Goal: Communication & Community: Answer question/provide support

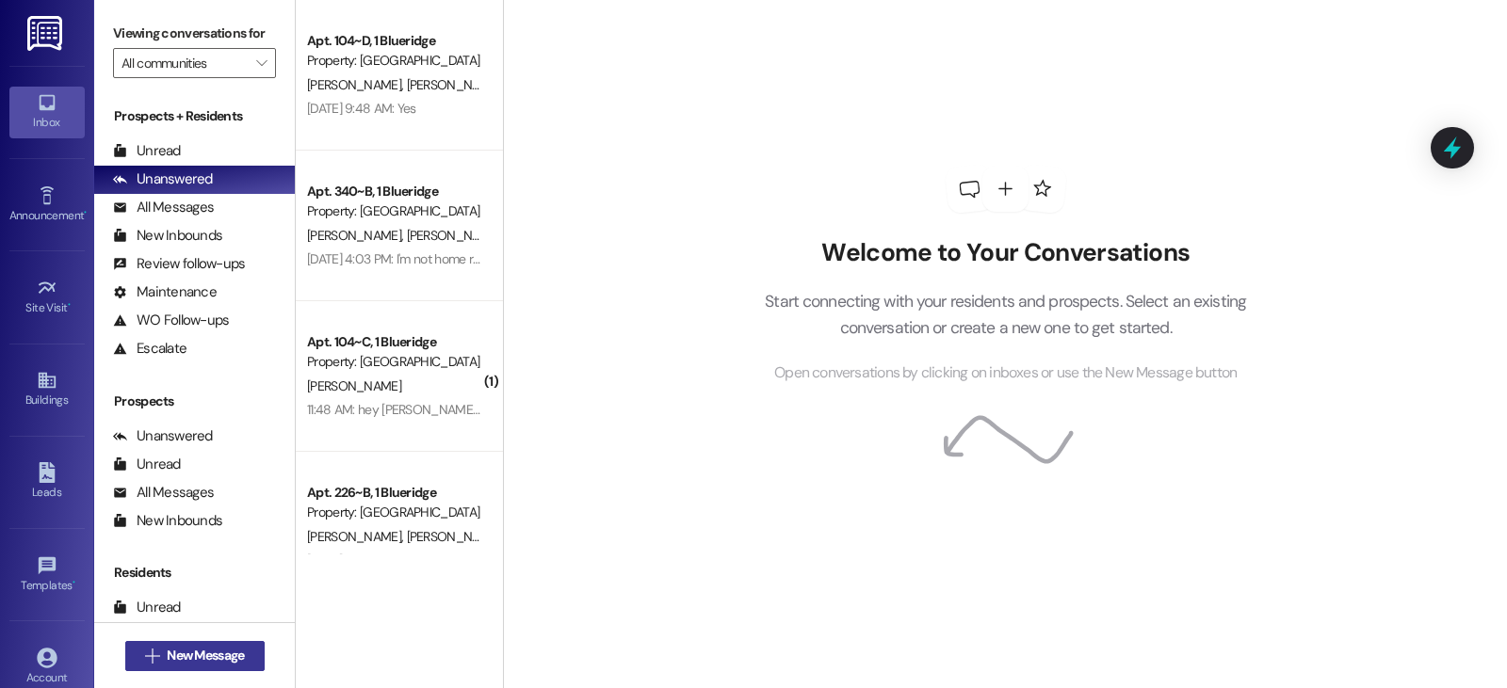
click at [193, 652] on span "New Message" at bounding box center [205, 656] width 77 height 20
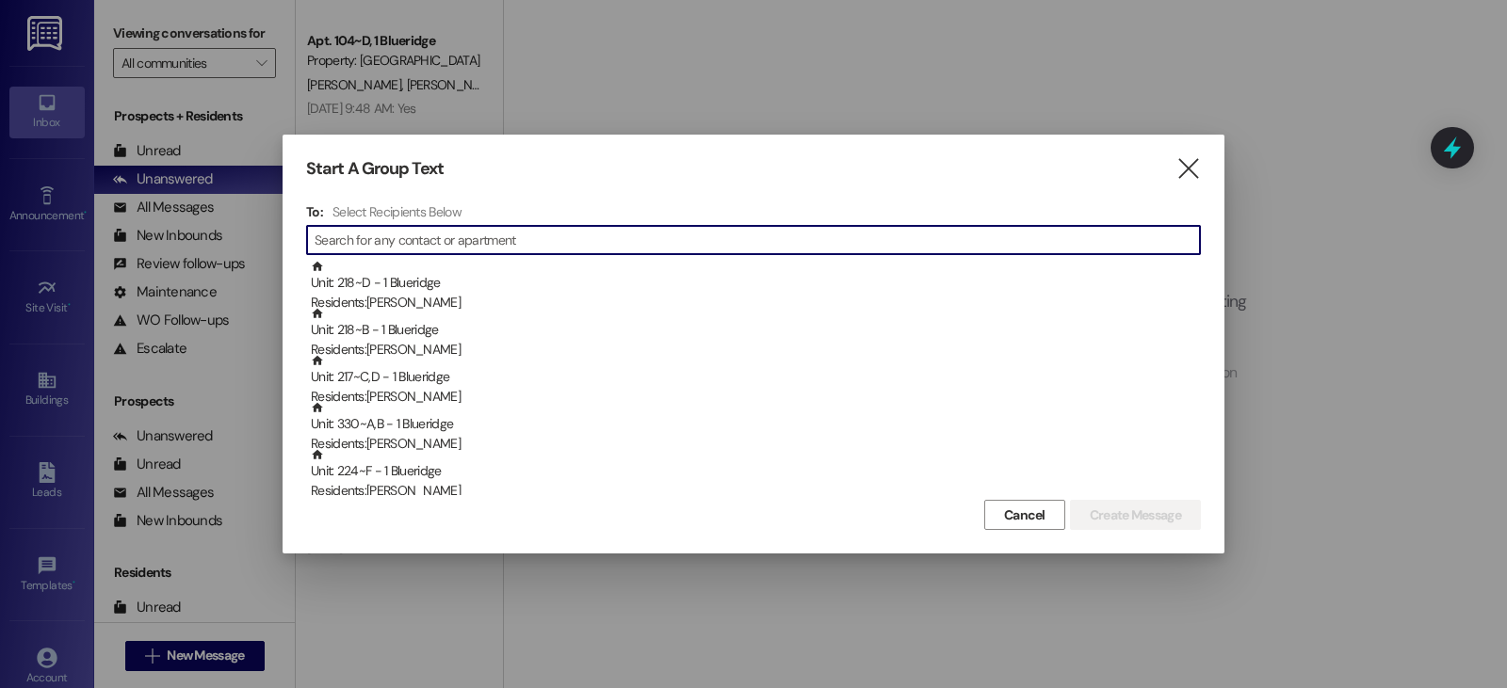
click at [359, 237] on input at bounding box center [757, 240] width 885 height 26
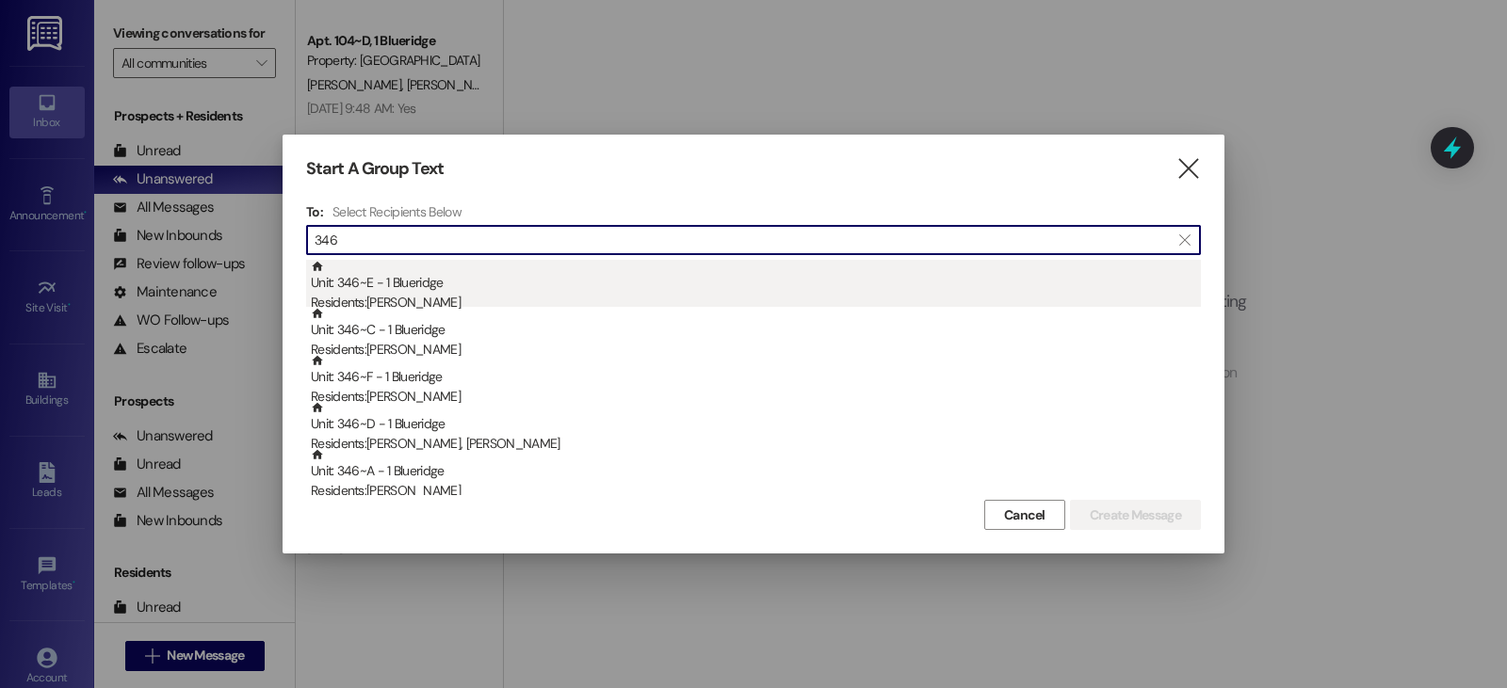
type input "346"
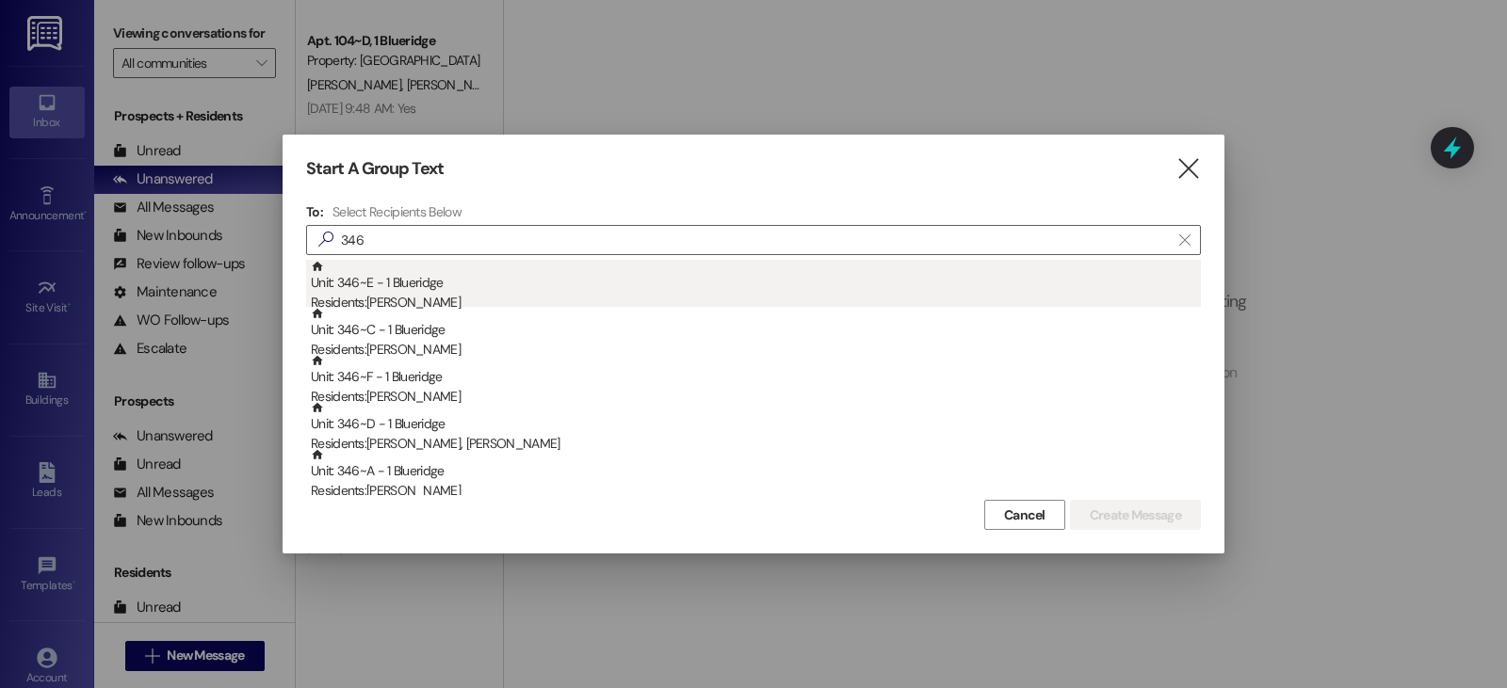
click at [391, 294] on div "Residents: Harrison Dahl" at bounding box center [756, 303] width 890 height 20
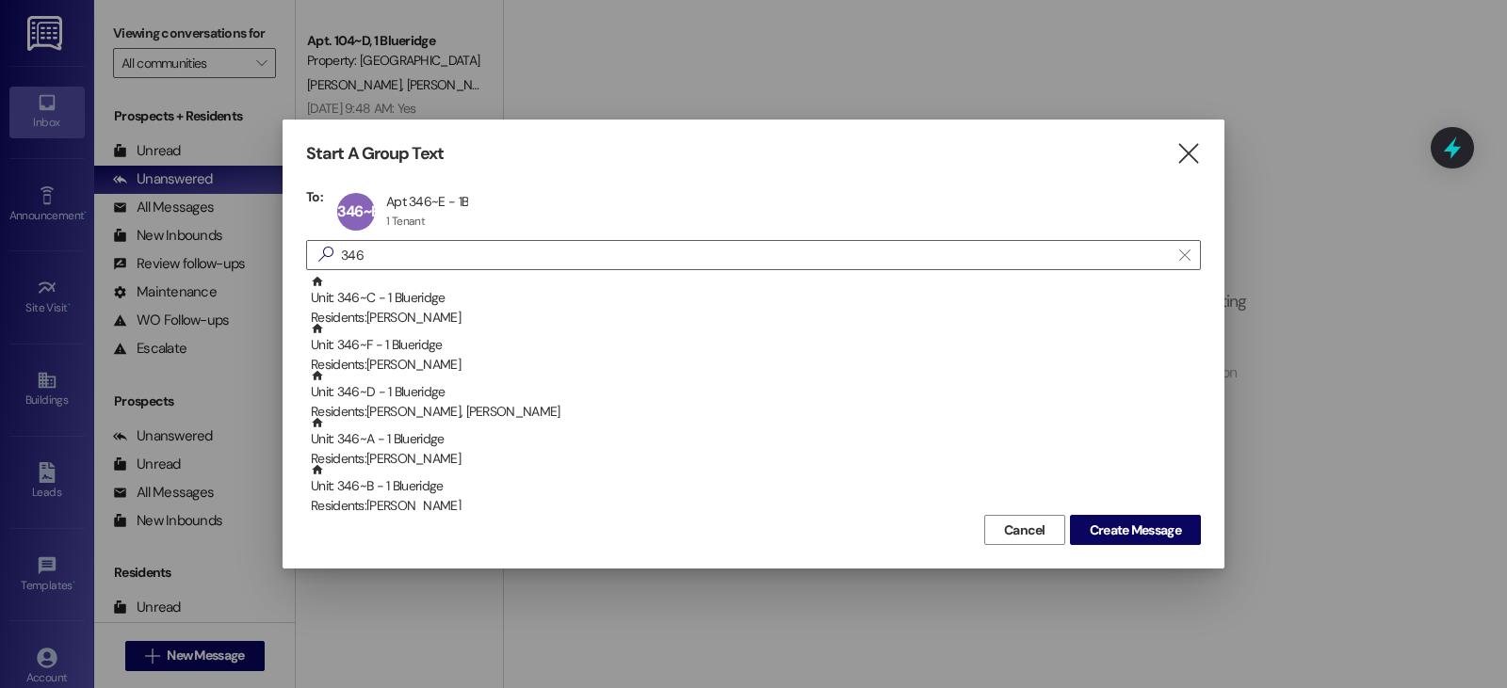
click at [391, 294] on div "Unit: 346~C - 1 Blueridge Residents: Sora Murata" at bounding box center [756, 302] width 890 height 54
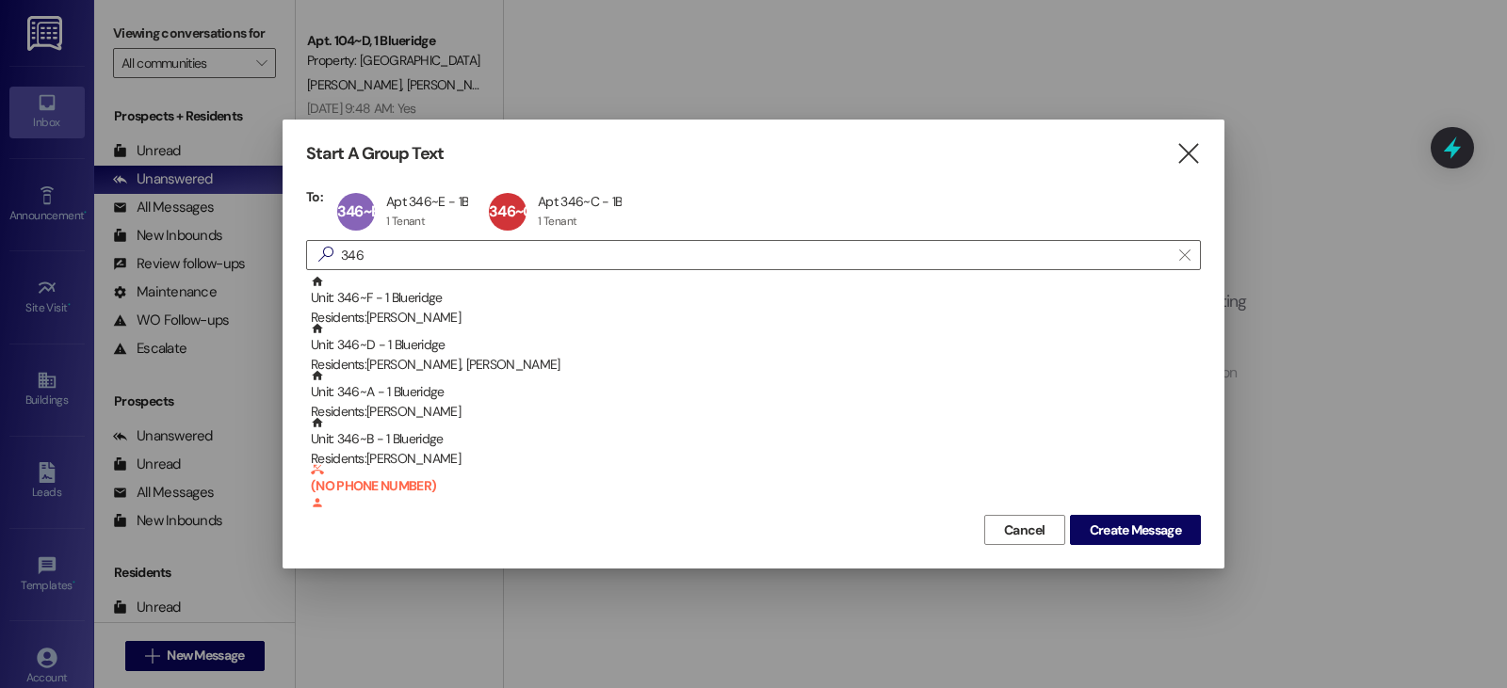
click at [391, 294] on div "Unit: 346~F - 1 Blueridge Residents: Austin Putnam" at bounding box center [756, 302] width 890 height 54
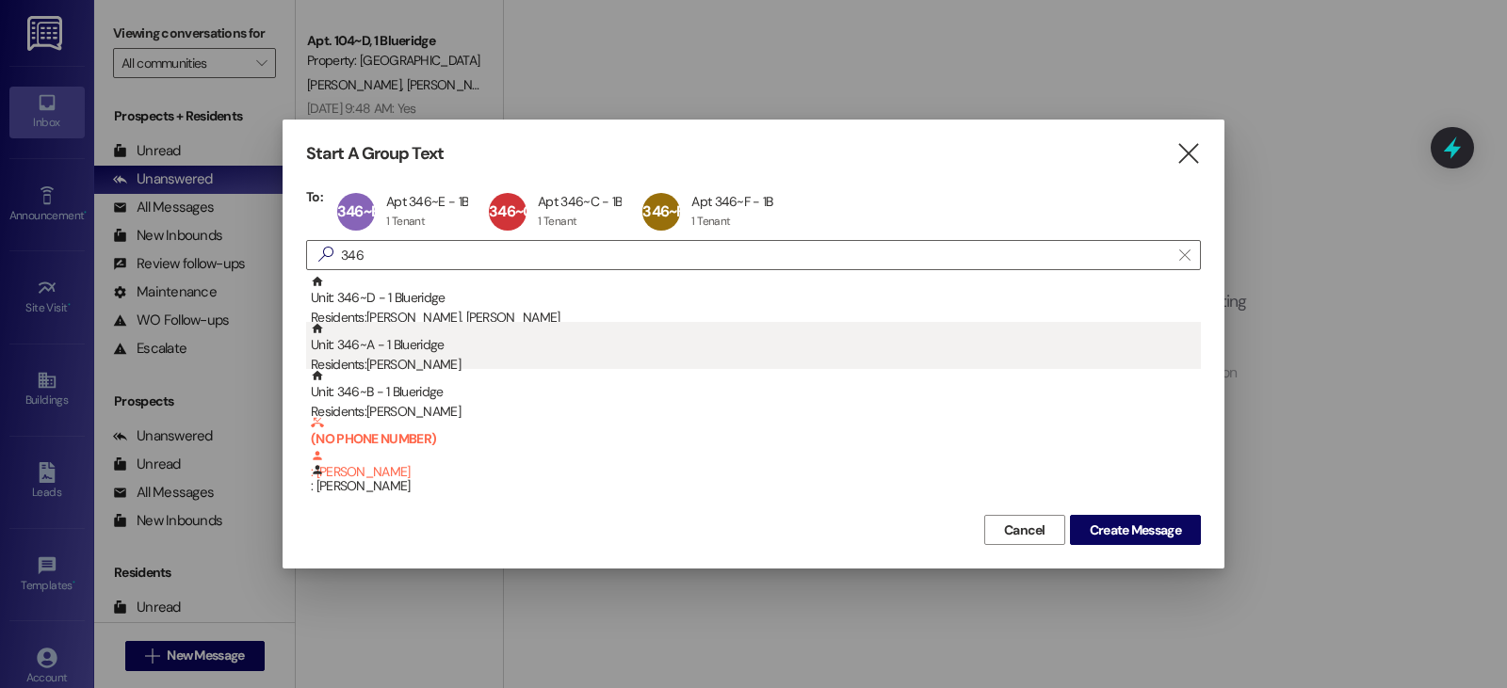
click at [392, 351] on div "Unit: 346~A - 1 Blueridge Residents: Riku Saito" at bounding box center [756, 349] width 890 height 54
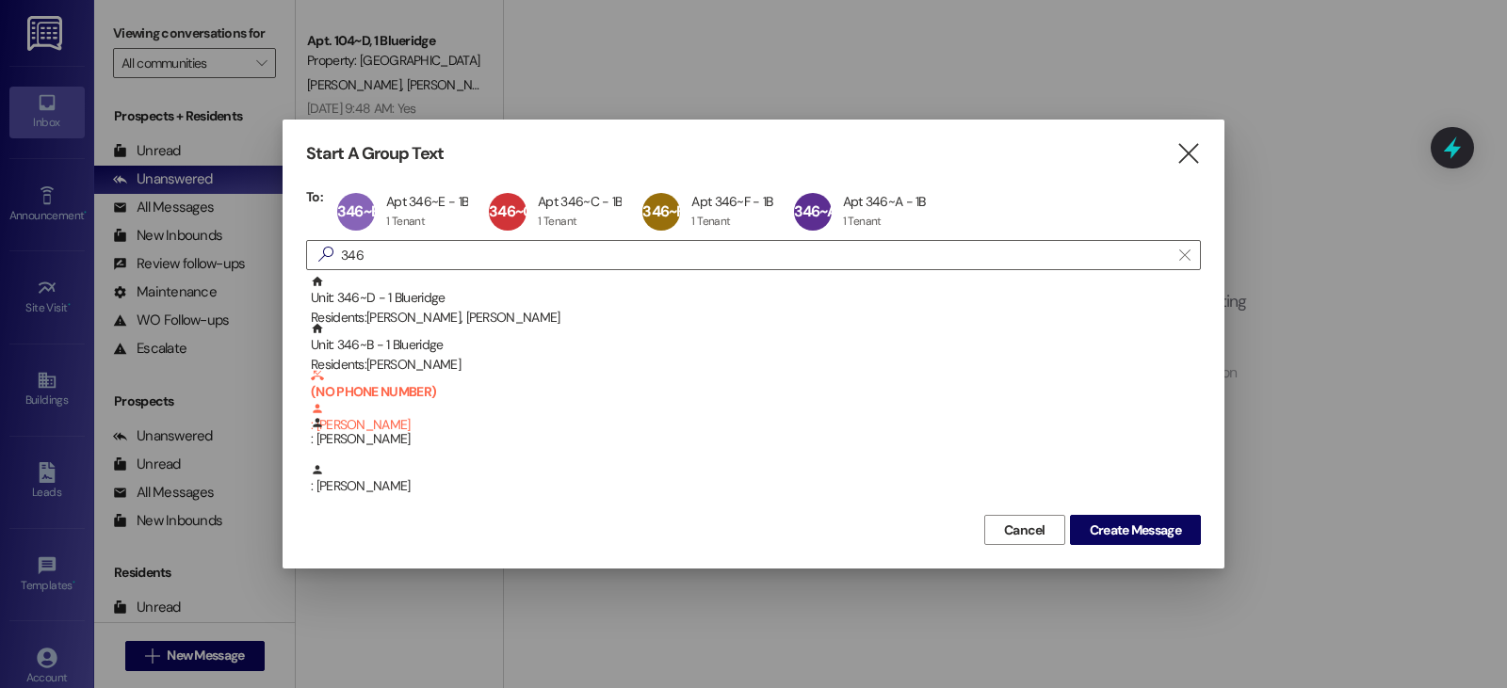
click at [392, 351] on div "Unit: 346~B - 1 Blueridge Residents: Jaron Homer" at bounding box center [756, 349] width 890 height 54
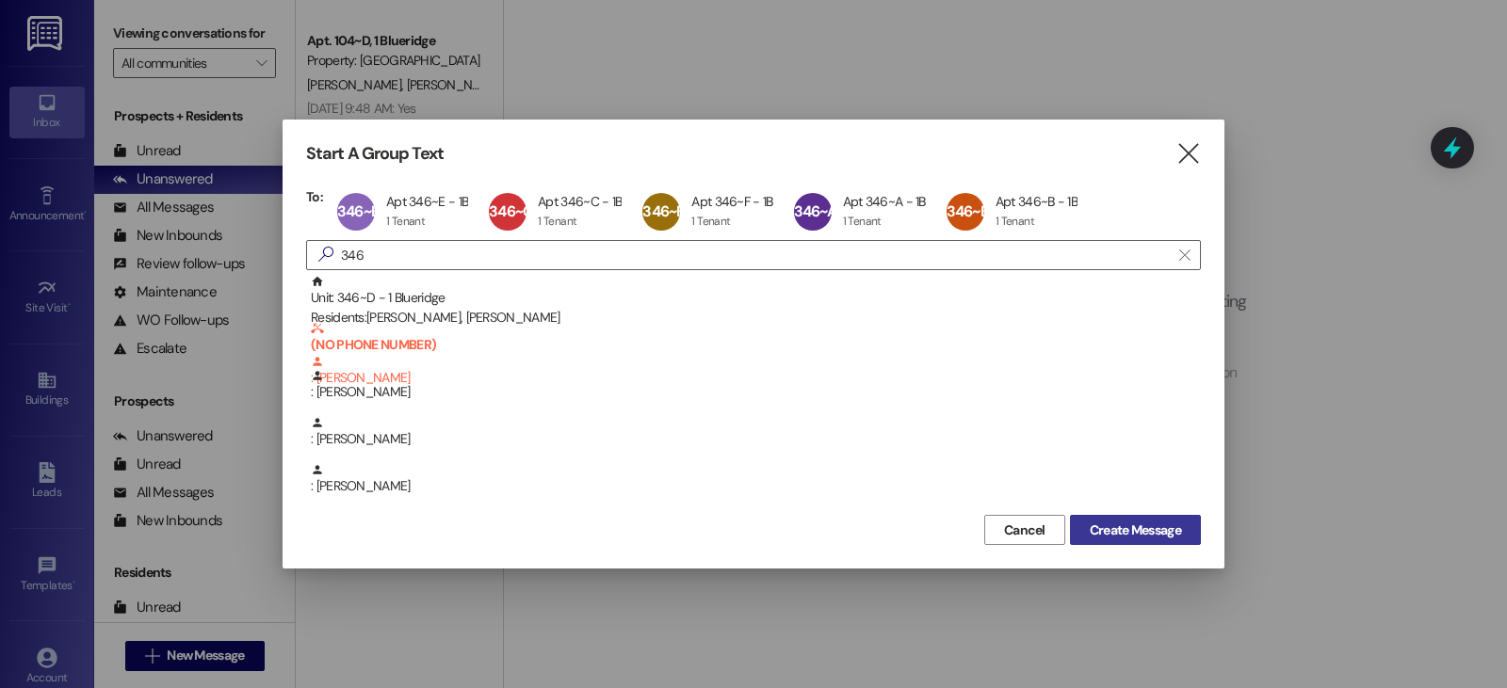
click at [1144, 529] on span "Create Message" at bounding box center [1135, 531] width 91 height 20
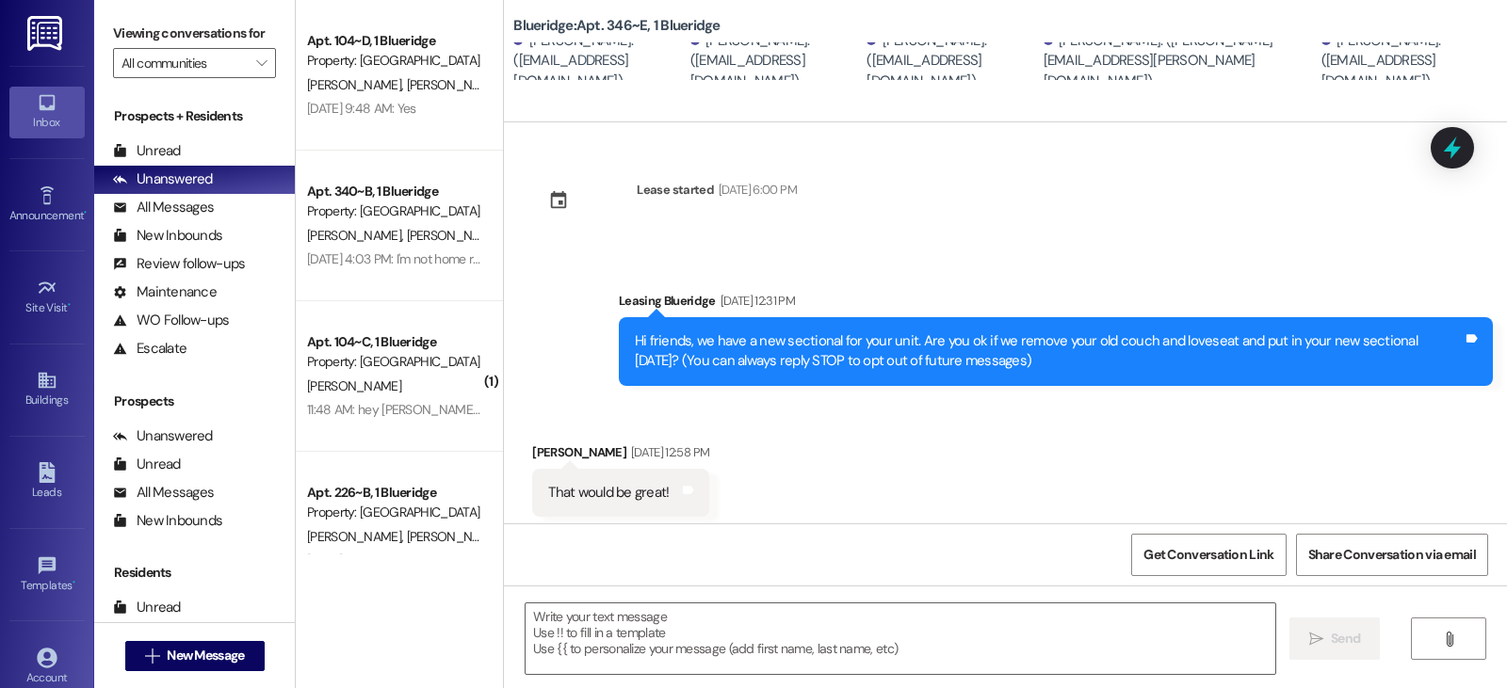
scroll to position [35, 0]
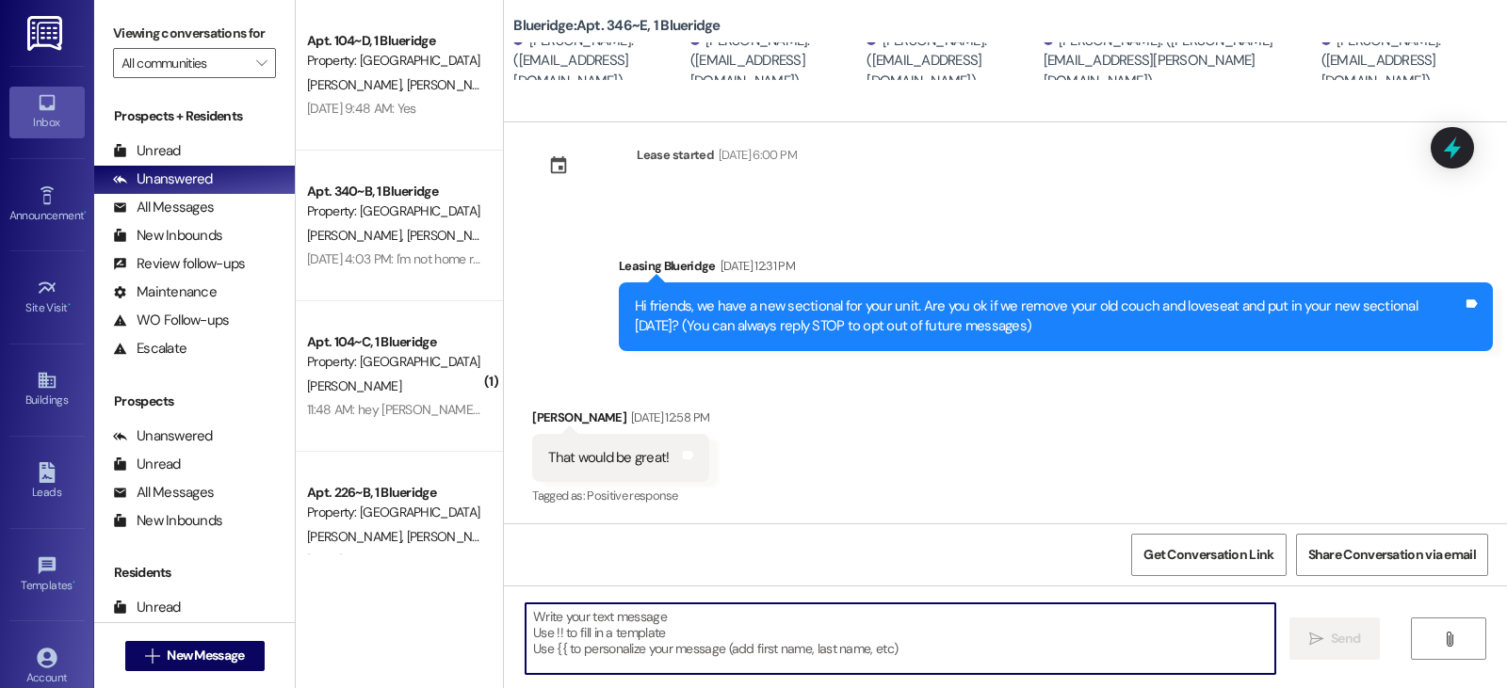
click at [590, 650] on textarea at bounding box center [900, 639] width 750 height 71
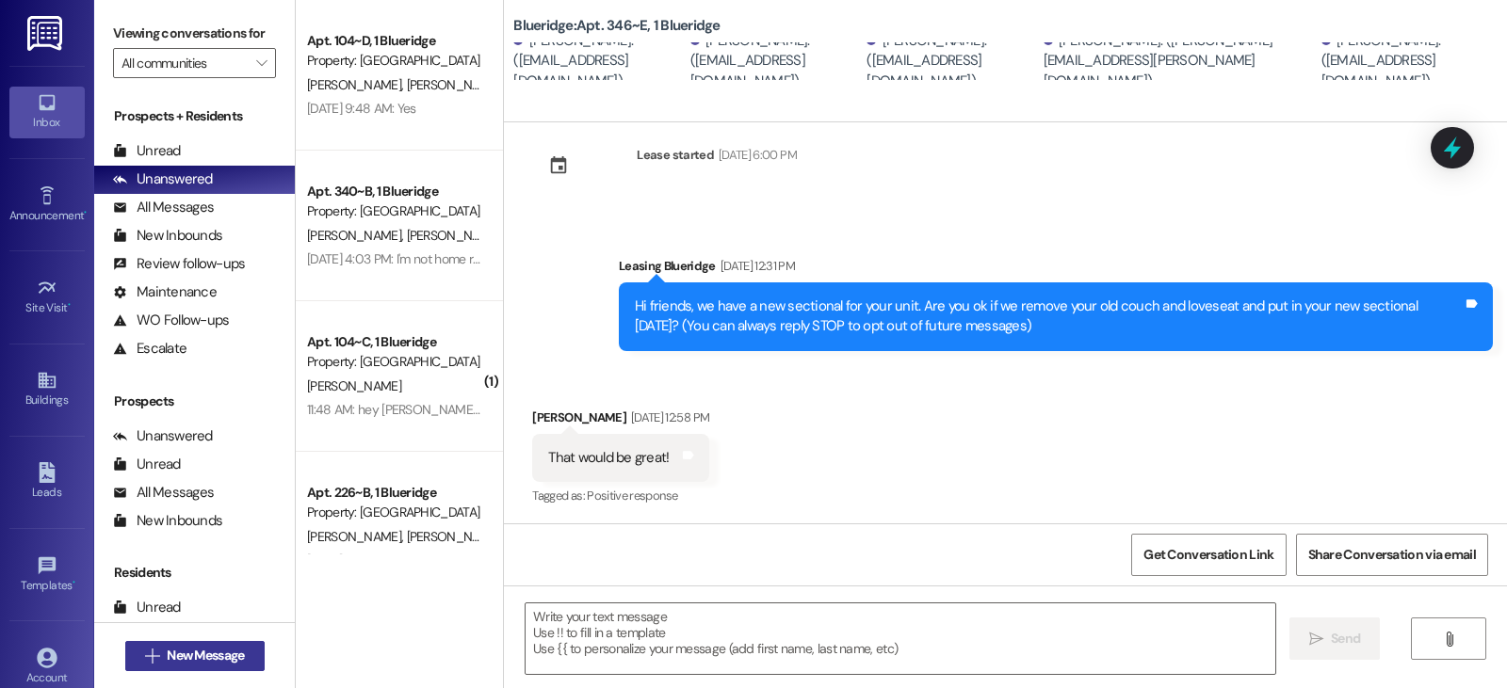
click at [177, 653] on span "New Message" at bounding box center [205, 656] width 77 height 20
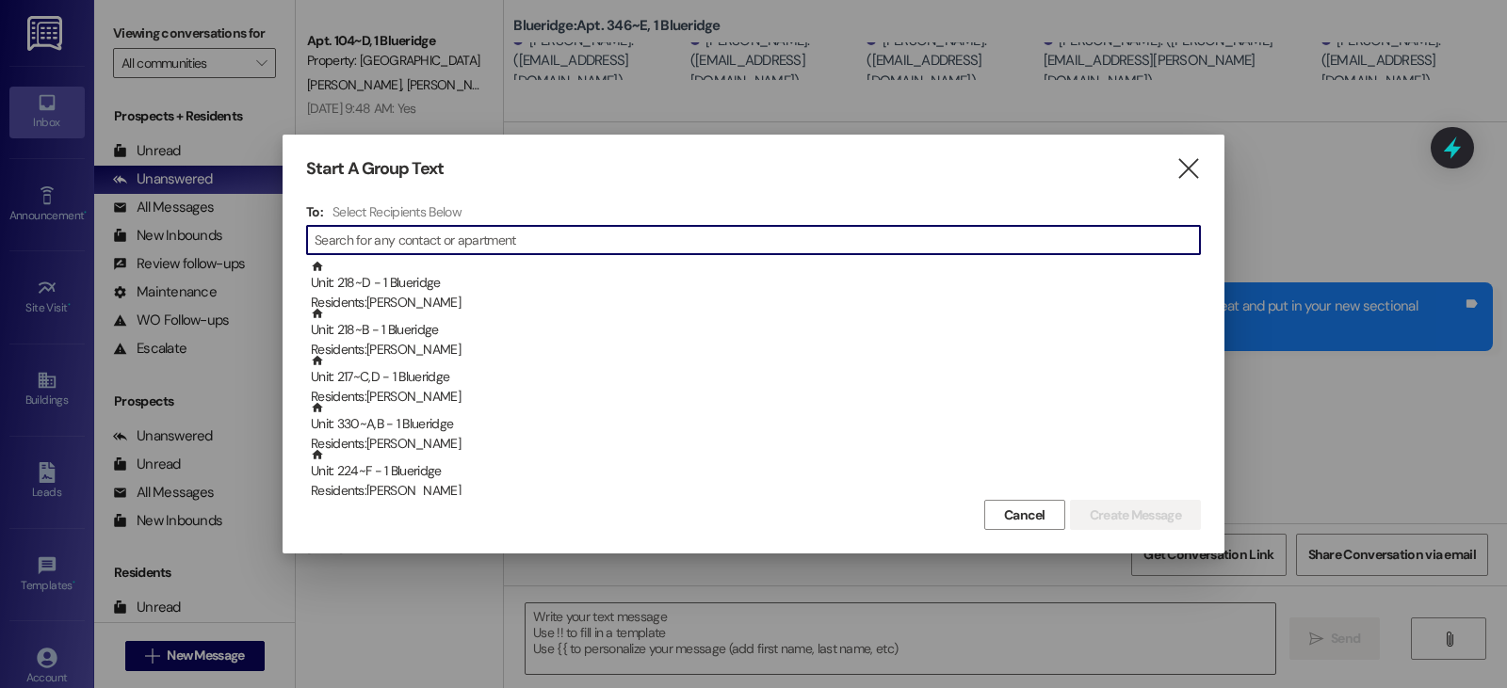
click at [347, 236] on input at bounding box center [757, 240] width 885 height 26
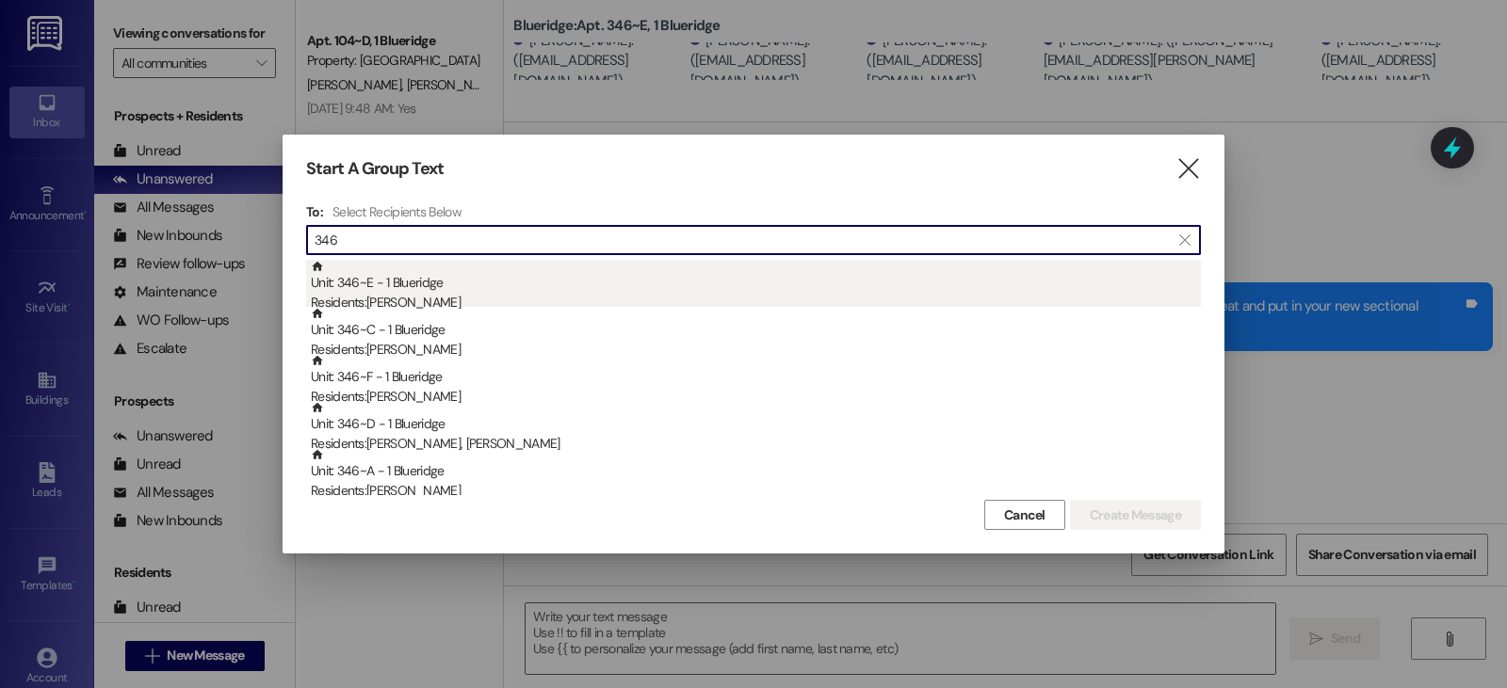
type input "346"
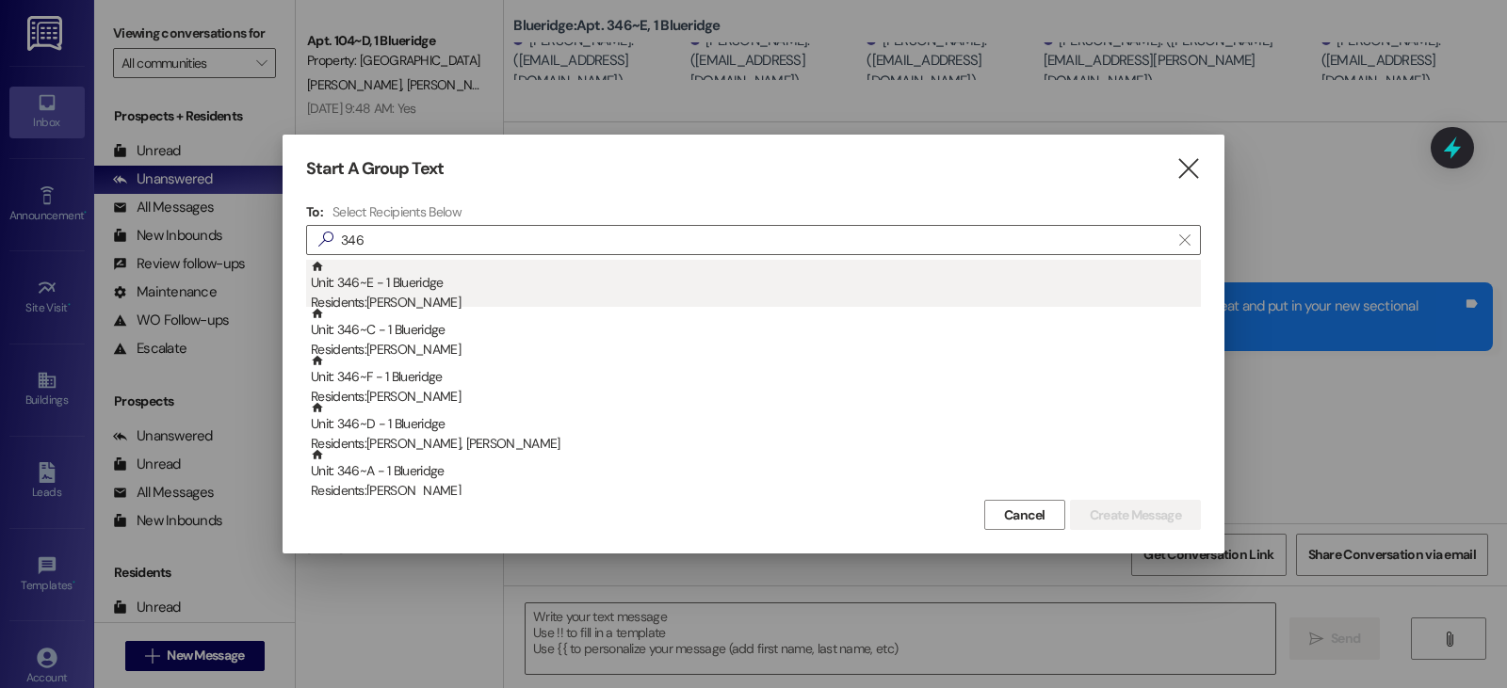
click at [400, 297] on div "Residents: Harrison Dahl" at bounding box center [756, 303] width 890 height 20
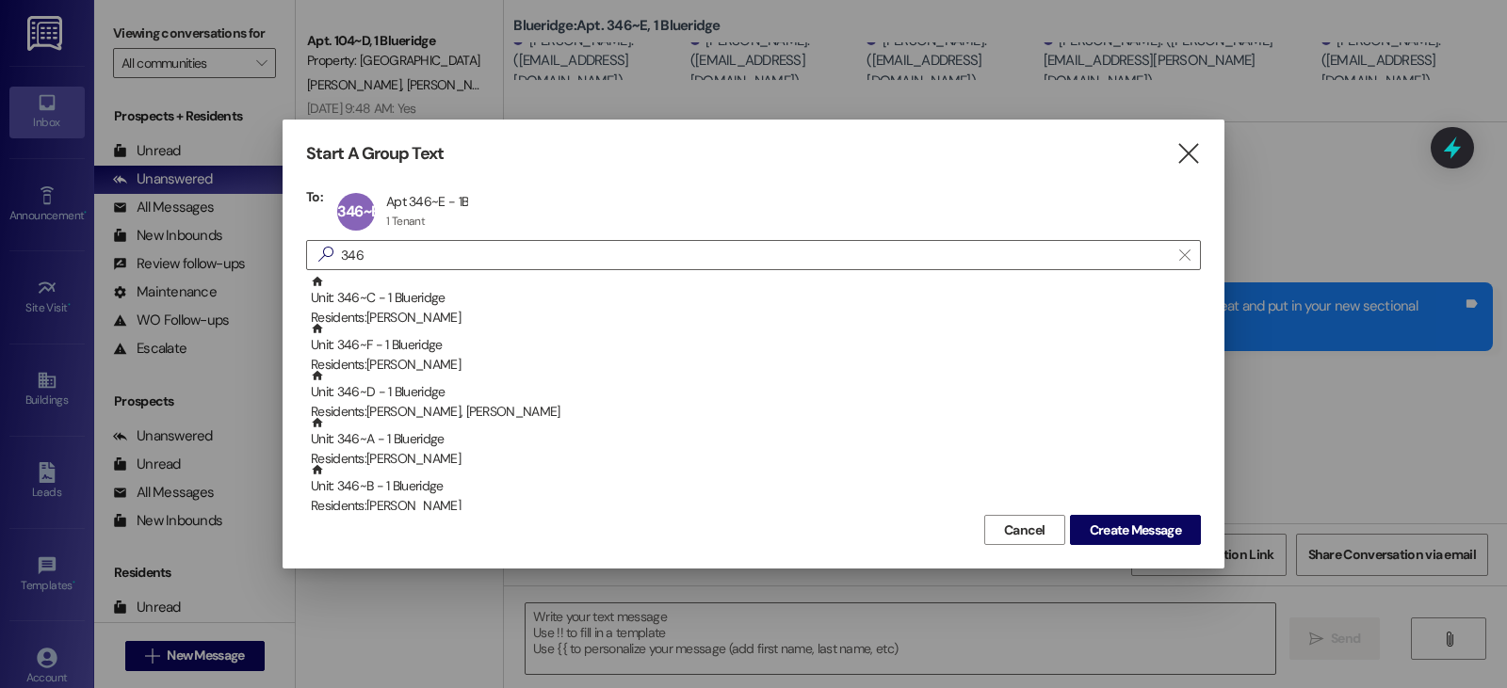
click at [400, 297] on div "Unit: 346~C - 1 Blueridge Residents: Sora Murata" at bounding box center [756, 302] width 890 height 54
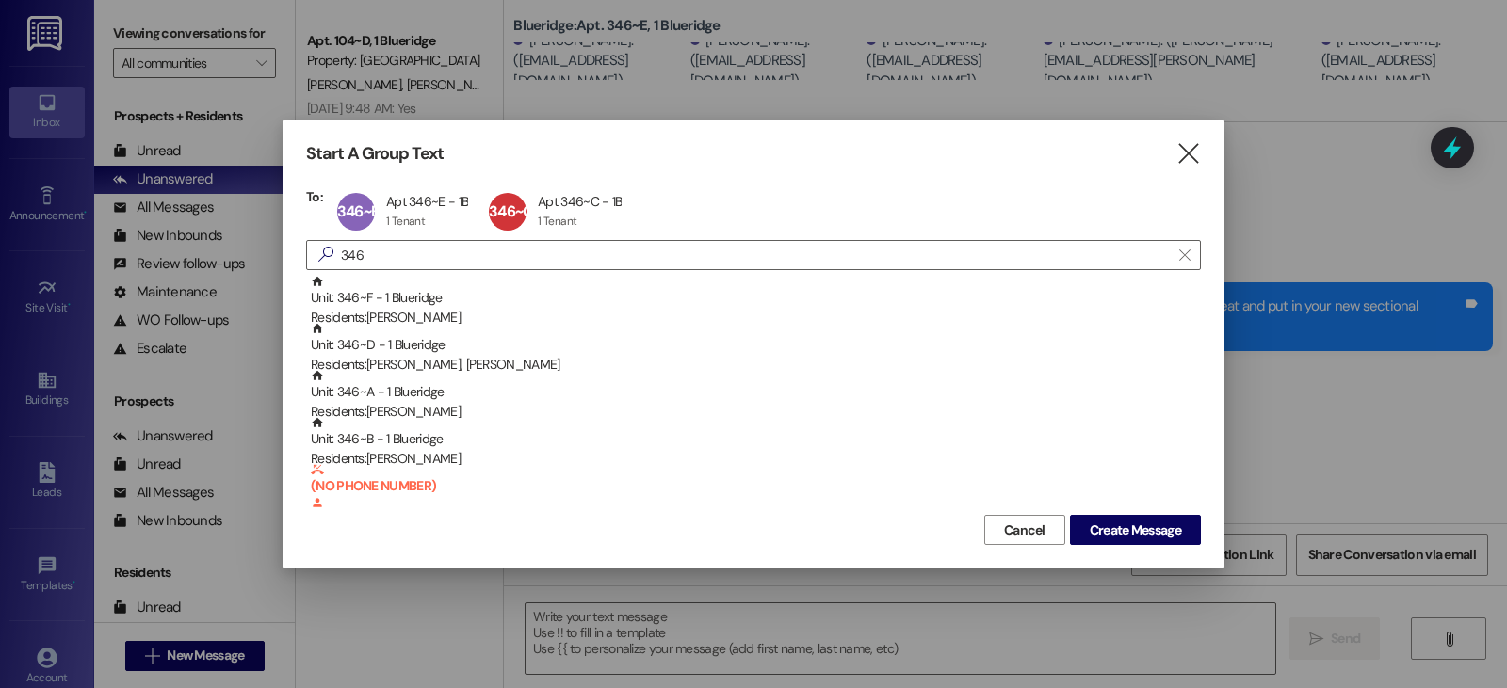
click at [400, 297] on div "Unit: 346~F - 1 Blueridge Residents: Austin Putnam" at bounding box center [756, 302] width 890 height 54
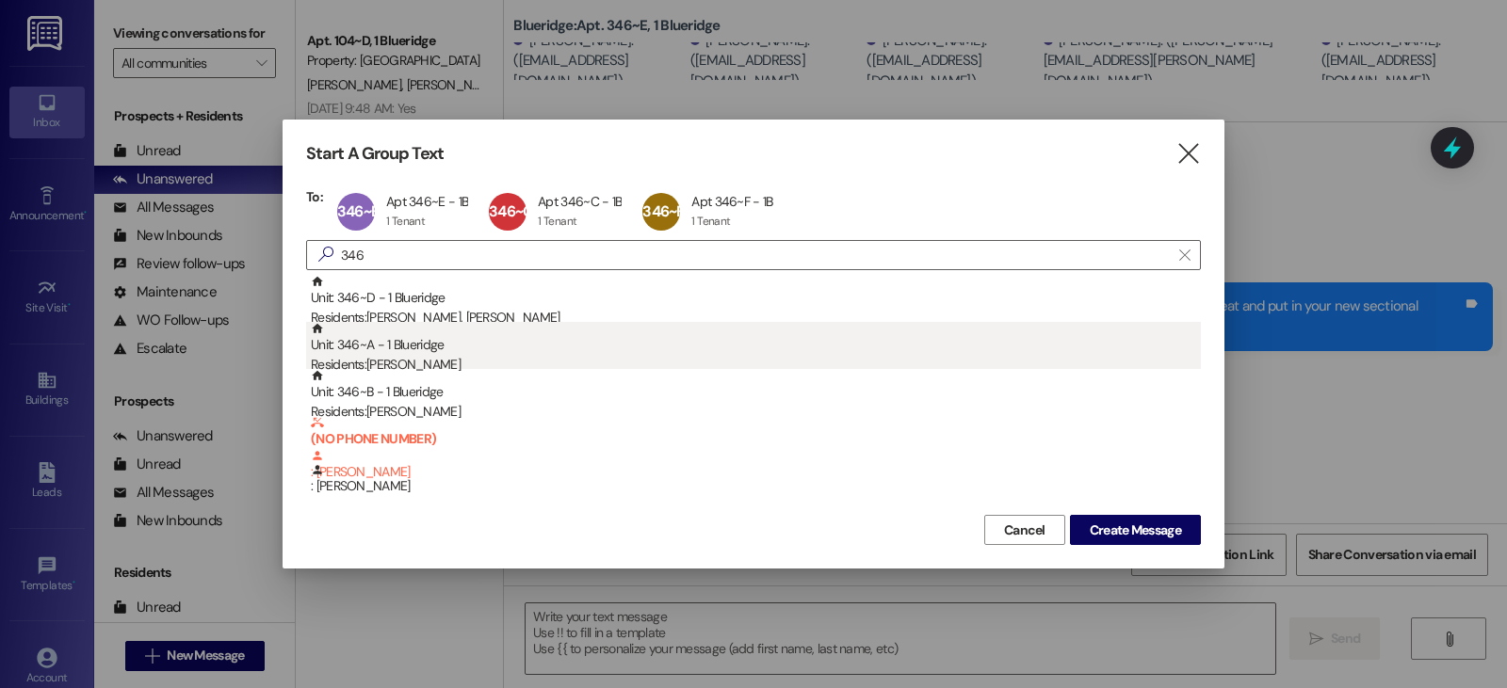
click at [386, 353] on div "Unit: 346~A - 1 Blueridge Residents: Riku Saito" at bounding box center [756, 349] width 890 height 54
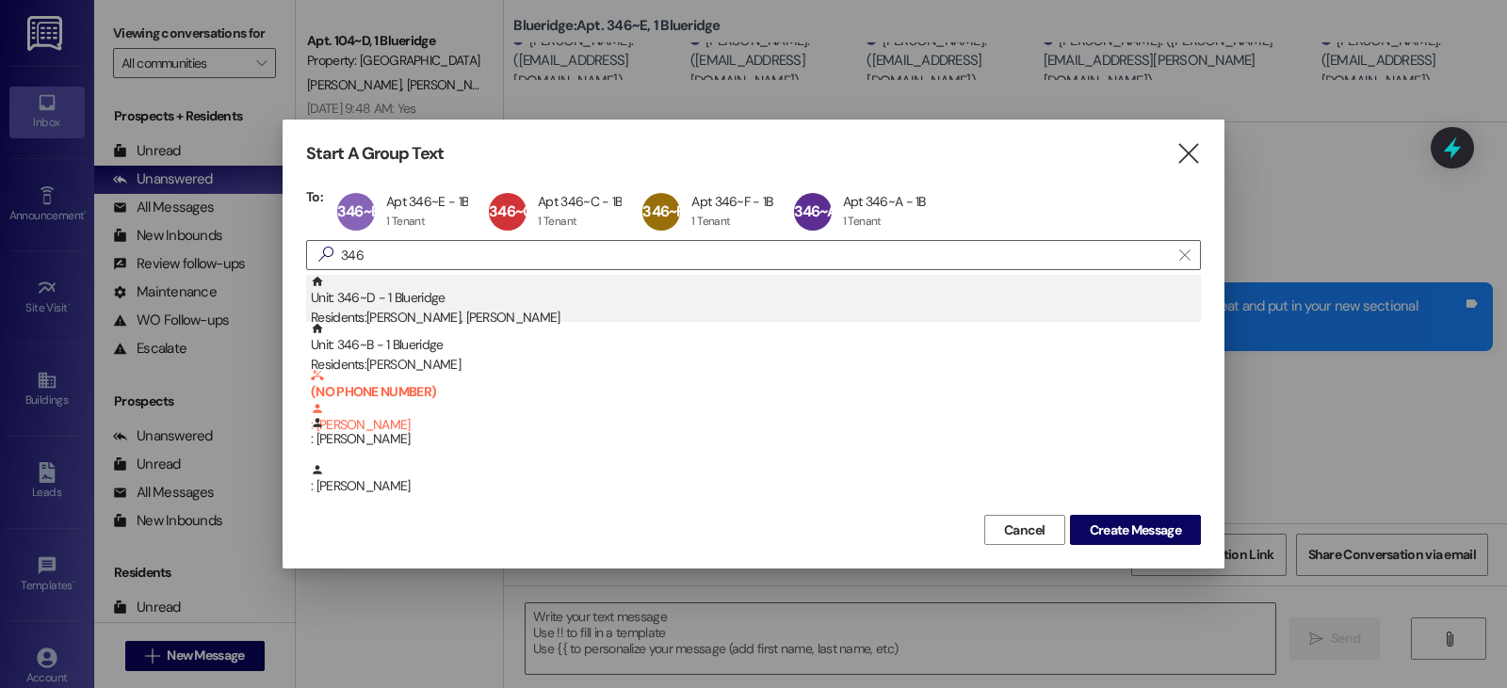
click at [384, 309] on div "Residents: Shota Oiwa, Emalinne Sorensen" at bounding box center [756, 318] width 890 height 20
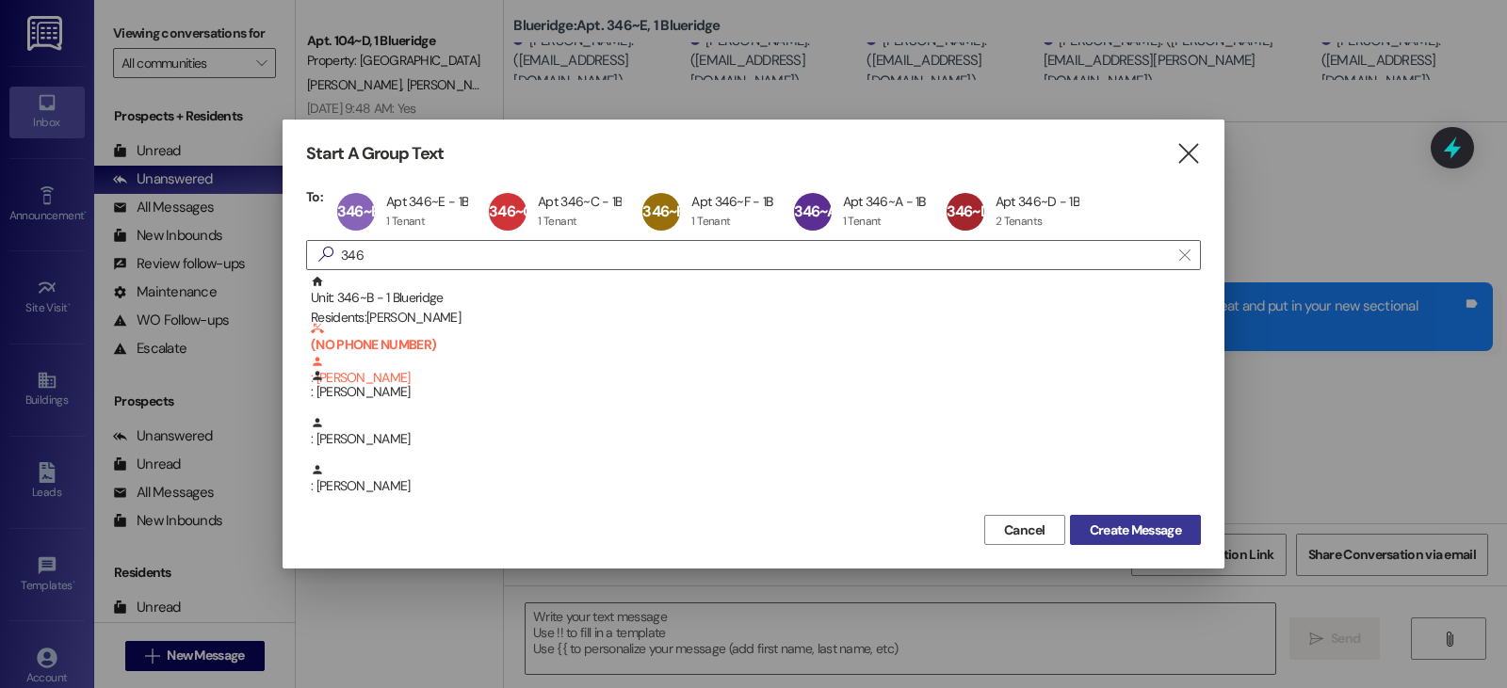
click at [1161, 532] on span "Create Message" at bounding box center [1135, 531] width 91 height 20
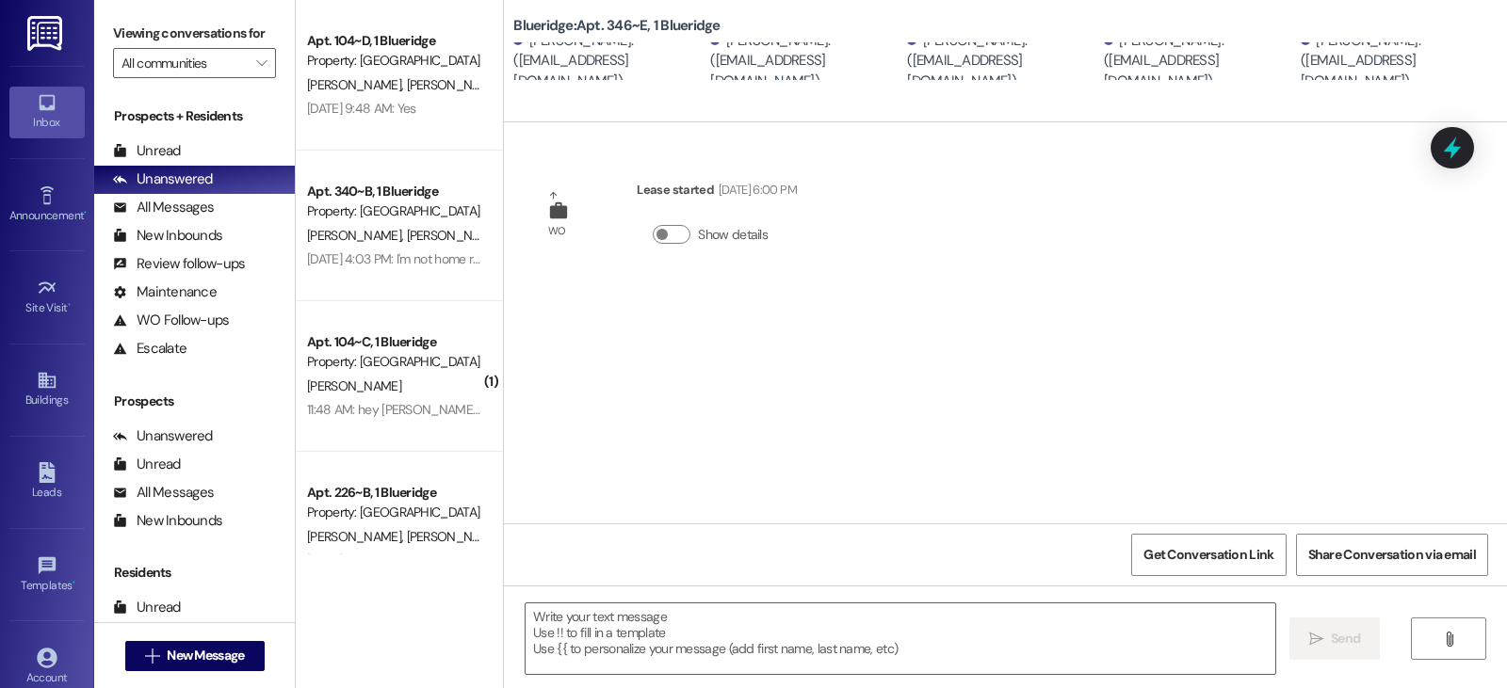
scroll to position [0, 0]
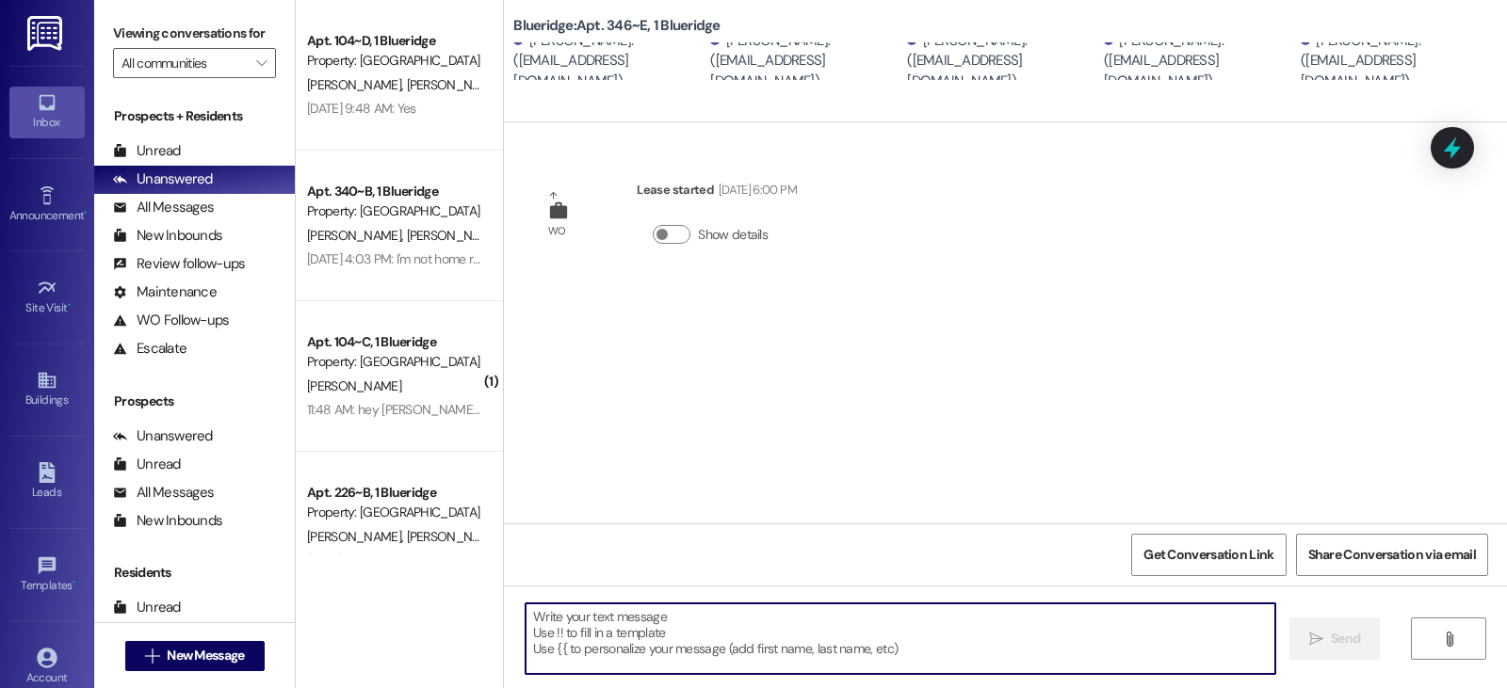
click at [582, 625] on textarea at bounding box center [900, 639] width 750 height 71
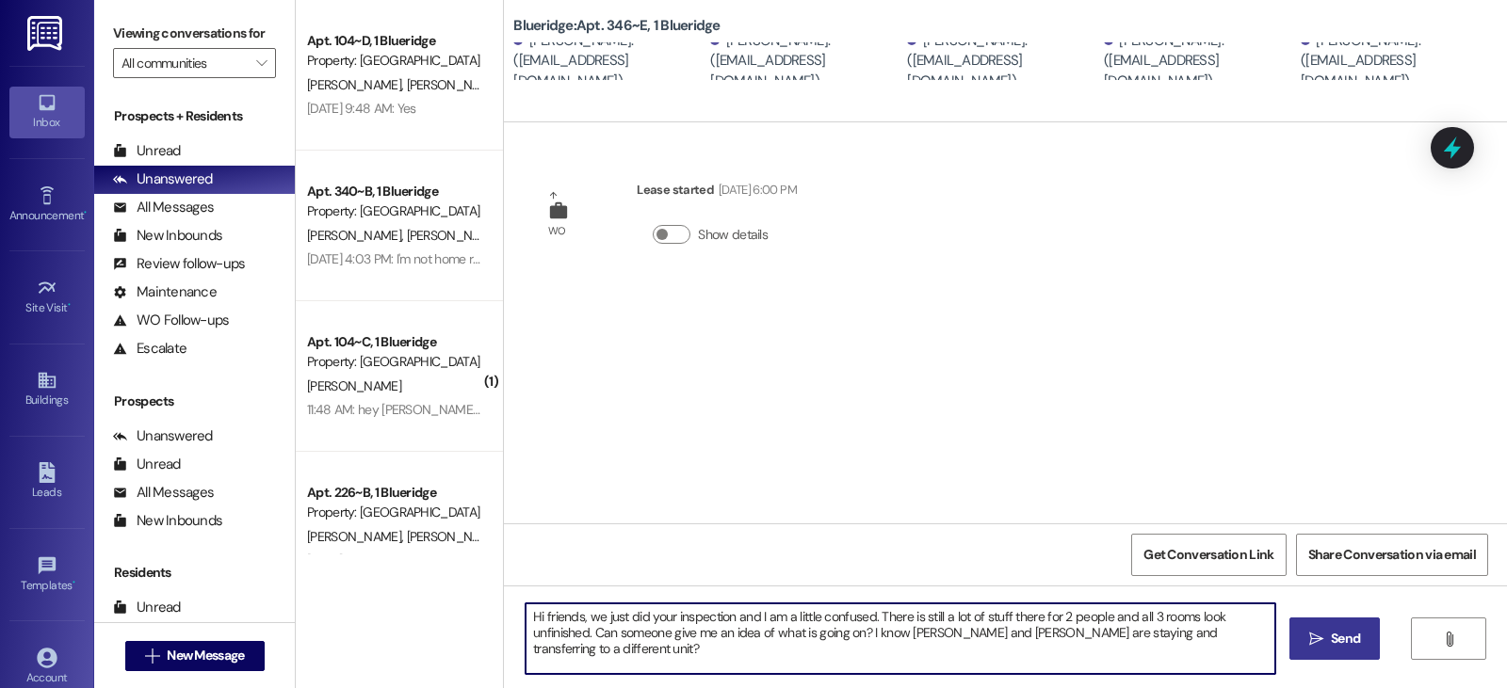
type textarea "Hi friends, we just did your inspection and I am a little confused. There is st…"
click at [1327, 638] on span "Send" at bounding box center [1345, 639] width 37 height 20
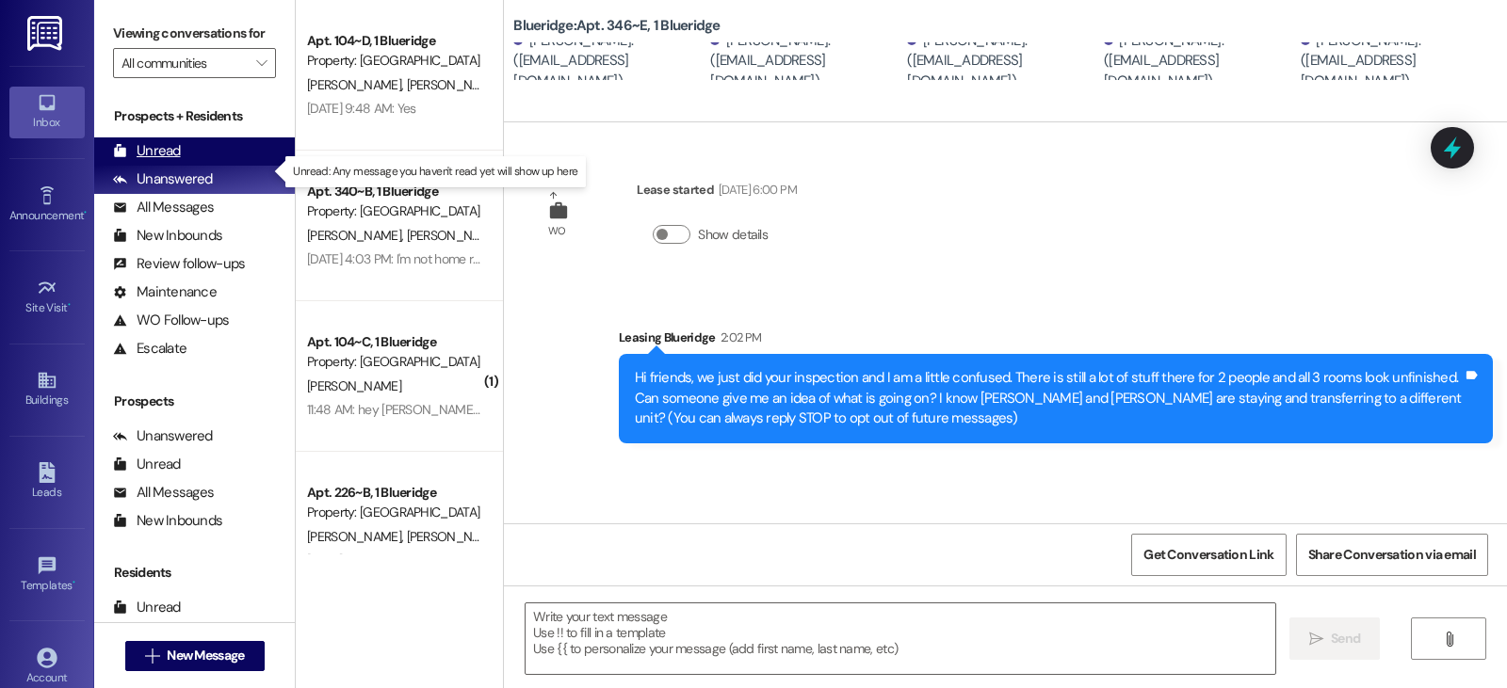
click at [167, 161] on div "Unread" at bounding box center [147, 151] width 68 height 20
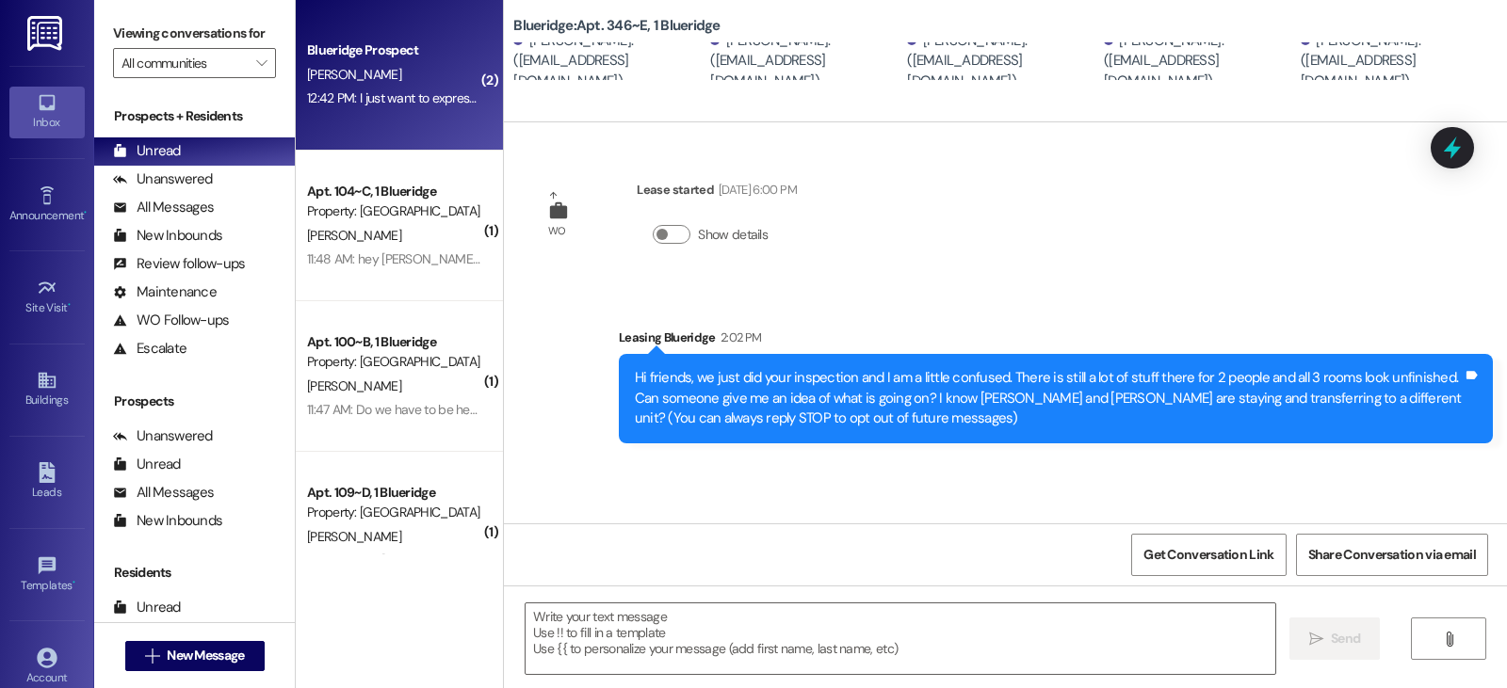
click at [406, 65] on div "L. Rollins" at bounding box center [394, 75] width 178 height 24
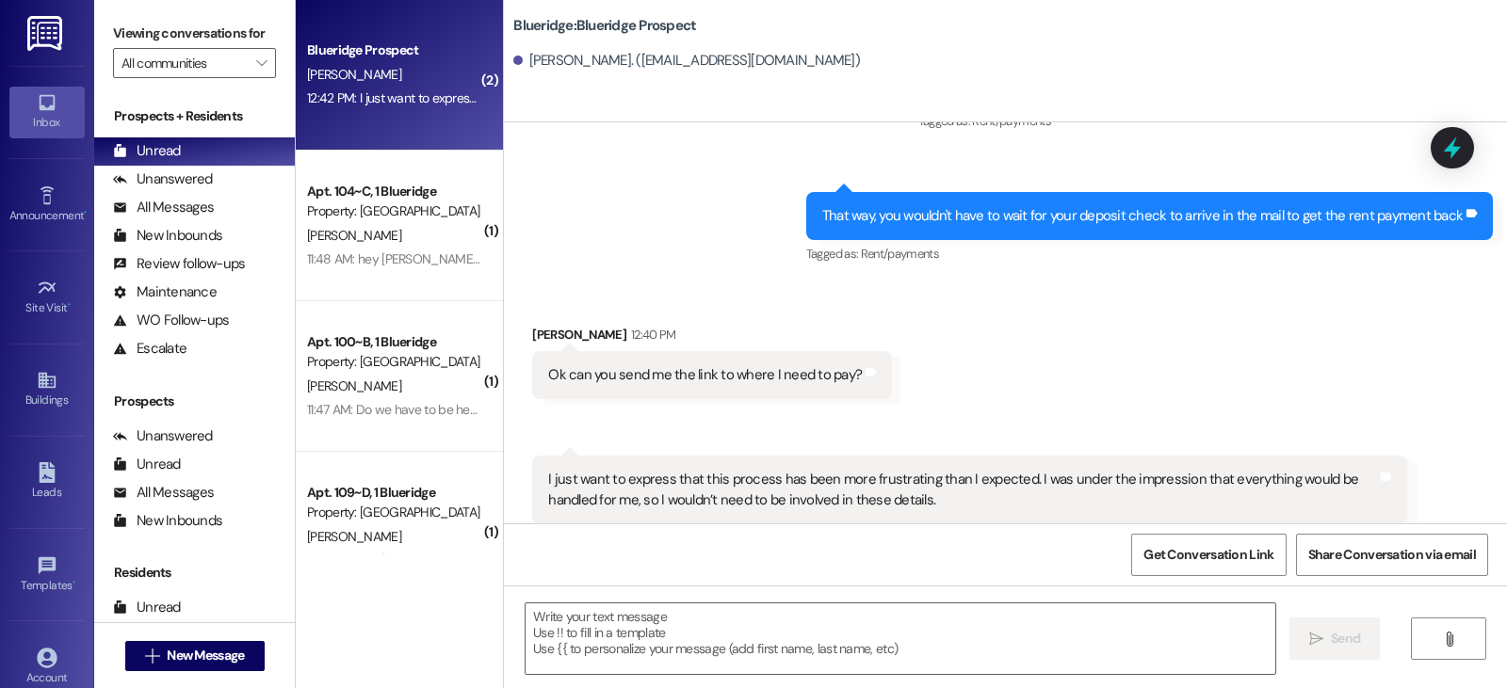
scroll to position [1473, 0]
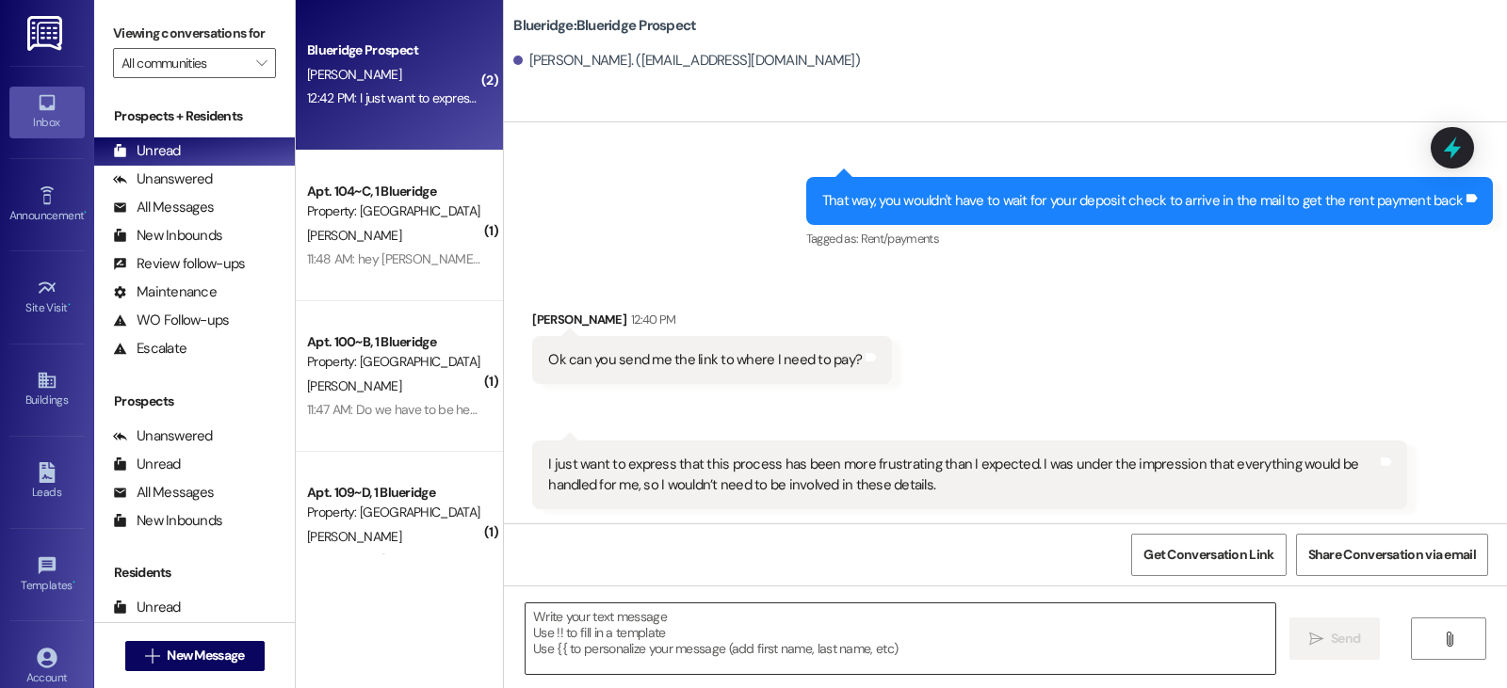
click at [574, 621] on textarea at bounding box center [900, 639] width 750 height 71
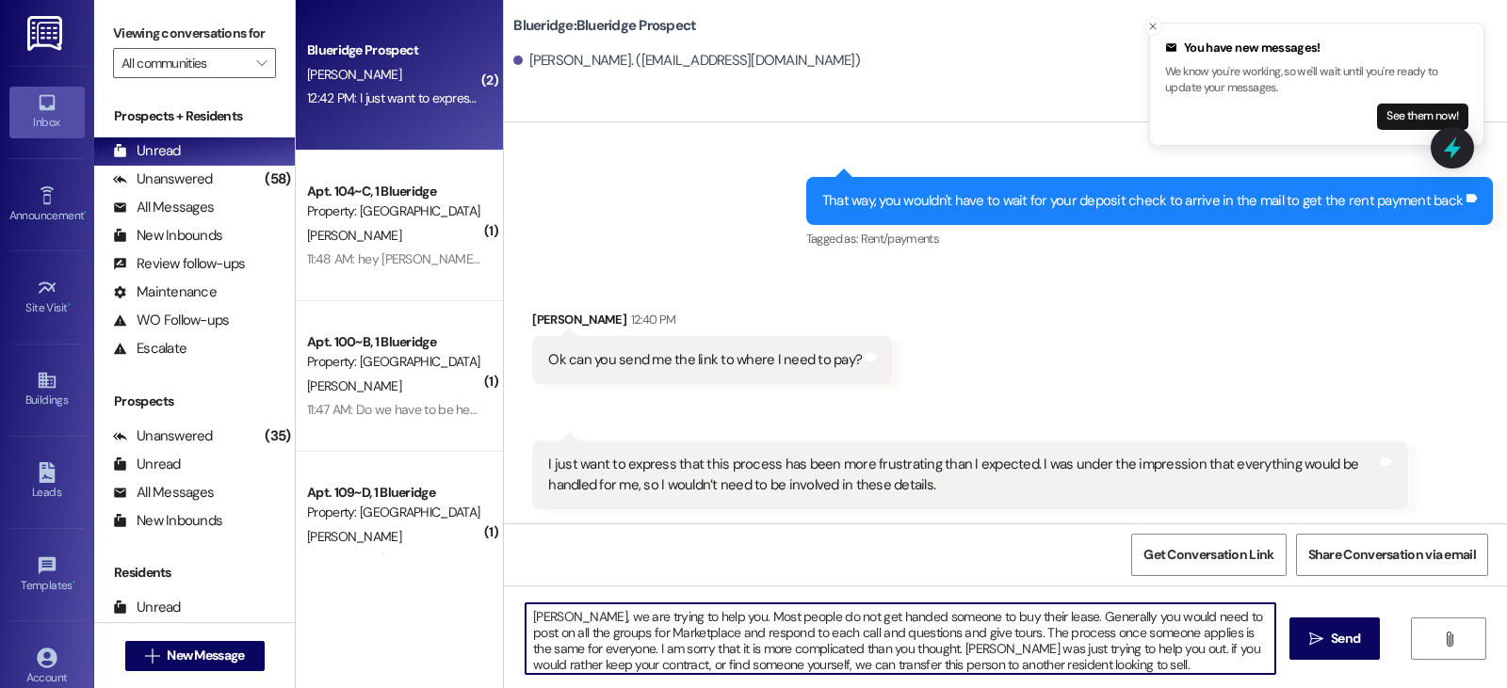
click at [1074, 652] on textarea "Luke, we are trying to help you. Most people do not get handed someone to buy t…" at bounding box center [900, 639] width 750 height 71
click at [1051, 667] on textarea "Luke, we are trying to help you. Most people do not get handed someone to buy t…" at bounding box center [900, 639] width 750 height 71
type textarea "Luke, we are trying to help you. Most people do not get handed someone to buy t…"
click at [1318, 637] on icon "" at bounding box center [1316, 639] width 14 height 15
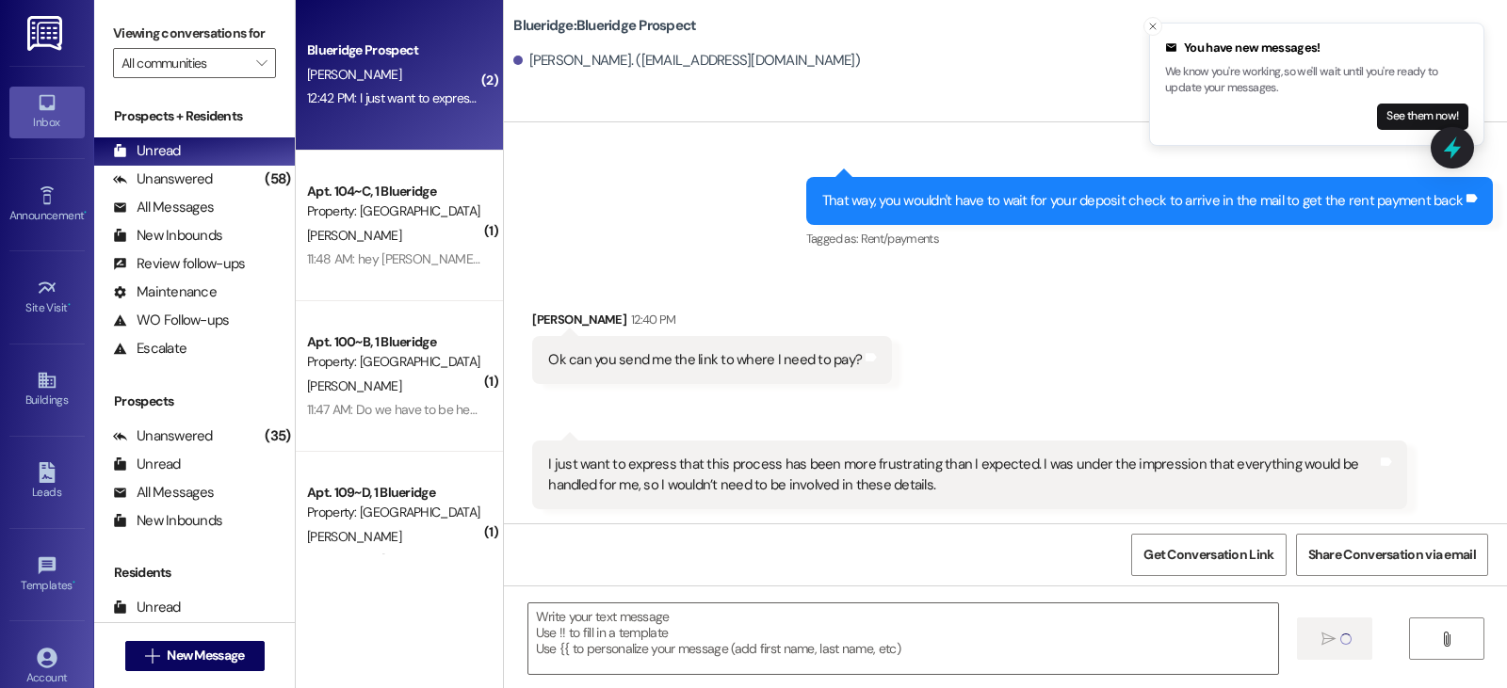
scroll to position [0, 0]
click at [1428, 590] on div " Send " at bounding box center [1005, 656] width 1003 height 141
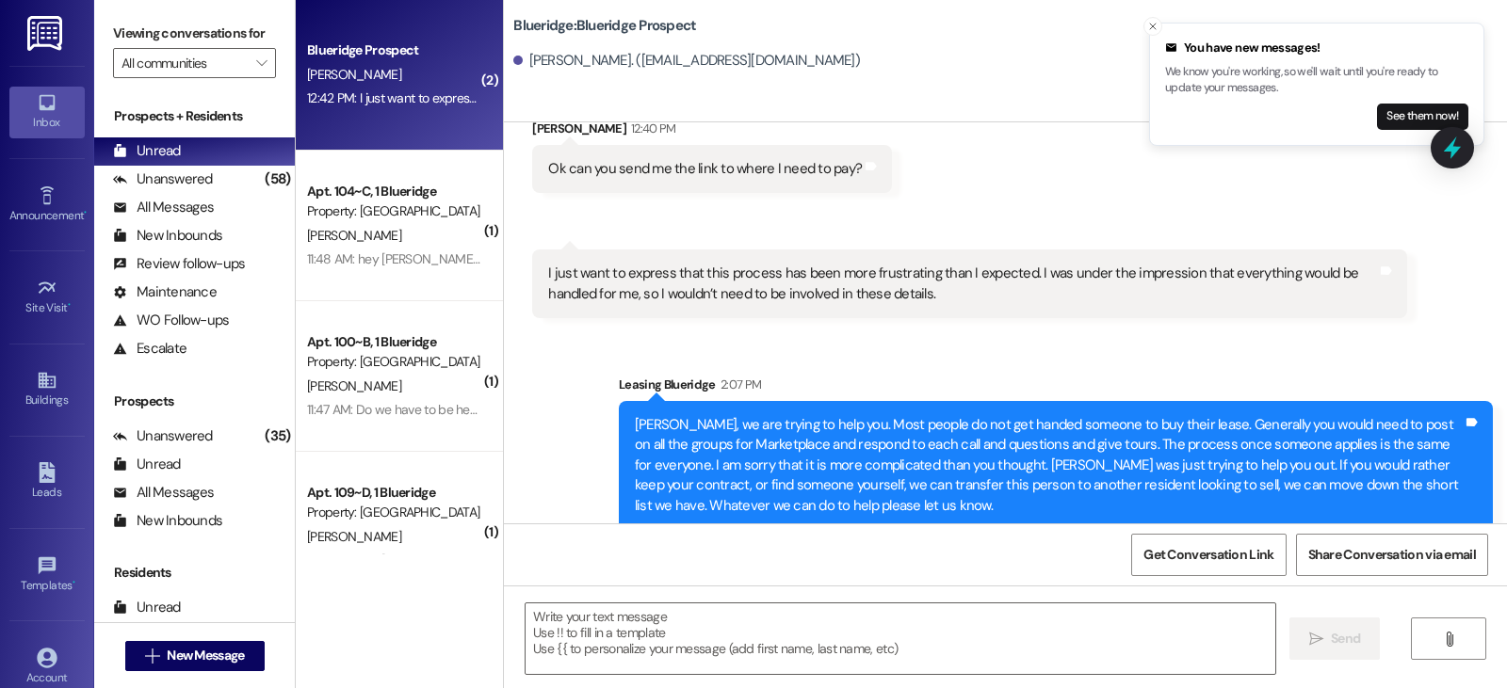
scroll to position [1686, 0]
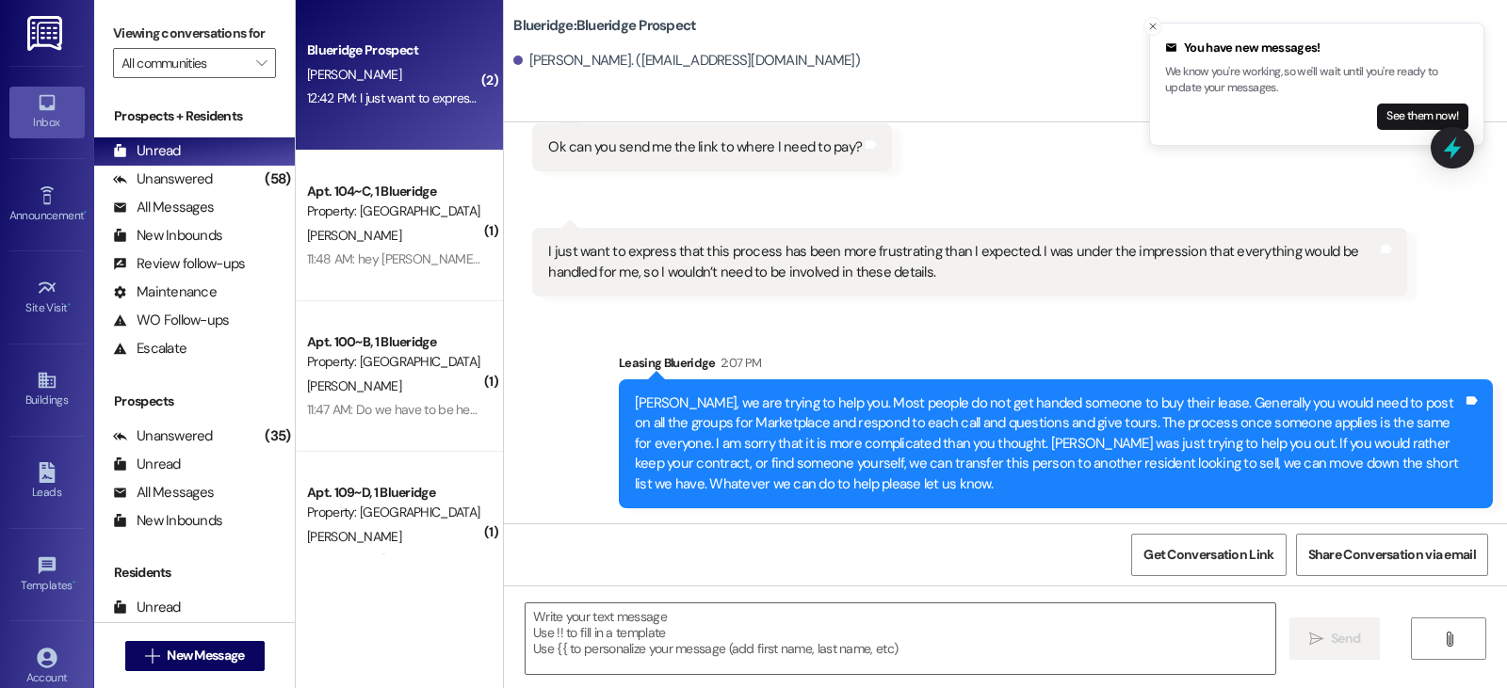
click at [606, 560] on div "Get Conversation Link Share Conversation via email" at bounding box center [1005, 555] width 1003 height 62
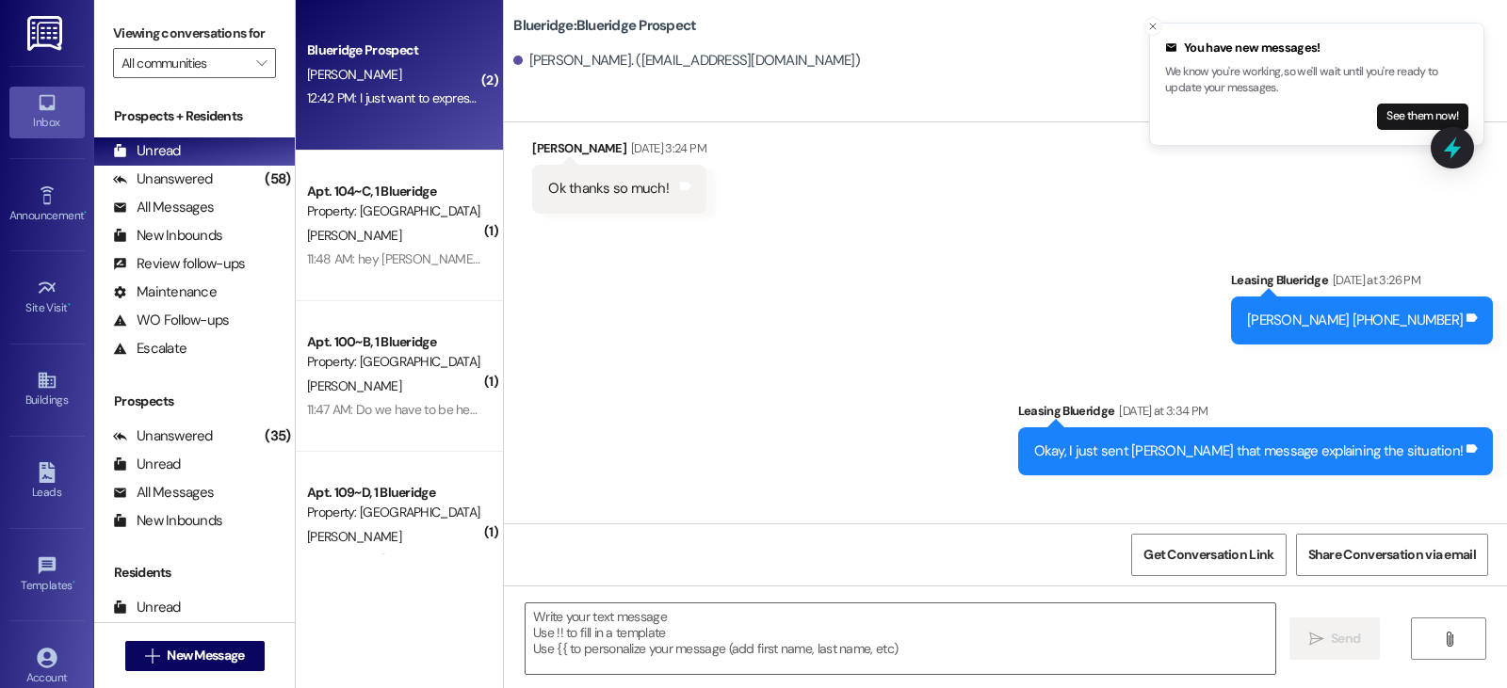
scroll to position [1130, 0]
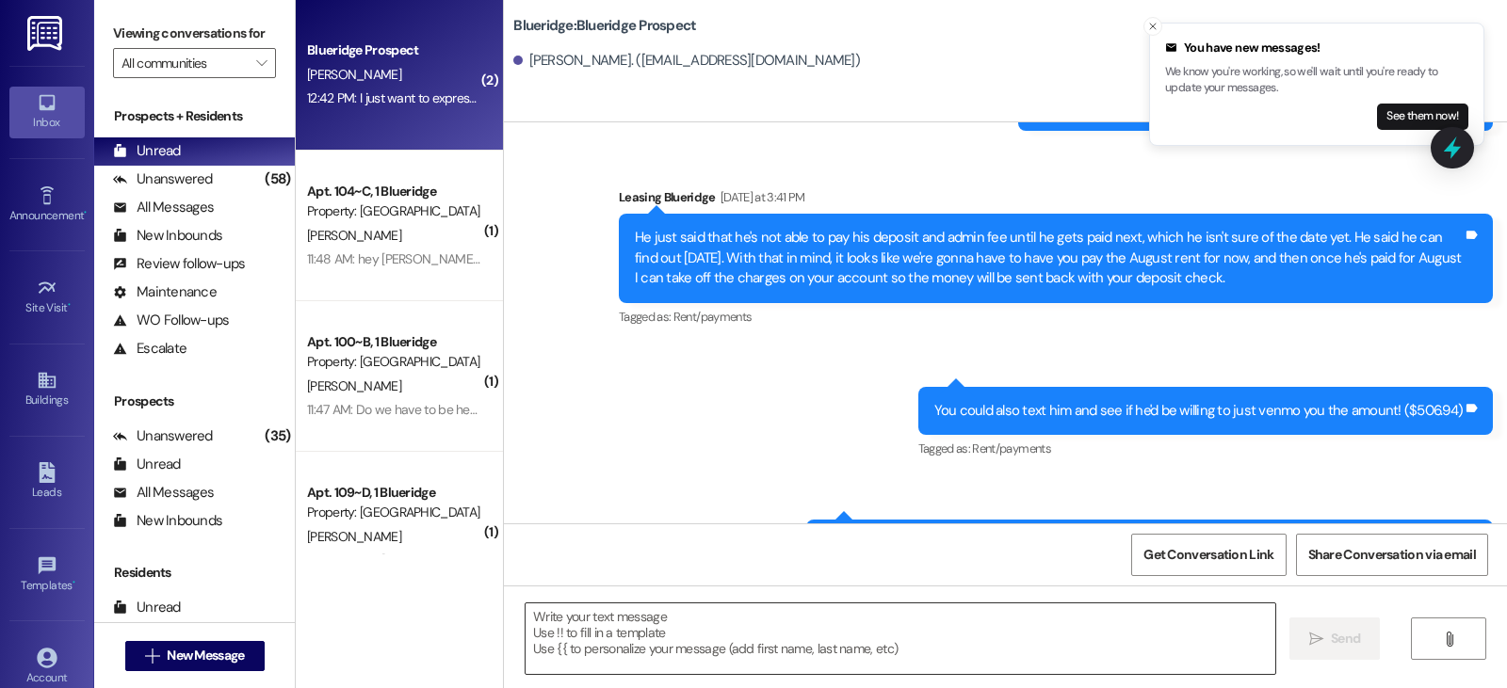
click at [547, 620] on textarea at bounding box center [900, 639] width 750 height 71
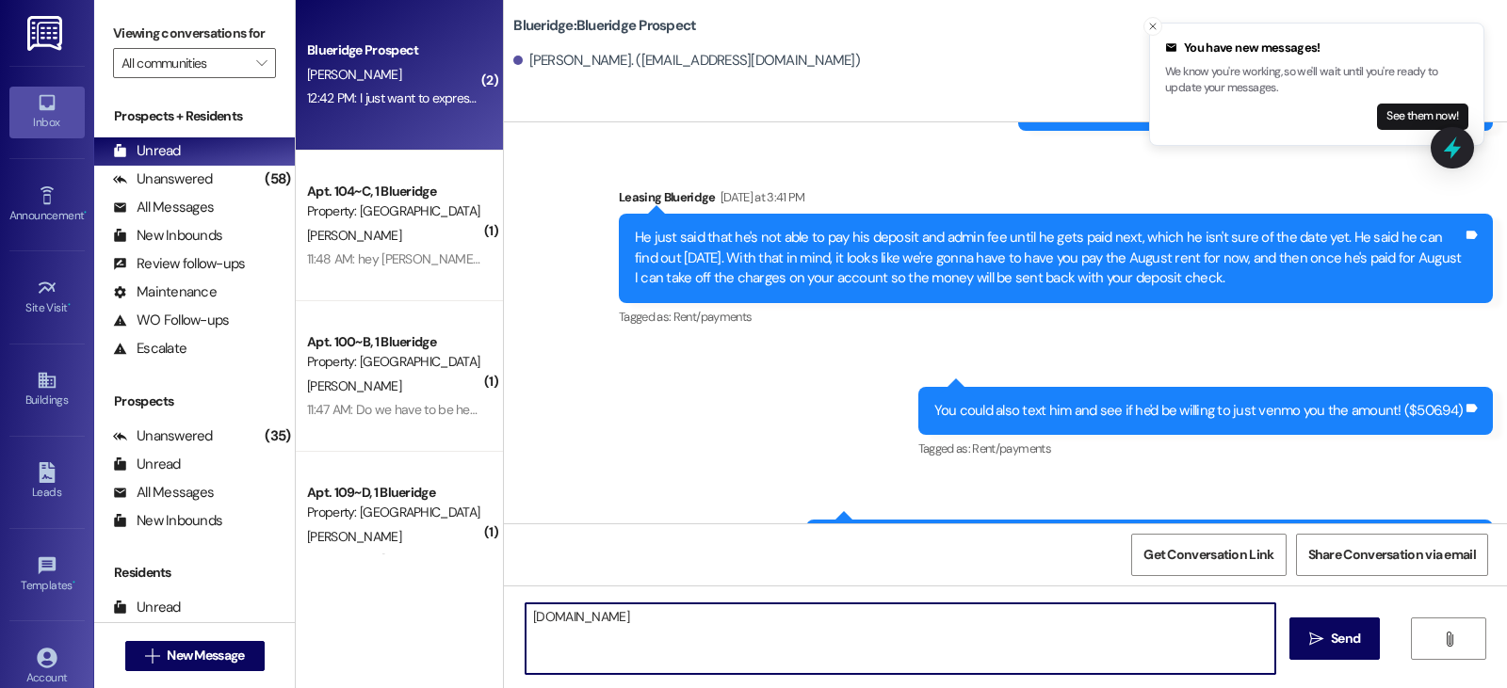
click at [525, 614] on textarea "[DOMAIN_NAME]" at bounding box center [900, 639] width 750 height 71
click at [701, 611] on textarea "Go to blueridgeprovo.com" at bounding box center [900, 639] width 750 height 71
type textarea "Go to blueridgeprovo.com and log in to pay your rent. Thank you!!!"
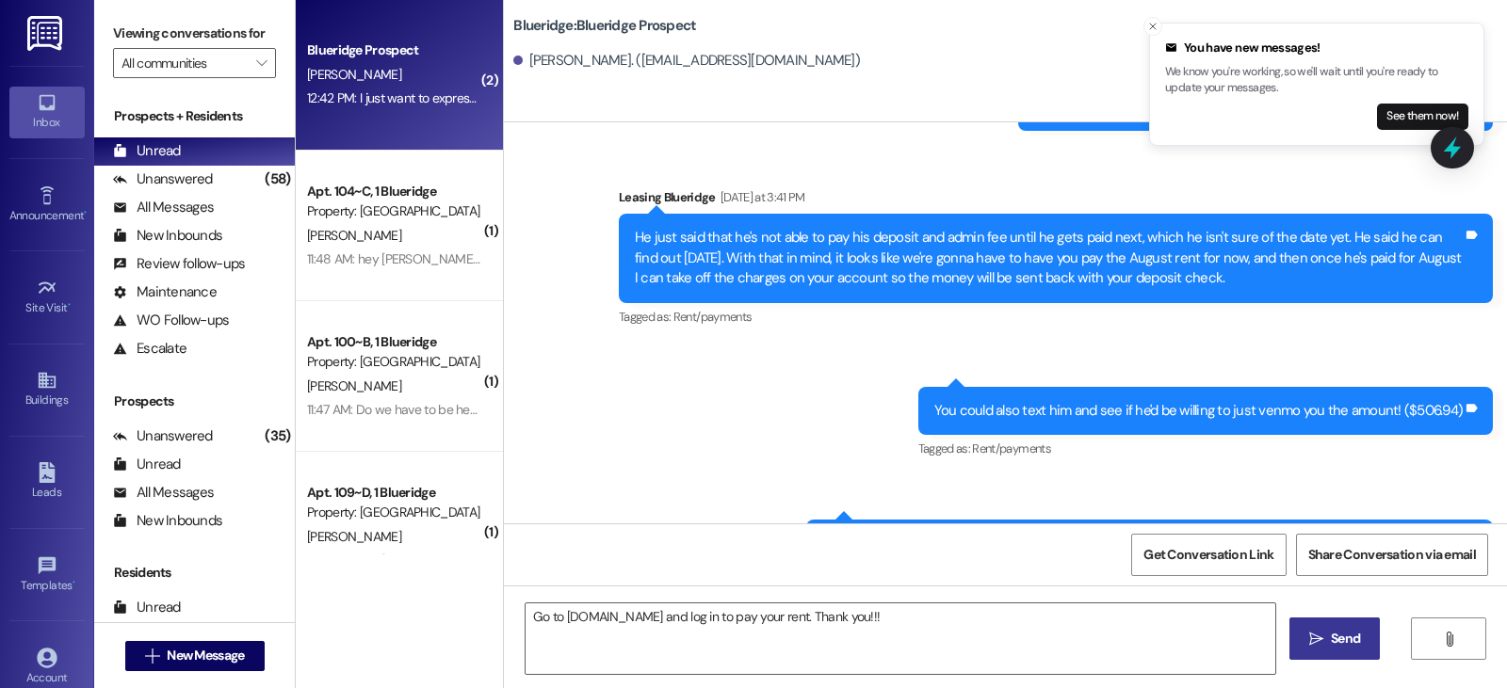
click at [1347, 636] on span "Send" at bounding box center [1345, 639] width 29 height 20
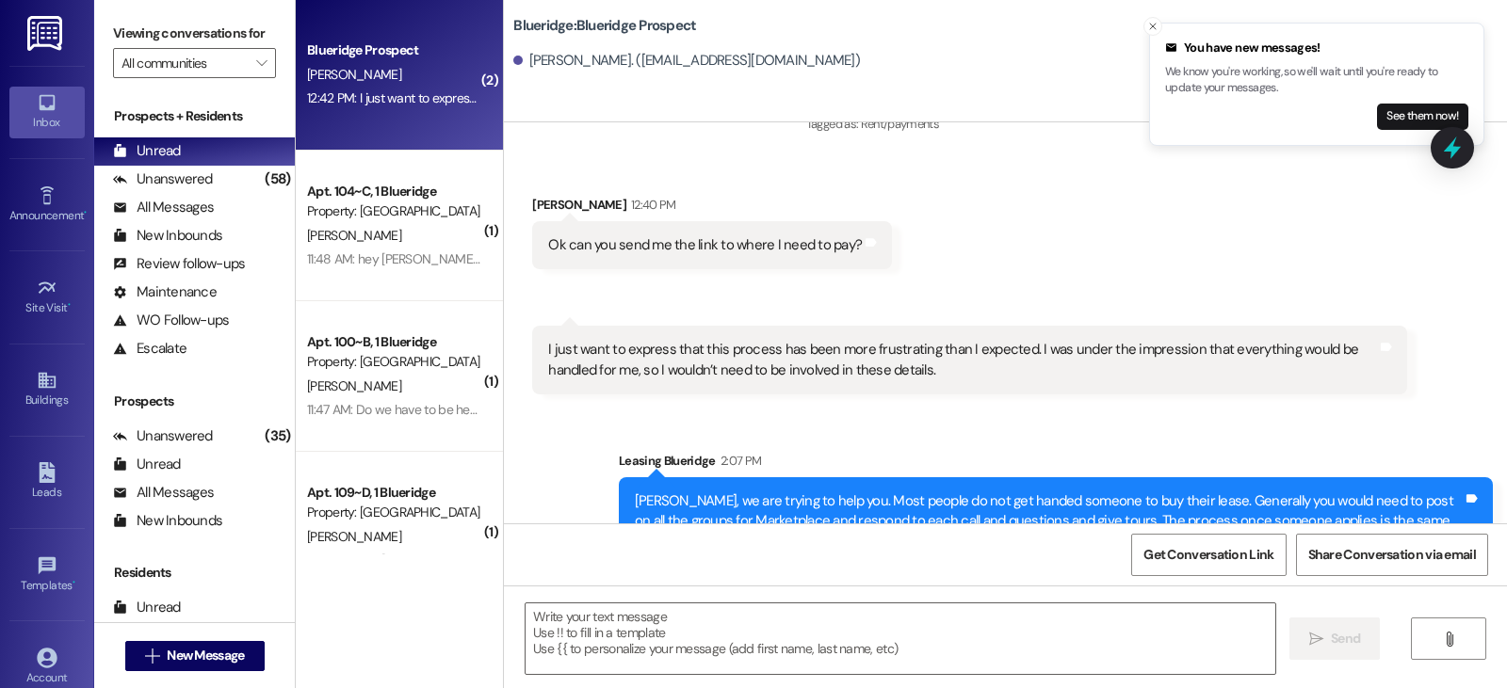
scroll to position [1817, 0]
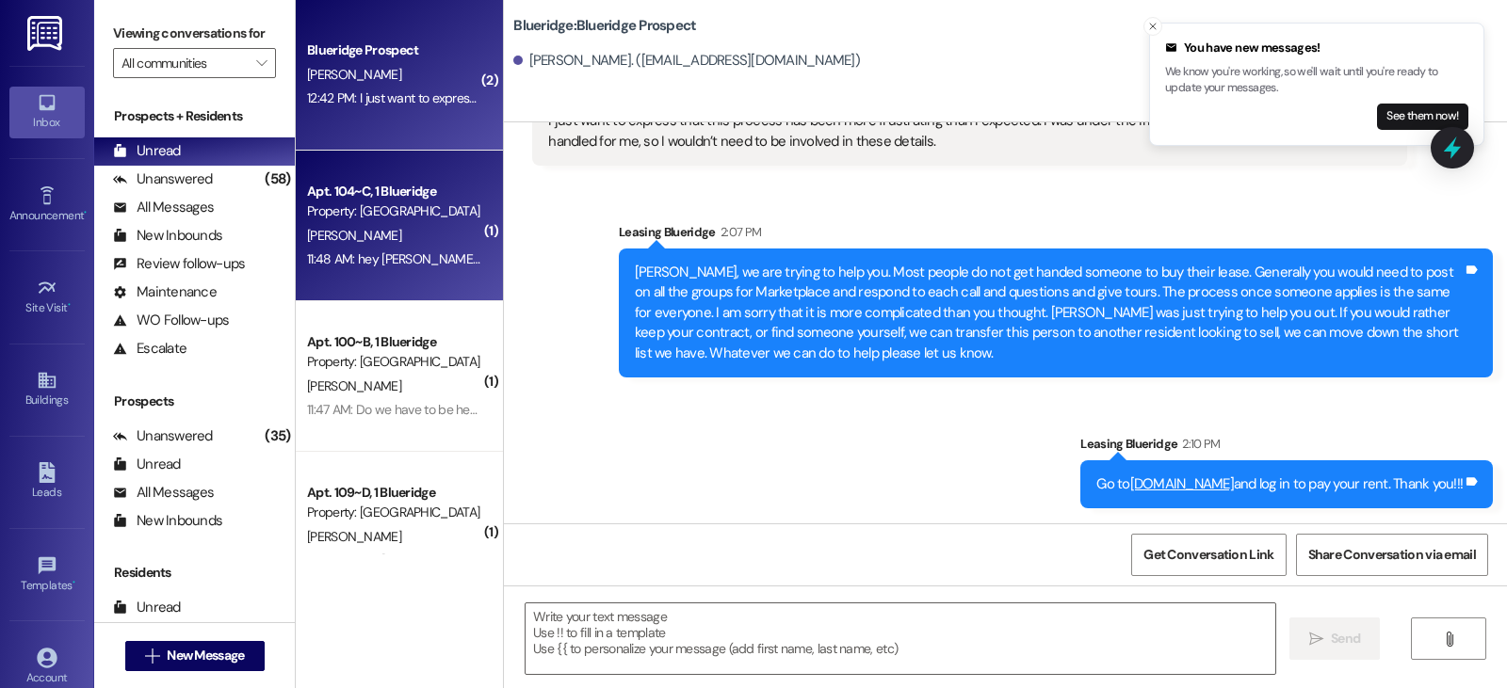
click at [416, 259] on div "11:48 AM: hey Ian, I forwarded my address but im not sure if it went through. c…" at bounding box center [620, 258] width 626 height 17
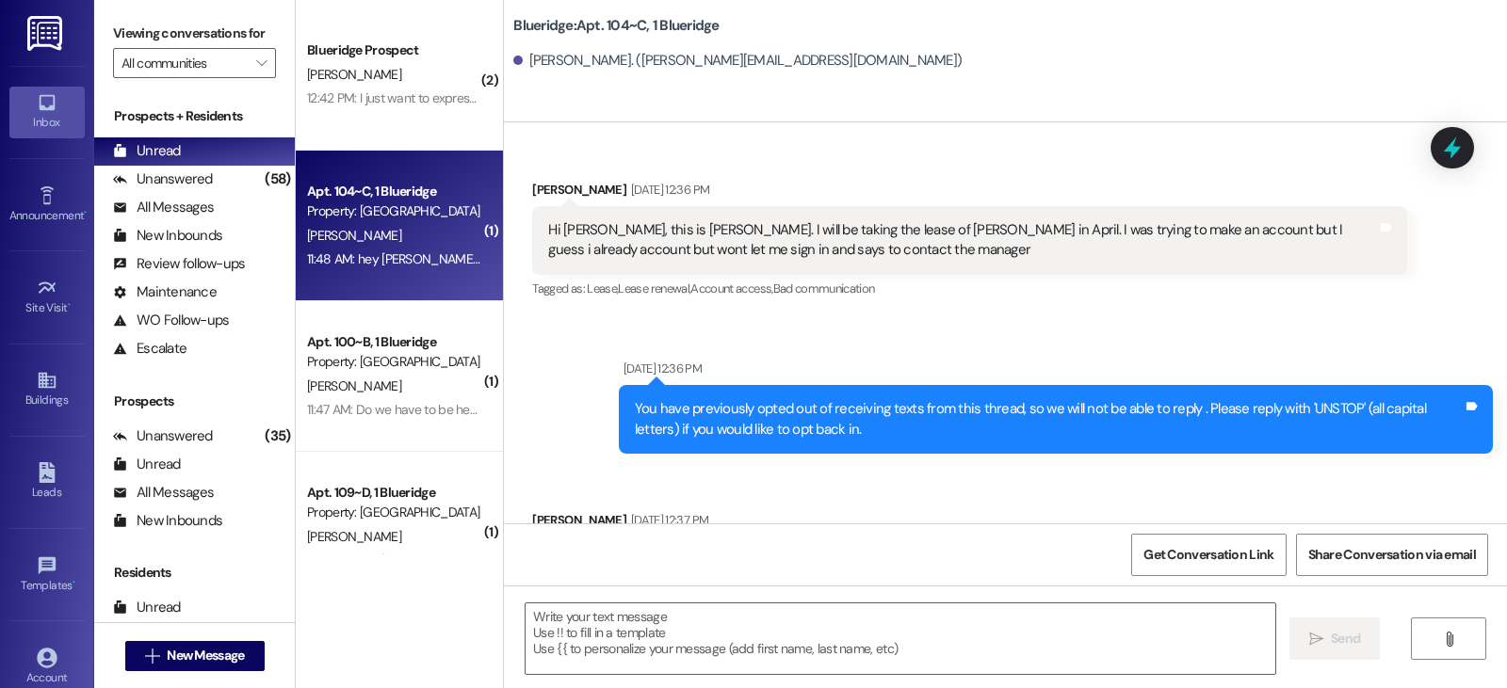
scroll to position [13227, 0]
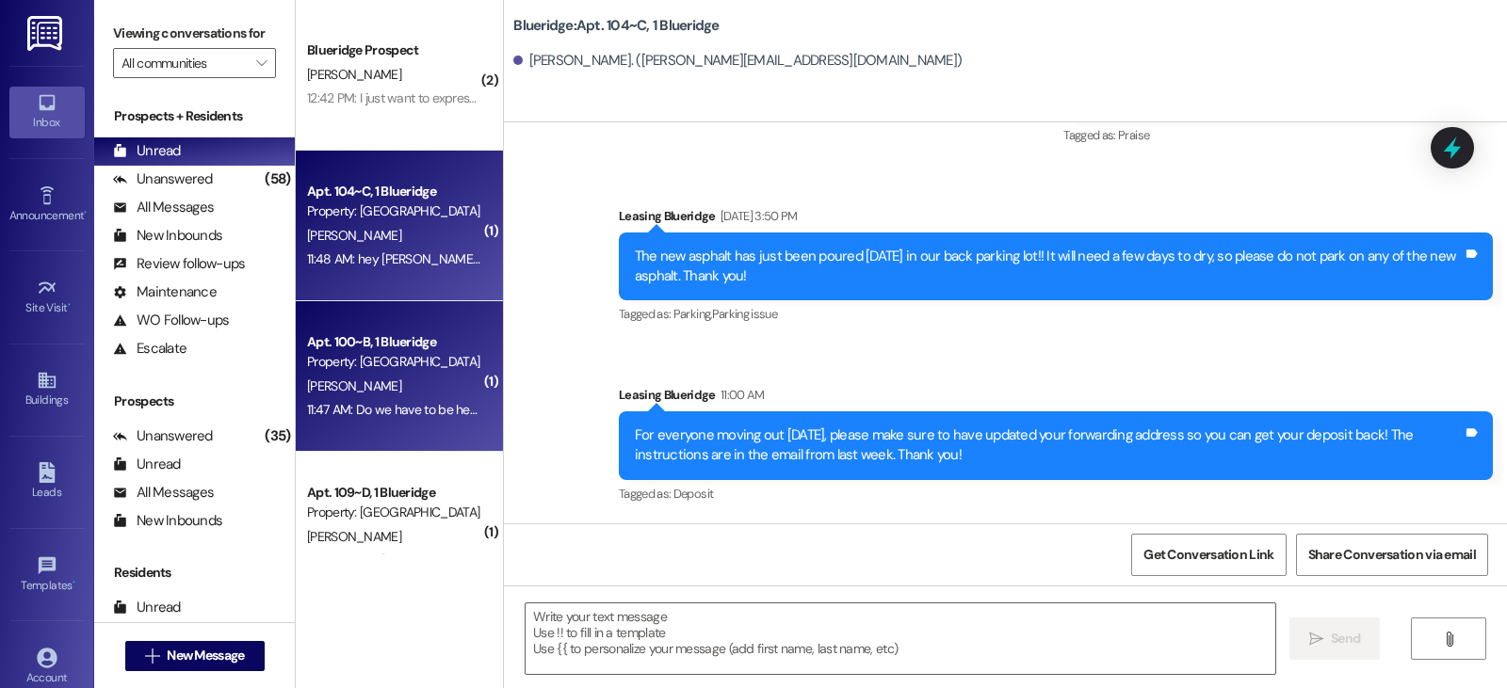
click at [361, 404] on div "11:47 AM: Do we have to be here during the cleaning checks? 11:47 AM: Do we hav…" at bounding box center [472, 409] width 330 height 17
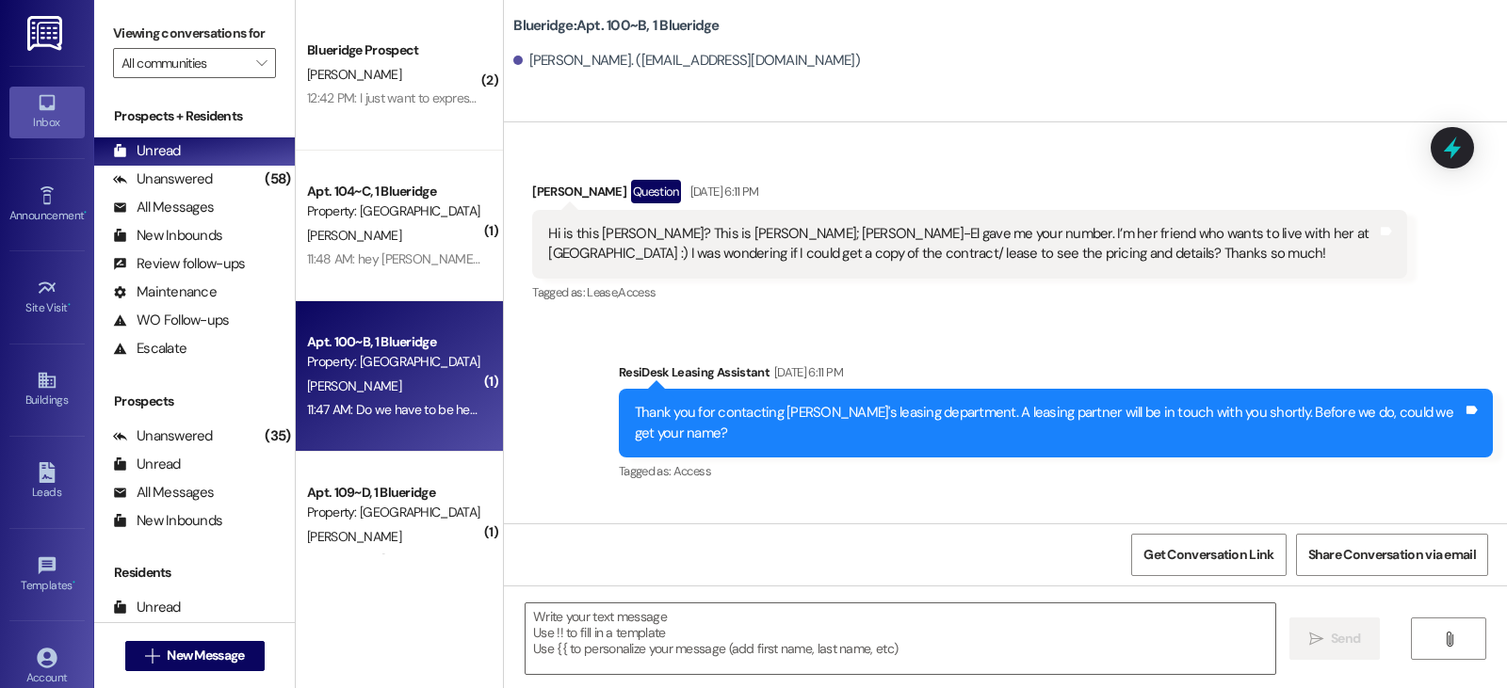
scroll to position [76524, 0]
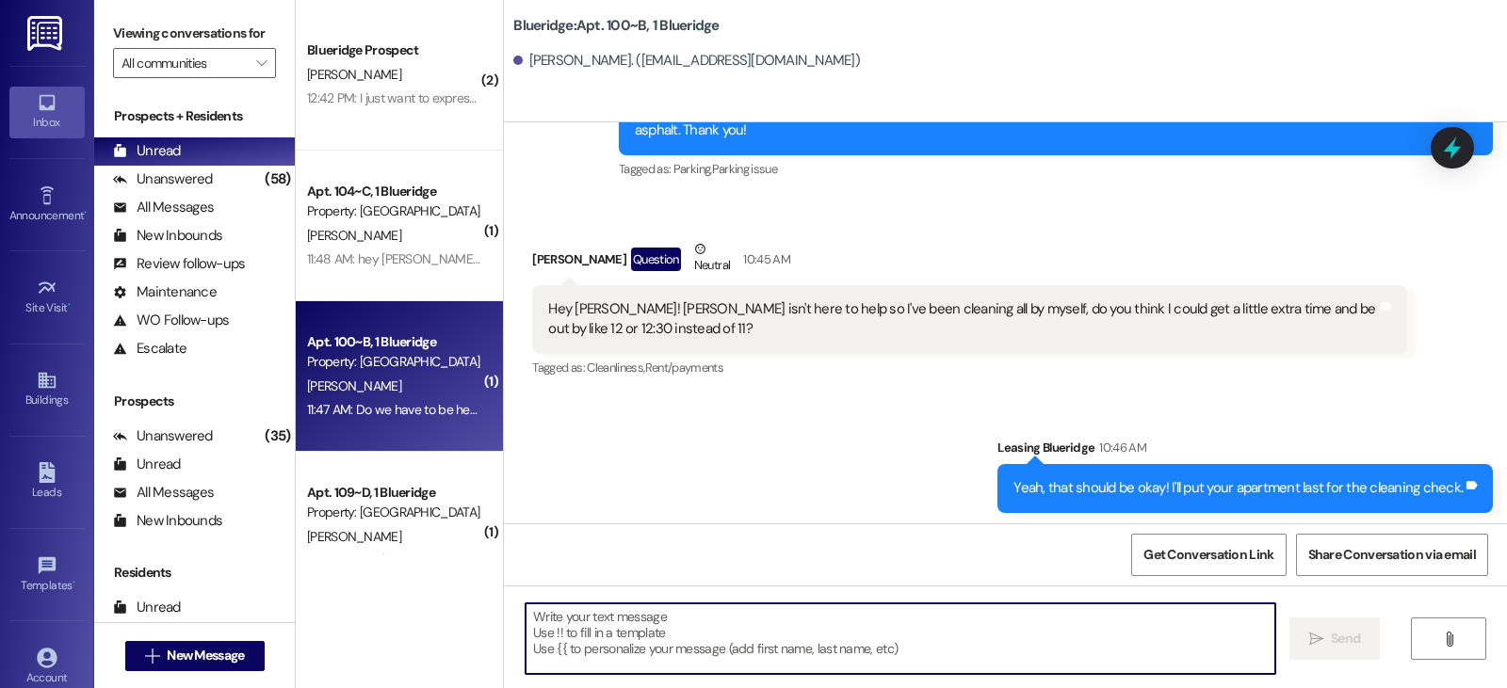
drag, startPoint x: 572, startPoint y: 626, endPoint x: 512, endPoint y: 581, distance: 74.6
click at [552, 610] on textarea at bounding box center [900, 639] width 750 height 71
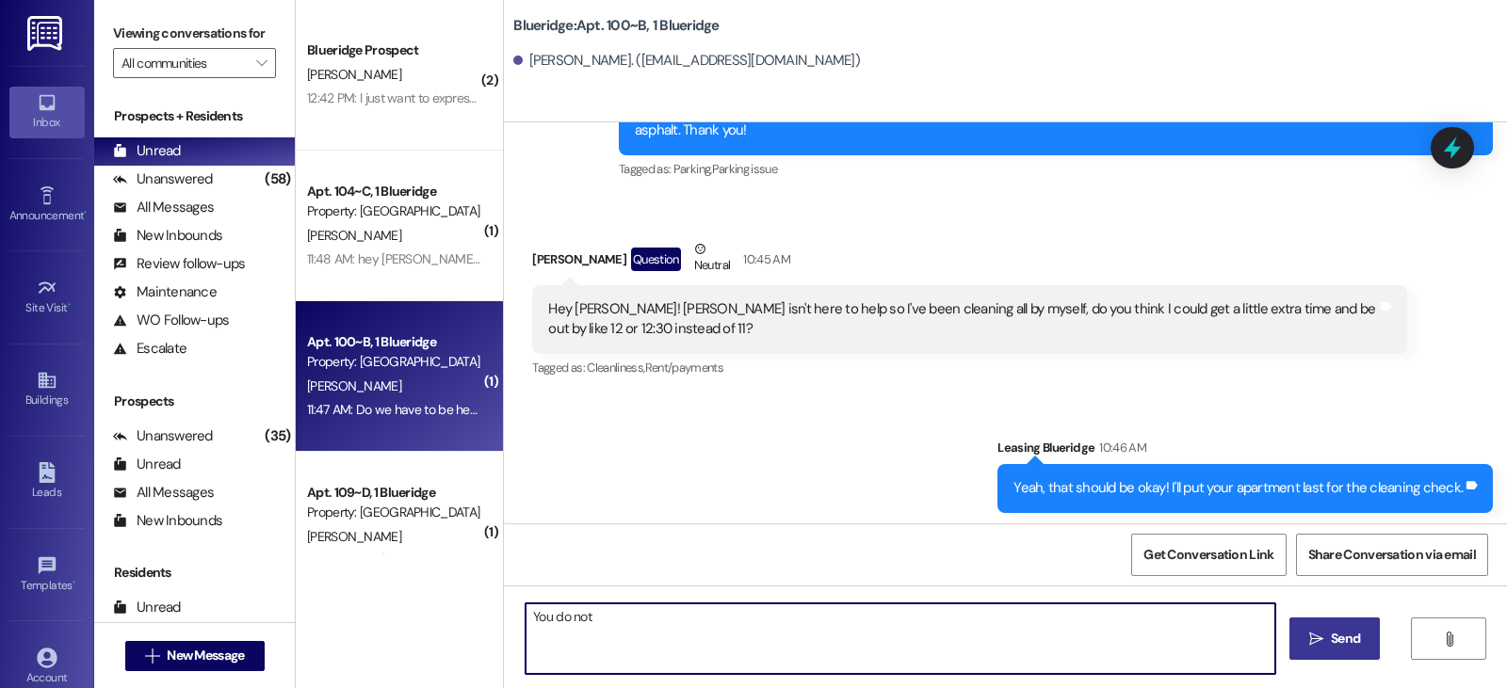
type textarea "You do not"
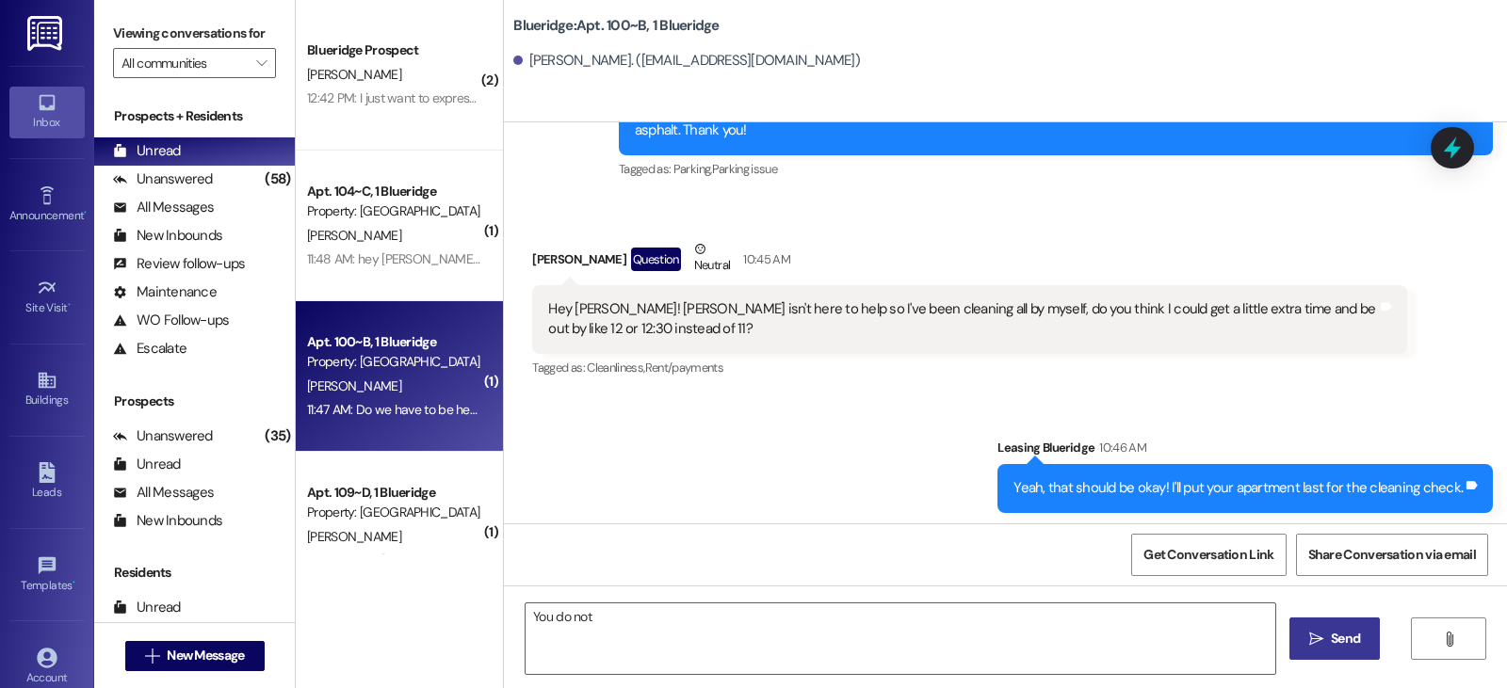
click at [1346, 641] on span "Send" at bounding box center [1345, 639] width 29 height 20
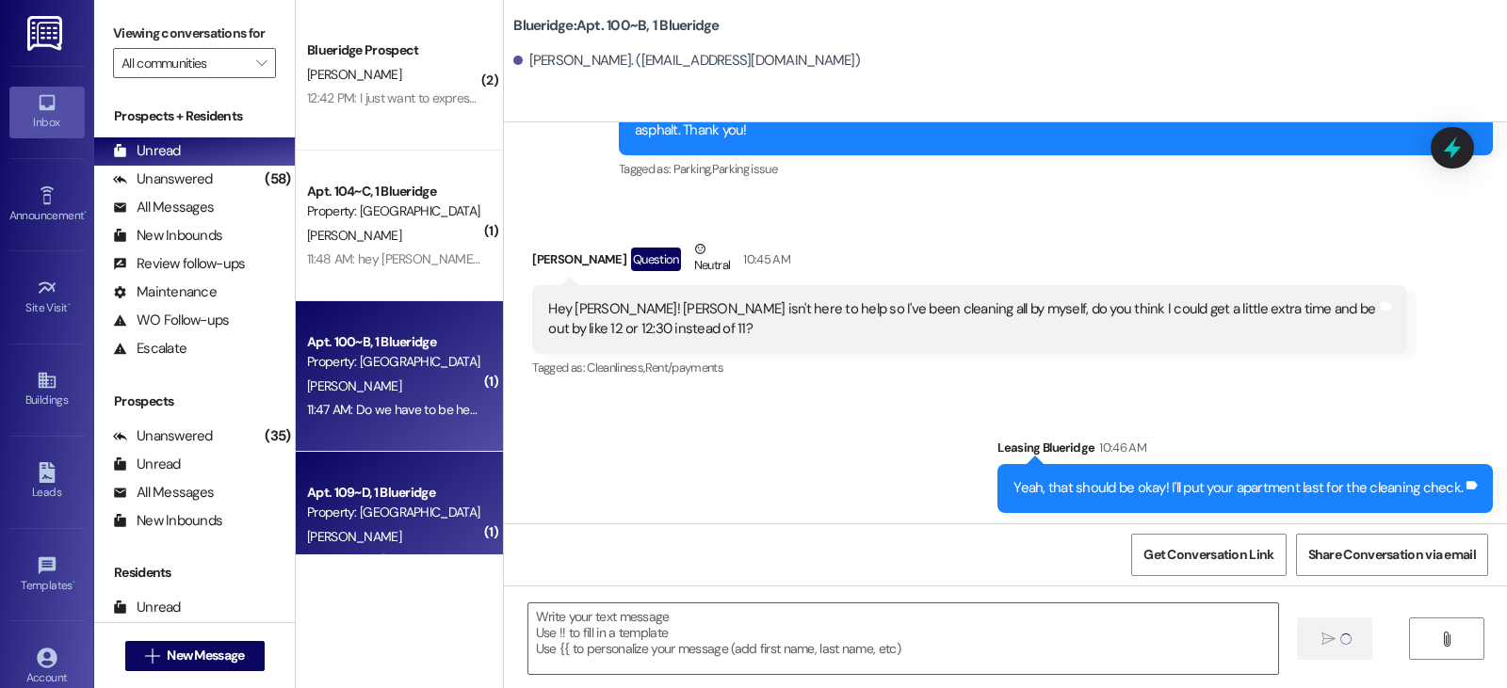
click at [389, 519] on div "Property: [GEOGRAPHIC_DATA]" at bounding box center [394, 513] width 174 height 20
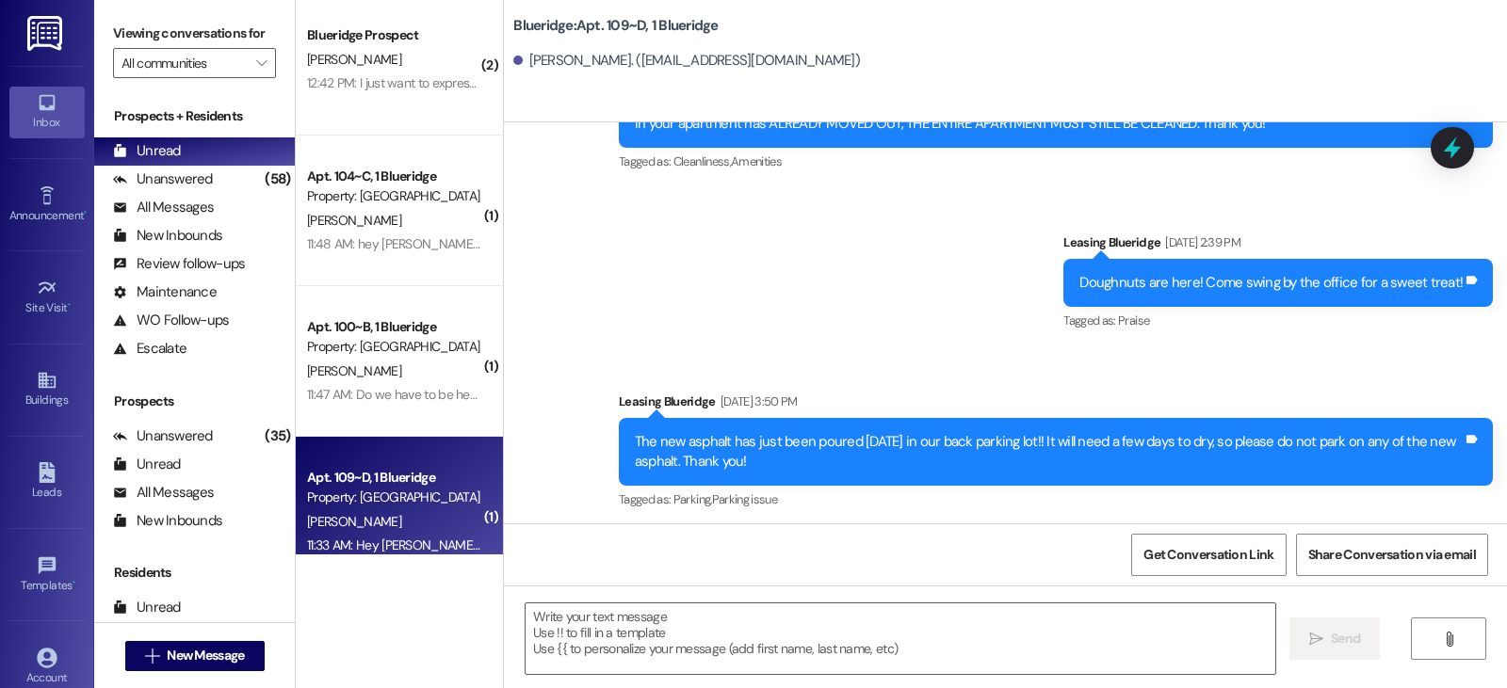
scroll to position [0, 0]
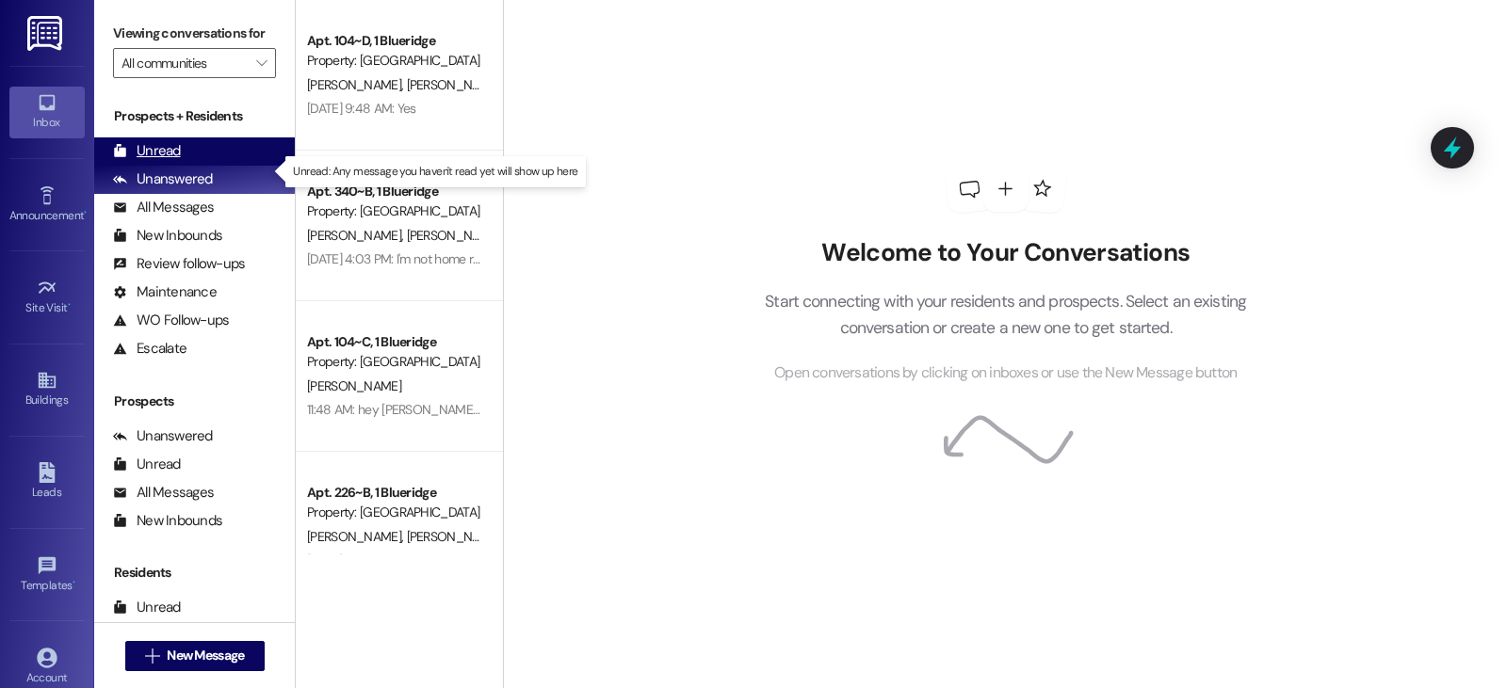
click at [154, 161] on div "Unread" at bounding box center [147, 151] width 68 height 20
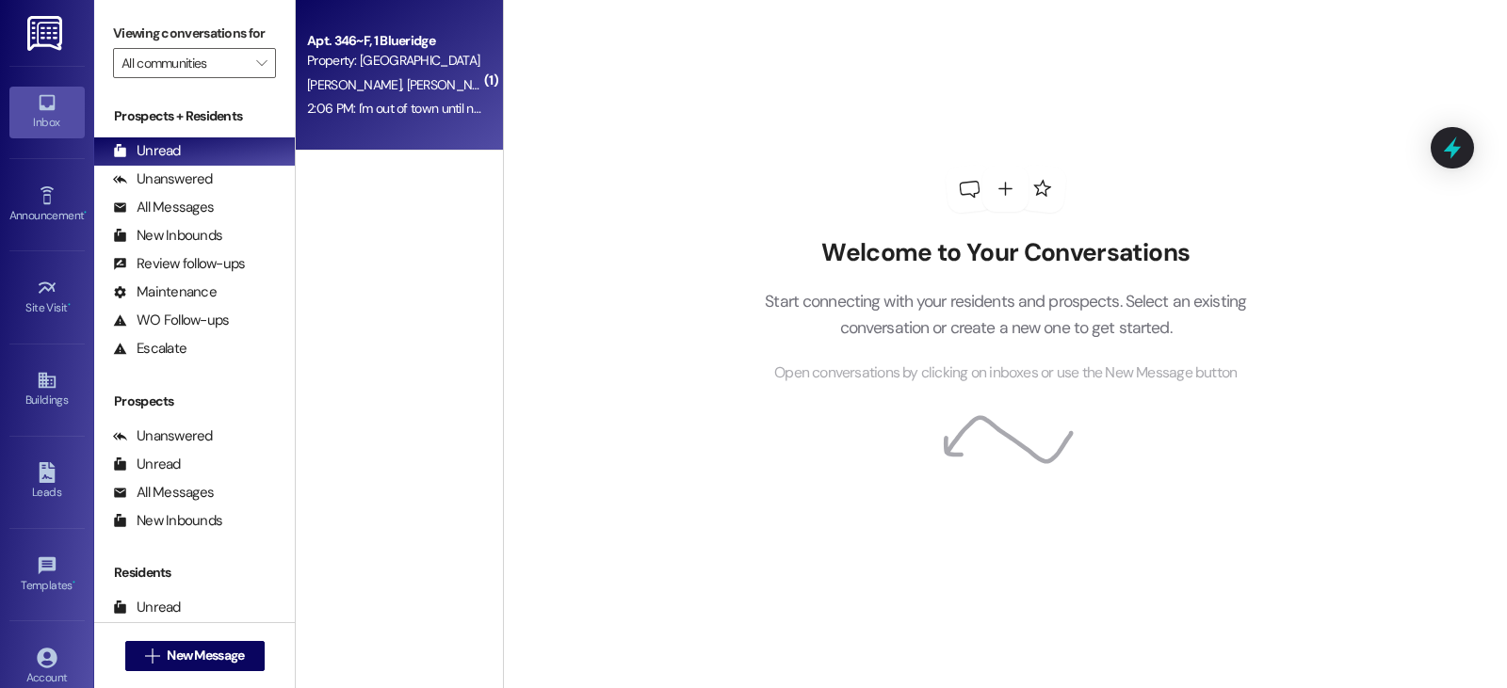
click at [407, 90] on span "[PERSON_NAME]" at bounding box center [457, 84] width 100 height 17
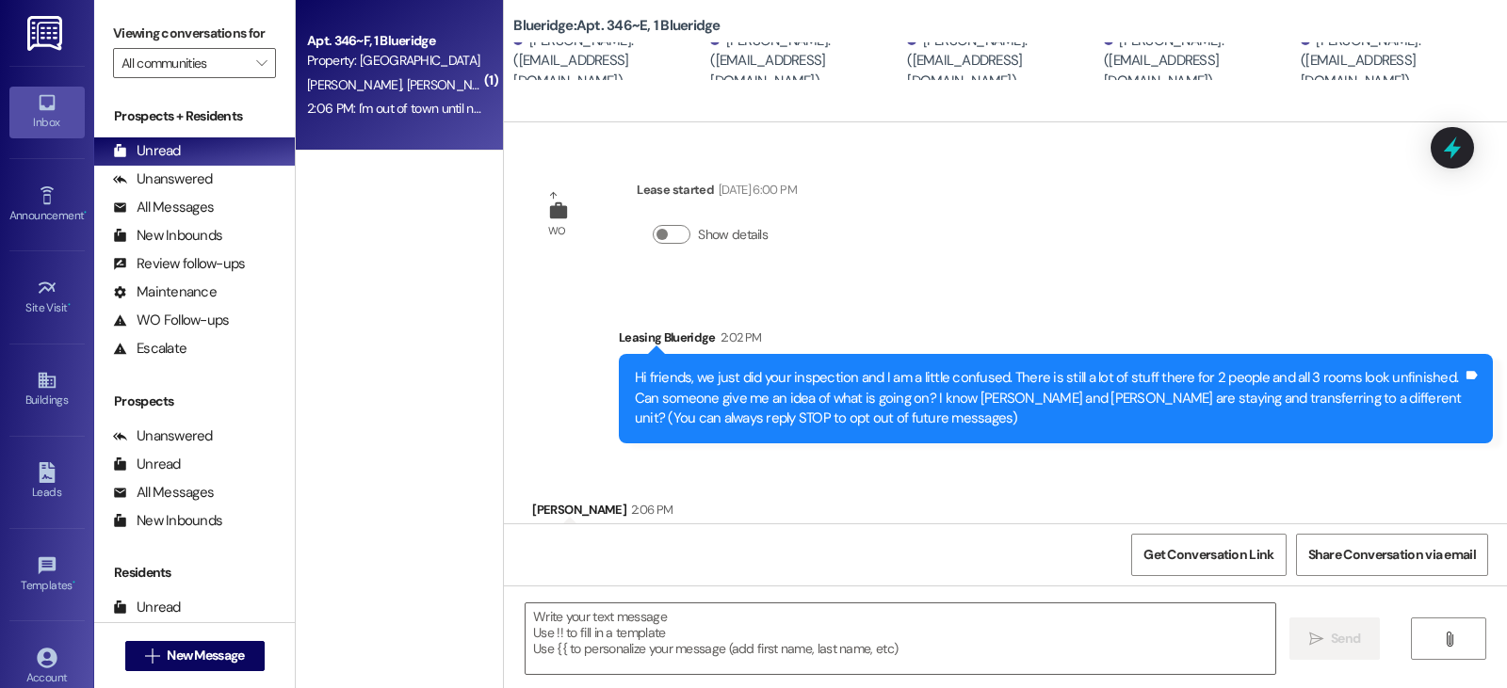
scroll to position [92, 0]
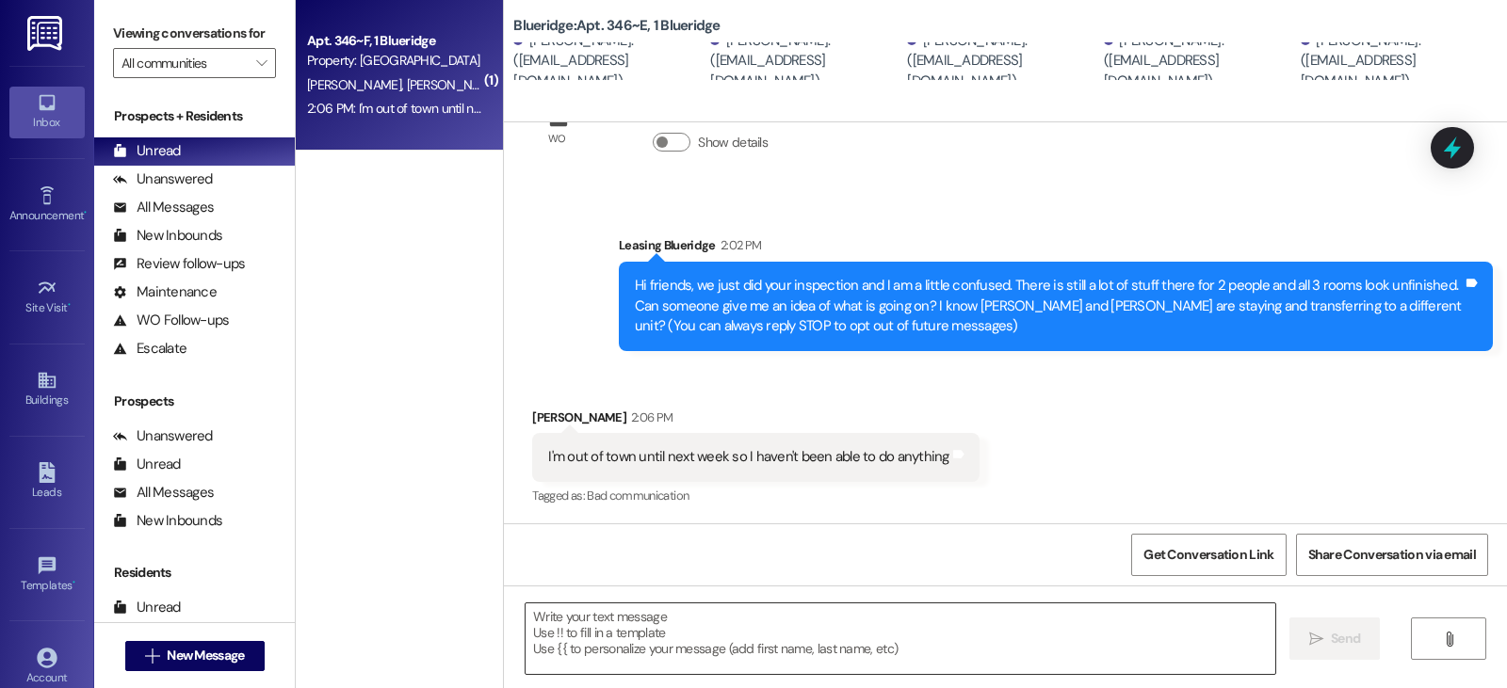
click at [580, 636] on textarea at bounding box center [900, 639] width 750 height 71
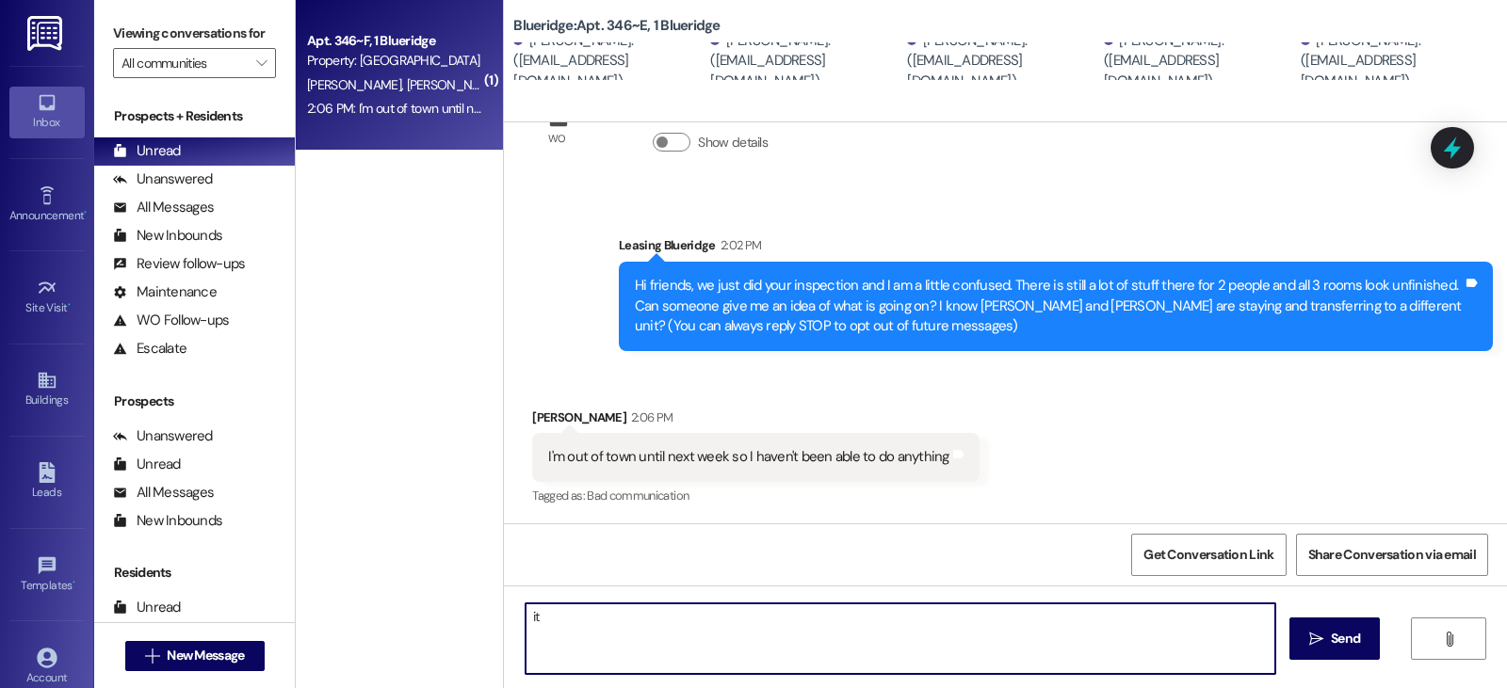
type textarea "i"
drag, startPoint x: 619, startPoint y: 604, endPoint x: 448, endPoint y: 637, distance: 173.6
click at [448, 637] on div "( 1 ) Apt. 346~F, 1 Blueridge Property: Blueridge [PERSON_NAME] [PERSON_NAME] […" at bounding box center [901, 344] width 1211 height 688
type textarea "Ok. when will you be back?"
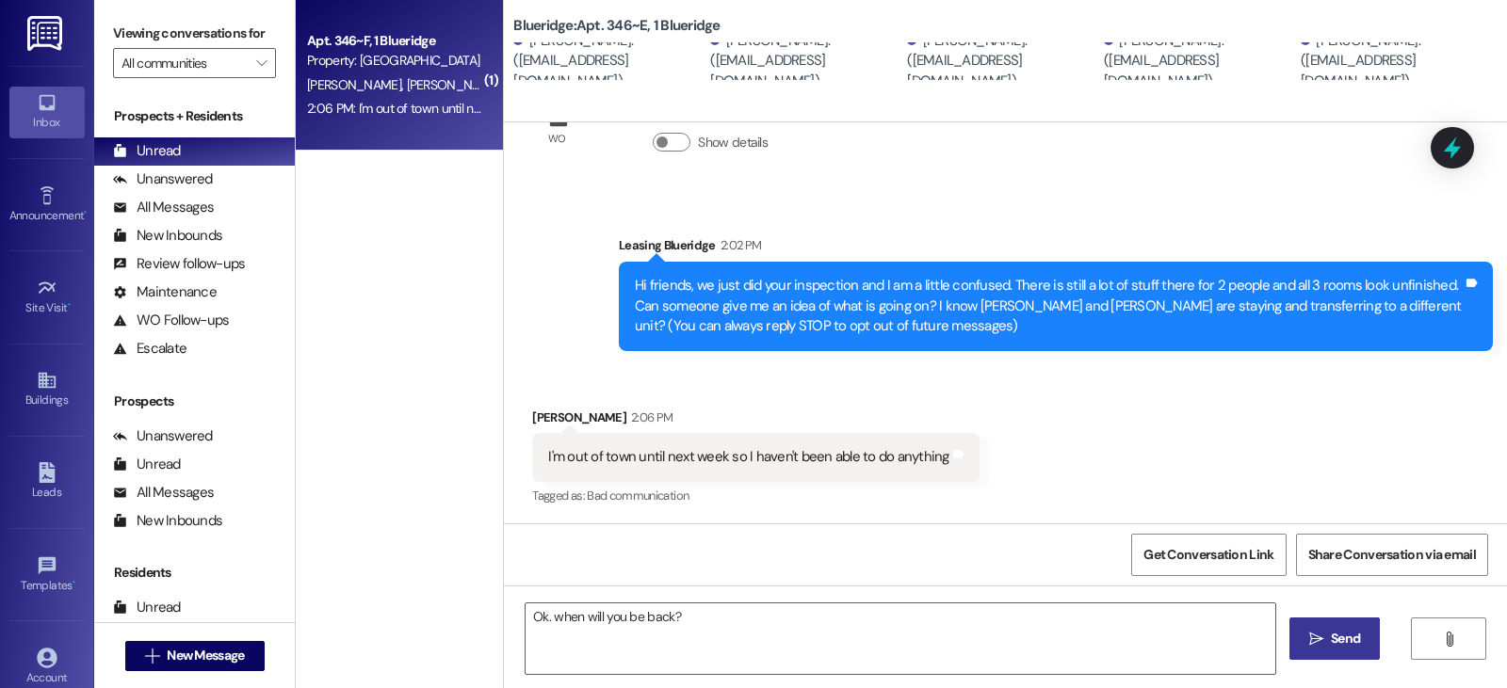
click at [1331, 647] on span "Send" at bounding box center [1345, 639] width 29 height 20
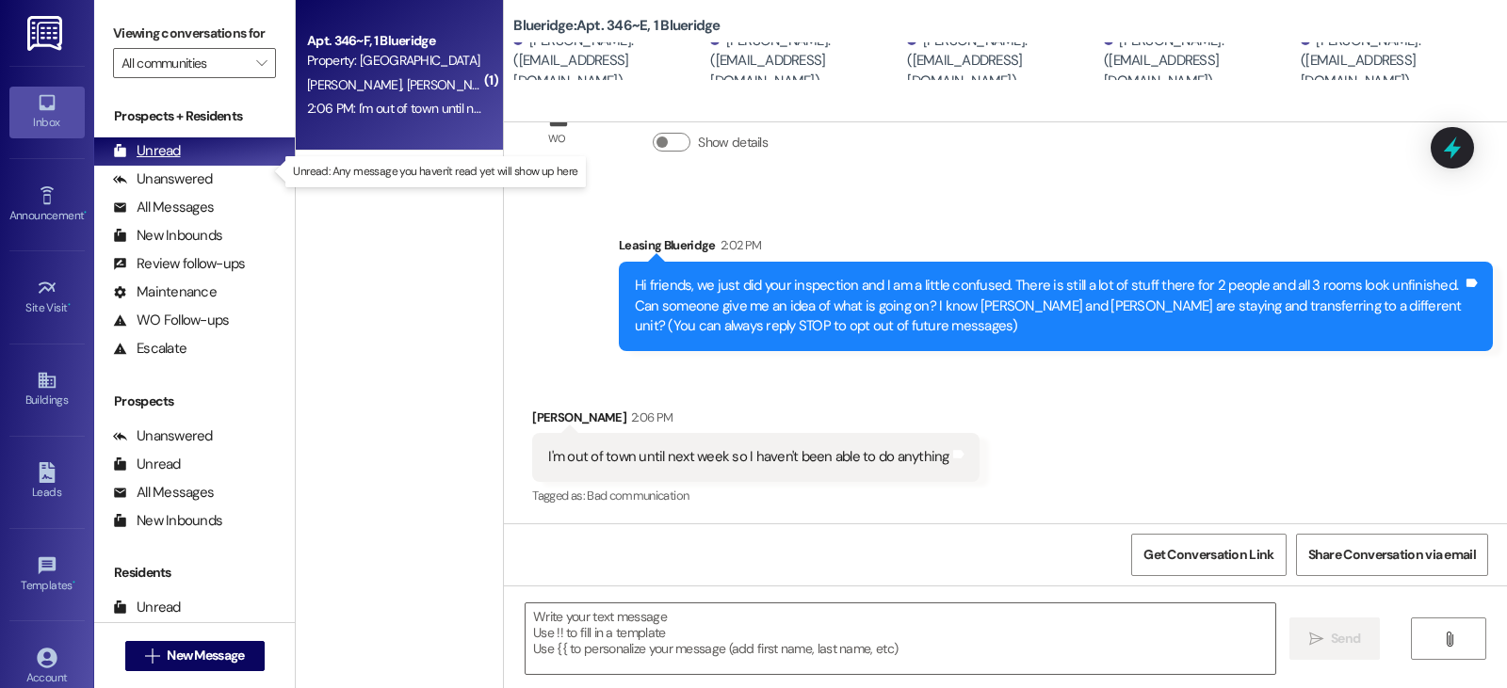
click at [165, 161] on div "Unread" at bounding box center [147, 151] width 68 height 20
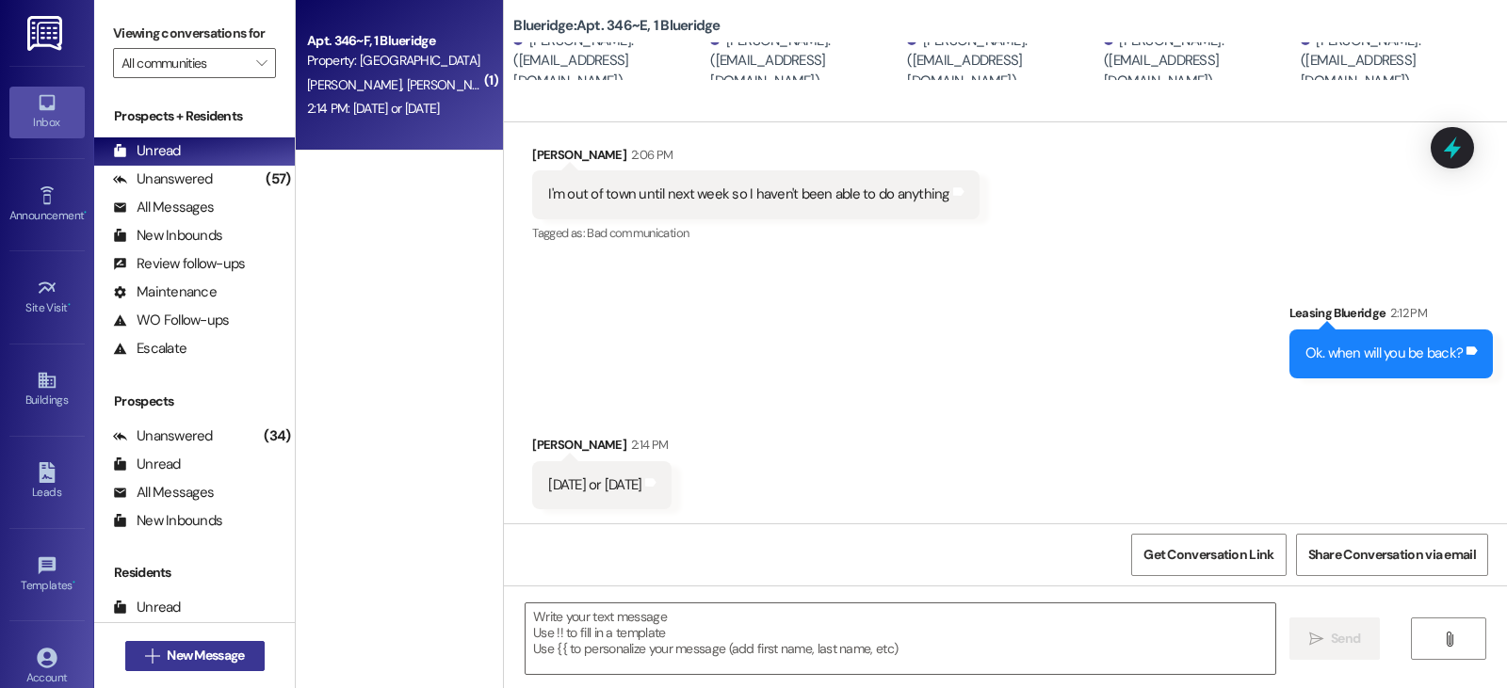
click at [190, 656] on span "New Message" at bounding box center [205, 656] width 77 height 20
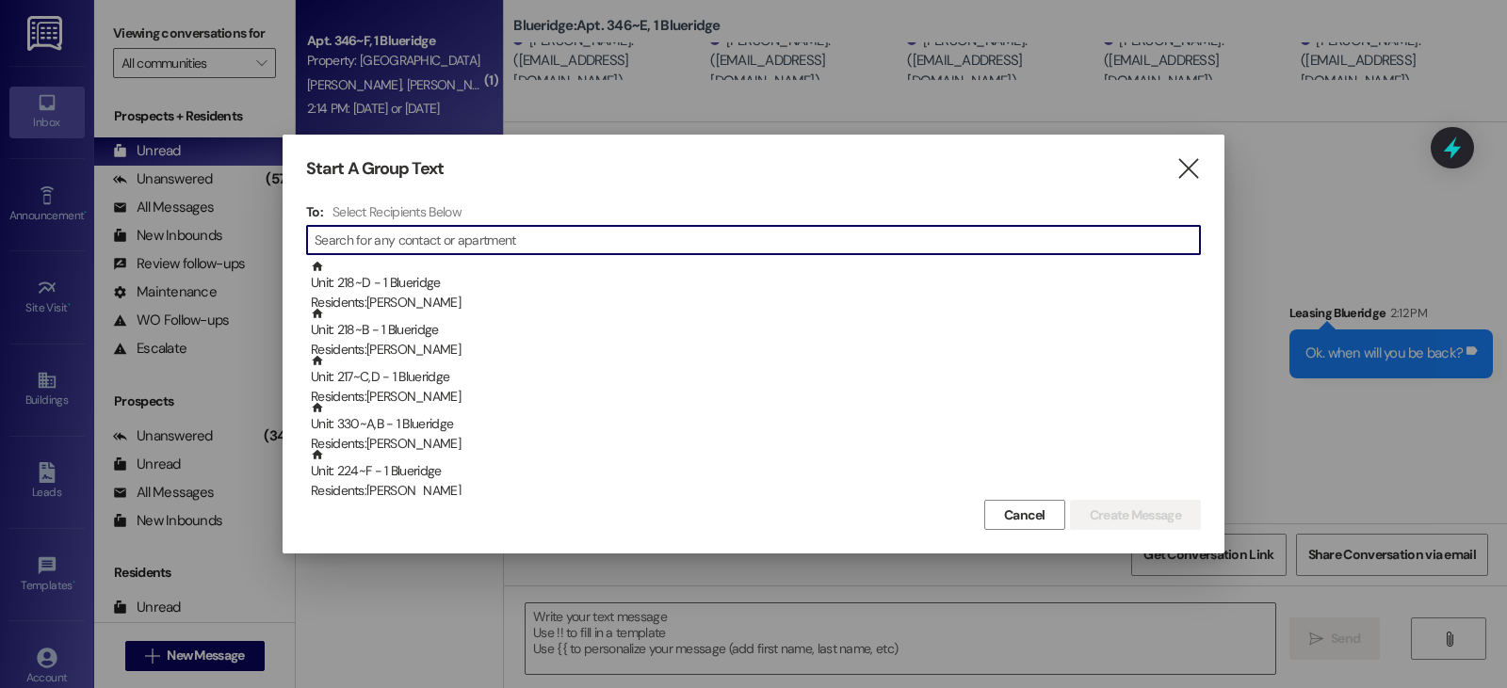
drag, startPoint x: 356, startPoint y: 236, endPoint x: 331, endPoint y: 211, distance: 36.0
click at [352, 236] on input at bounding box center [757, 240] width 885 height 26
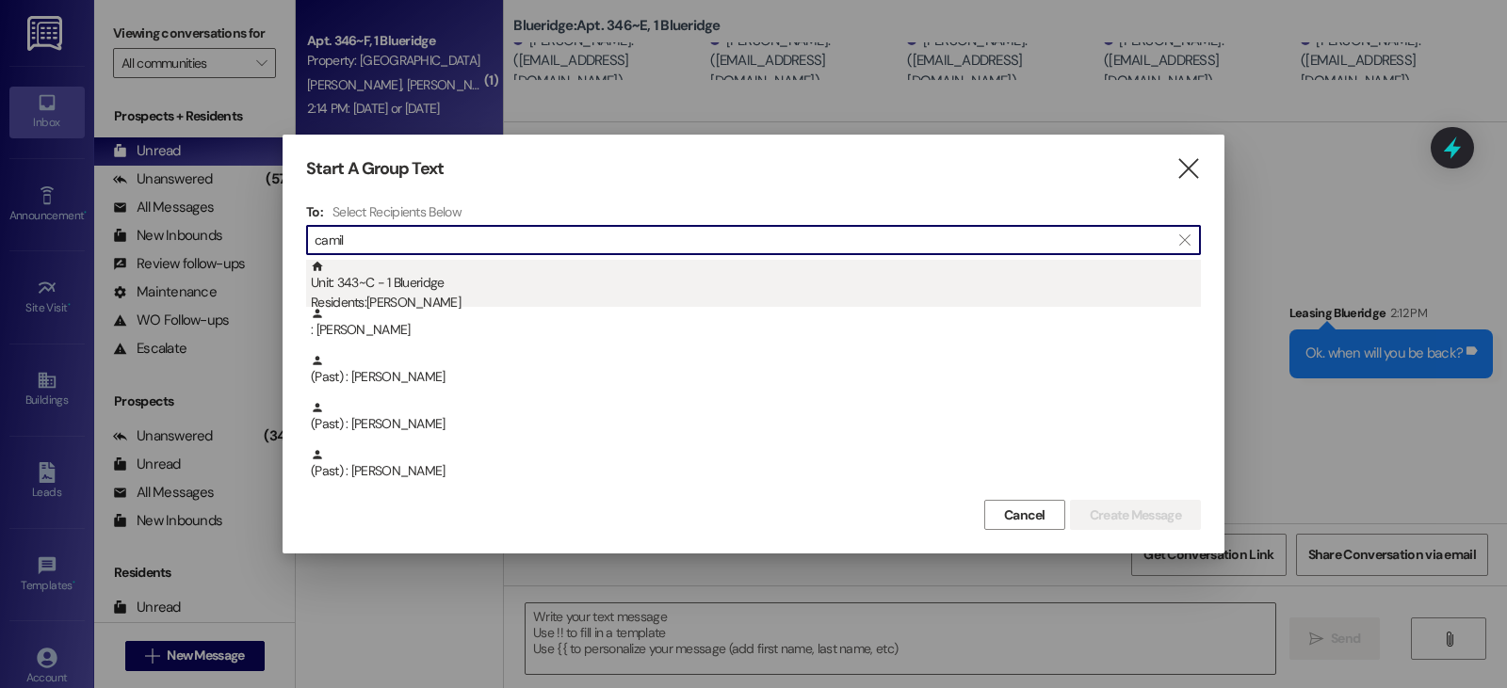
type input "camil"
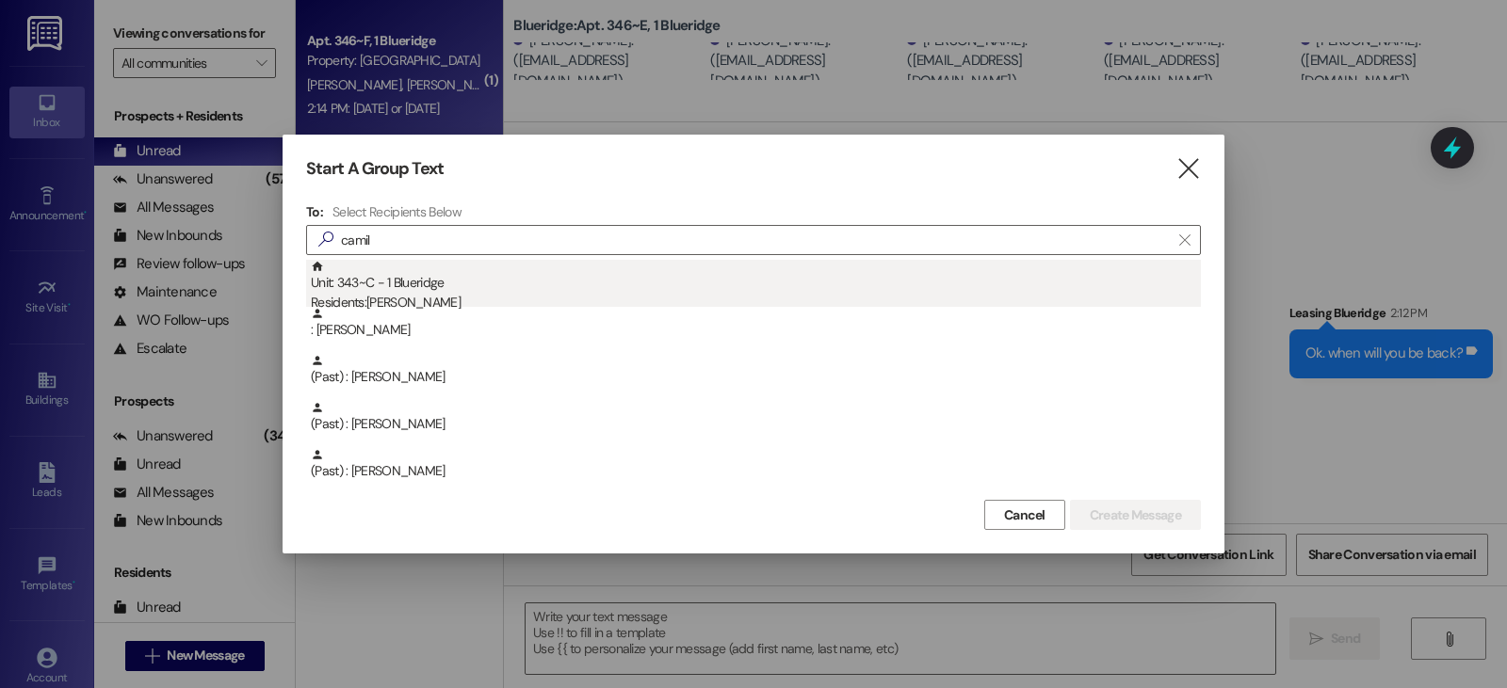
click at [396, 294] on div "Residents: Camilla Lathrop" at bounding box center [756, 303] width 890 height 20
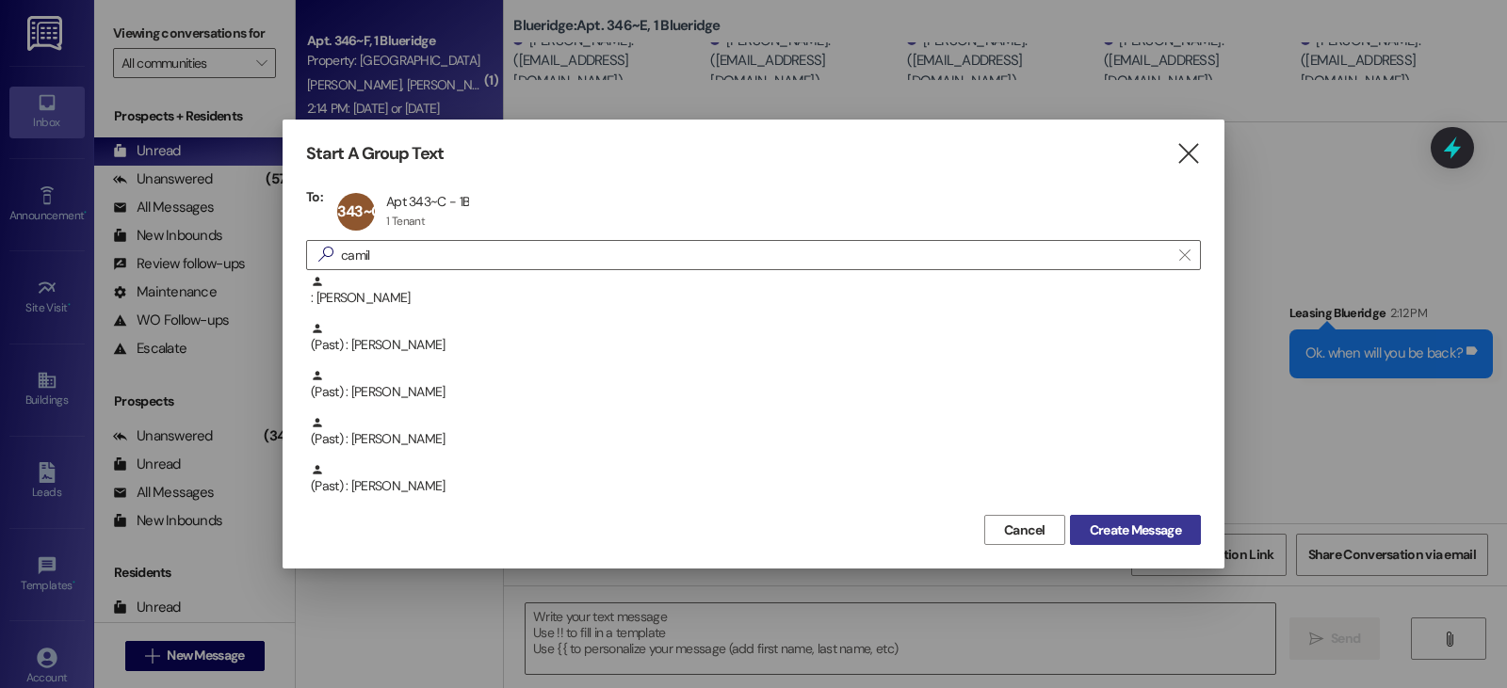
click at [1146, 518] on button "Create Message" at bounding box center [1135, 530] width 131 height 30
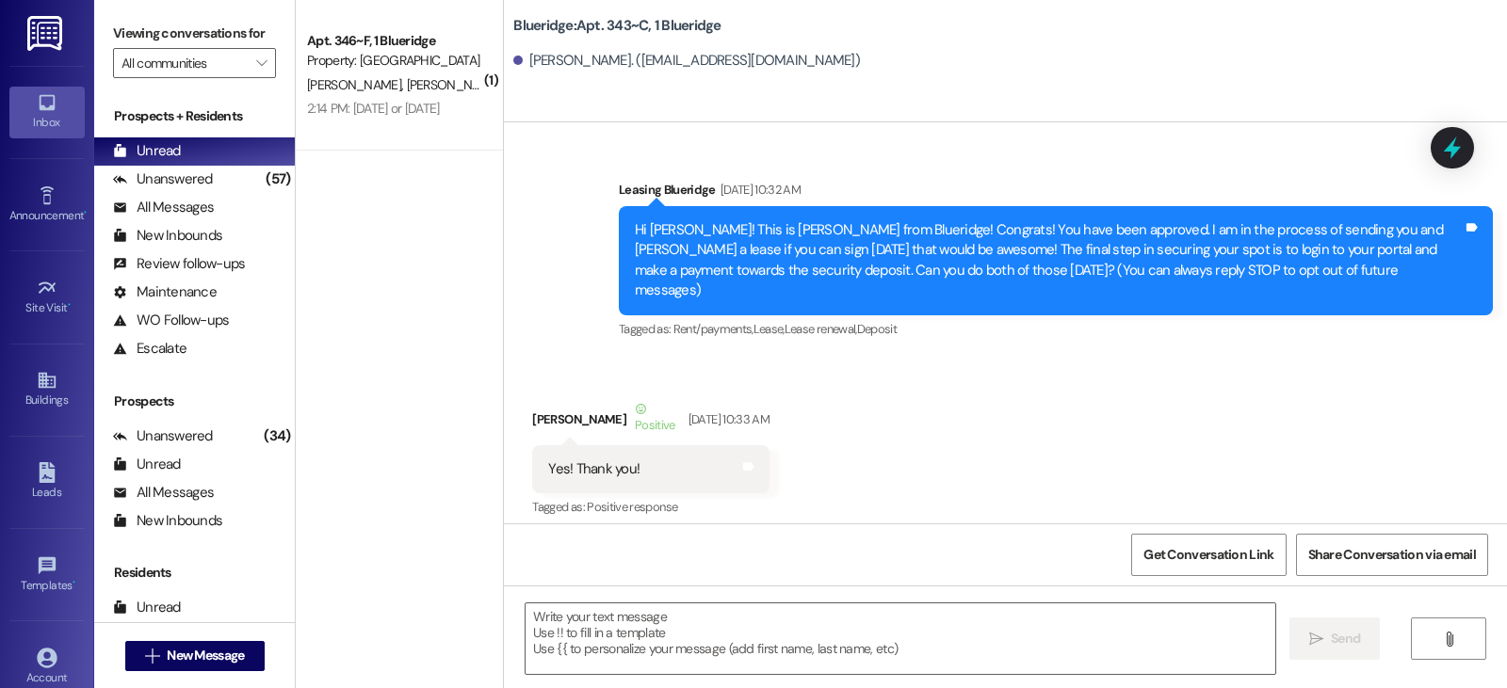
scroll to position [75264, 0]
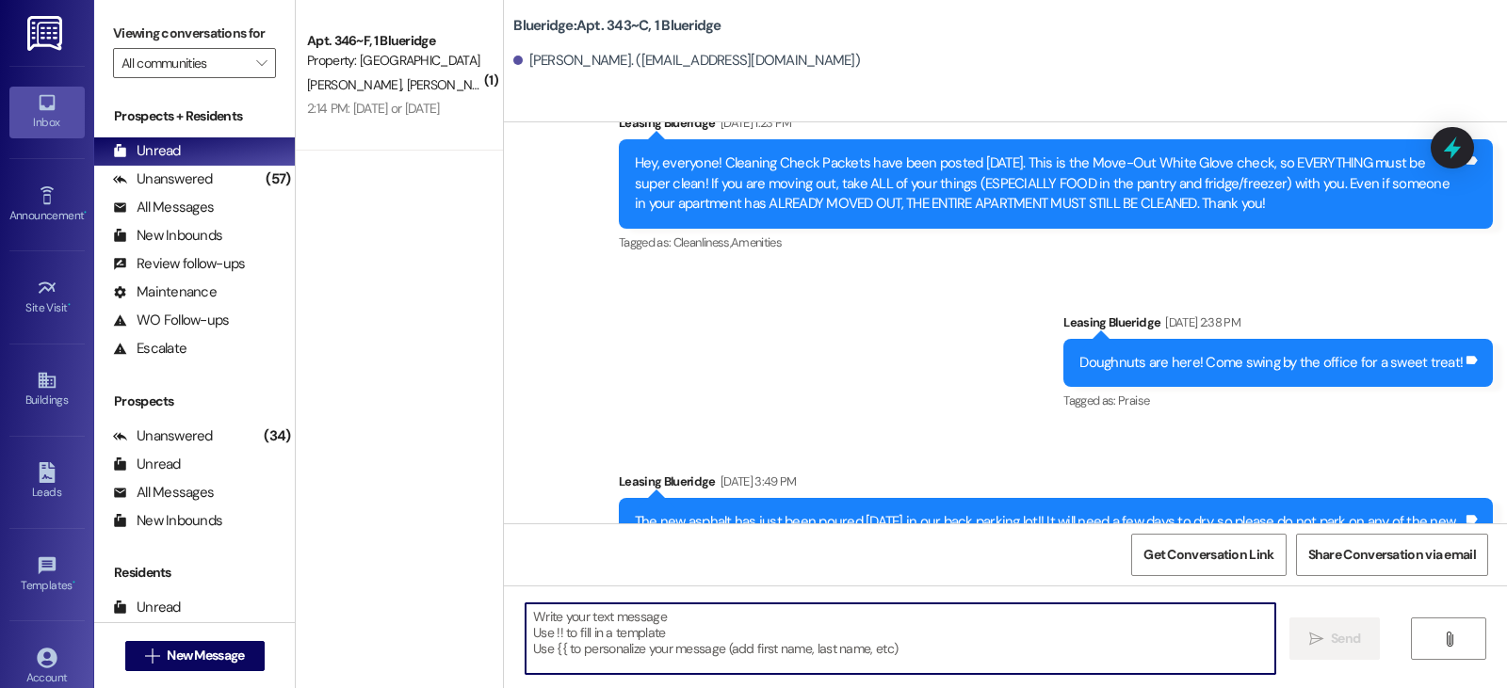
drag, startPoint x: 570, startPoint y: 644, endPoint x: 589, endPoint y: 640, distance: 19.2
click at [573, 644] on textarea at bounding box center [900, 639] width 750 height 71
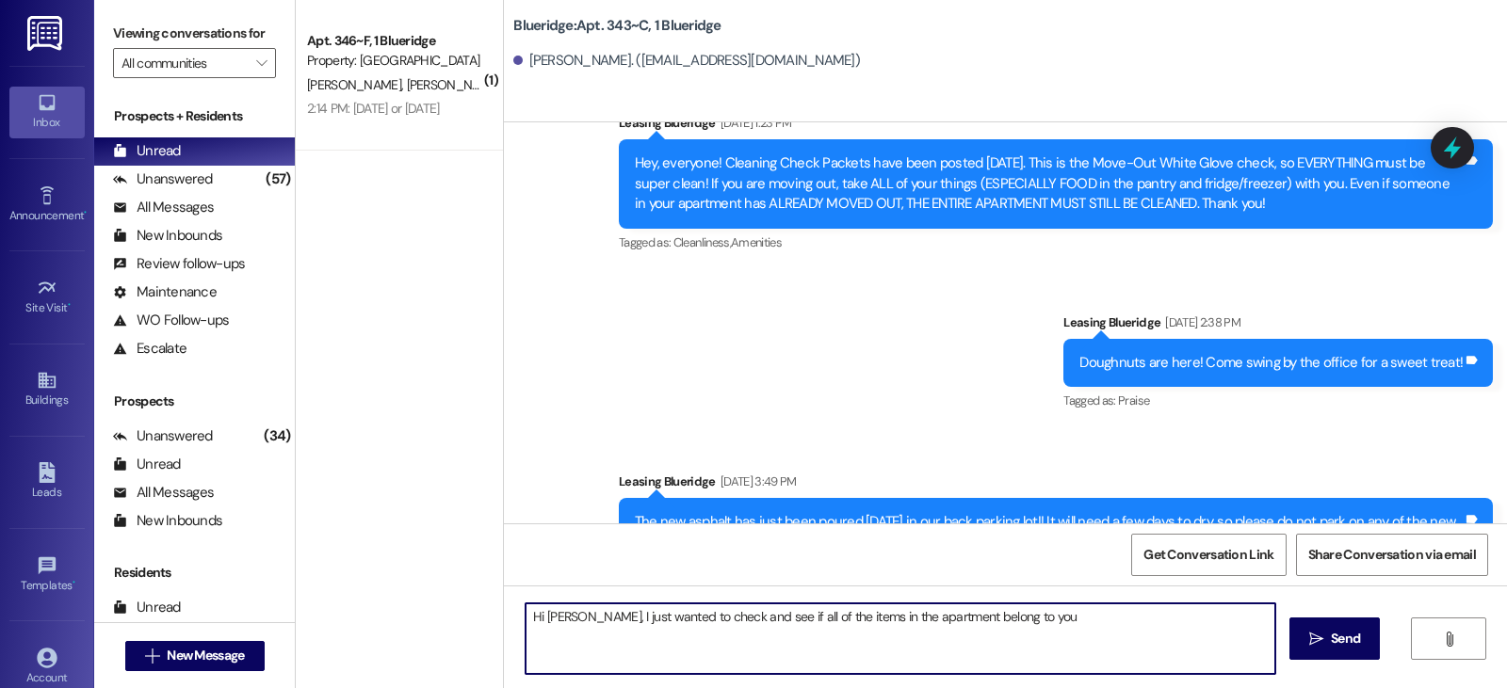
click at [840, 613] on textarea "Hi Camilla, I just wanted to check and see if all of the items in the apartment…" at bounding box center [900, 639] width 750 height 71
click at [1044, 622] on textarea "Hi Camilla, I just wanted to check and see if all of the items left in the apar…" at bounding box center [900, 639] width 750 height 71
type textarea "Hi Camilla, I just wanted to check and see if all of the items left in the apar…"
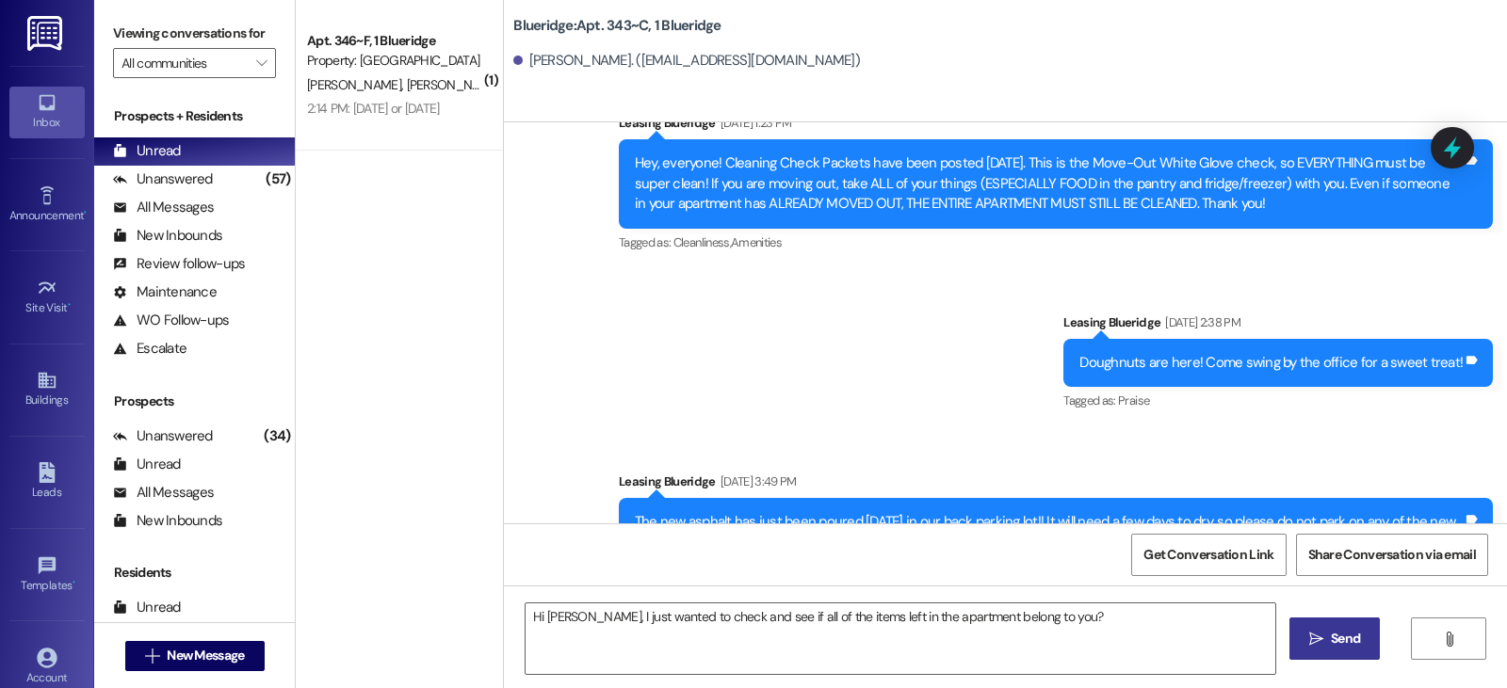
click at [1344, 634] on span "Send" at bounding box center [1345, 639] width 29 height 20
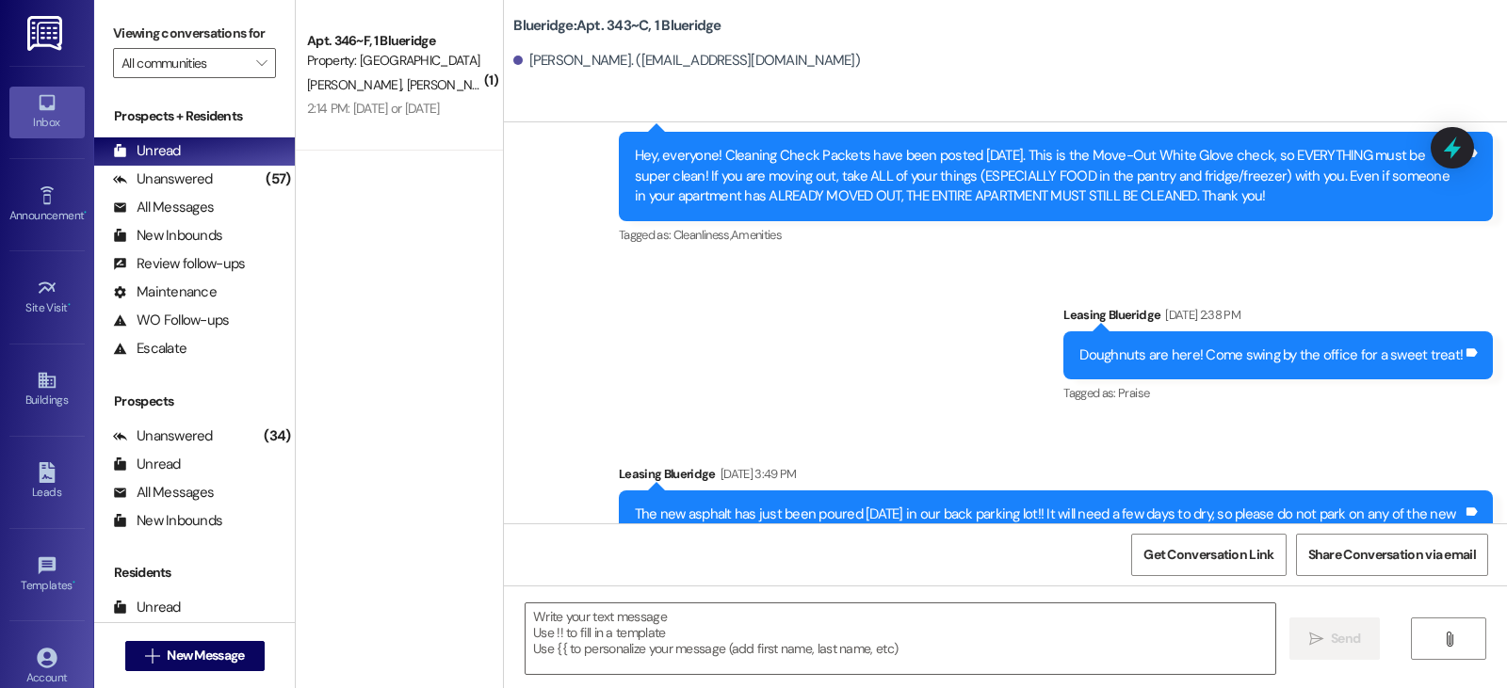
scroll to position [75395, 0]
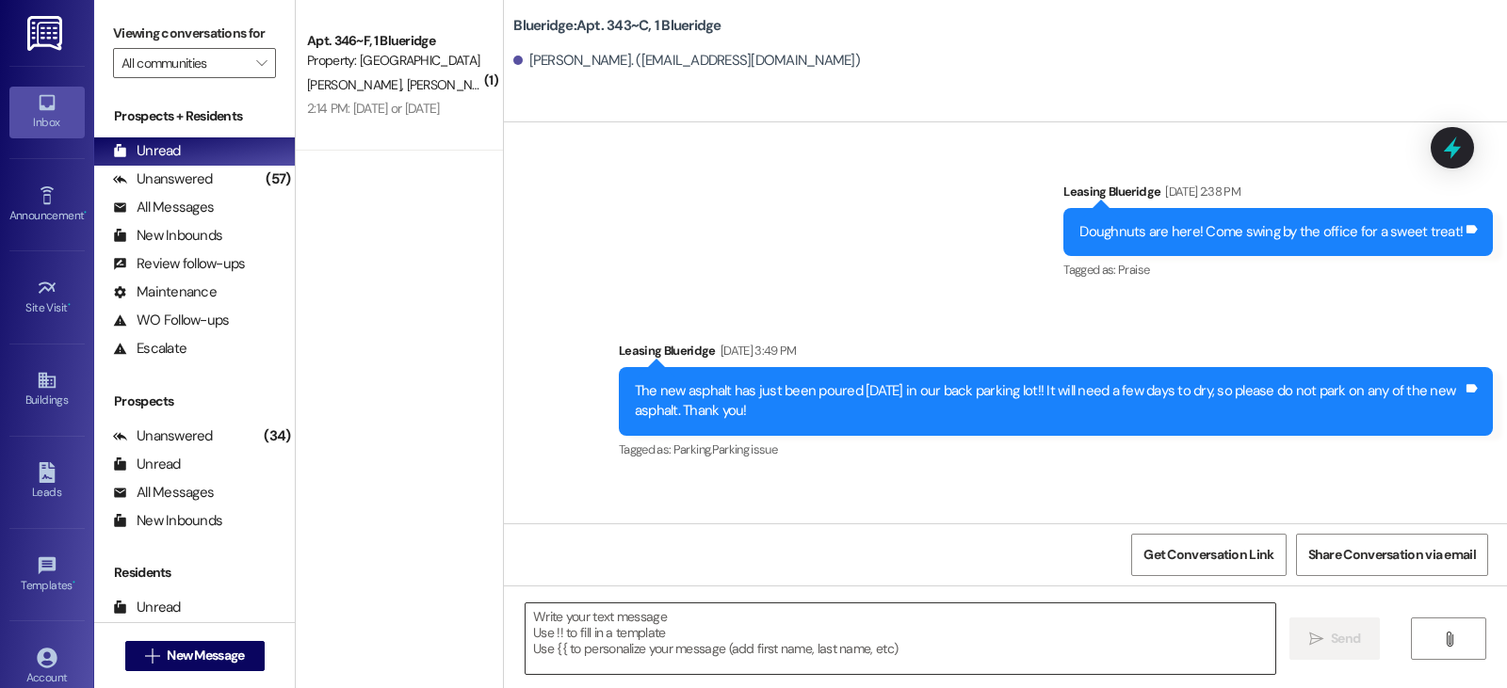
click at [542, 618] on textarea at bounding box center [900, 639] width 750 height 71
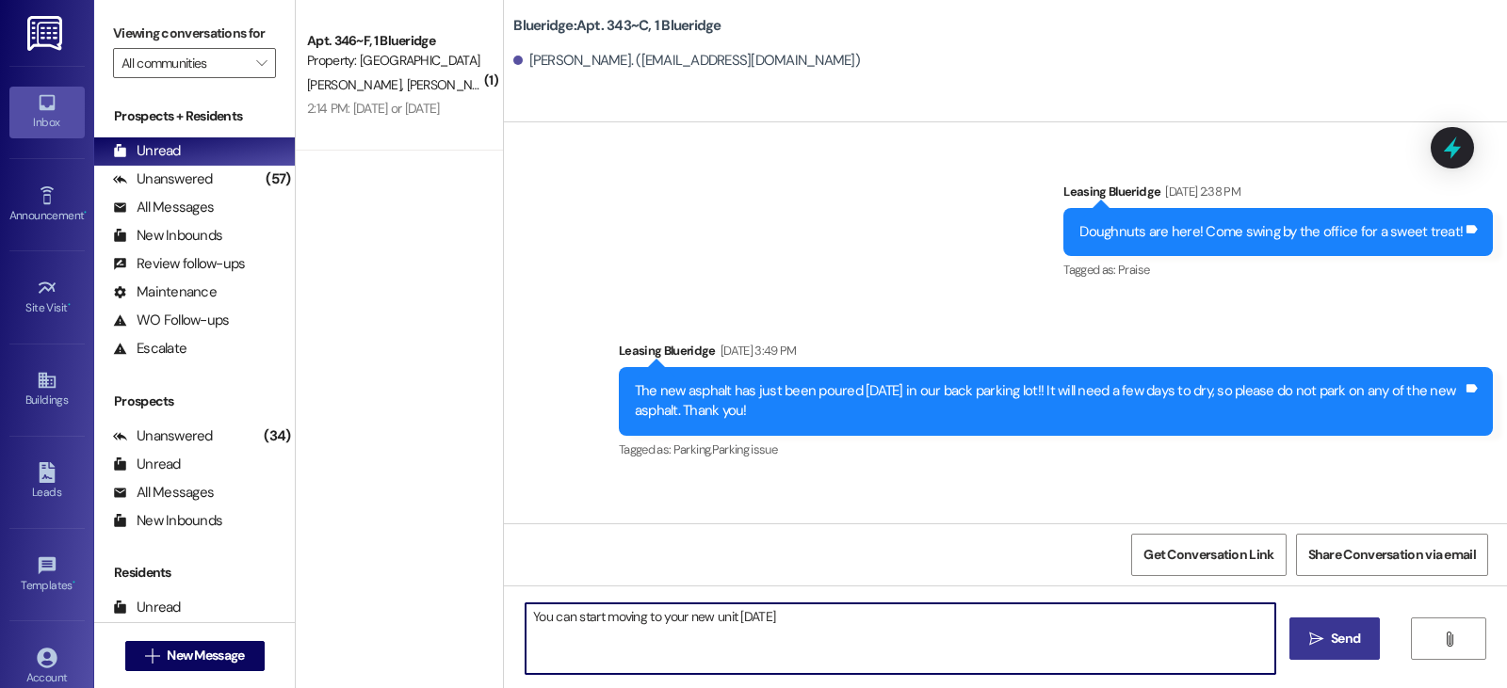
type textarea "You can start moving to your new unit Saturday"
click at [176, 161] on div "Unread" at bounding box center [147, 151] width 68 height 20
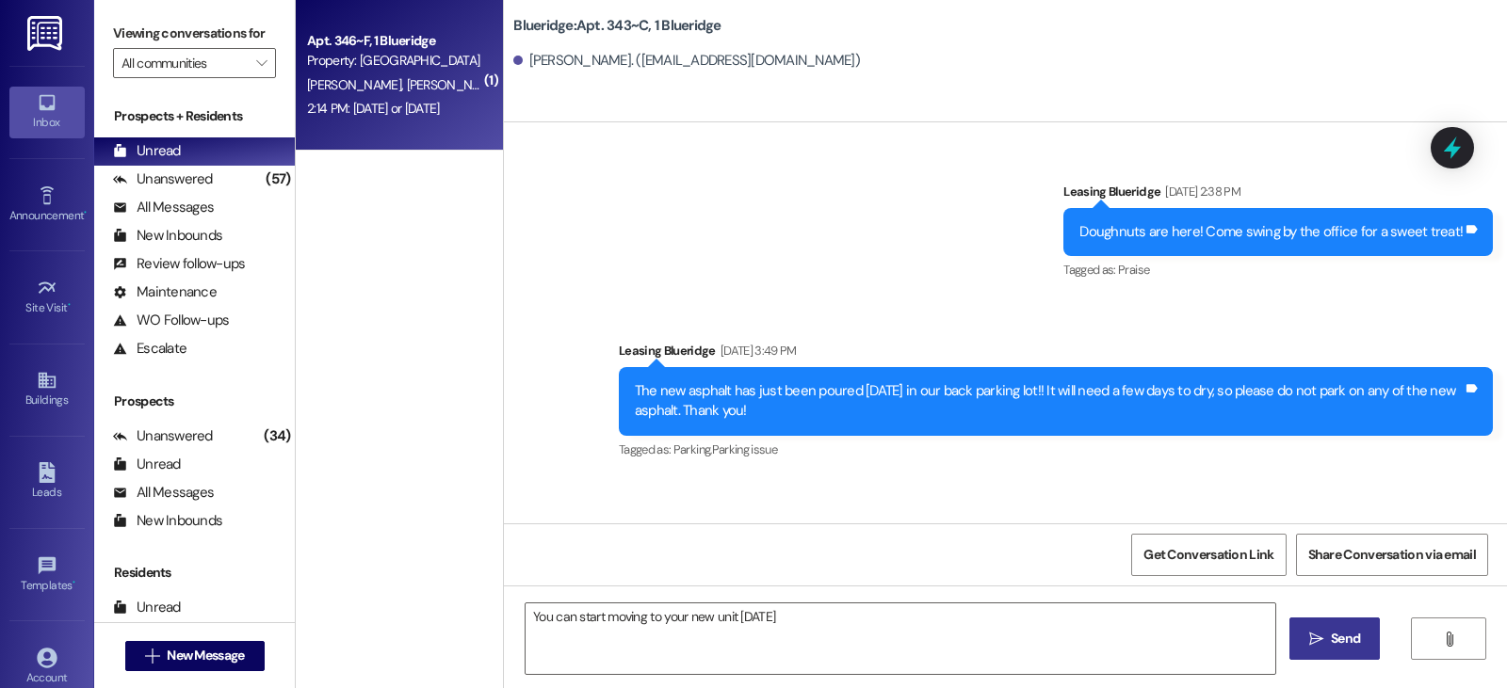
click at [355, 61] on div "Property: [GEOGRAPHIC_DATA]" at bounding box center [394, 61] width 174 height 20
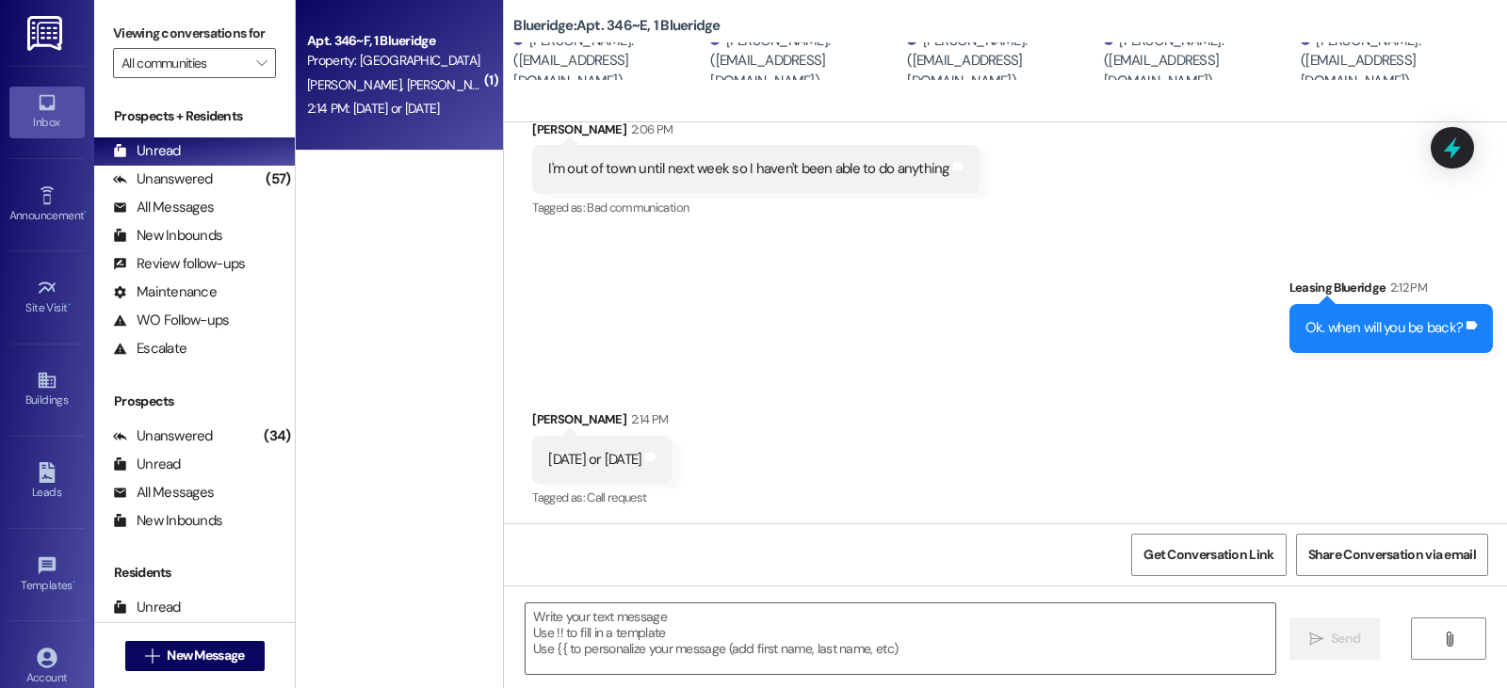
scroll to position [382, 0]
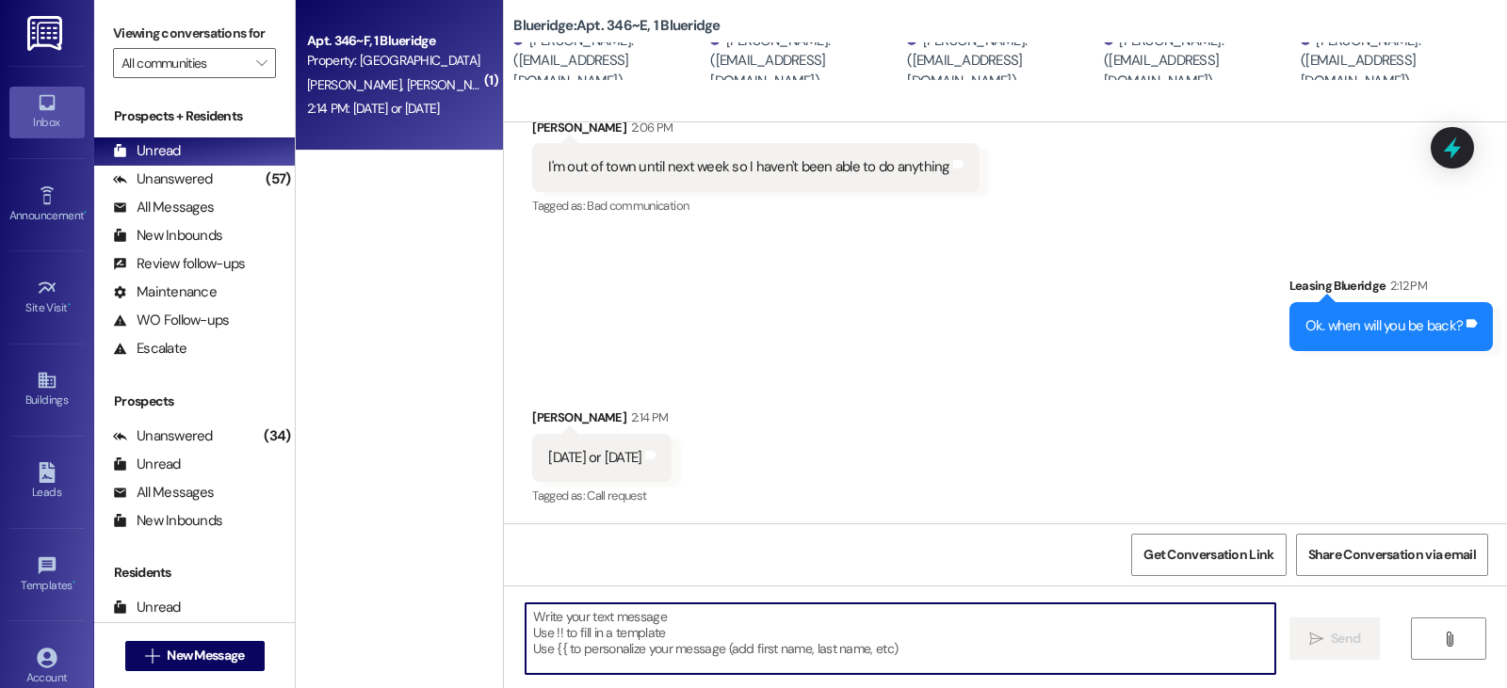
click at [532, 620] on textarea at bounding box center [900, 639] width 750 height 71
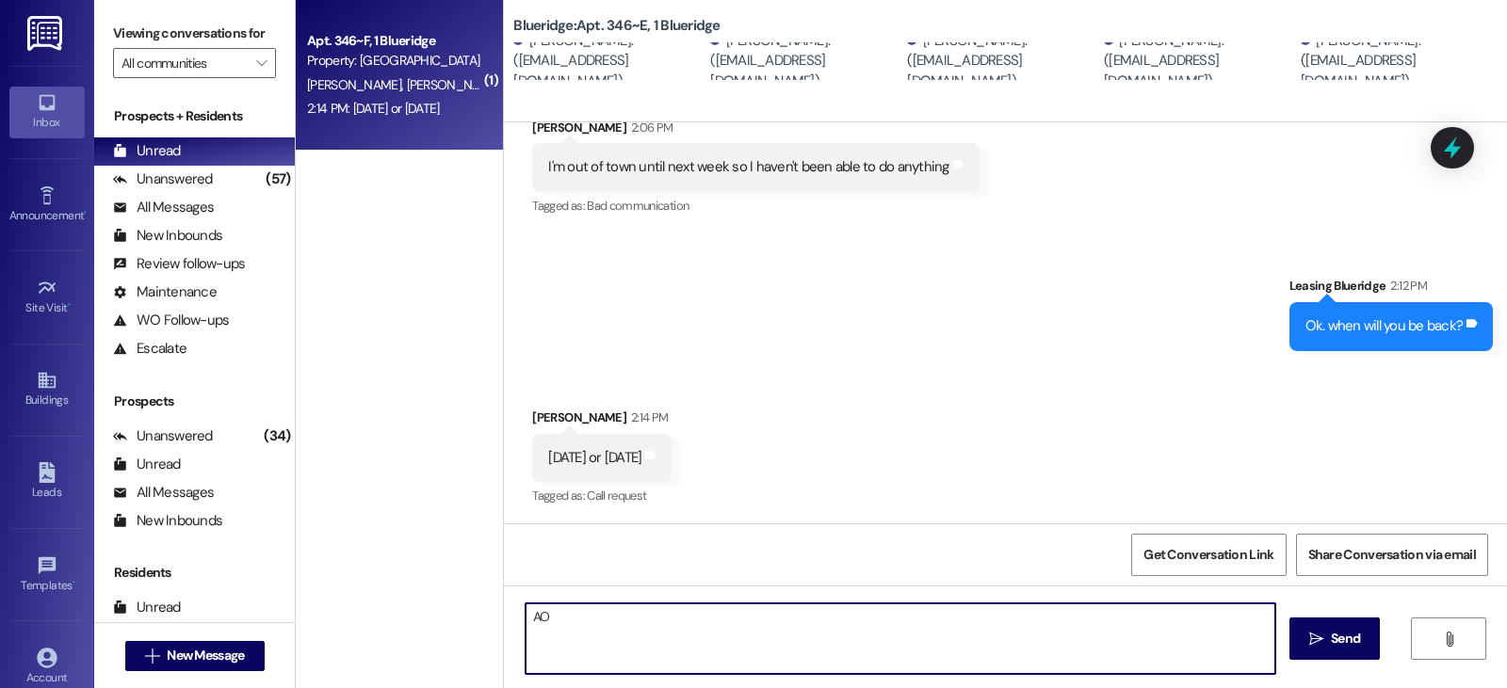
type textarea "A"
type textarea "Ok, I just need to find out who needs to get charged for leaving a lot of stuff…"
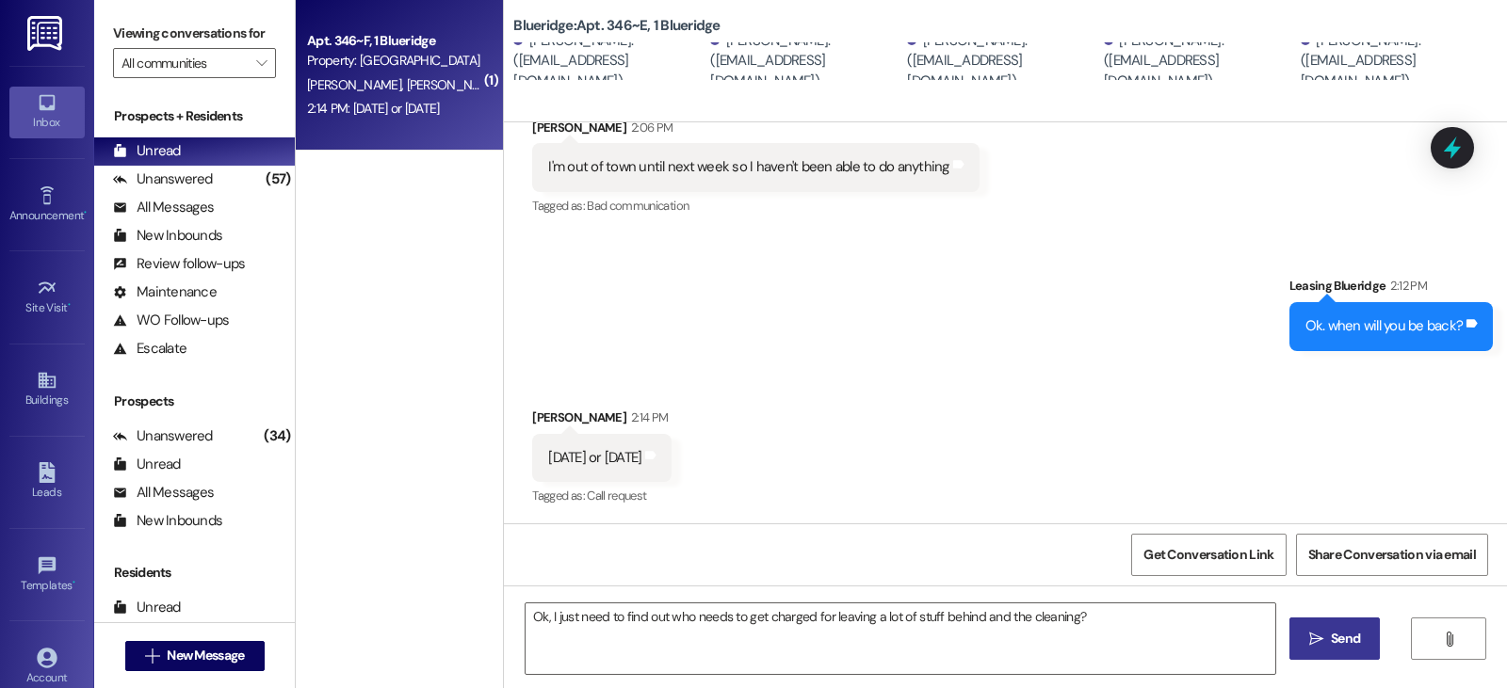
click at [1342, 631] on span "Send" at bounding box center [1345, 639] width 29 height 20
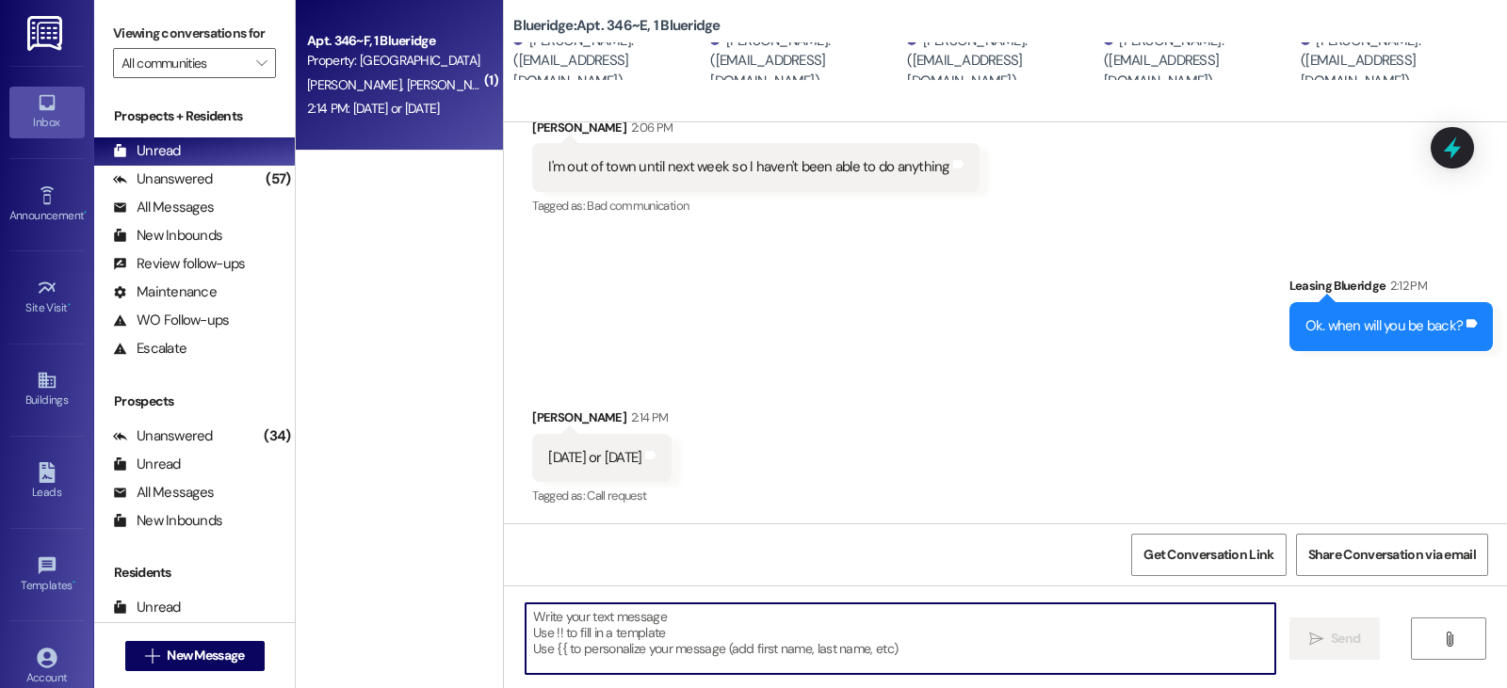
click at [563, 638] on textarea at bounding box center [900, 639] width 750 height 71
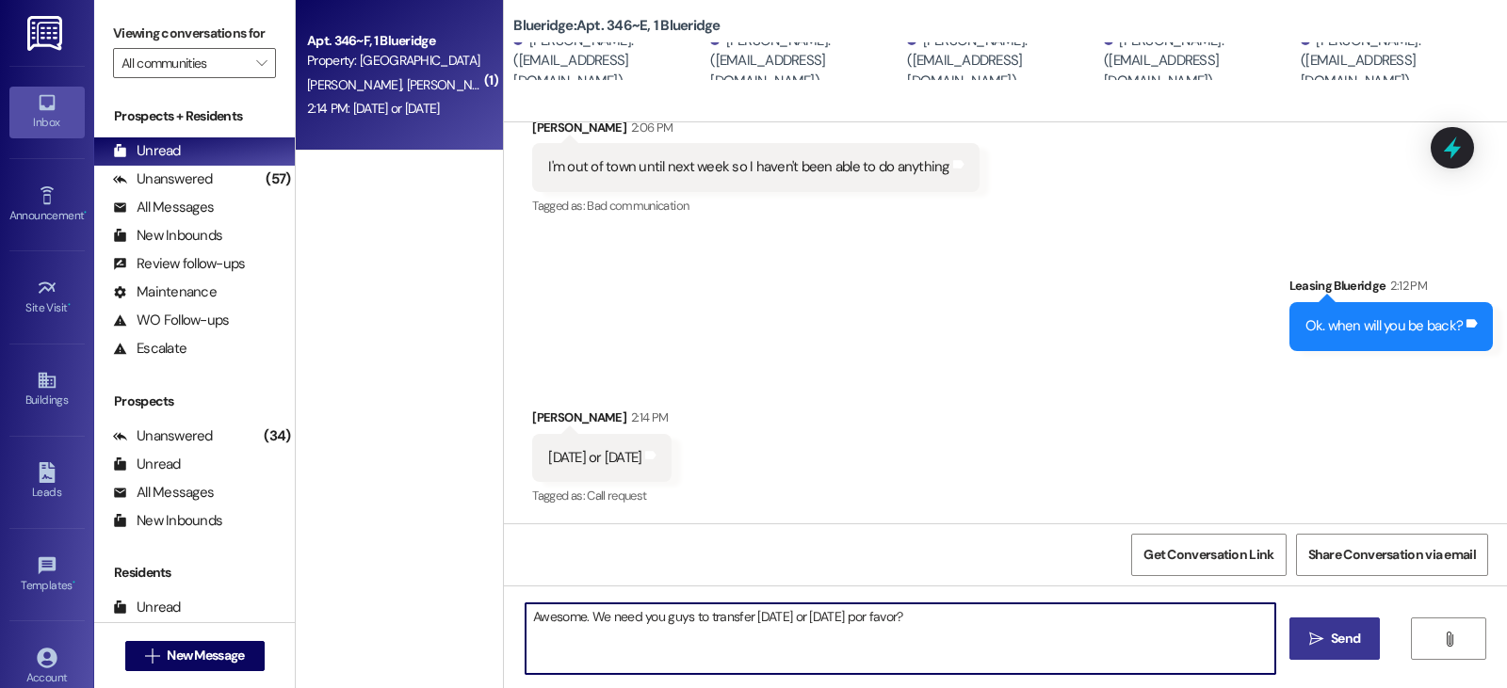
click at [975, 611] on textarea "Awesome. We need you guys to transfer on Tuesday or Wednesday por favor?" at bounding box center [900, 639] width 750 height 71
drag, startPoint x: 823, startPoint y: 617, endPoint x: 762, endPoint y: 608, distance: 61.8
click at [762, 608] on textarea "Awesome. We need you guys to transfer on Tuesday or Wednesday por favor? You ca…" at bounding box center [900, 639] width 750 height 71
click at [980, 616] on textarea "Awesome. We need you guys to transfer on Wednesday por favor? You can have til" at bounding box center [900, 639] width 750 height 71
type textarea "Awesome. We need you guys to transfer on Wednesday por favor? You can have til …"
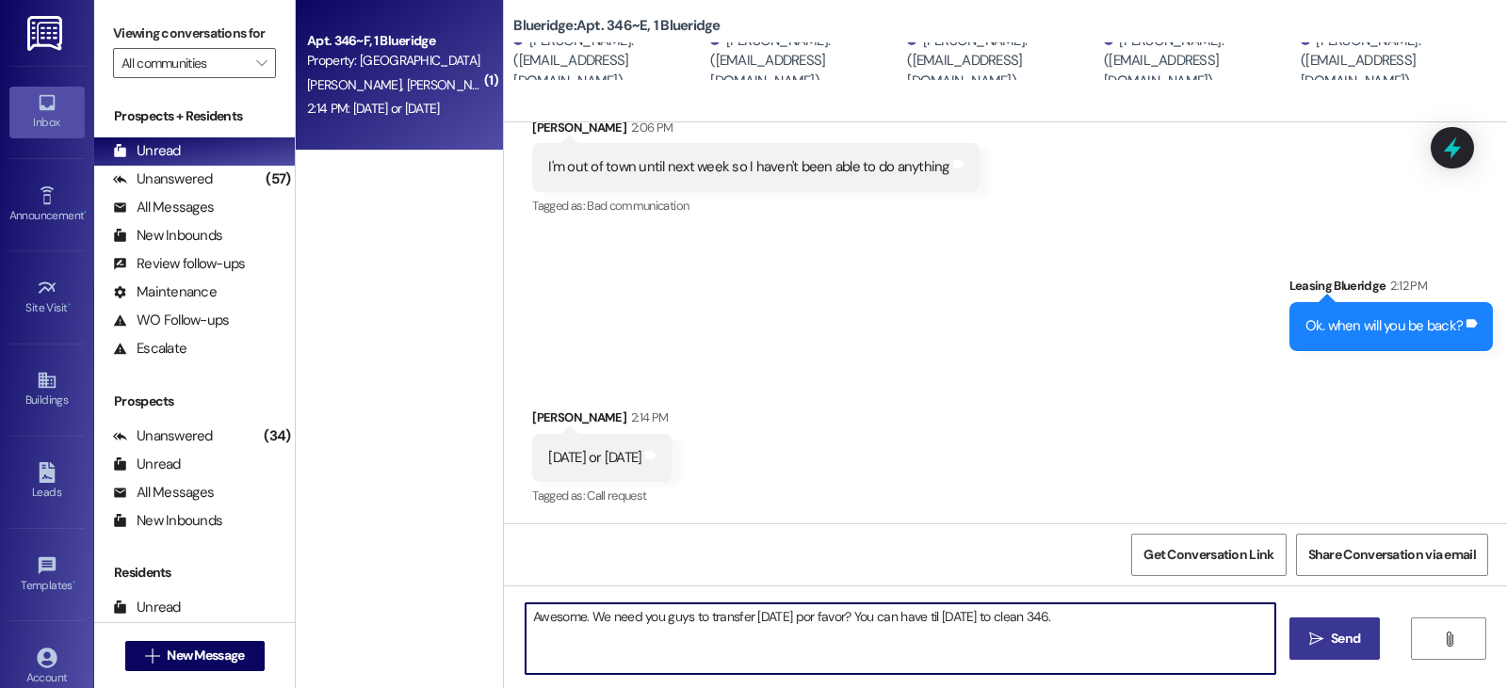
click at [1327, 638] on span "Send" at bounding box center [1345, 639] width 37 height 20
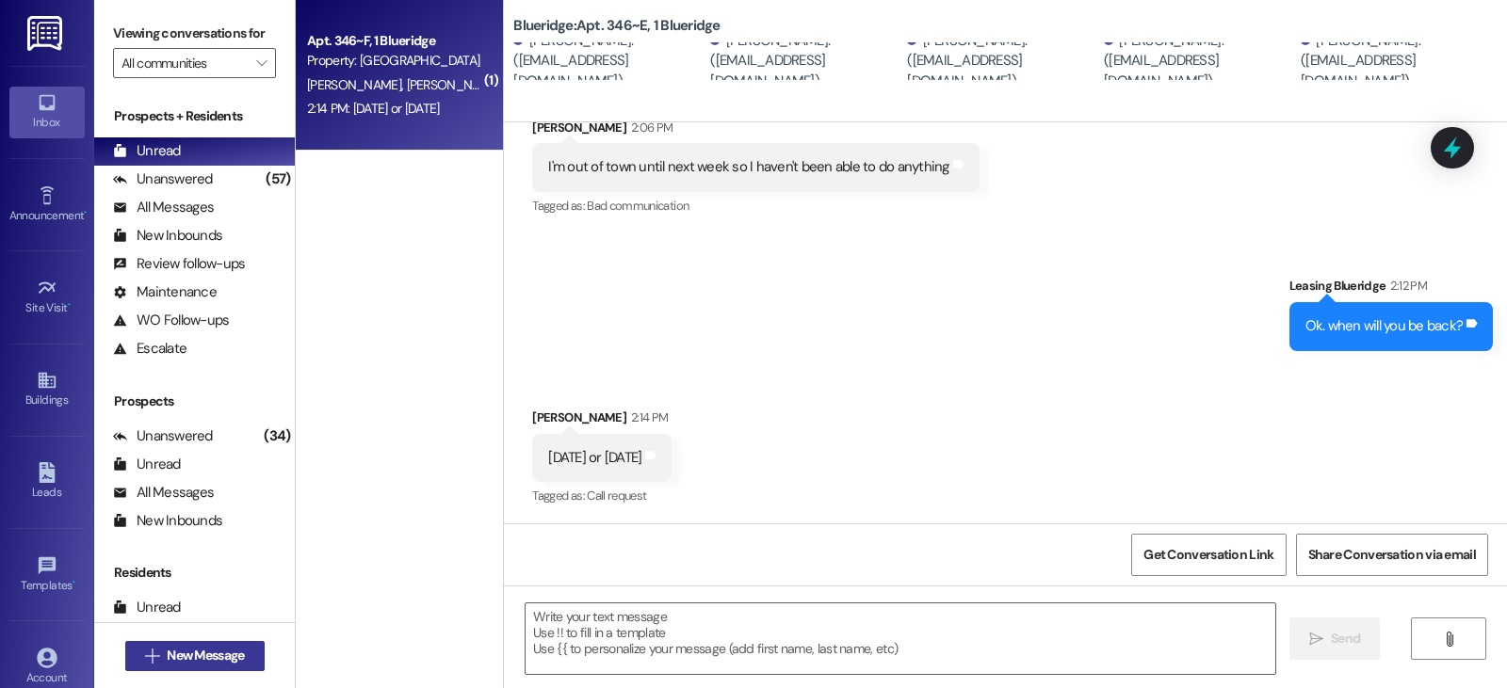
click at [170, 657] on span "New Message" at bounding box center [205, 656] width 77 height 20
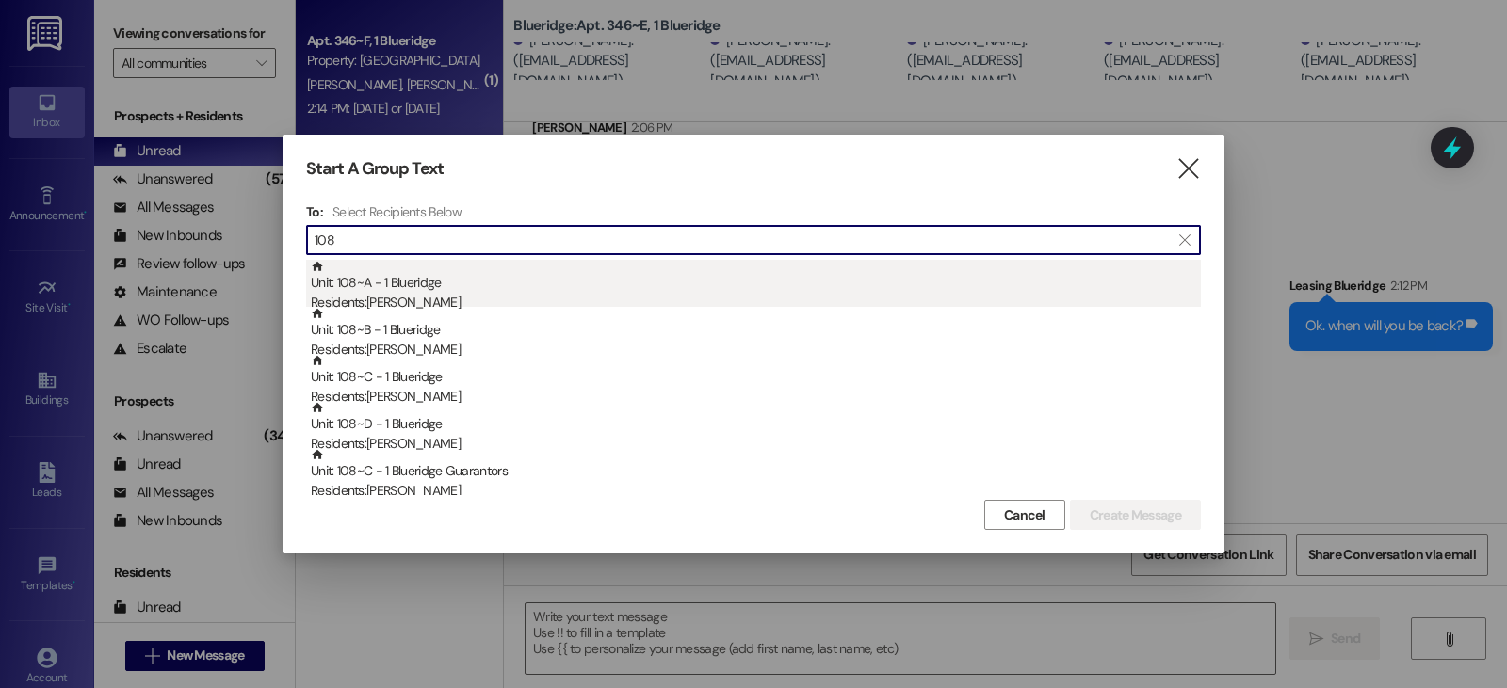
type input "108"
click at [416, 293] on div "Residents: Jacob Garriott" at bounding box center [756, 303] width 890 height 20
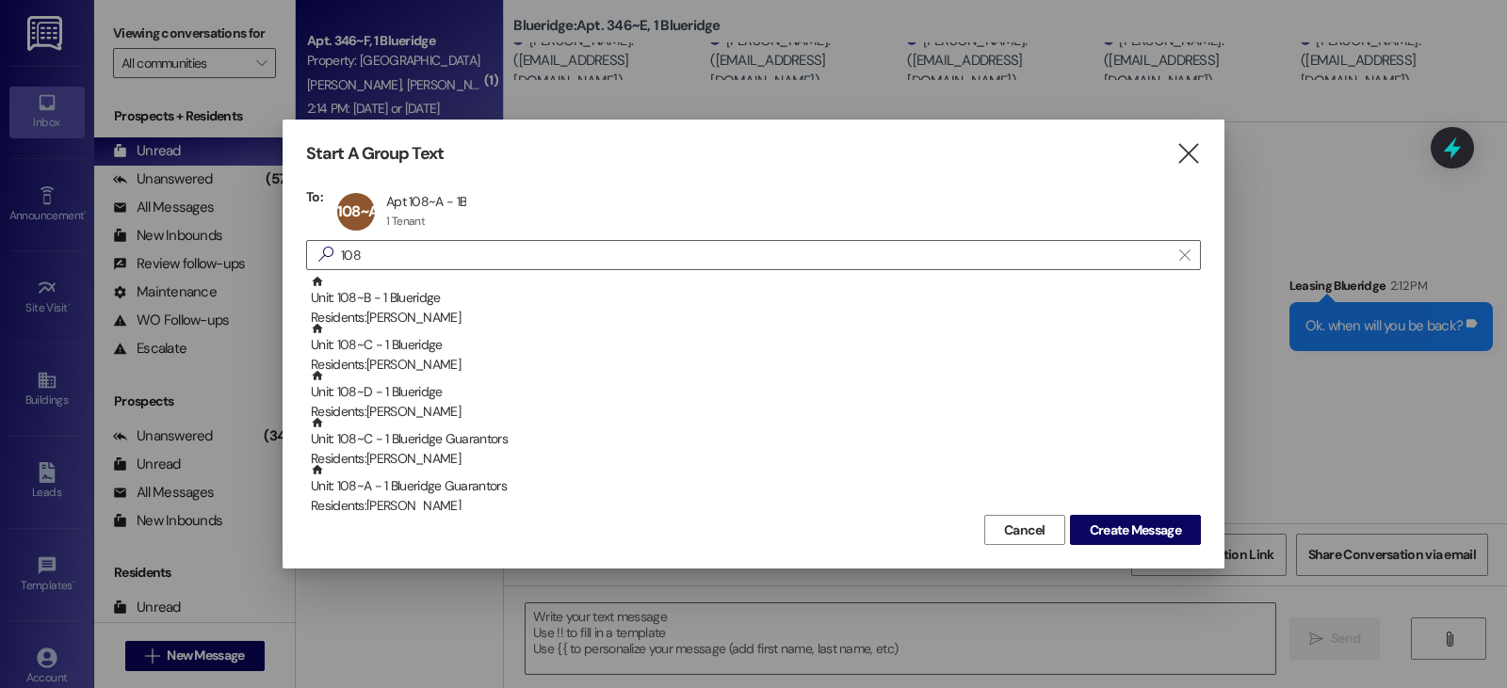
click at [416, 293] on div "Unit: 108~B - 1 Blueridge Residents: Tyler Burton" at bounding box center [756, 302] width 890 height 54
click at [416, 293] on div "Unit: 108~C - 1 Blueridge Residents: Abraham Garriott" at bounding box center [756, 302] width 890 height 54
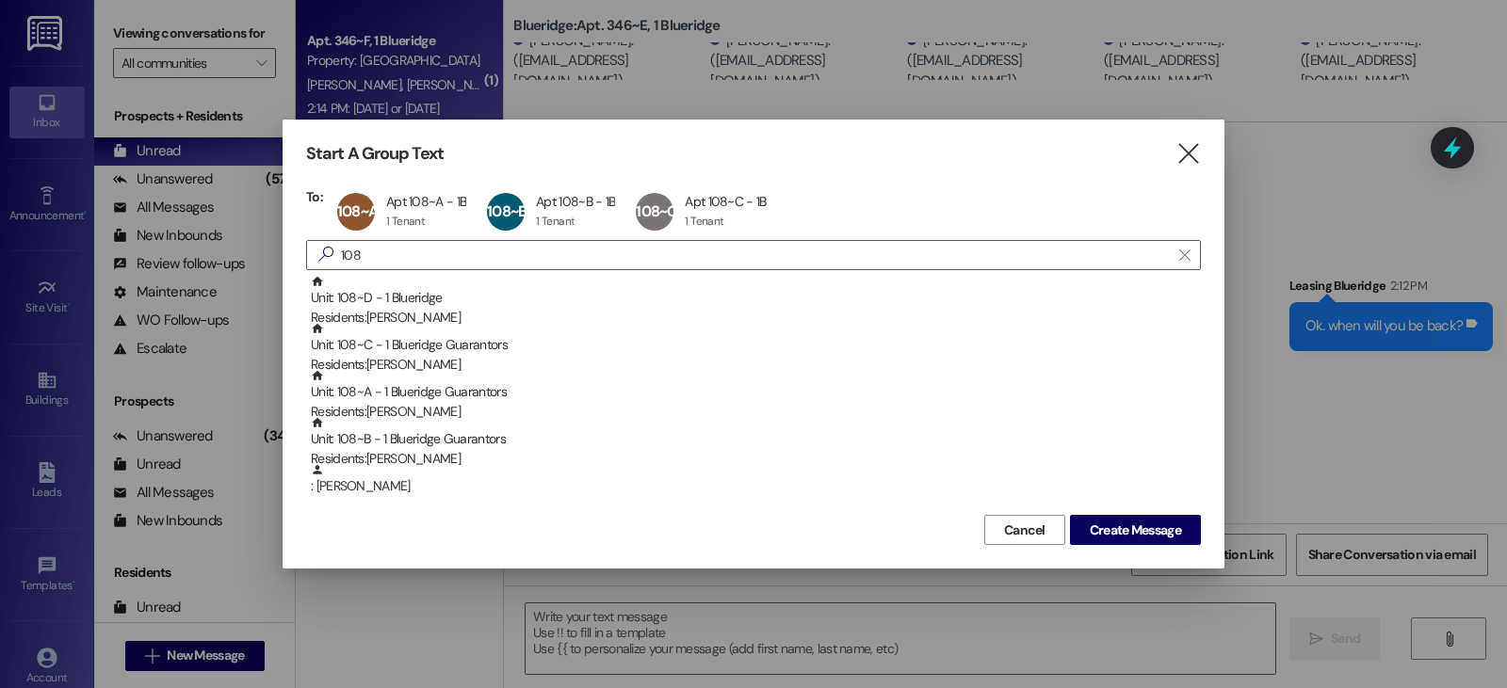
click at [416, 293] on div "Unit: 108~D - 1 Blueridge Residents: William Knight" at bounding box center [756, 302] width 890 height 54
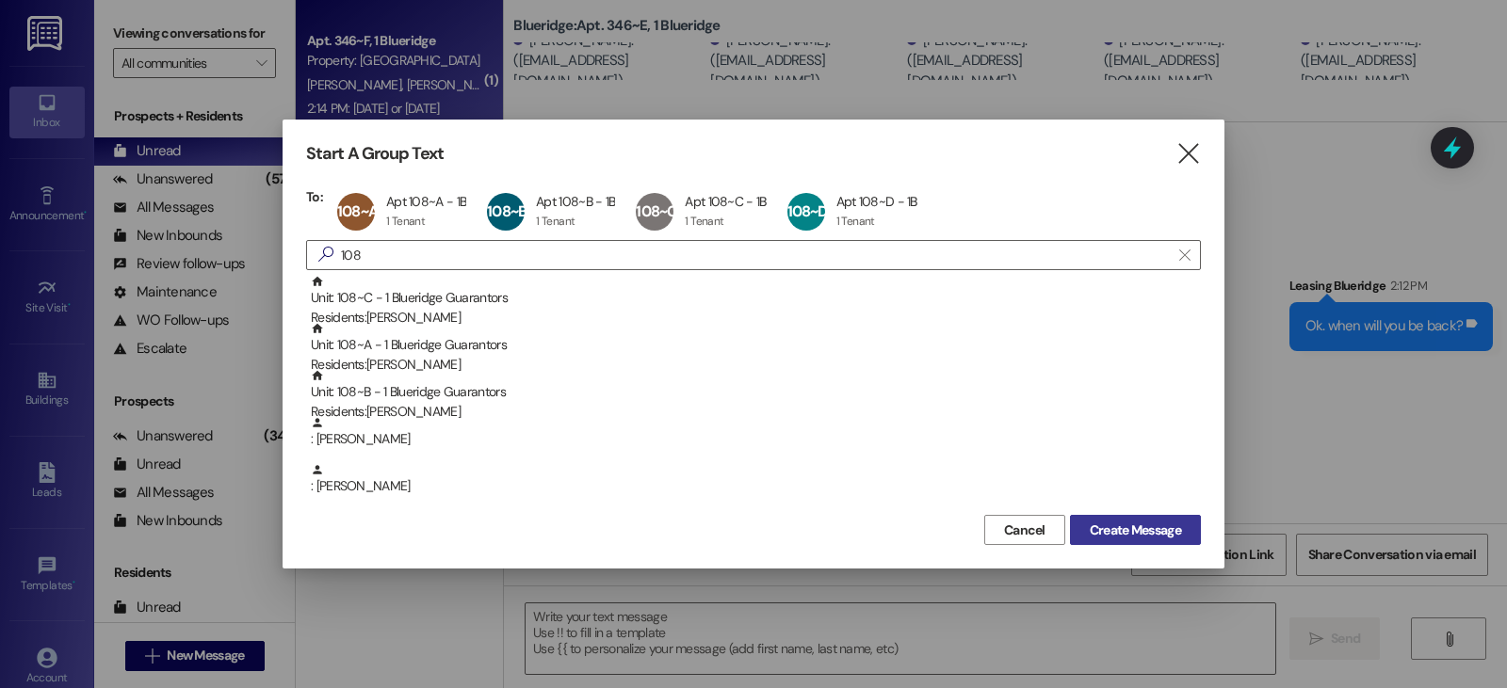
click at [1158, 531] on span "Create Message" at bounding box center [1135, 531] width 91 height 20
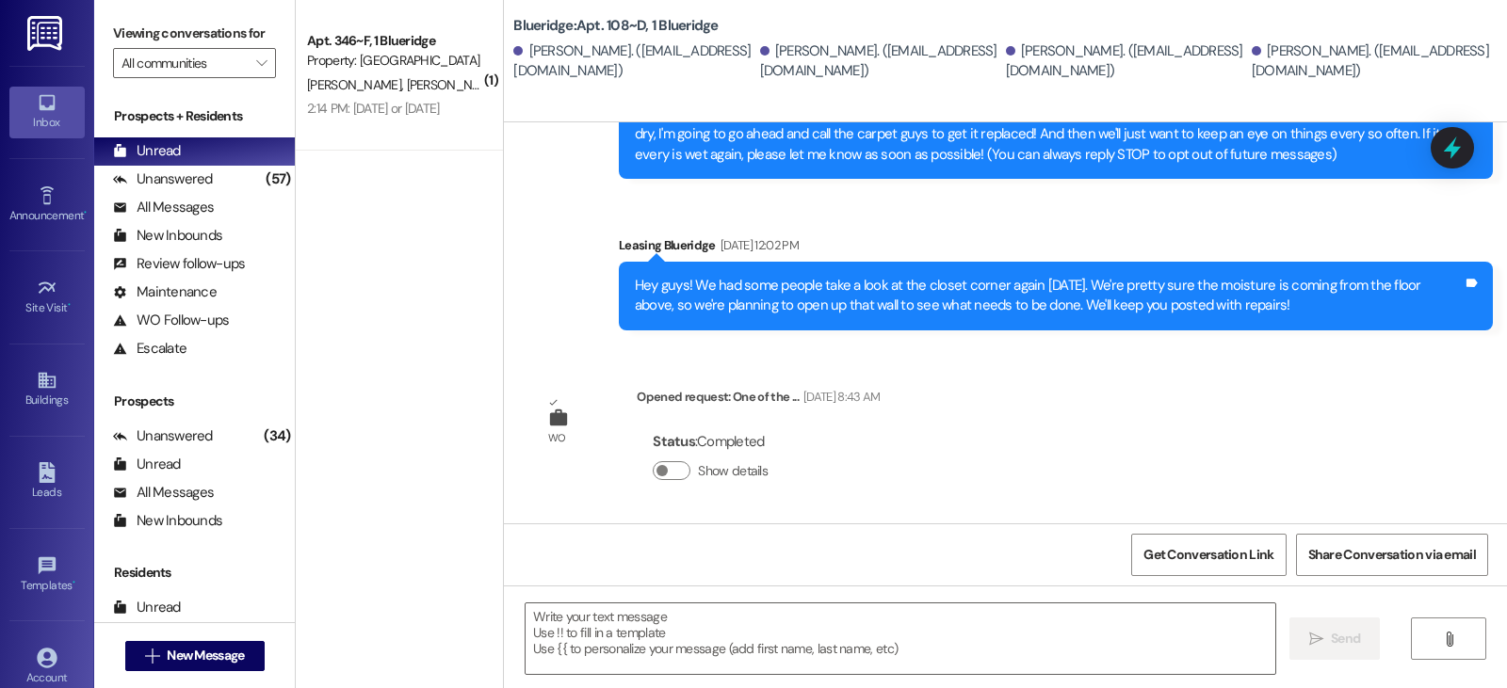
scroll to position [227, 0]
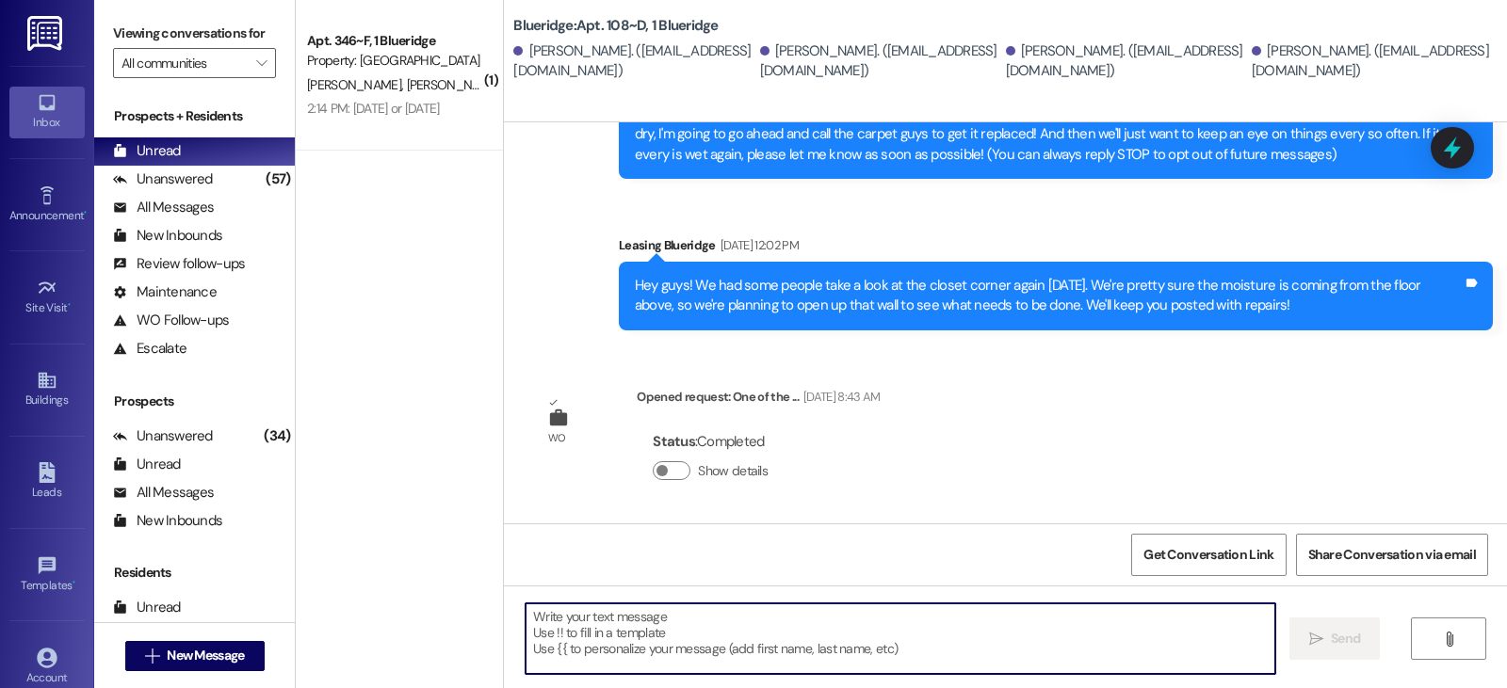
click at [569, 639] on textarea at bounding box center [900, 639] width 750 height 71
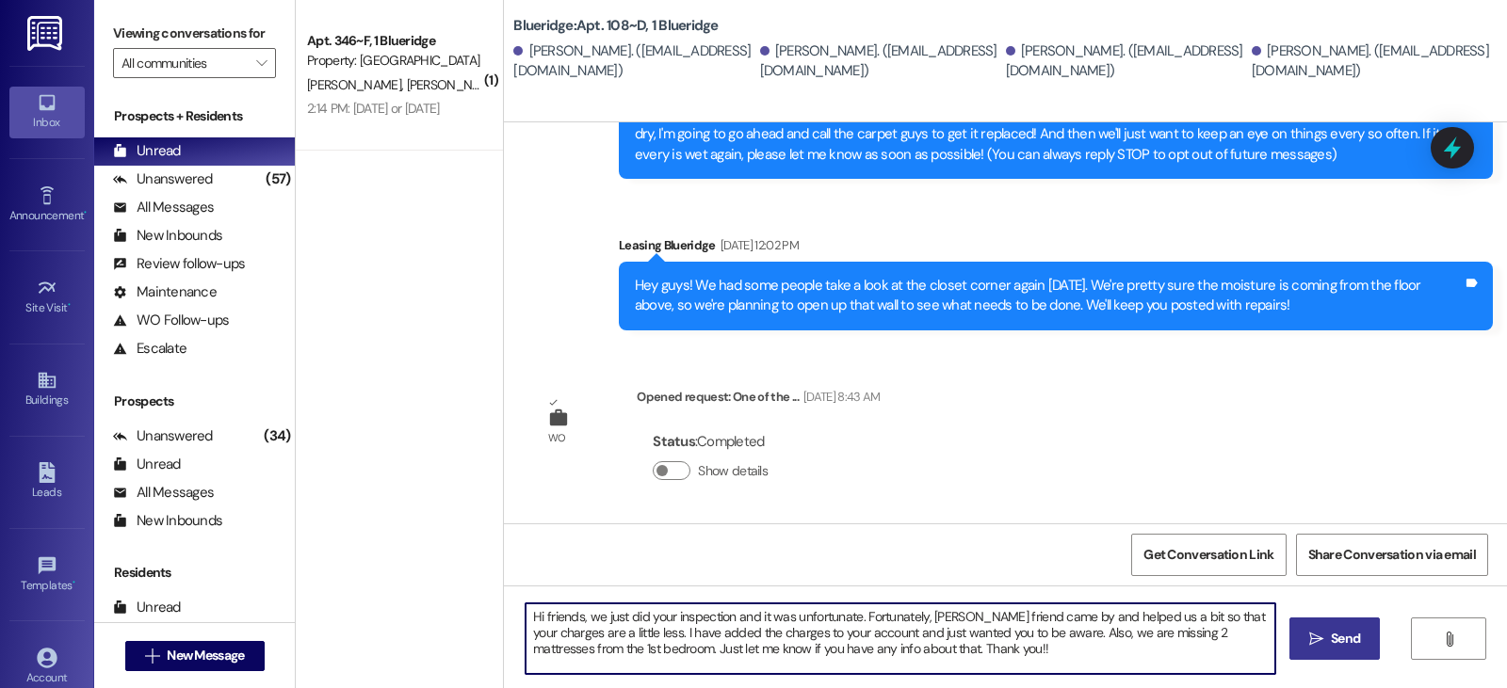
type textarea "Hi friends, we just did your inspection and it was unfortunate. Fortunately, Pa…"
click at [1346, 622] on button " Send" at bounding box center [1334, 639] width 91 height 42
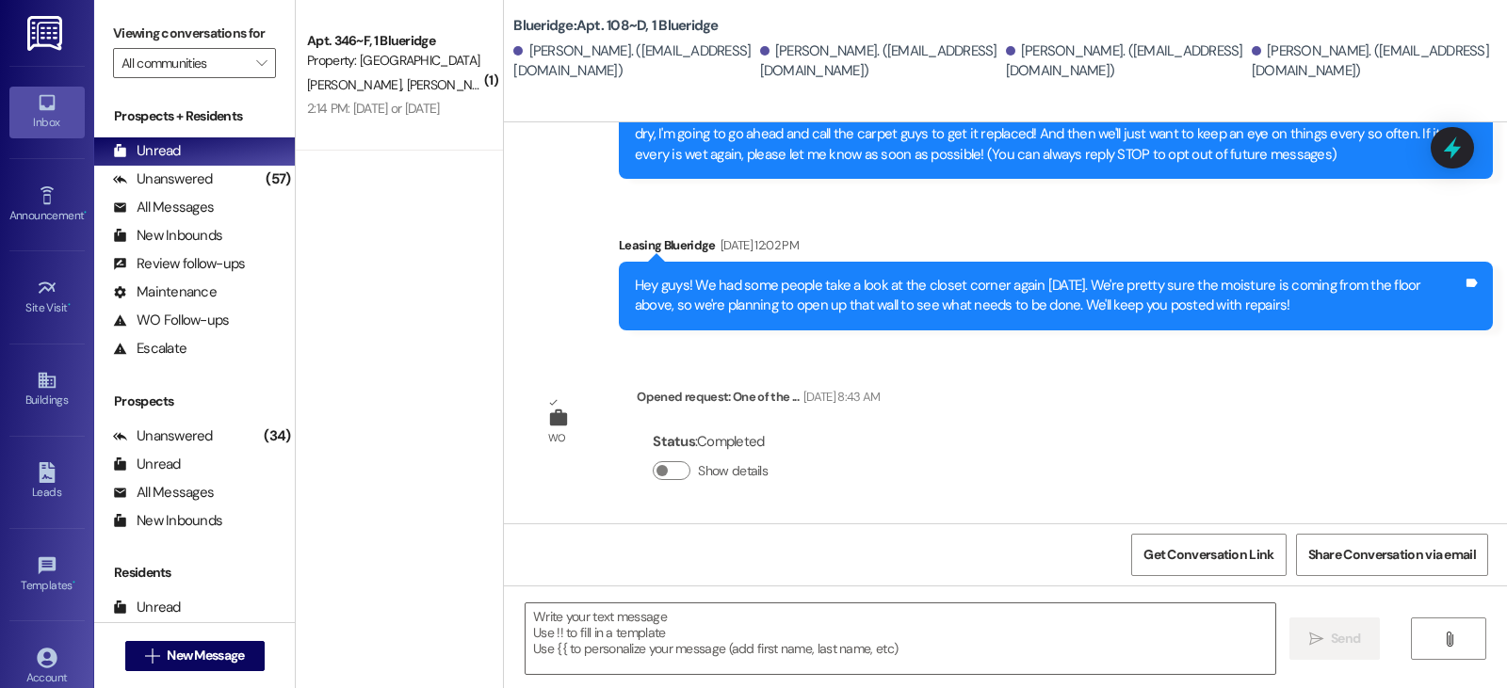
scroll to position [382, 0]
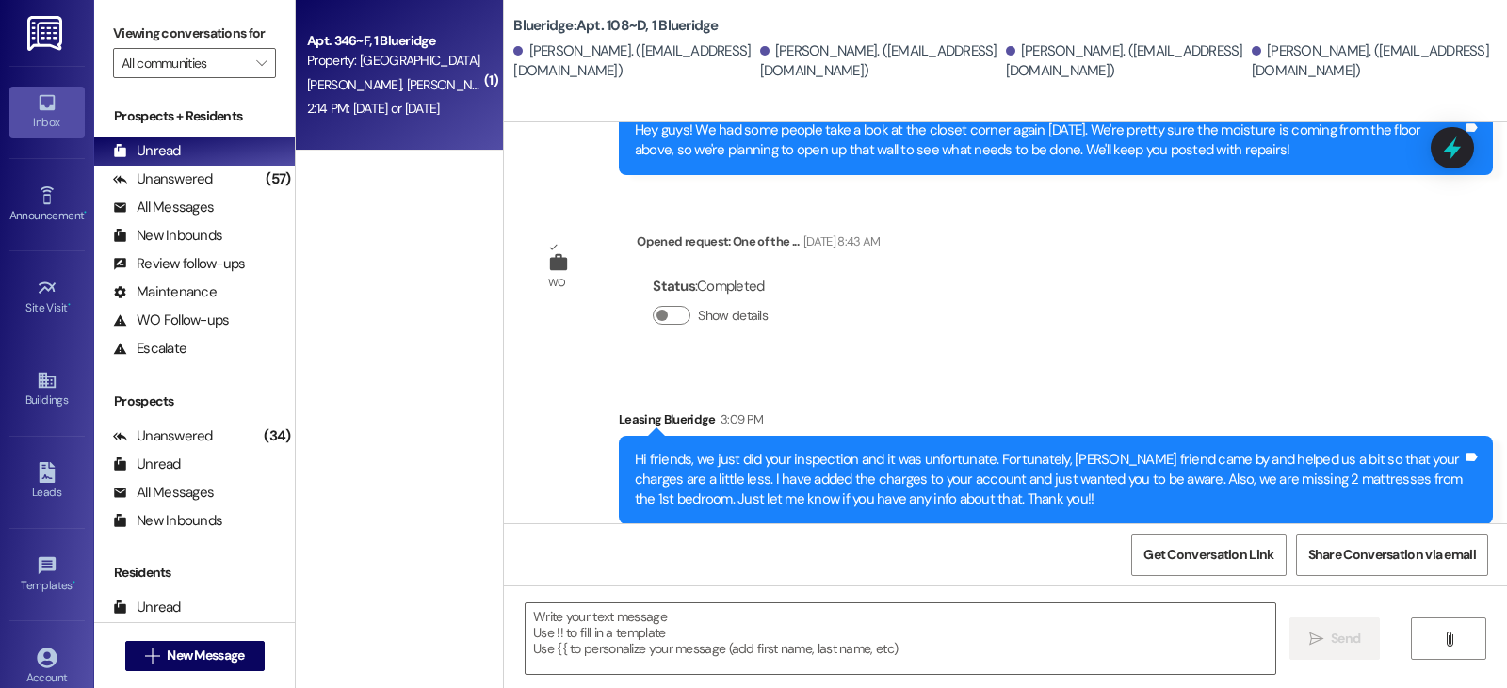
click at [386, 58] on div "Property: [GEOGRAPHIC_DATA]" at bounding box center [394, 61] width 174 height 20
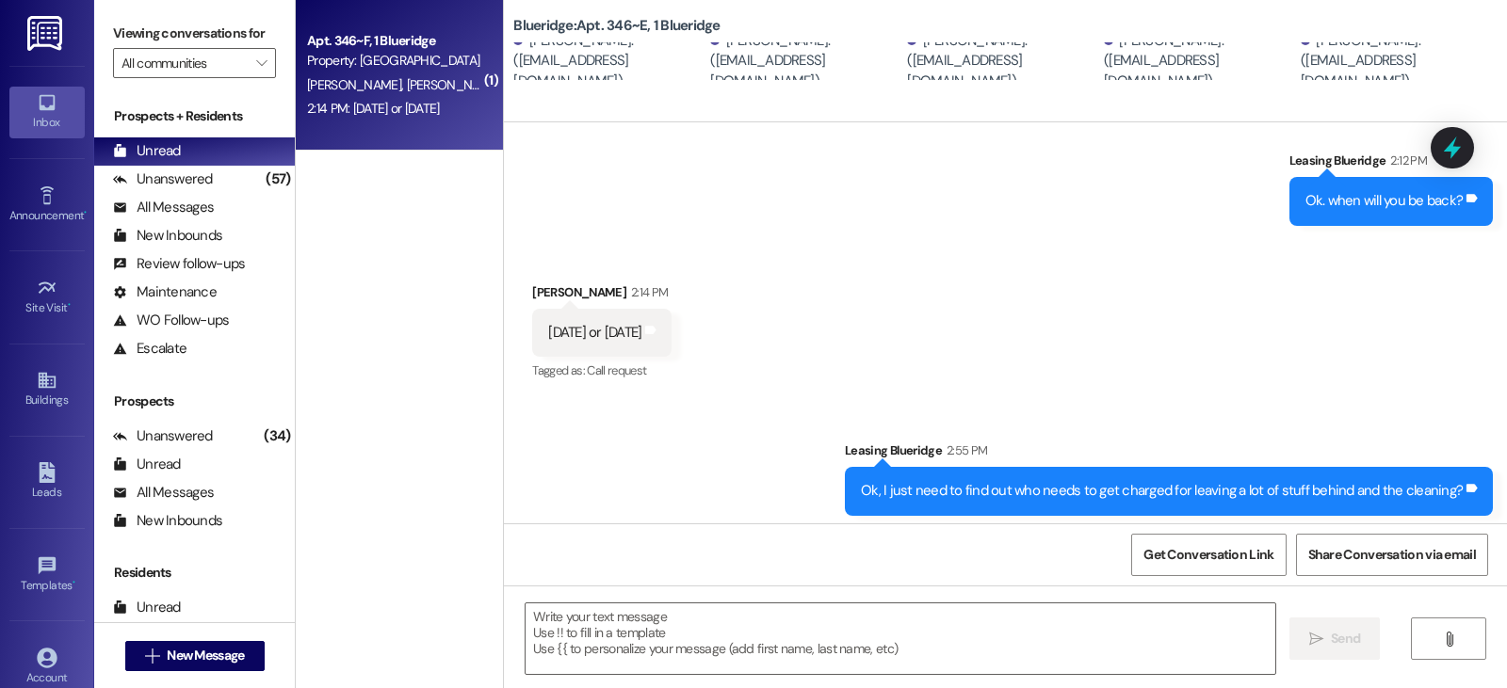
scroll to position [620, 0]
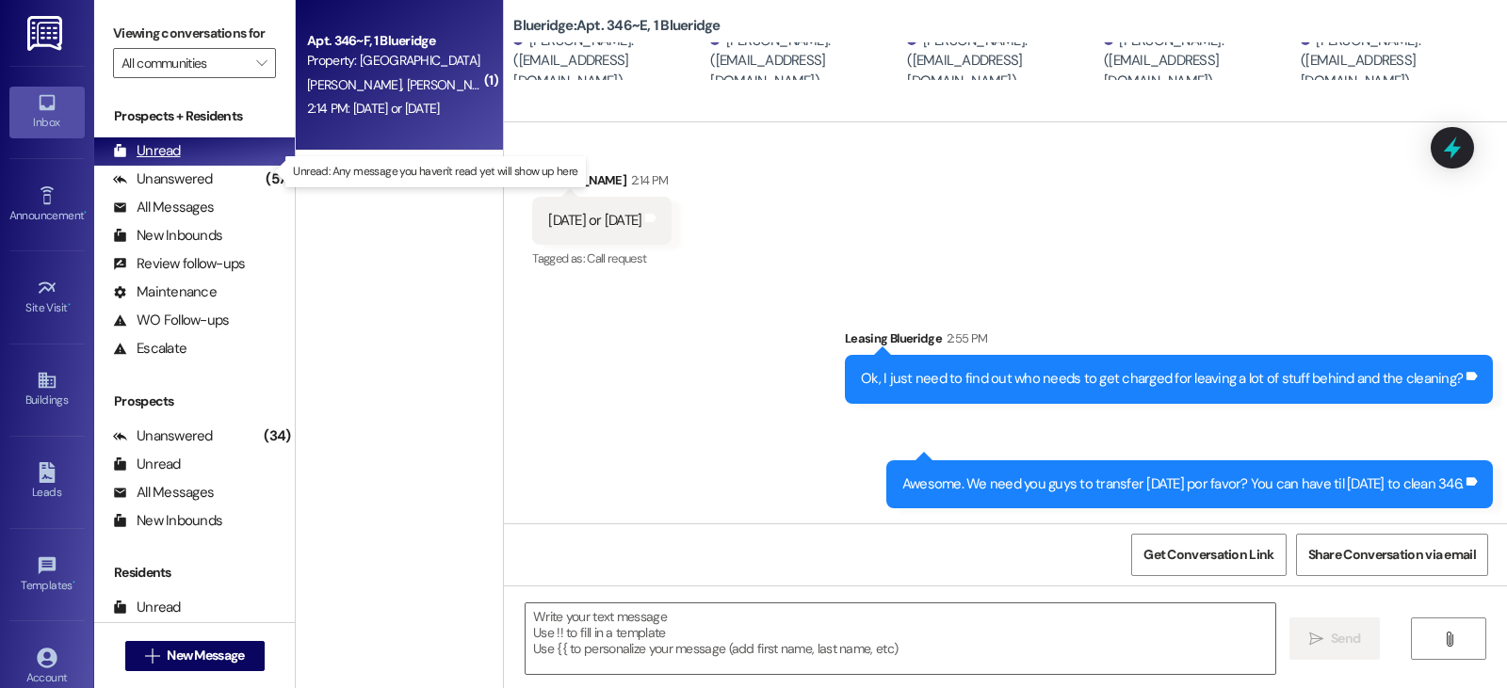
click at [159, 161] on div "Unread" at bounding box center [147, 151] width 68 height 20
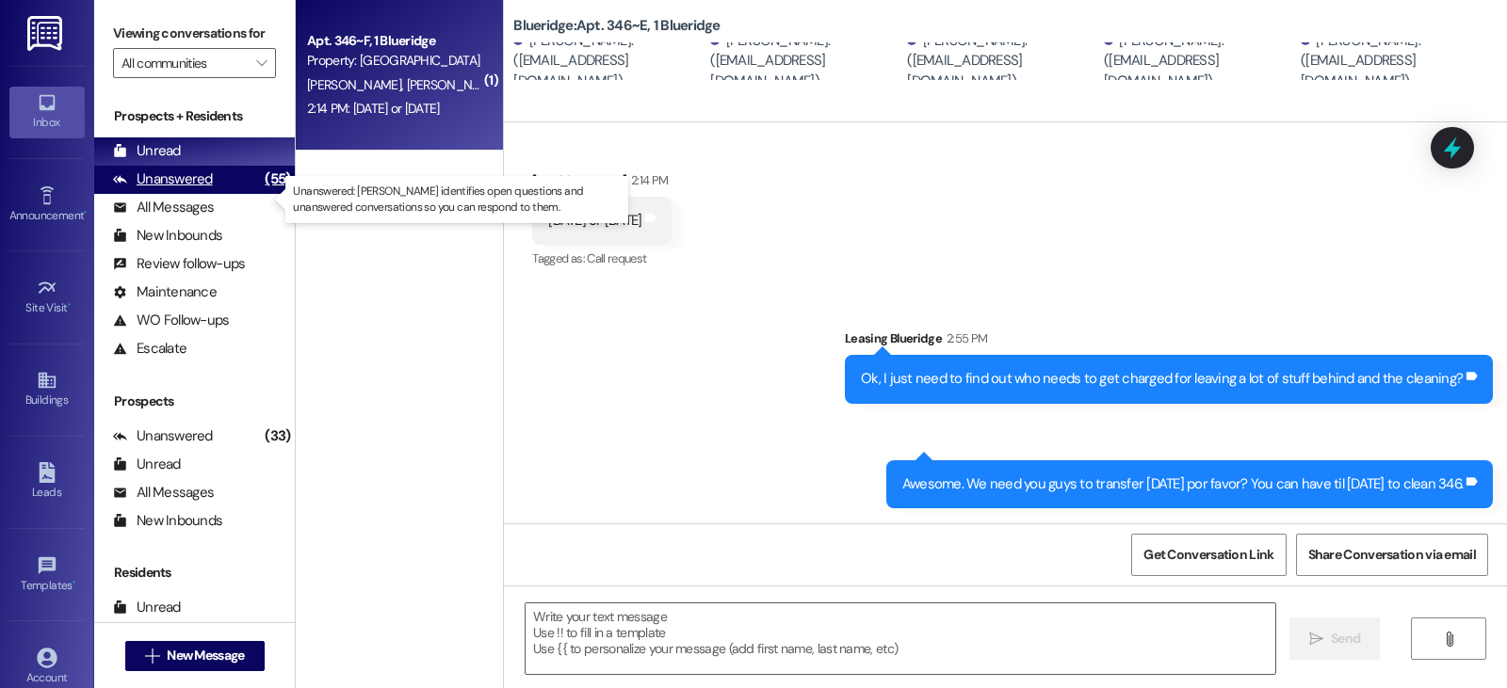
click at [168, 189] on div "Unanswered" at bounding box center [163, 180] width 100 height 20
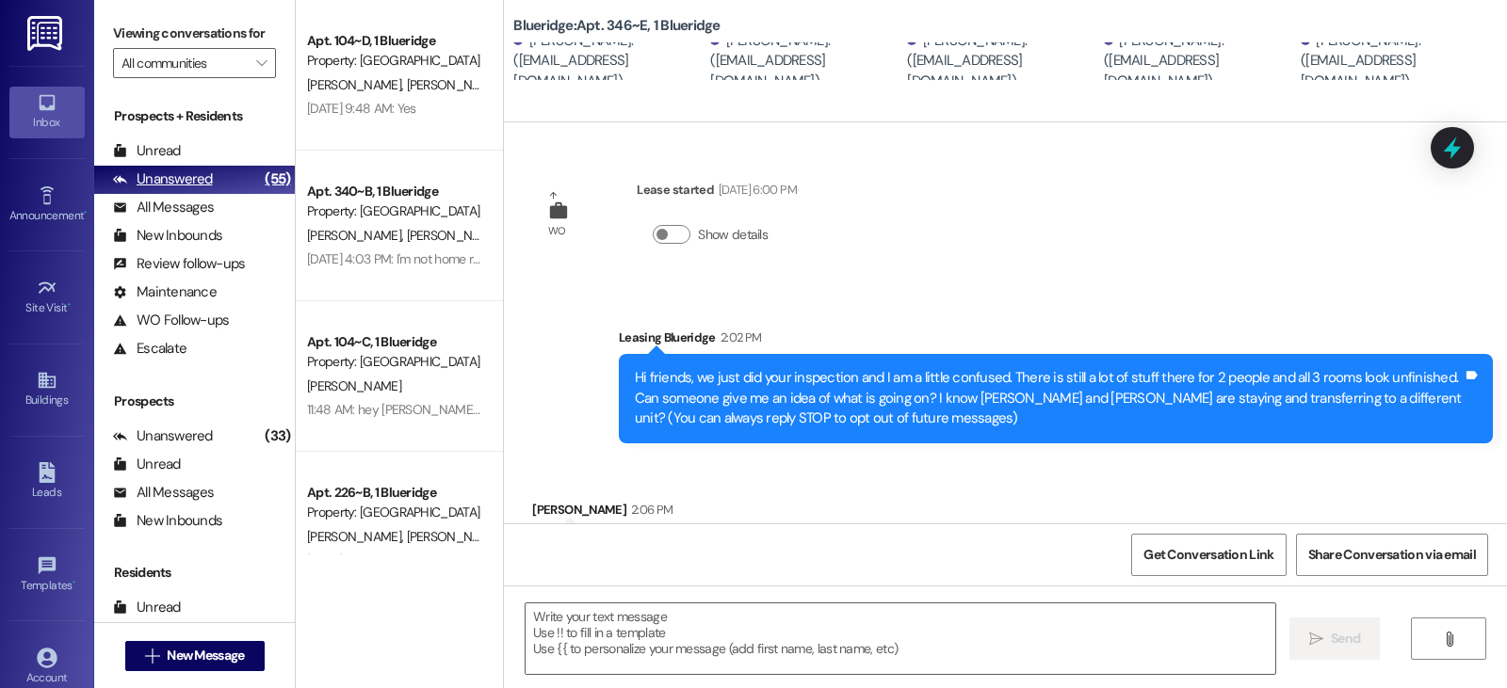
scroll to position [382, 0]
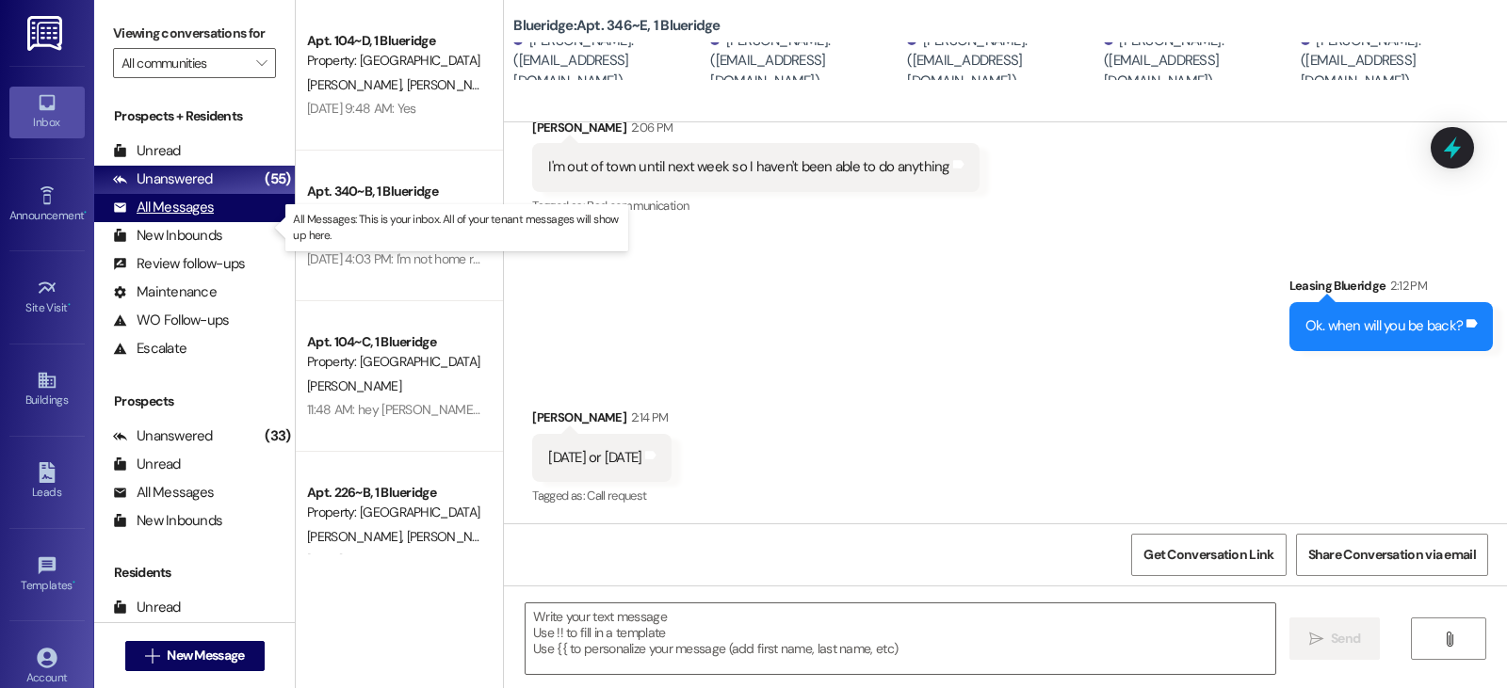
click at [178, 218] on div "All Messages" at bounding box center [163, 208] width 101 height 20
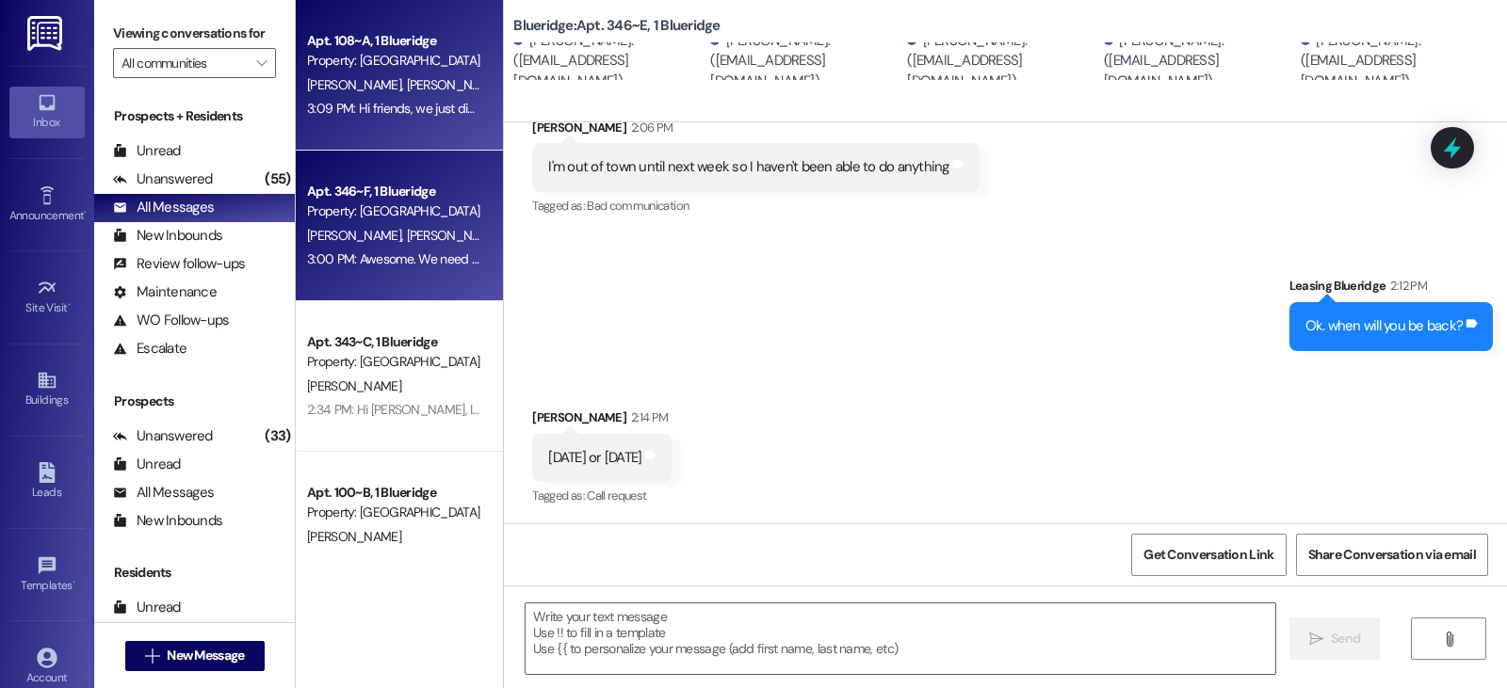
click at [400, 52] on div "Property: [GEOGRAPHIC_DATA]" at bounding box center [394, 61] width 174 height 20
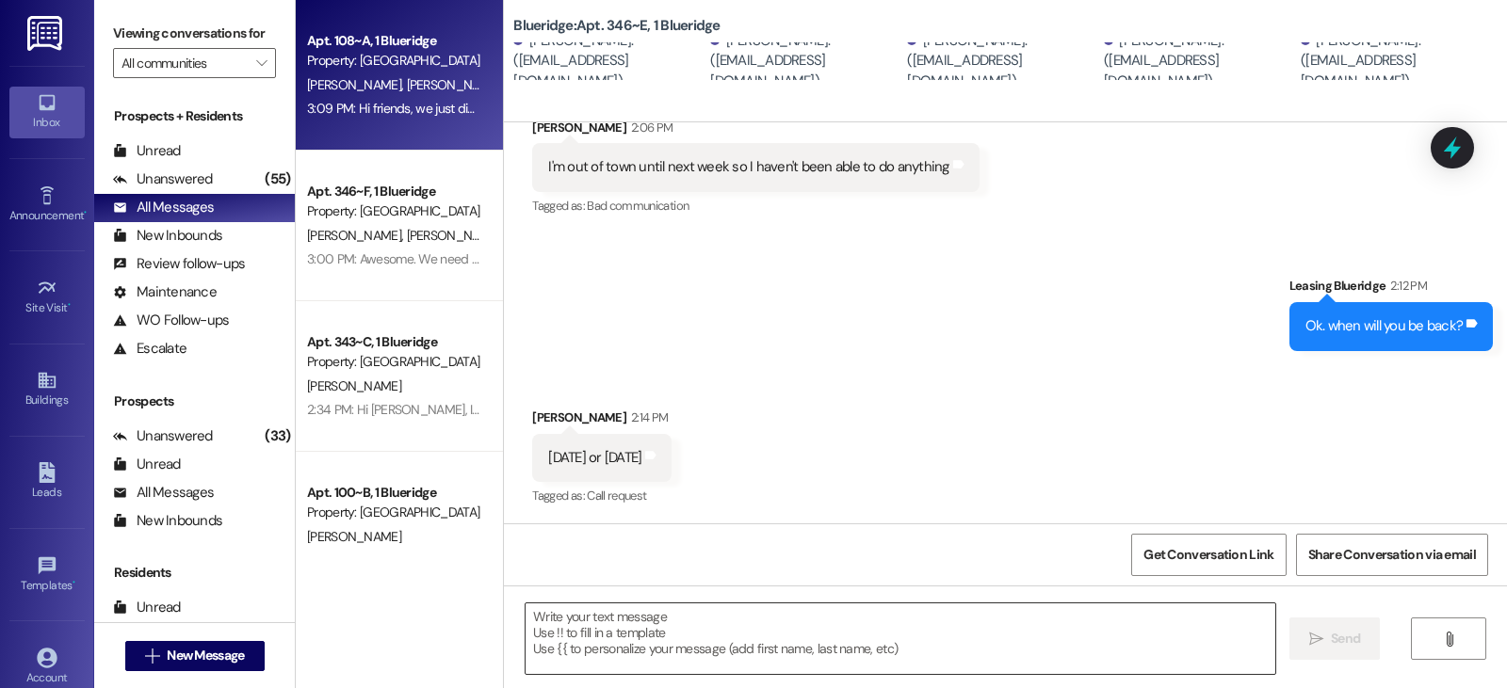
scroll to position [398, 0]
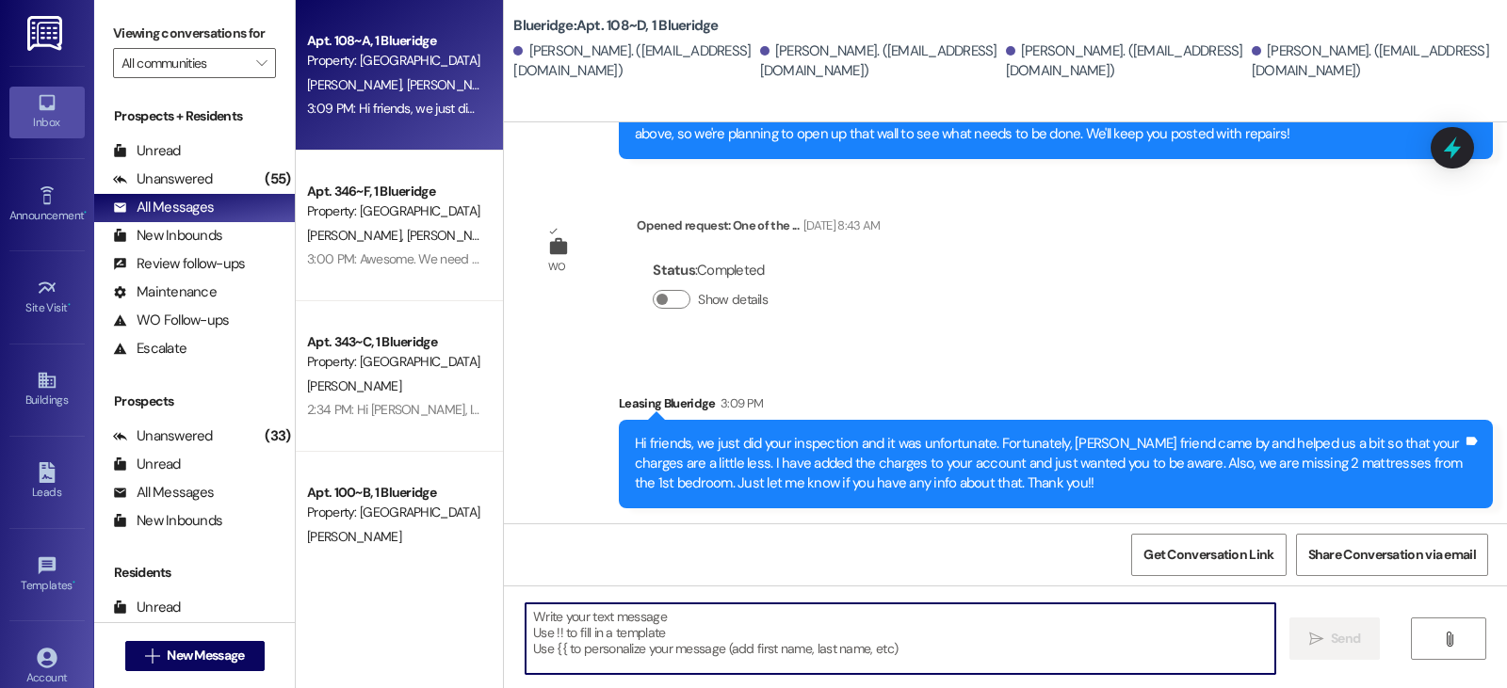
click at [555, 641] on textarea at bounding box center [900, 639] width 750 height 71
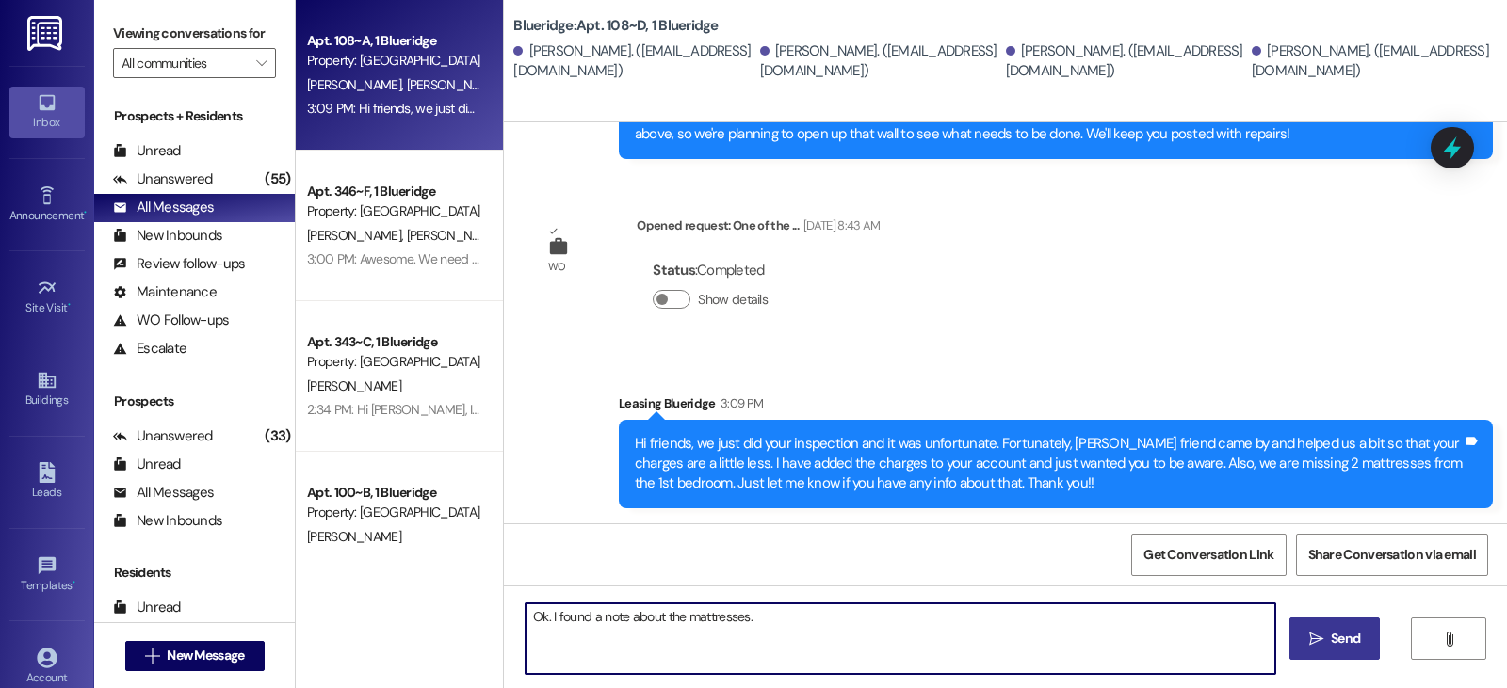
type textarea "Ok. I found a note about the mattresses."
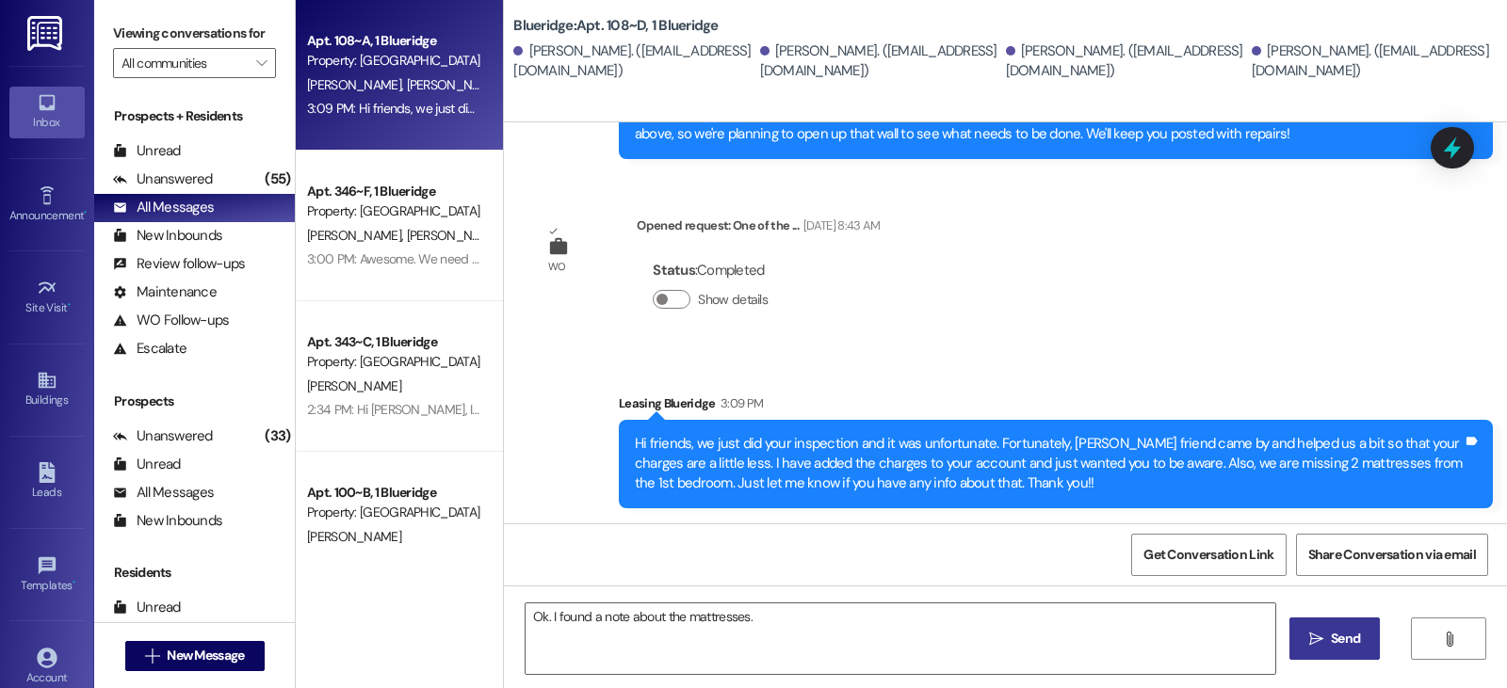
click at [1352, 638] on span "Send" at bounding box center [1345, 639] width 29 height 20
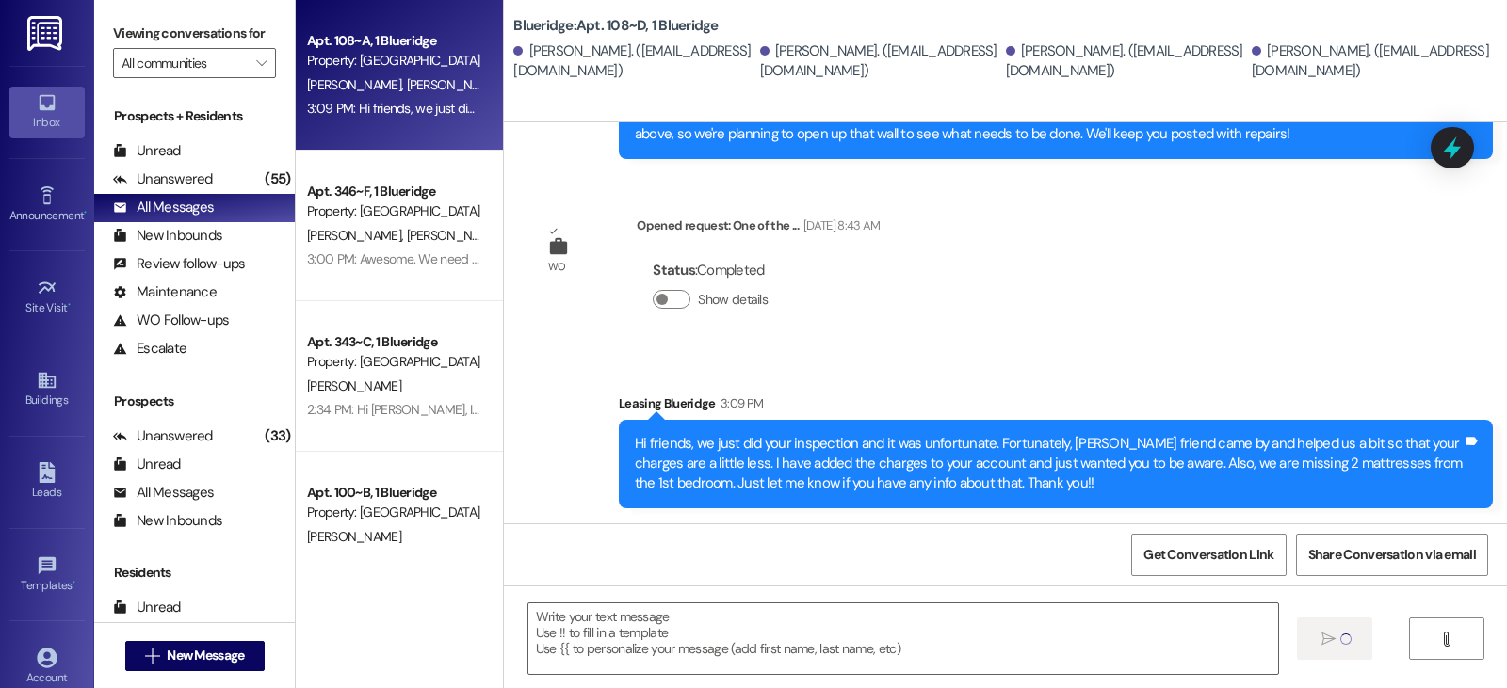
scroll to position [516, 0]
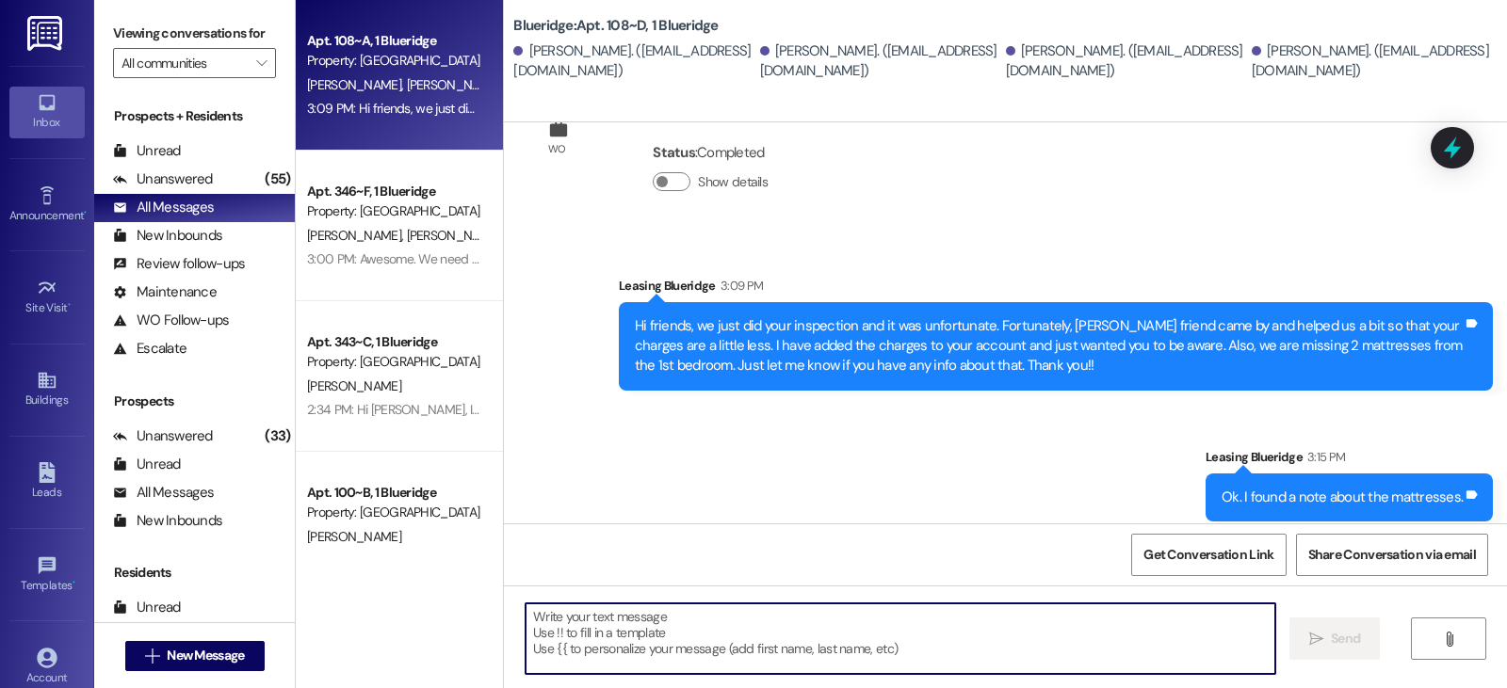
click at [567, 621] on textarea at bounding box center [900, 639] width 750 height 71
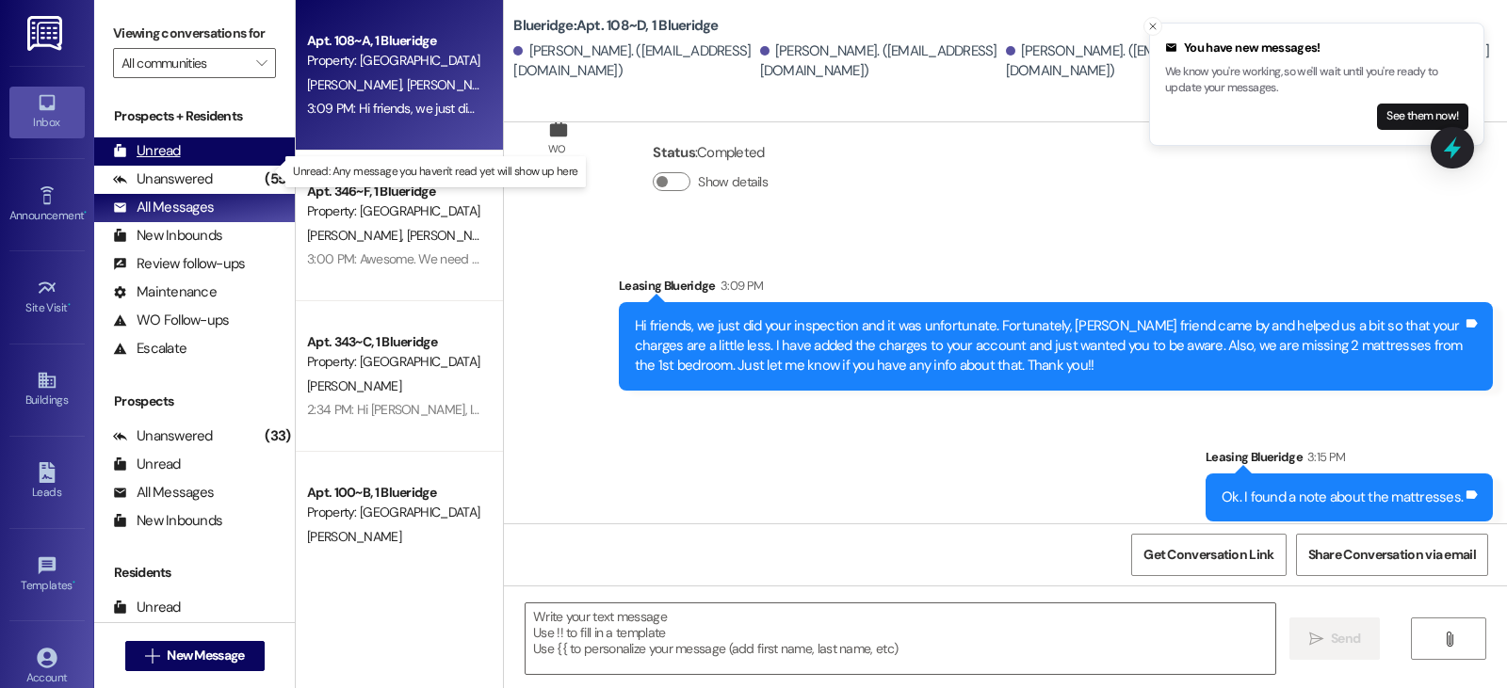
click at [161, 161] on div "Unread" at bounding box center [147, 151] width 68 height 20
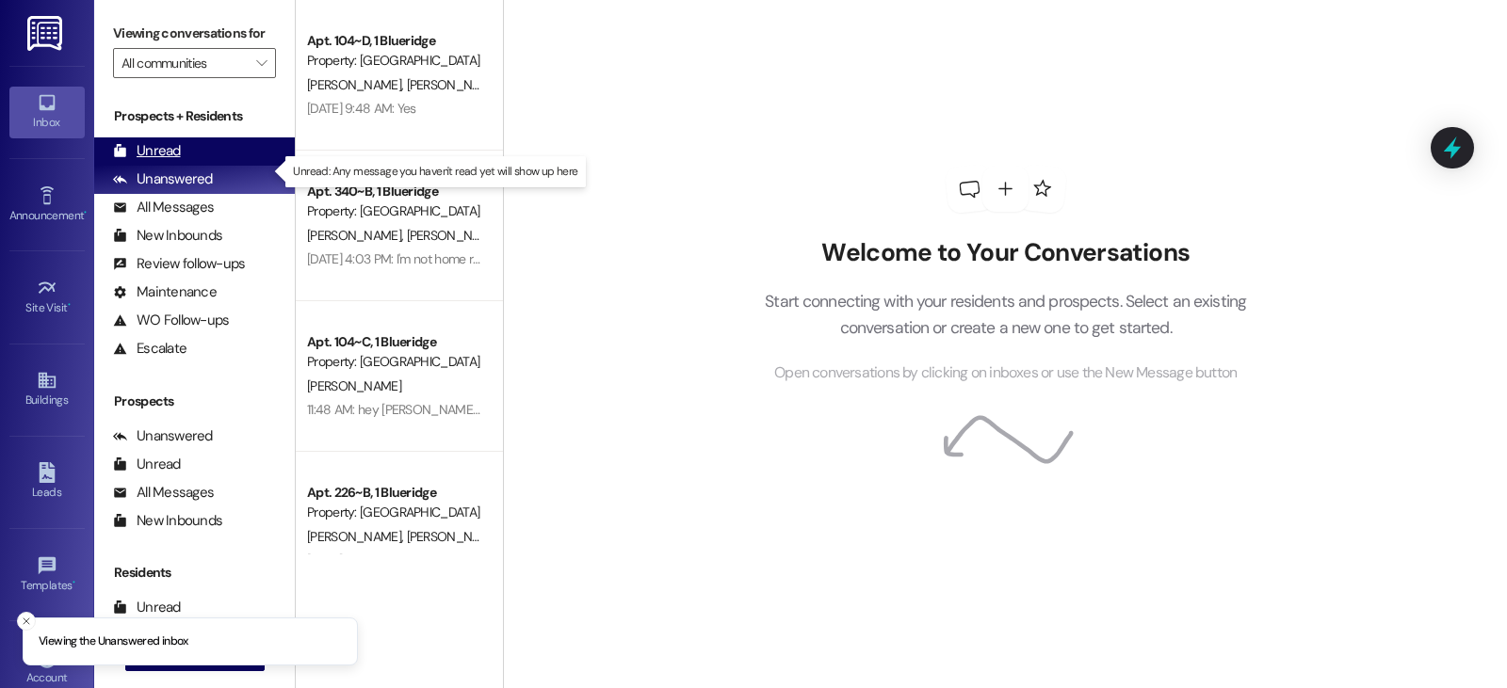
click at [161, 161] on div "Unread" at bounding box center [147, 151] width 68 height 20
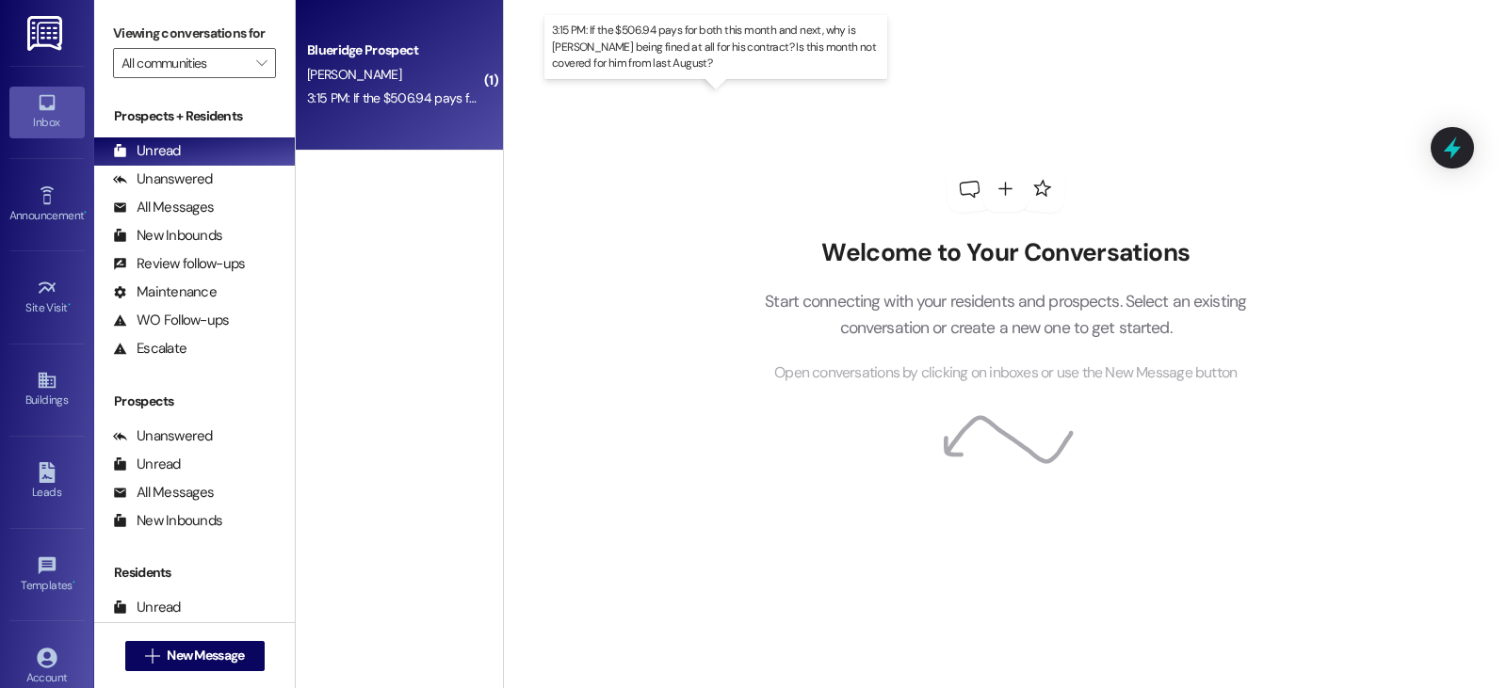
click at [394, 98] on div "3:15 PM: If the $506.94 pays for both this month and next, why is Luke being fi…" at bounding box center [765, 97] width 916 height 17
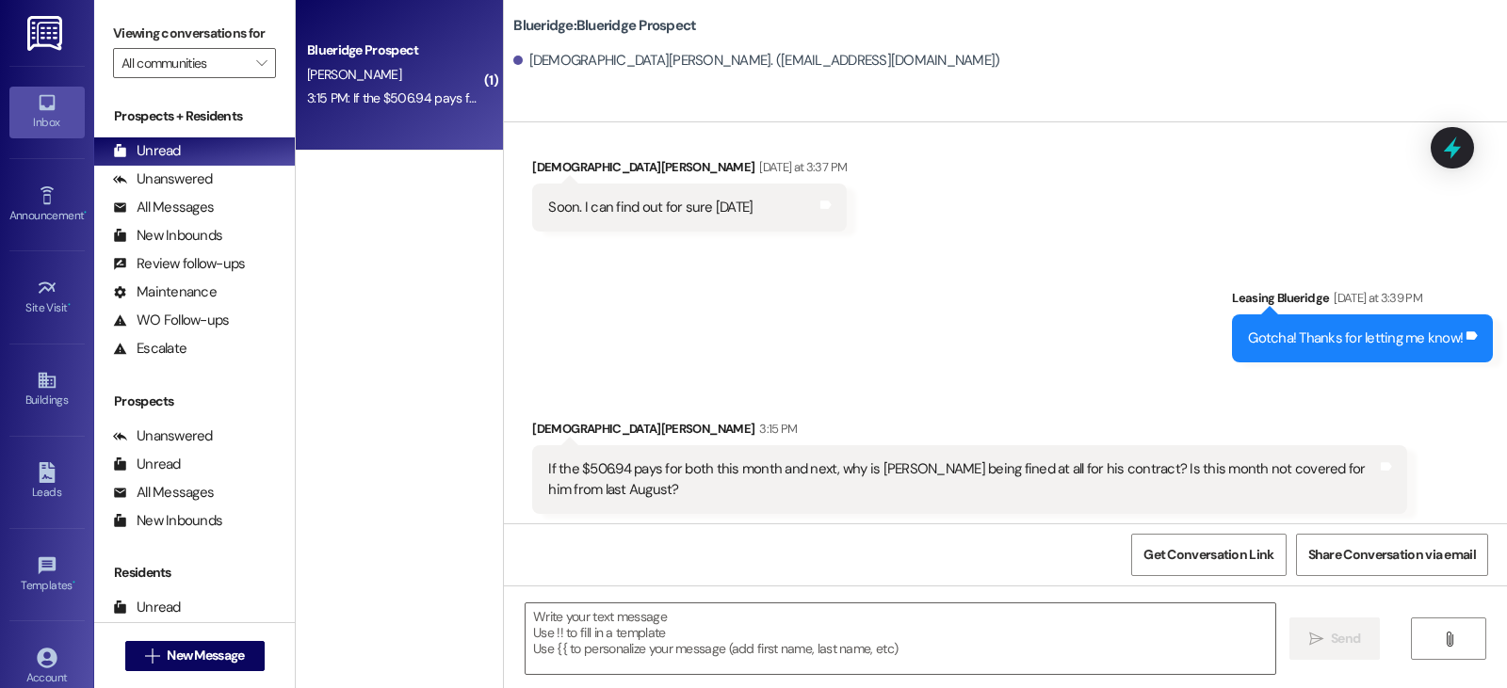
scroll to position [3702, 0]
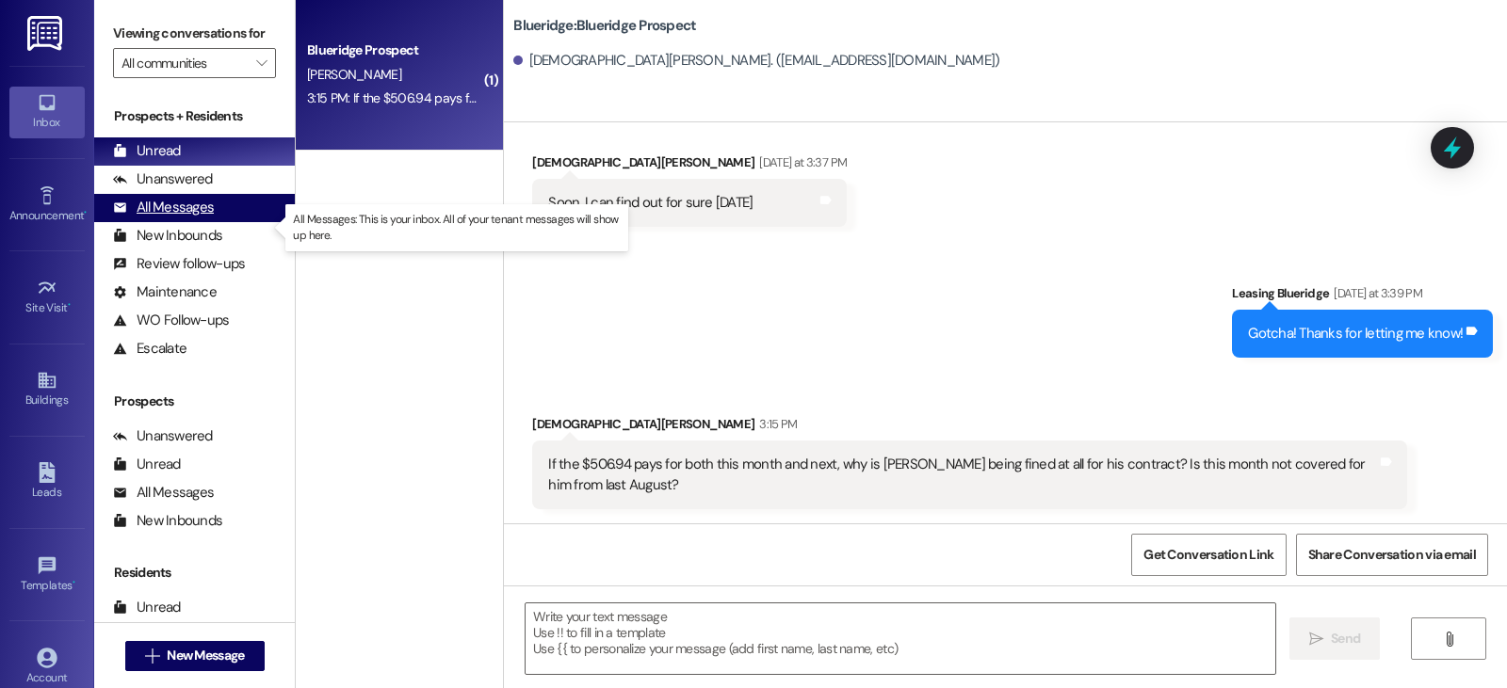
click at [162, 218] on div "All Messages" at bounding box center [163, 208] width 101 height 20
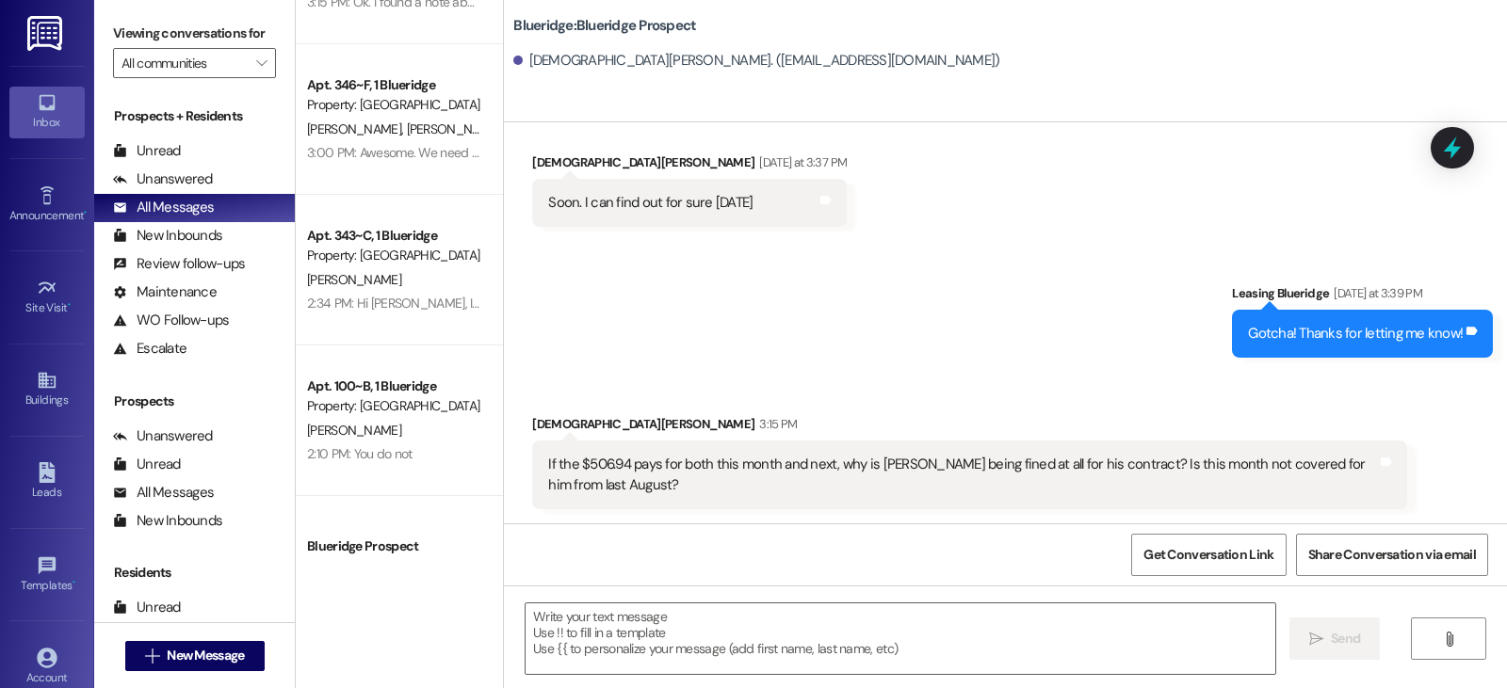
scroll to position [283, 0]
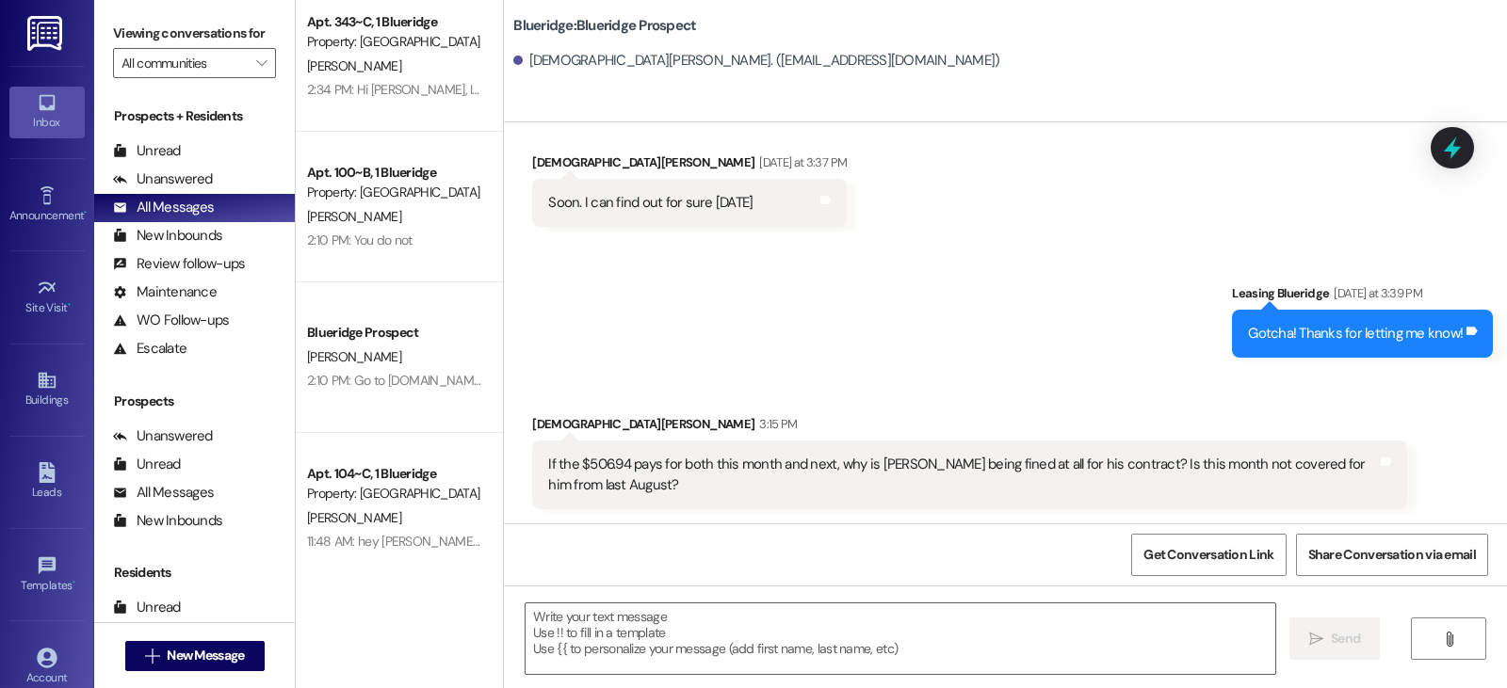
drag, startPoint x: 437, startPoint y: 209, endPoint x: 464, endPoint y: 155, distance: 60.2
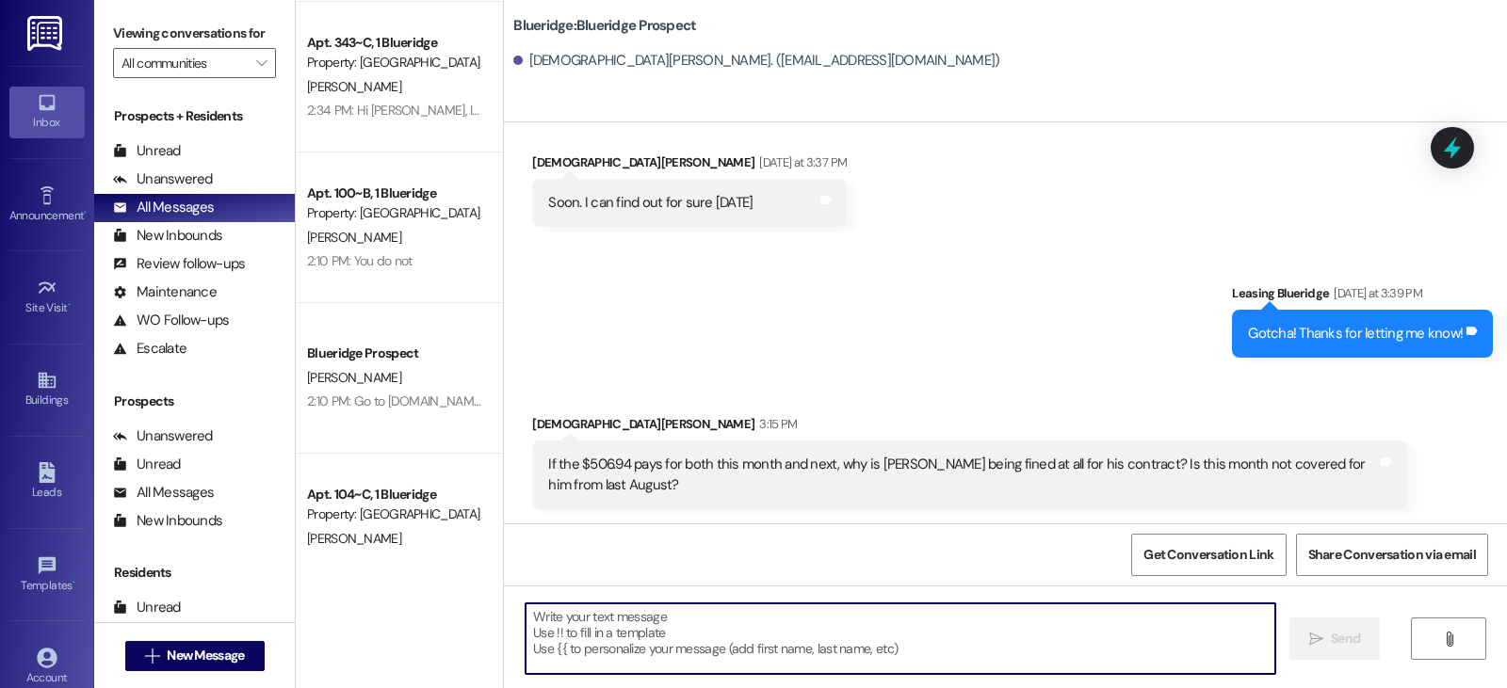
click at [597, 641] on textarea at bounding box center [900, 639] width 750 height 71
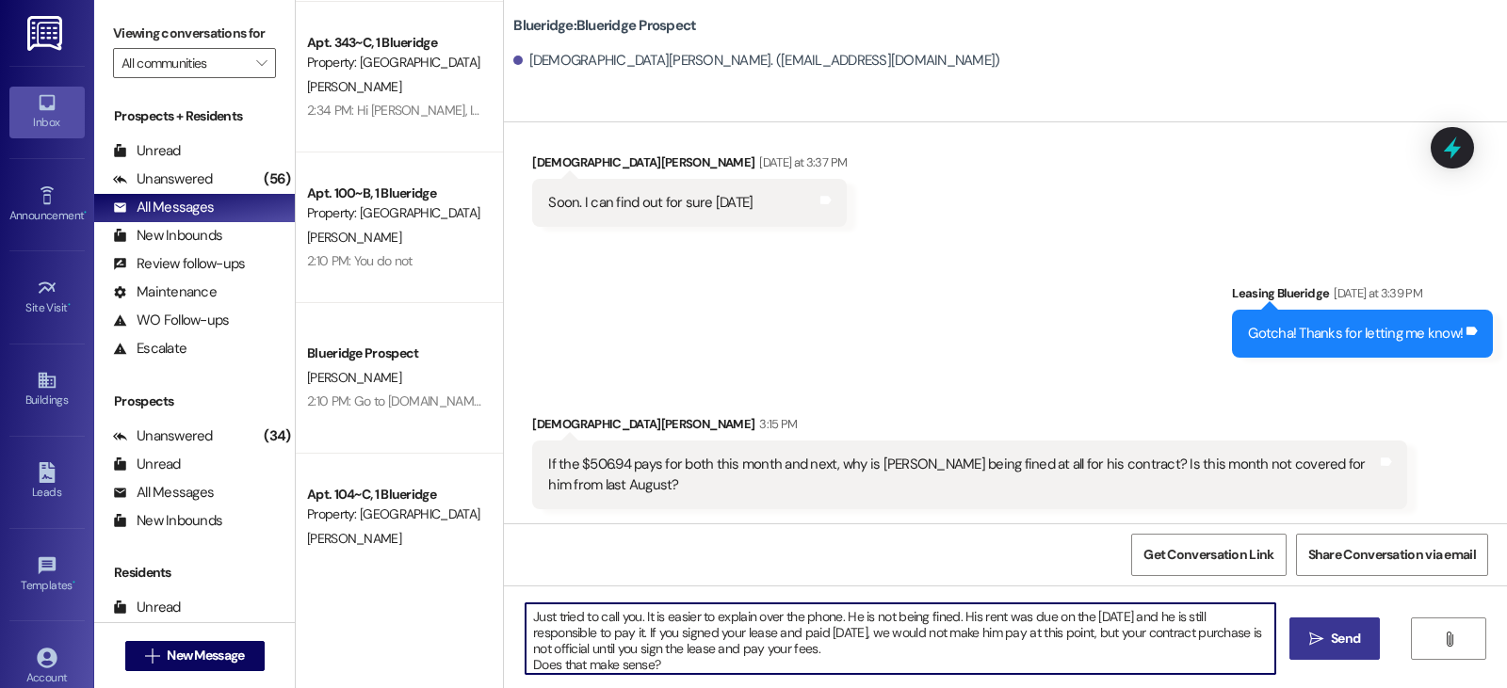
type textarea "Just tried to call you. It is easier to explain over the phone. He is not being…"
drag, startPoint x: 1333, startPoint y: 641, endPoint x: 1139, endPoint y: 494, distance: 244.1
click at [1322, 640] on span " Send" at bounding box center [1334, 639] width 59 height 20
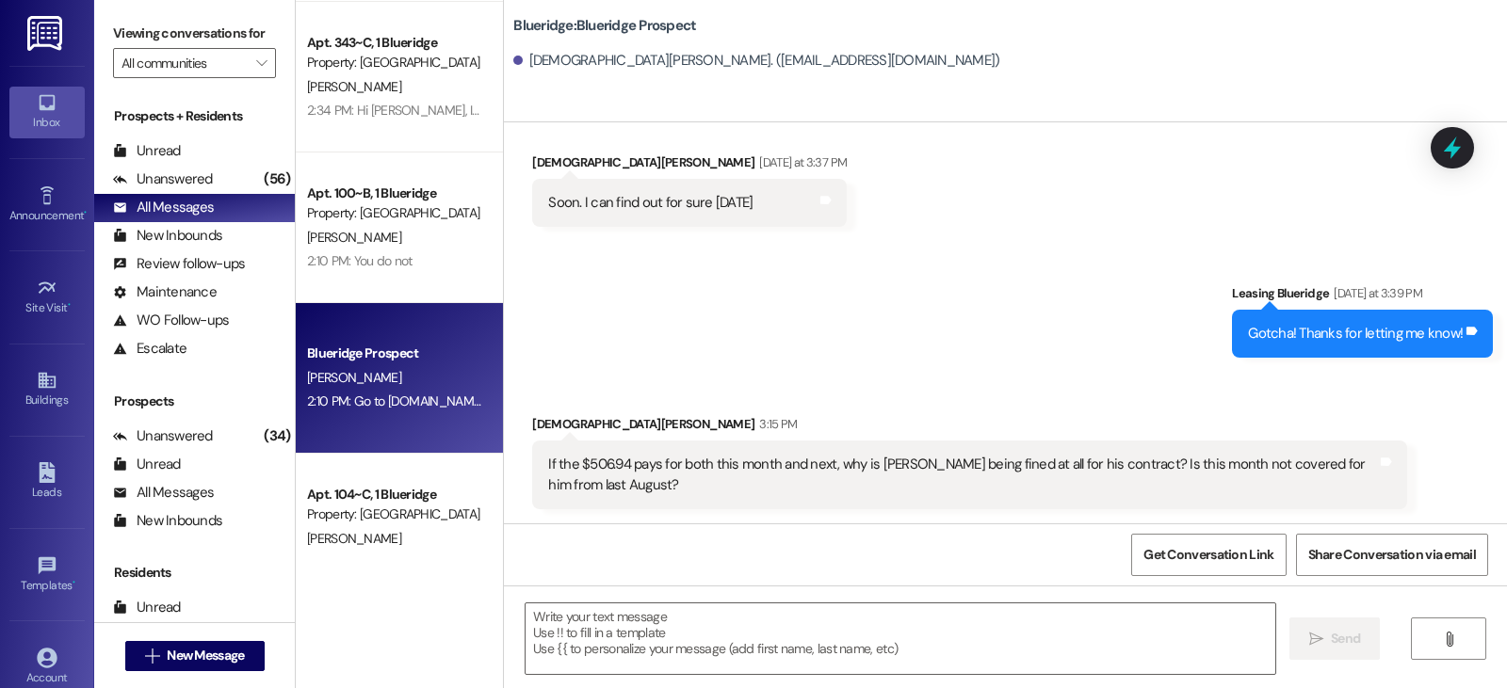
click at [352, 401] on div "2:10 PM: Go to blueridgeprovo.com and log in to pay your rent. Thank you!!! 2:1…" at bounding box center [504, 401] width 394 height 17
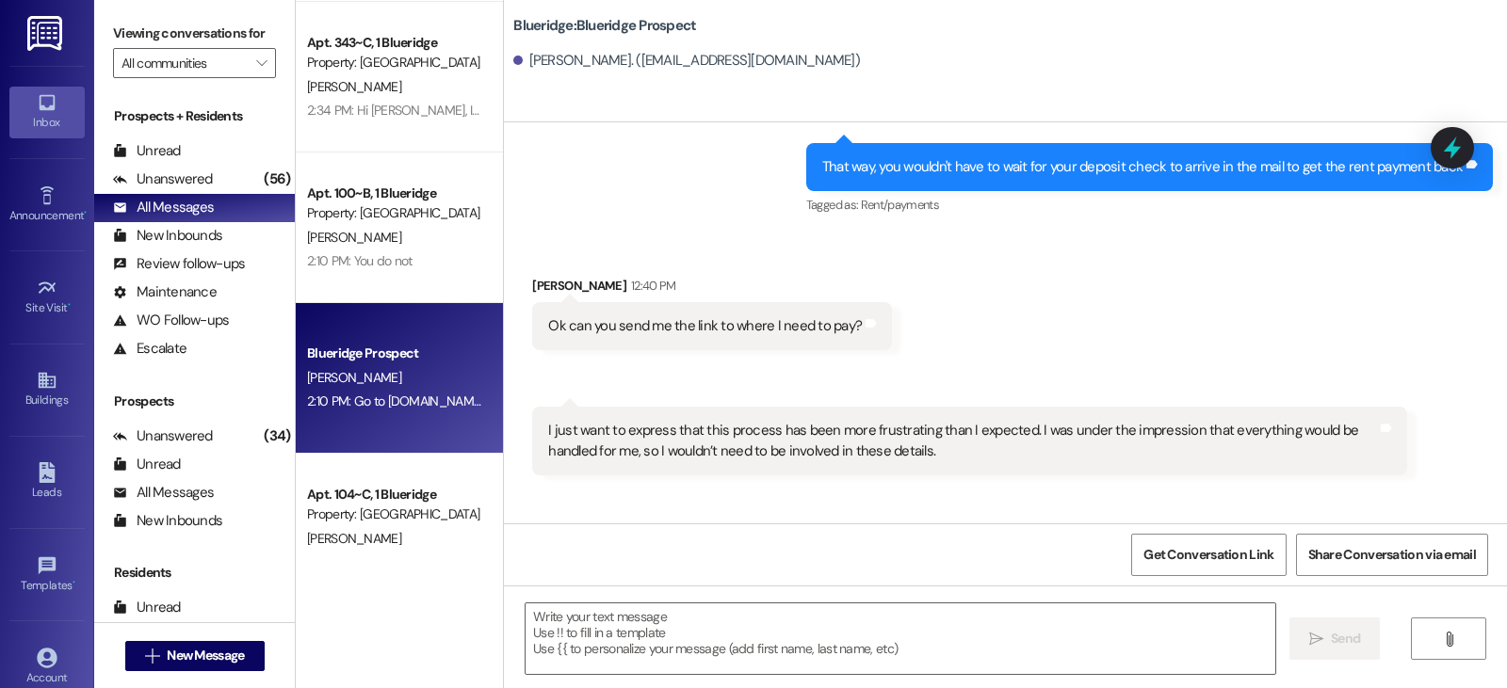
scroll to position [1846, 0]
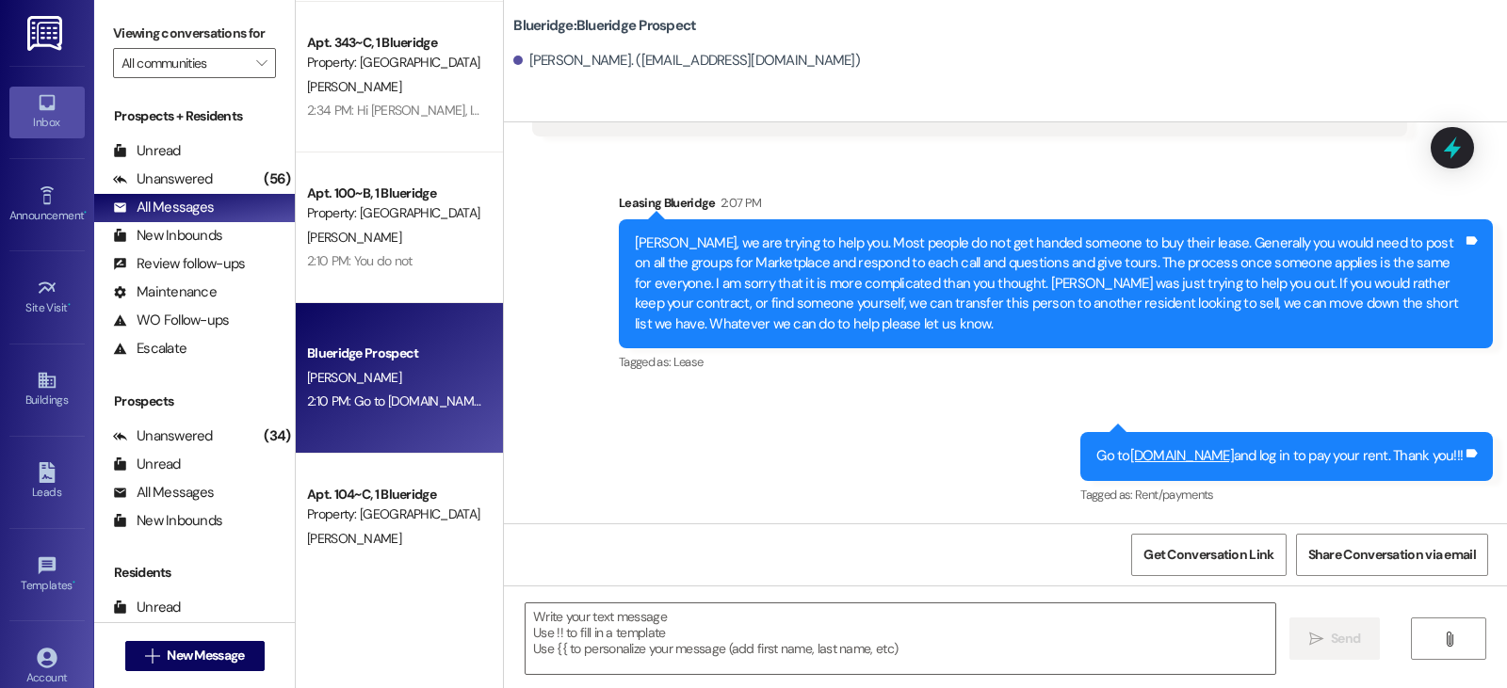
click at [529, 180] on div "Sent via SMS Leasing Blueridge 2:07 PM Luke, we are trying to help you. Most pe…" at bounding box center [1005, 337] width 1003 height 372
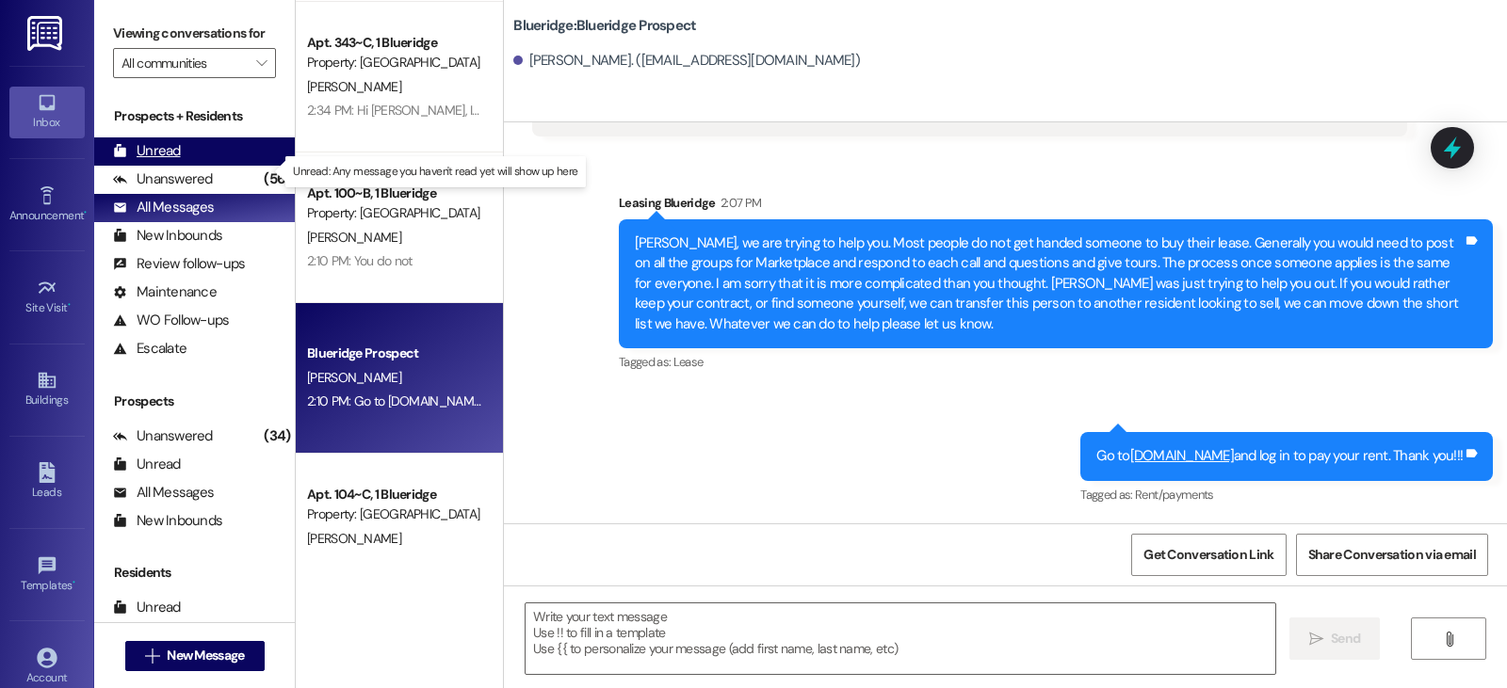
click at [181, 161] on div "Unread (0)" at bounding box center [194, 151] width 201 height 28
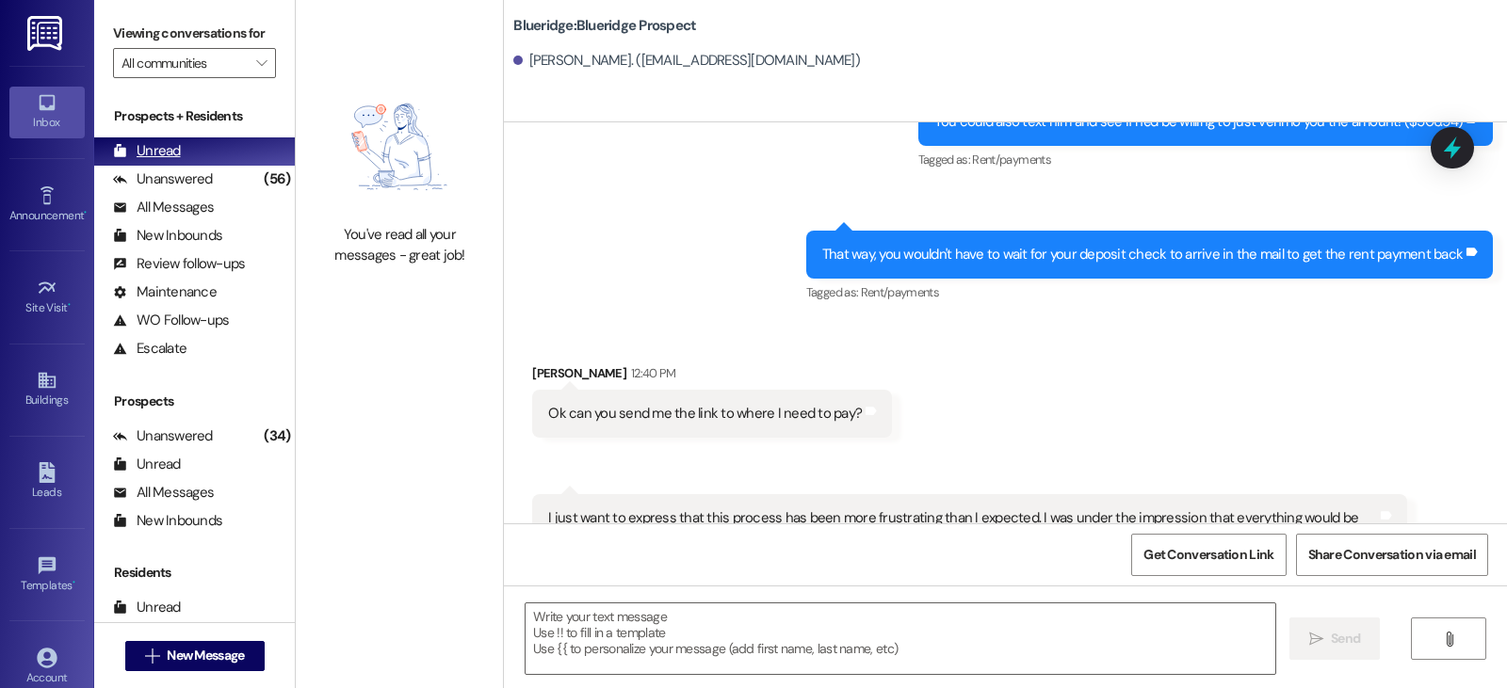
scroll to position [1473, 0]
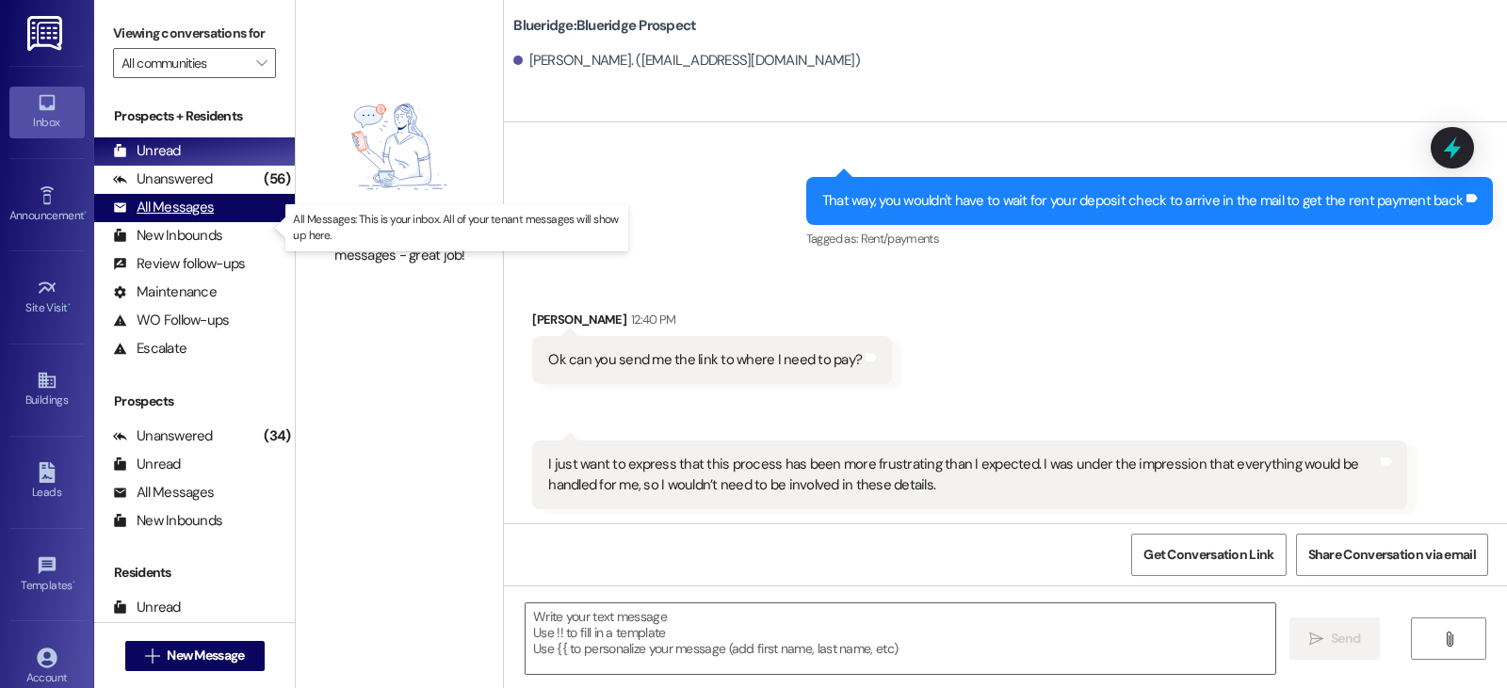
click at [184, 215] on div "All Messages (undefined)" at bounding box center [194, 208] width 201 height 28
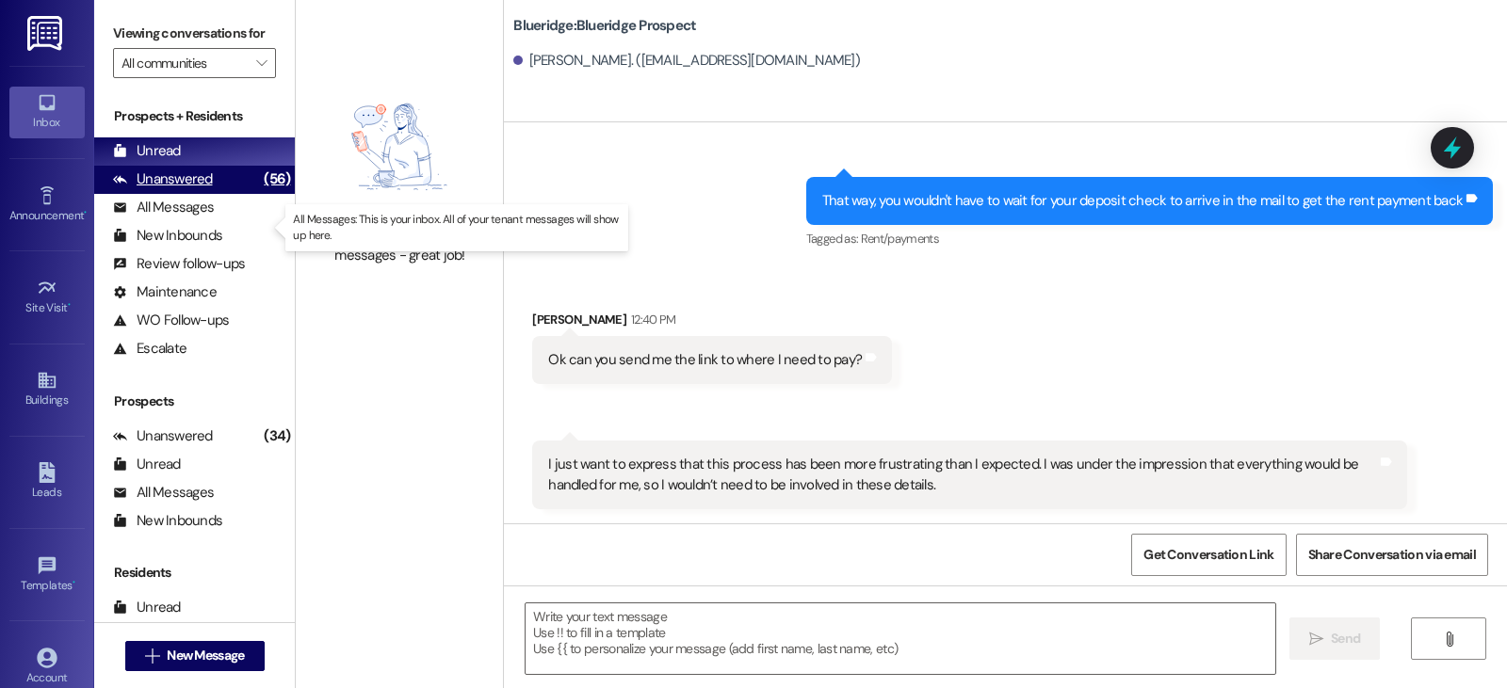
click at [182, 194] on div "Unanswered (56)" at bounding box center [194, 180] width 201 height 28
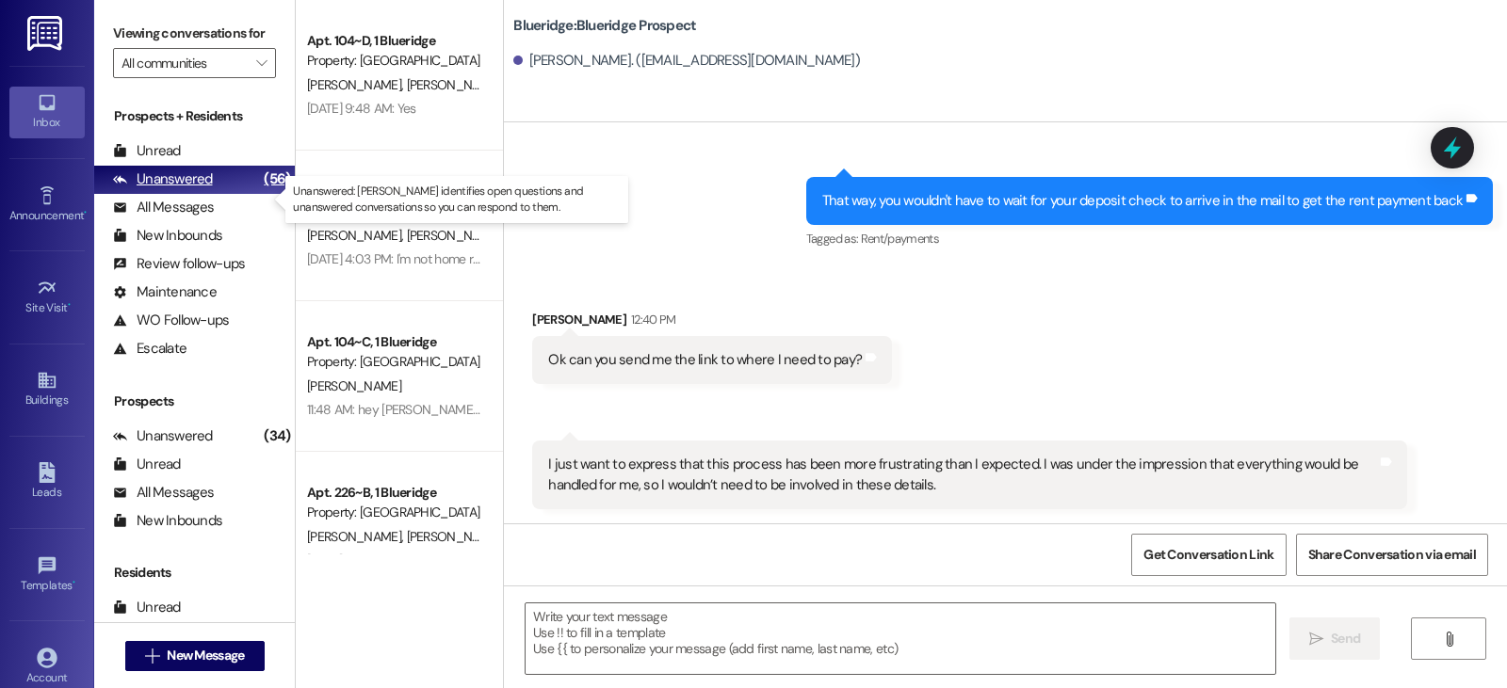
click at [178, 189] on div "Unanswered" at bounding box center [163, 180] width 100 height 20
click at [167, 648] on span "New Message" at bounding box center [205, 656] width 77 height 20
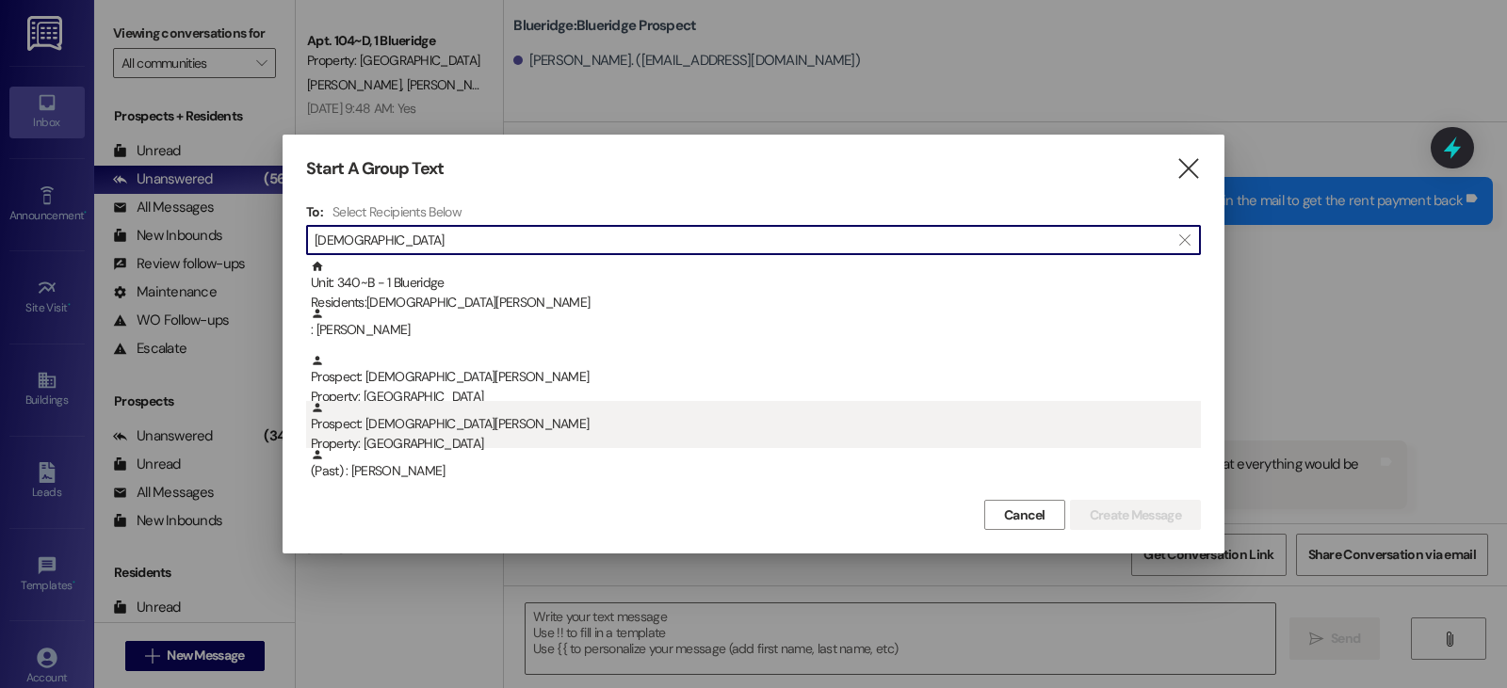
type input "christian"
click at [429, 416] on div "Prospect: Christian HorLacher Property: Blueridge" at bounding box center [756, 428] width 890 height 54
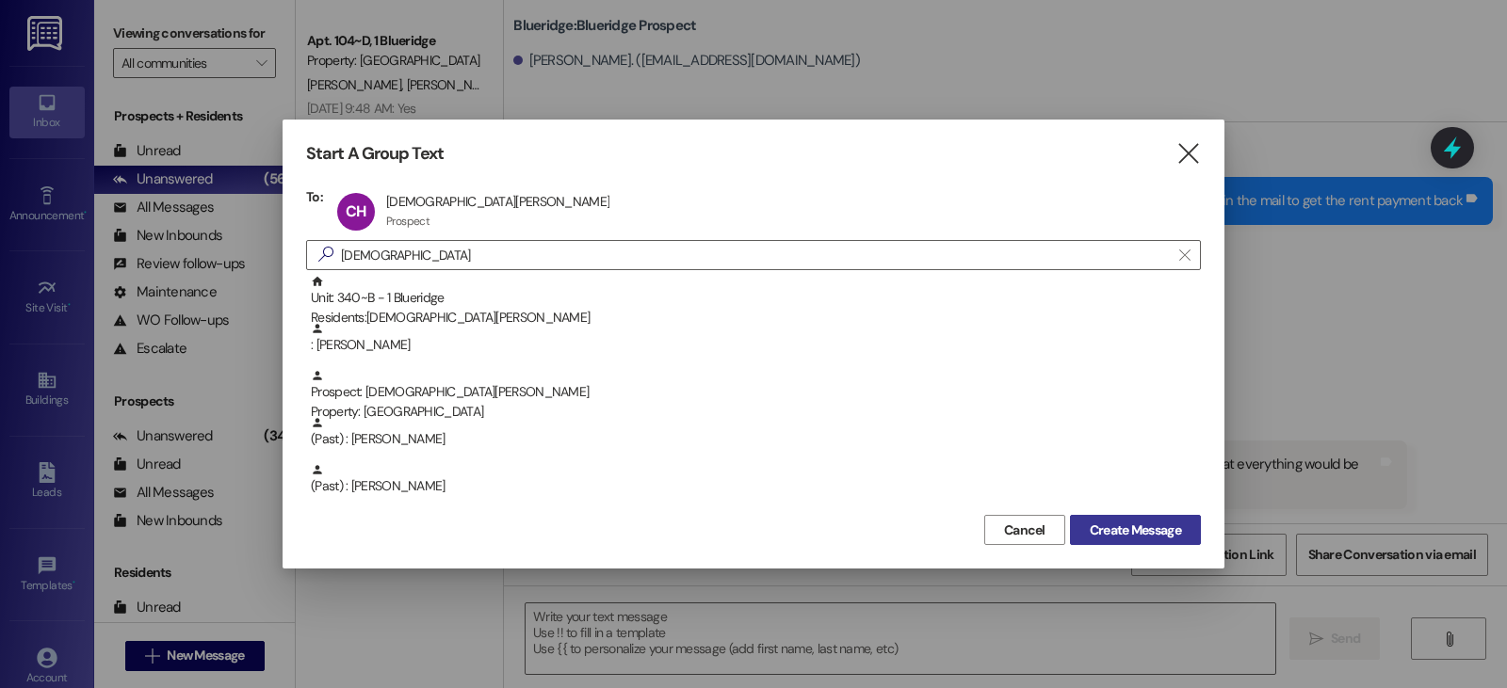
click at [1129, 535] on span "Create Message" at bounding box center [1135, 531] width 91 height 20
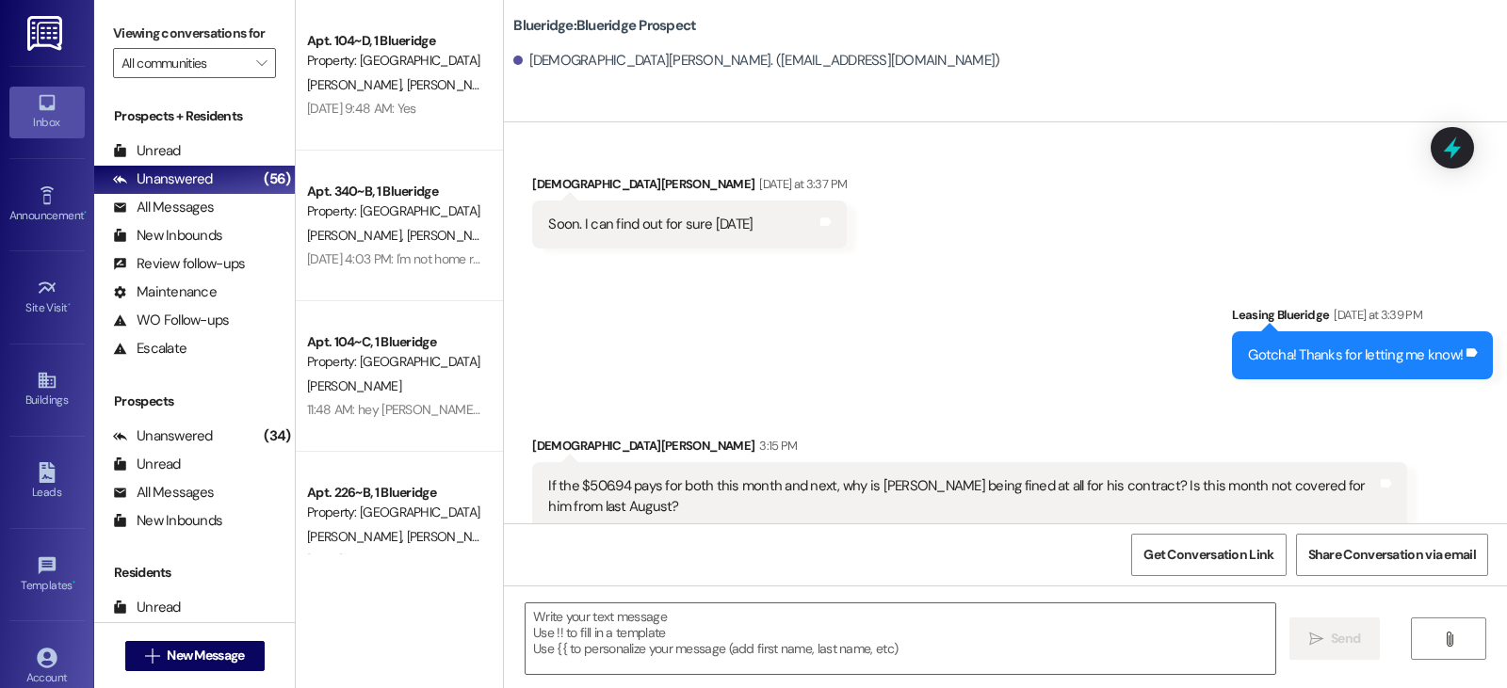
scroll to position [3796, 0]
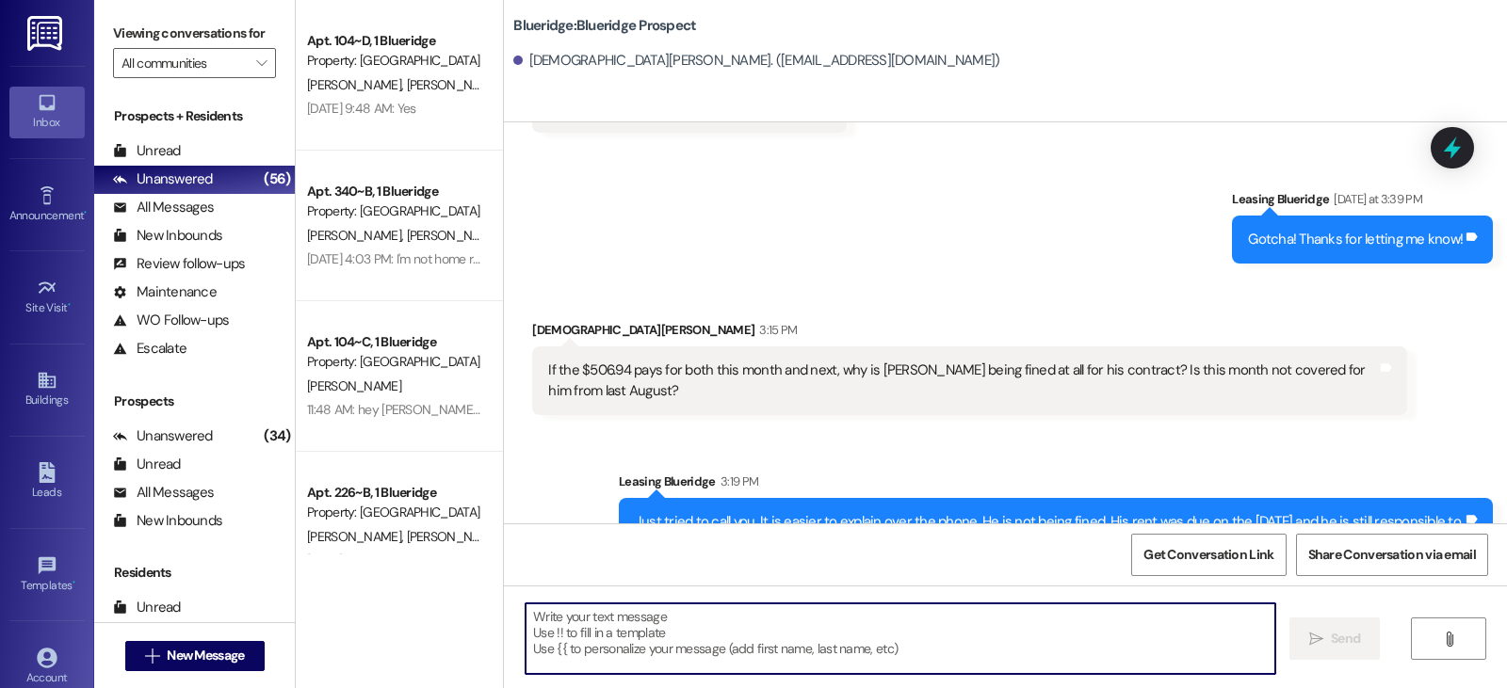
click at [575, 625] on textarea at bounding box center [900, 639] width 750 height 71
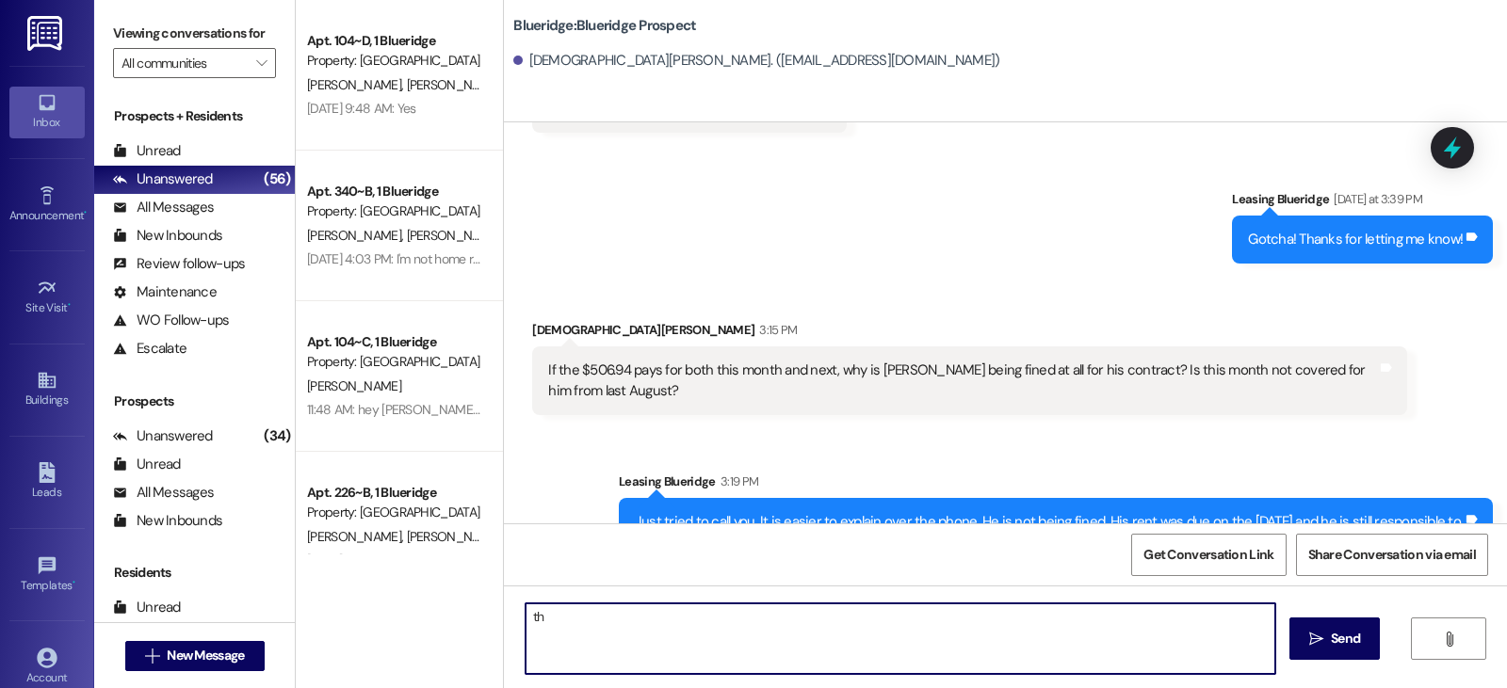
type textarea "t"
drag, startPoint x: 541, startPoint y: 621, endPoint x: 447, endPoint y: 581, distance: 102.1
click at [453, 595] on div "Apt. 104~D, 1 Blueridge Property: Blueridge A. Jones L. Welton L. Cisneros J. W…" at bounding box center [901, 344] width 1211 height 688
type textarea "[PERSON_NAME] was not with us last year."
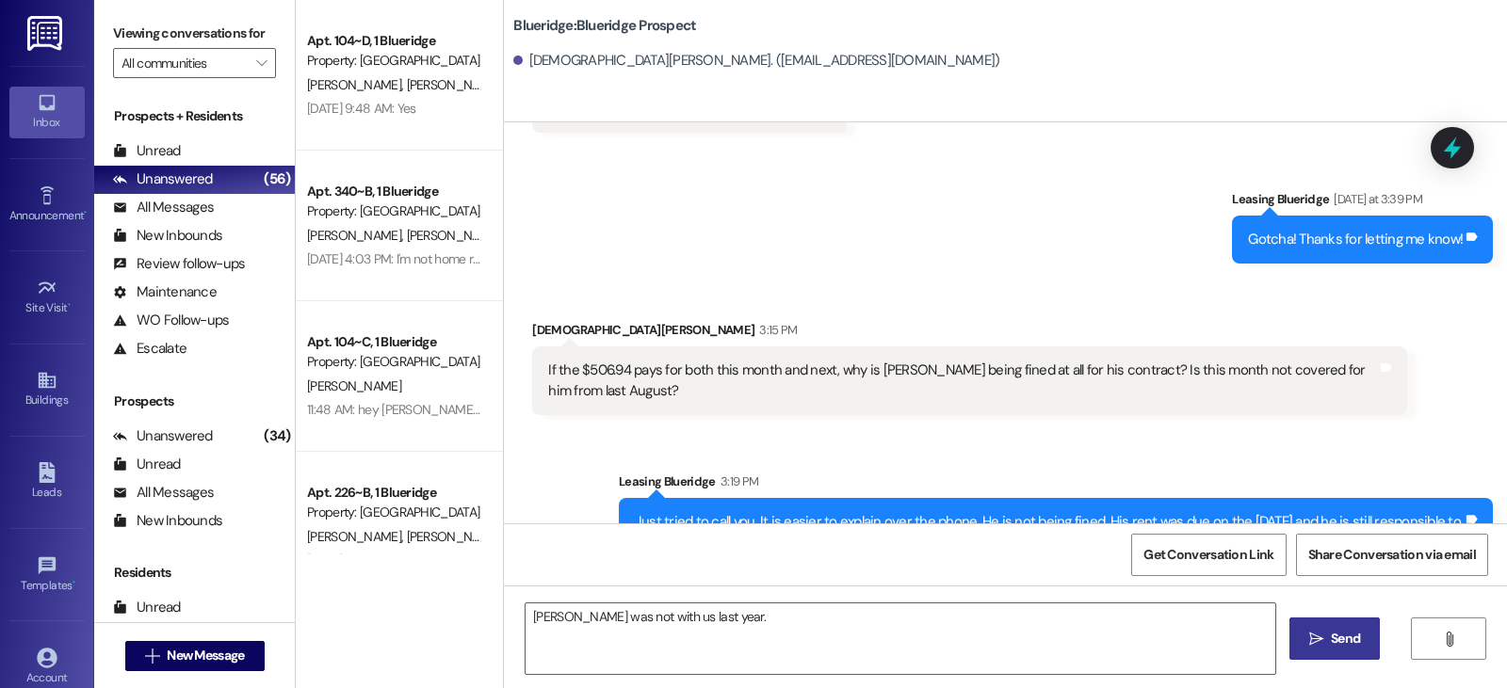
drag, startPoint x: 1356, startPoint y: 638, endPoint x: 1317, endPoint y: 624, distance: 40.8
click at [1355, 638] on span "Send" at bounding box center [1345, 639] width 29 height 20
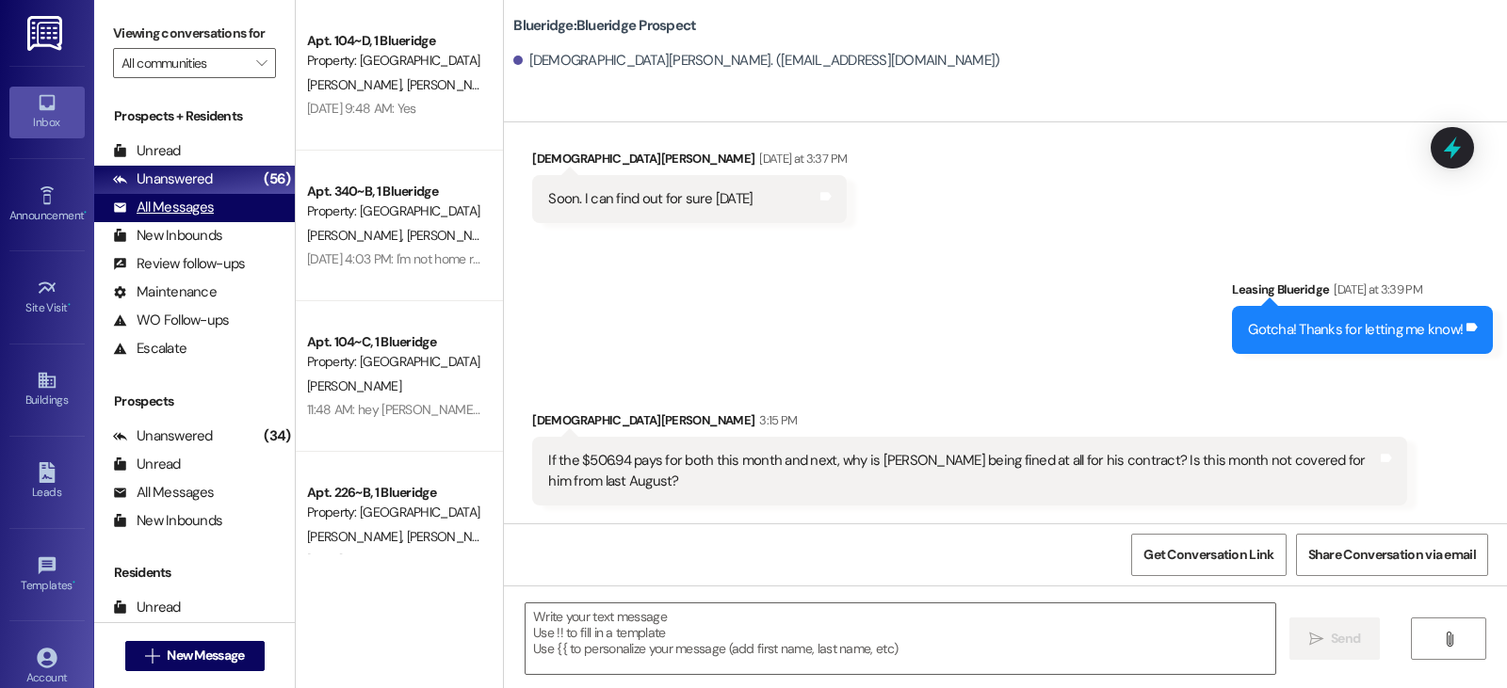
scroll to position [3702, 0]
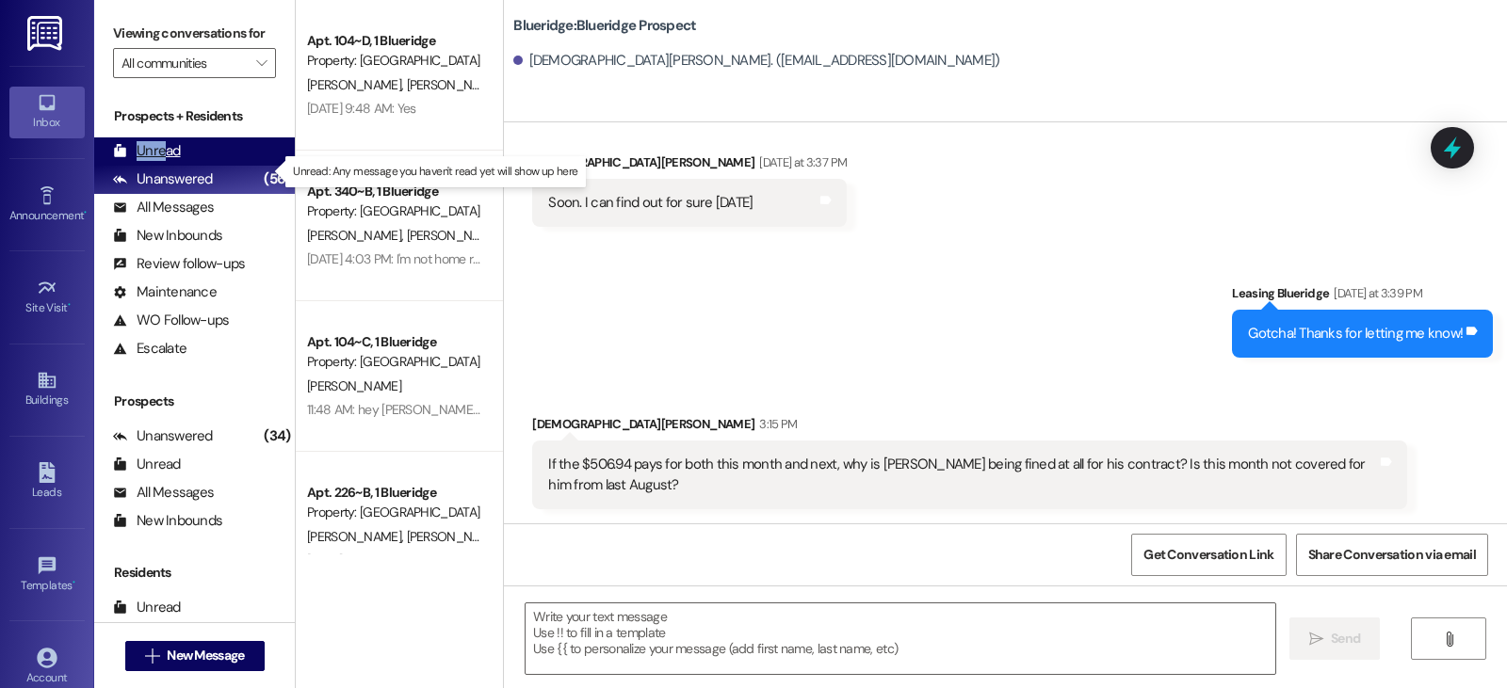
click at [161, 162] on div "Unread (0)" at bounding box center [194, 151] width 201 height 28
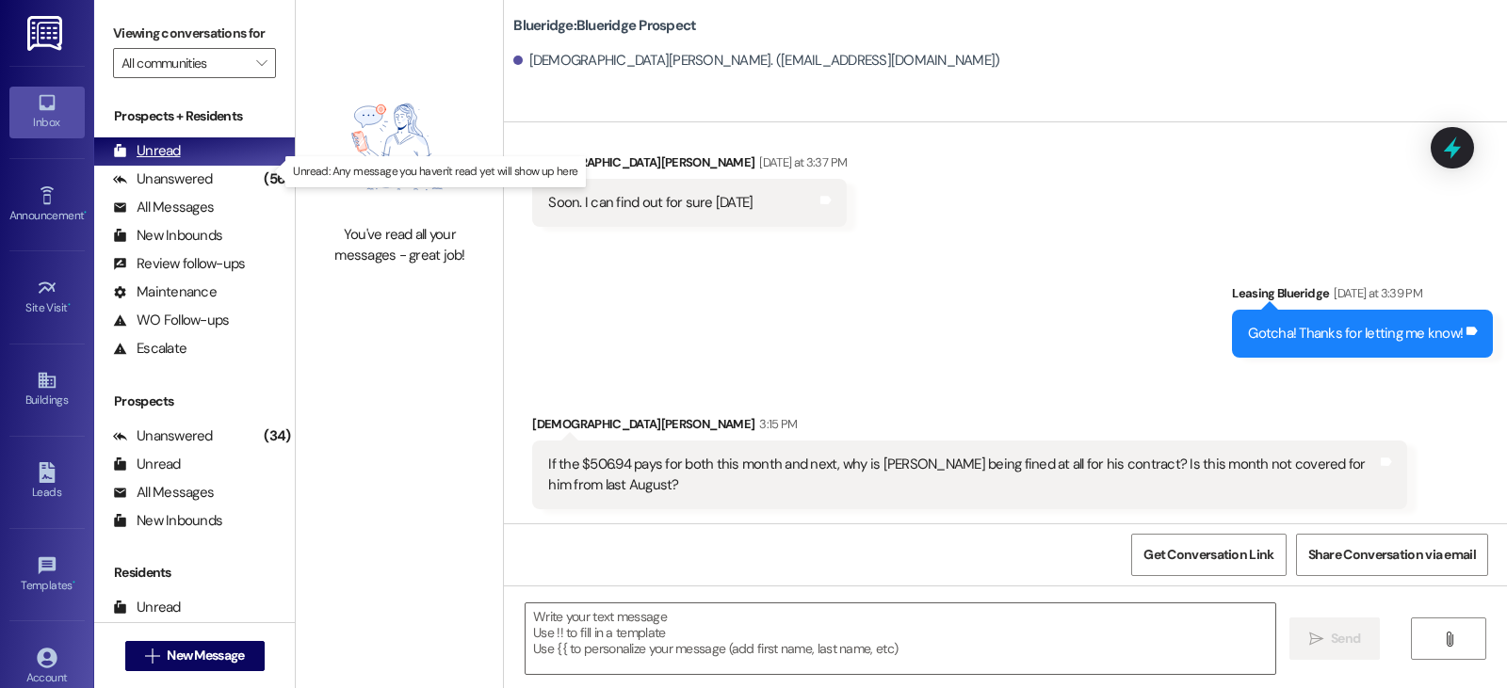
click at [184, 166] on div "Unread (0)" at bounding box center [194, 151] width 201 height 28
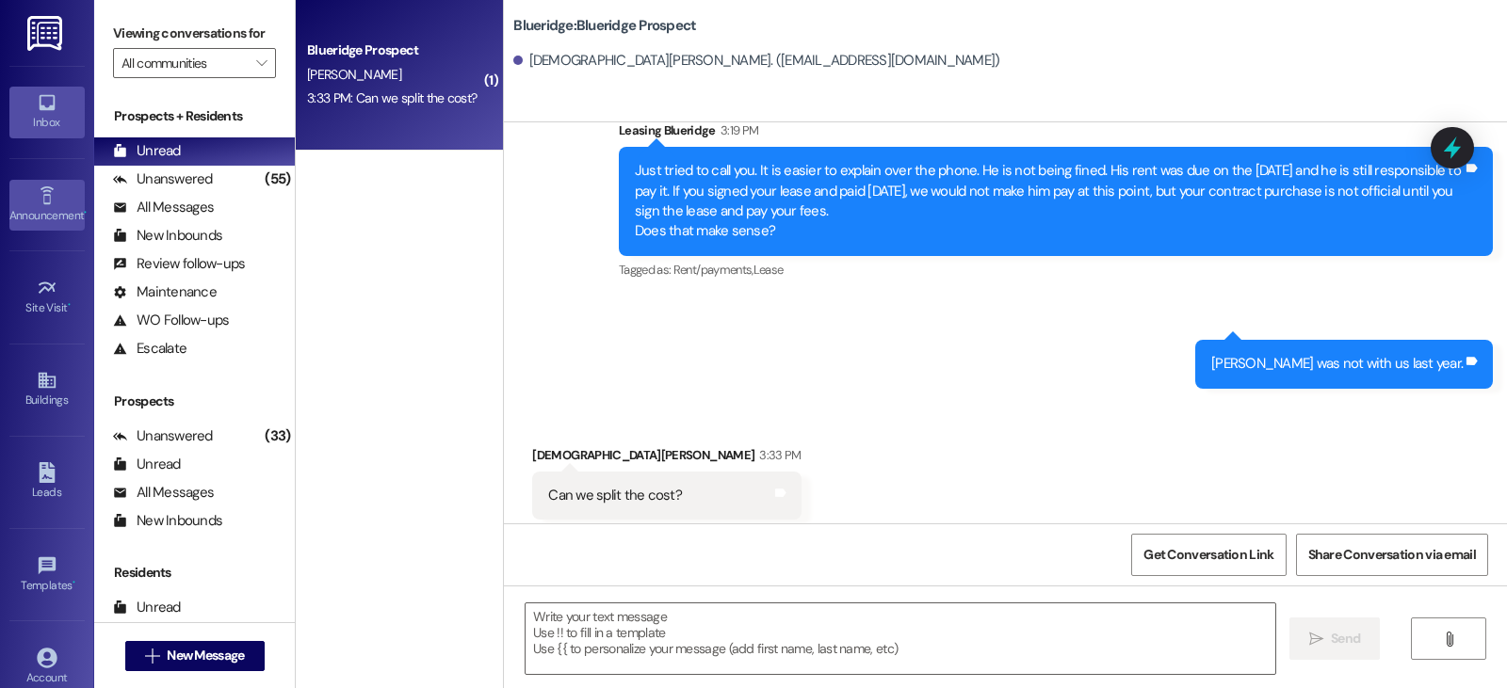
scroll to position [4158, 0]
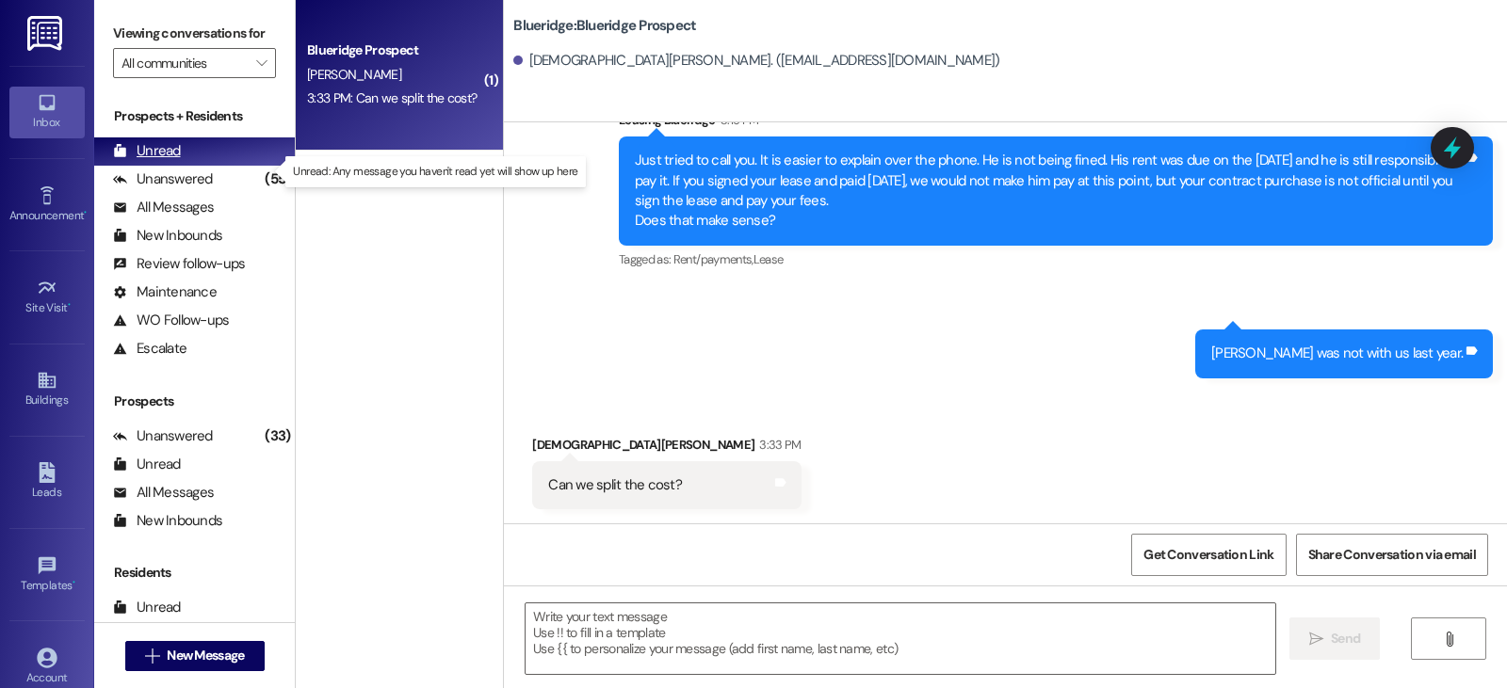
click at [171, 161] on div "Unread" at bounding box center [147, 151] width 68 height 20
click at [210, 648] on span "New Message" at bounding box center [205, 656] width 77 height 20
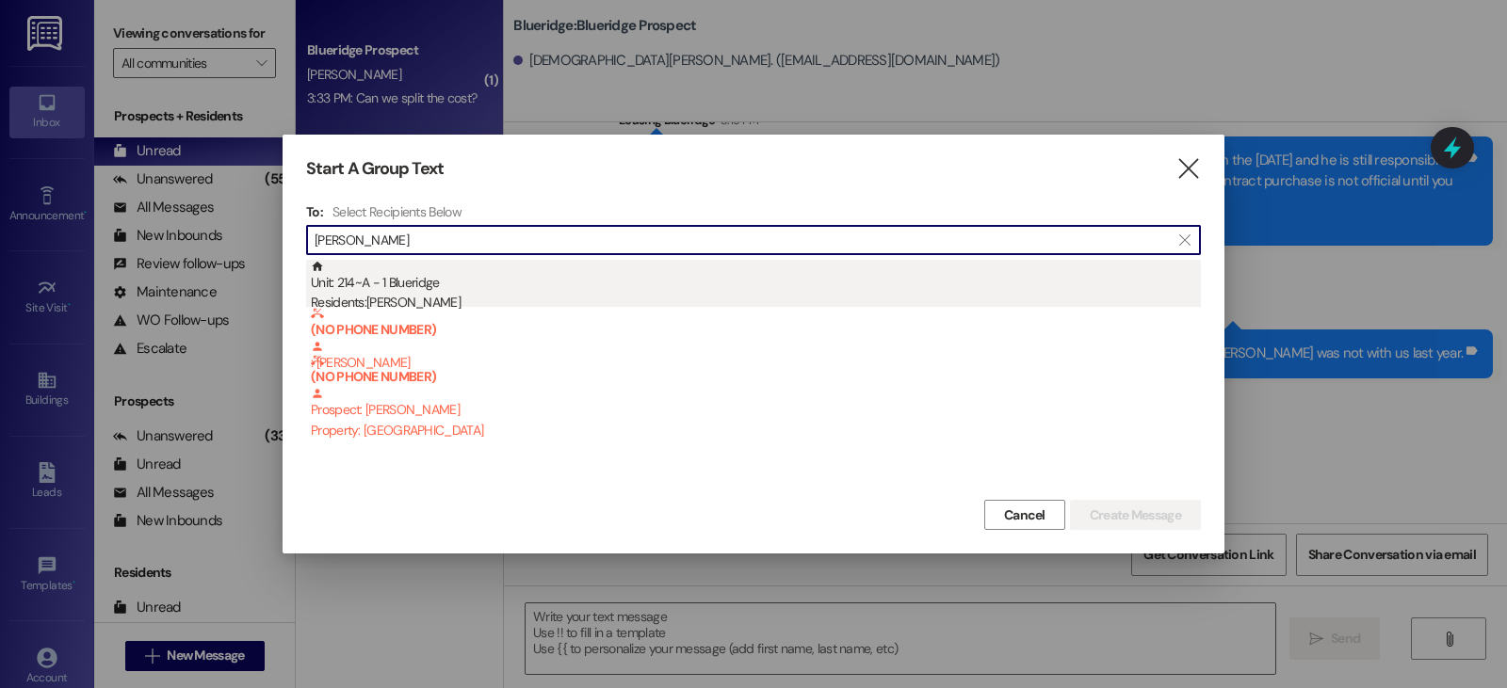
type input "Maggie lant"
click at [408, 292] on div "Unit: 214~A - 1 Blueridge Residents: Maggie Lant" at bounding box center [756, 287] width 890 height 54
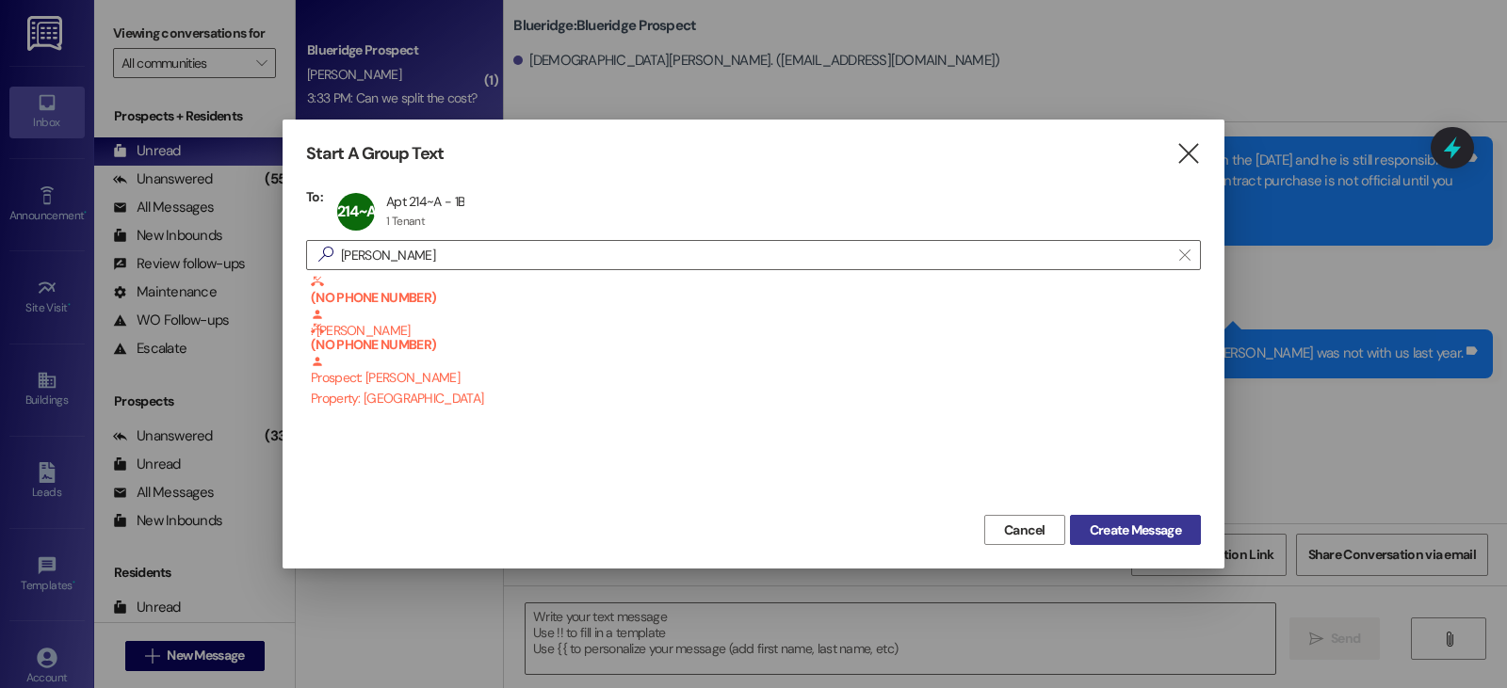
click at [1143, 536] on span "Create Message" at bounding box center [1135, 531] width 91 height 20
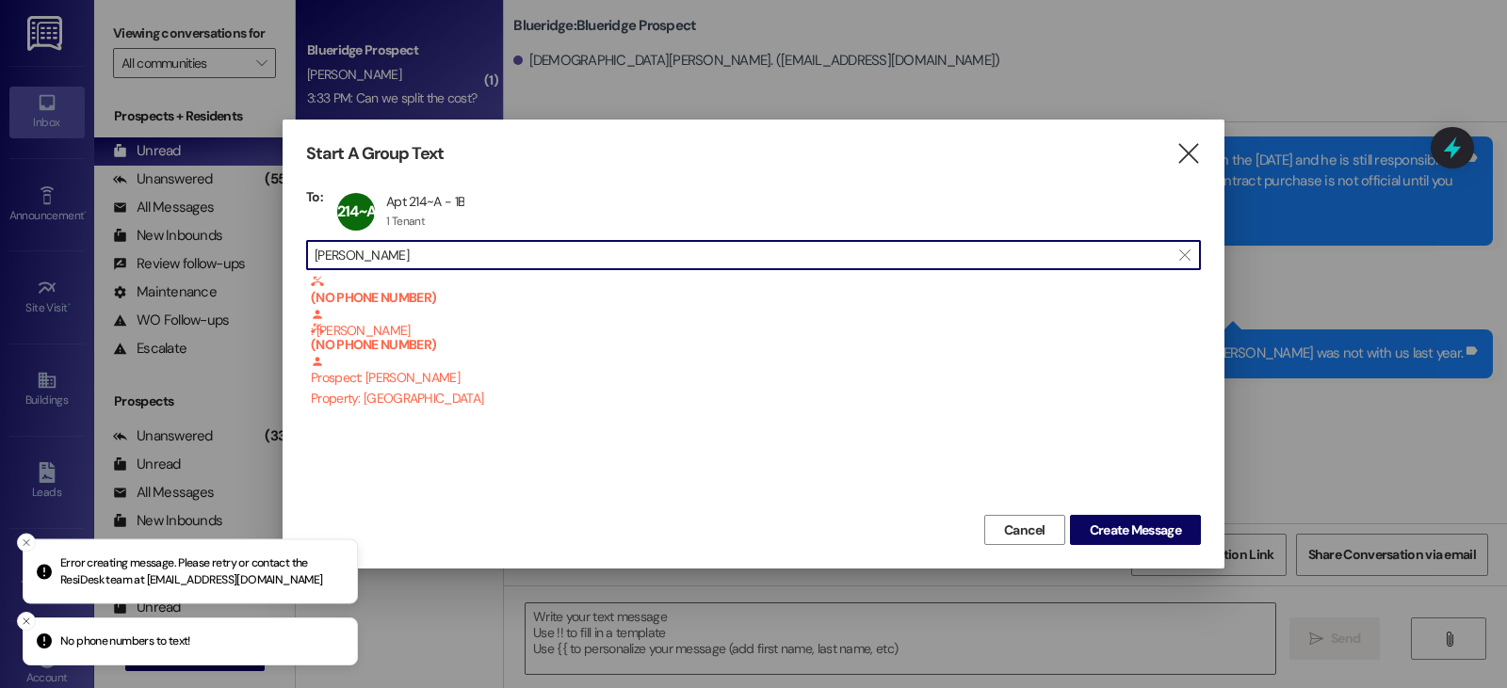
scroll to position [1, 0]
drag, startPoint x: 446, startPoint y: 257, endPoint x: -26, endPoint y: 316, distance: 476.4
click at [0, 316] on html "No phone numbers to text! Error creating message. Please retry or contact the R…" at bounding box center [753, 344] width 1507 height 688
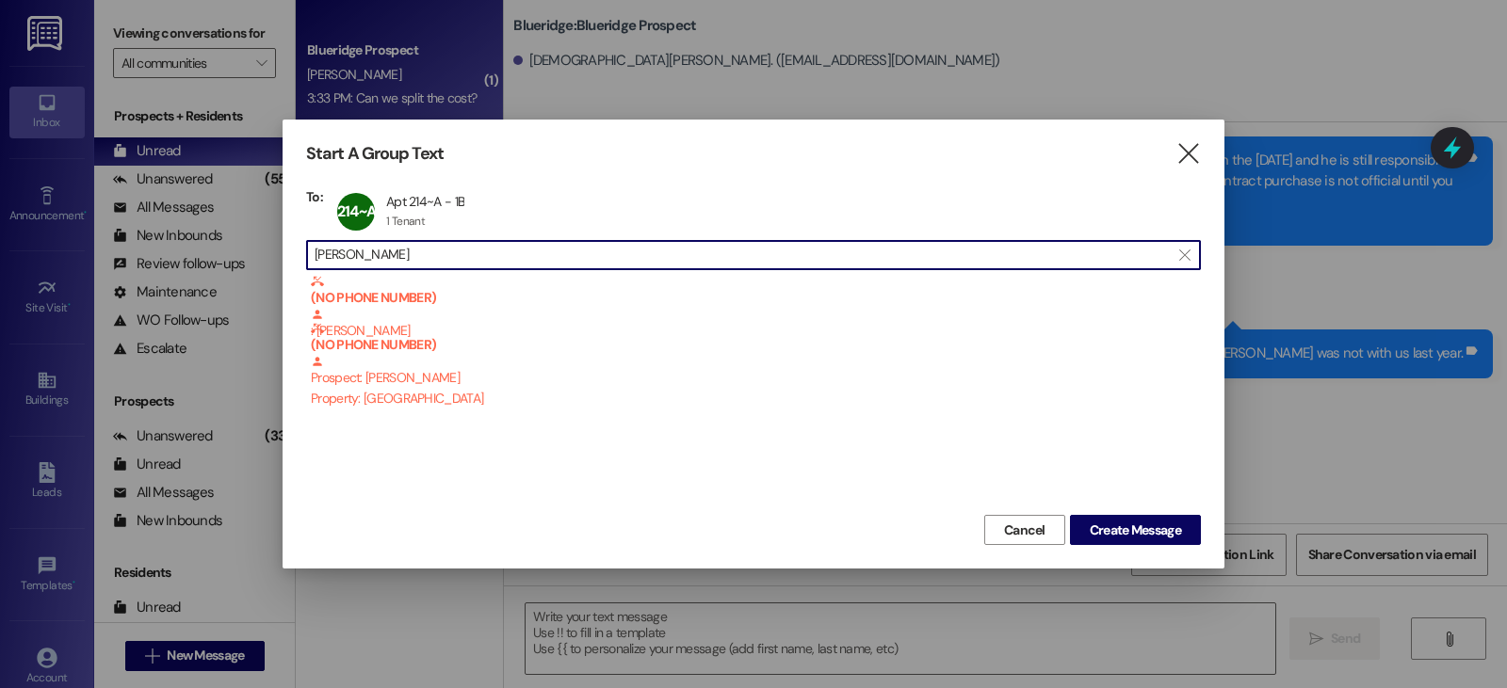
scroll to position [0, 0]
click at [724, 73] on div at bounding box center [753, 344] width 1507 height 688
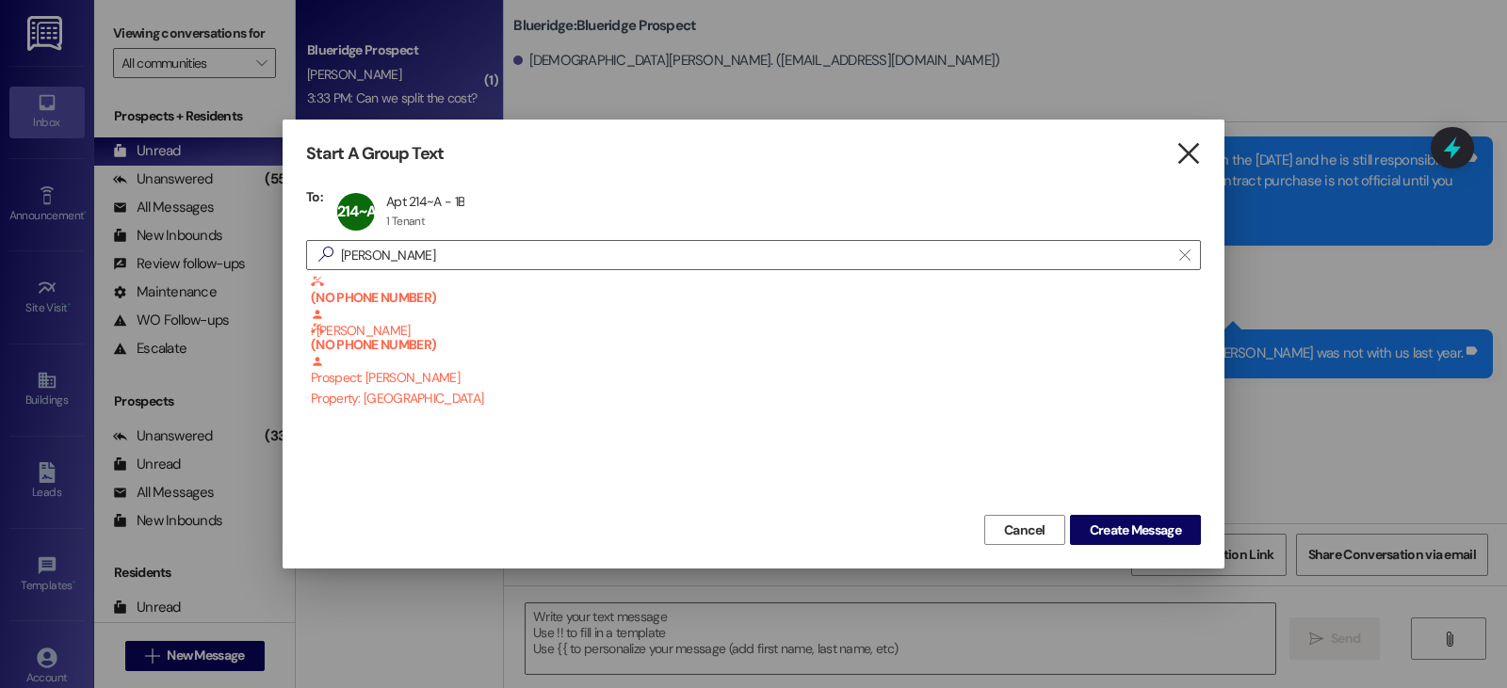
click at [1187, 147] on icon "" at bounding box center [1187, 154] width 25 height 20
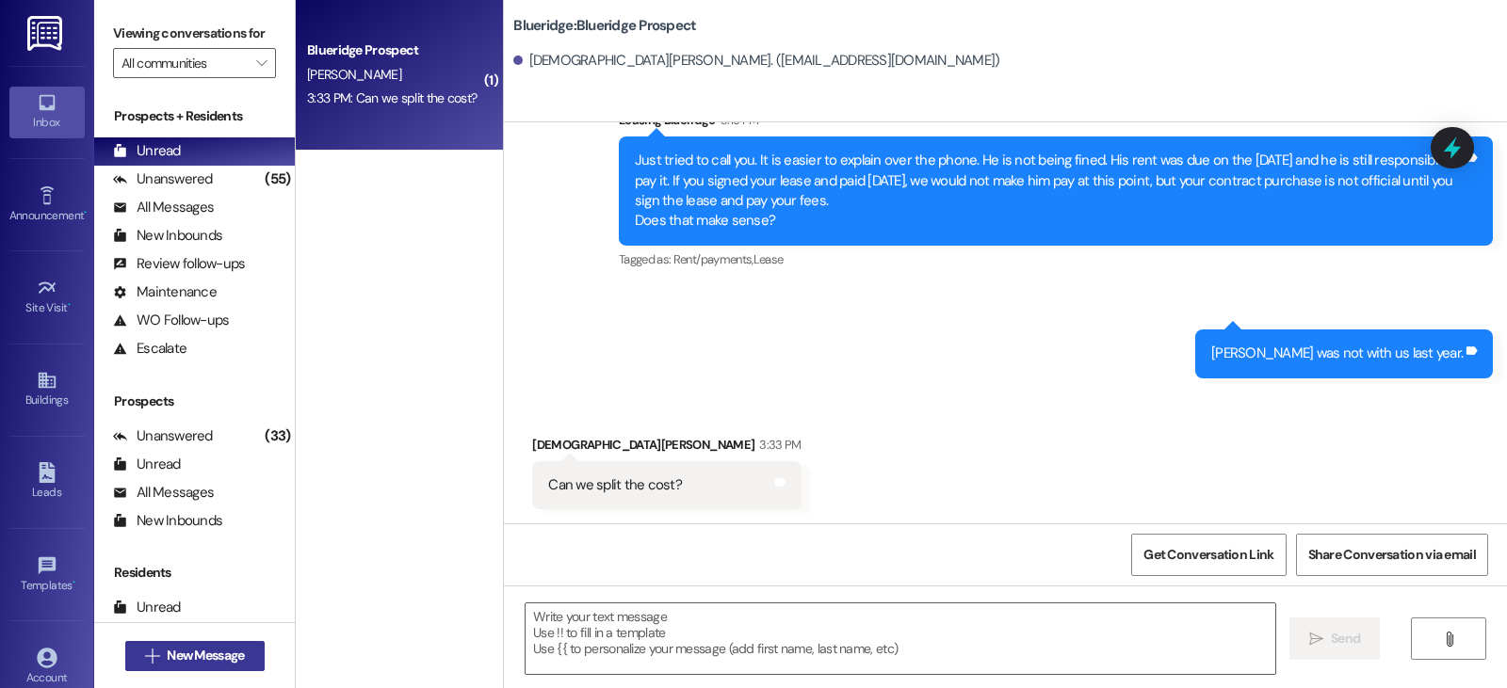
click at [190, 653] on span "New Message" at bounding box center [205, 656] width 77 height 20
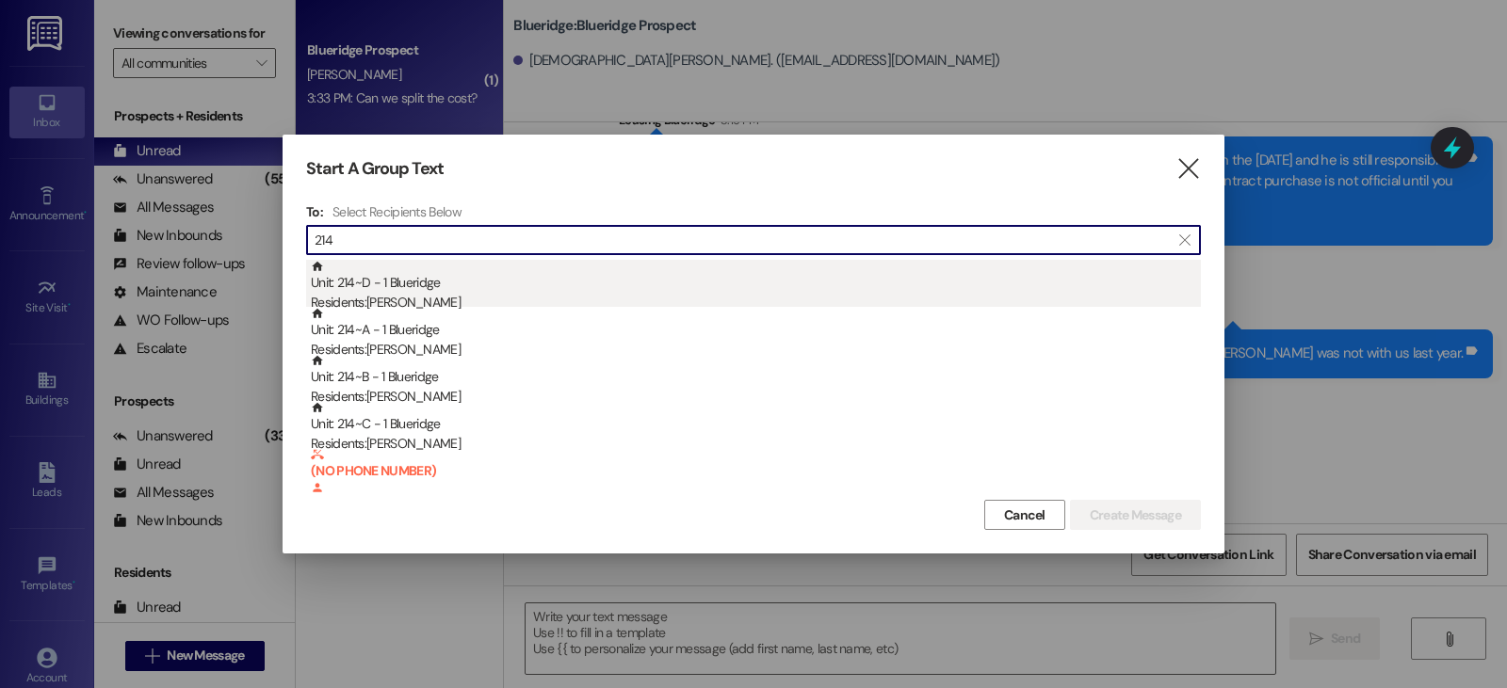
type input "214"
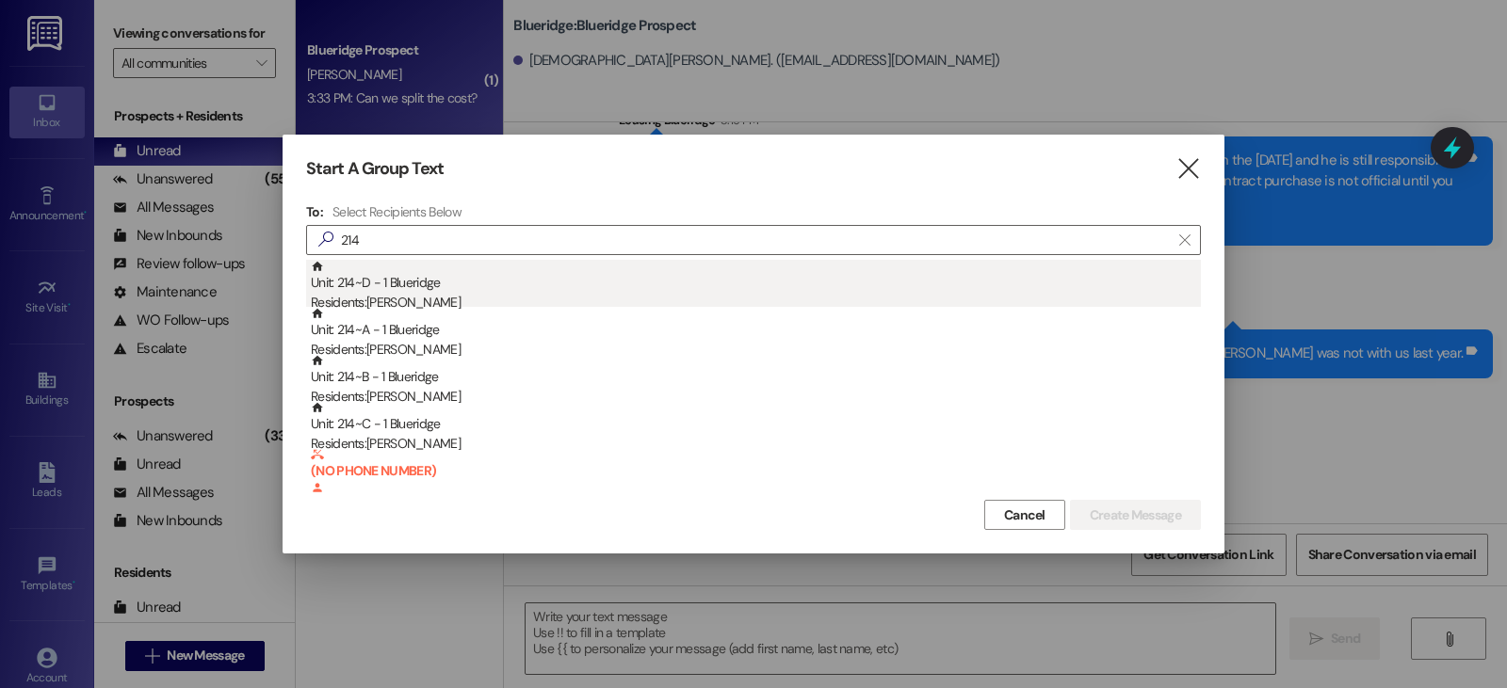
click at [409, 294] on div "Residents: Korin Larsen" at bounding box center [756, 303] width 890 height 20
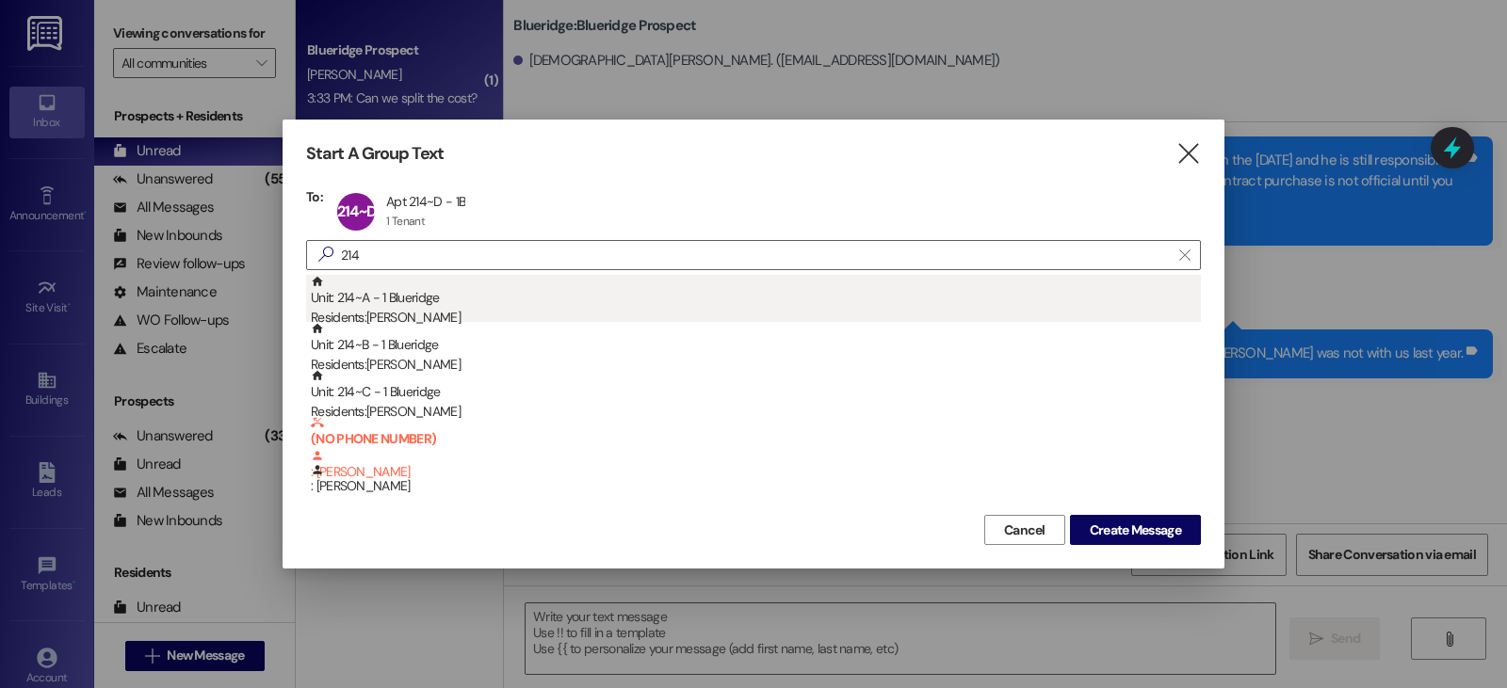
click at [406, 308] on div "Residents: Maggie Lant" at bounding box center [756, 318] width 890 height 20
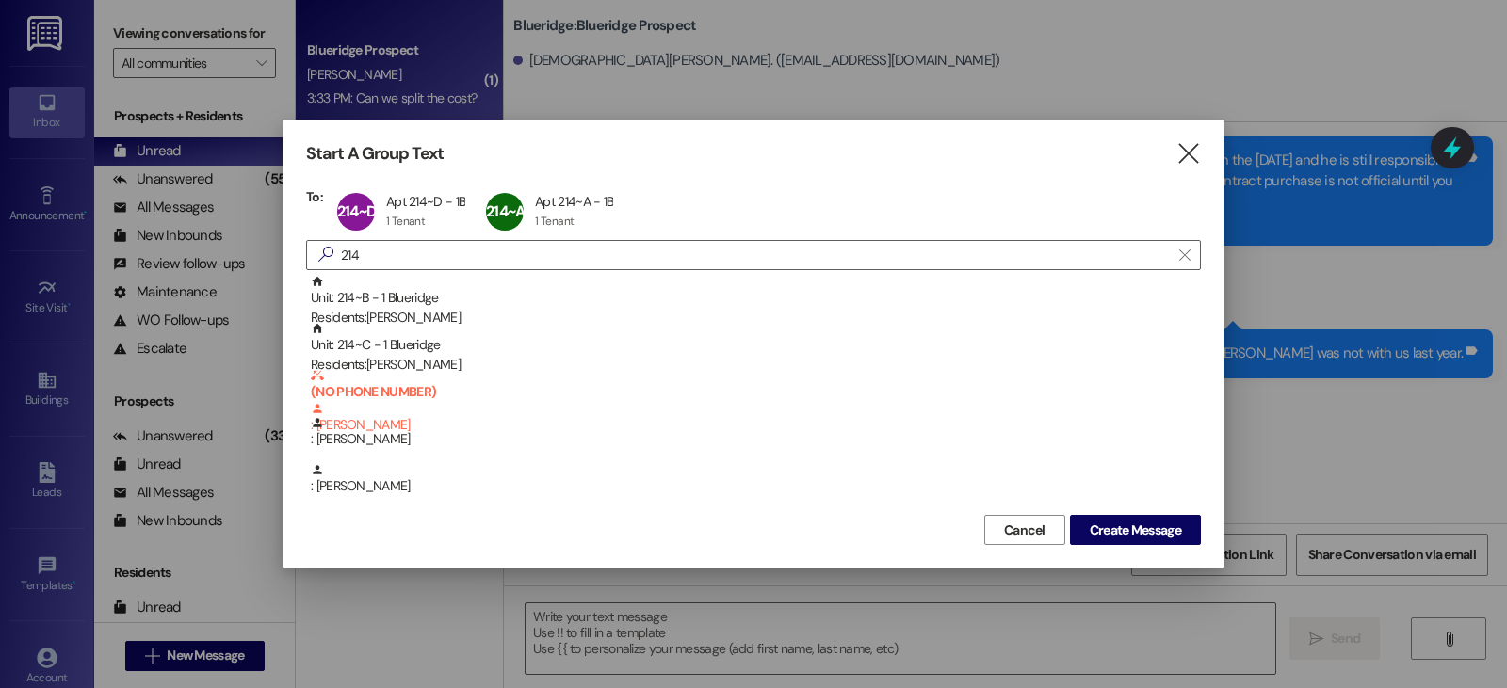
click at [406, 308] on div "Residents: Clara Ison" at bounding box center [756, 318] width 890 height 20
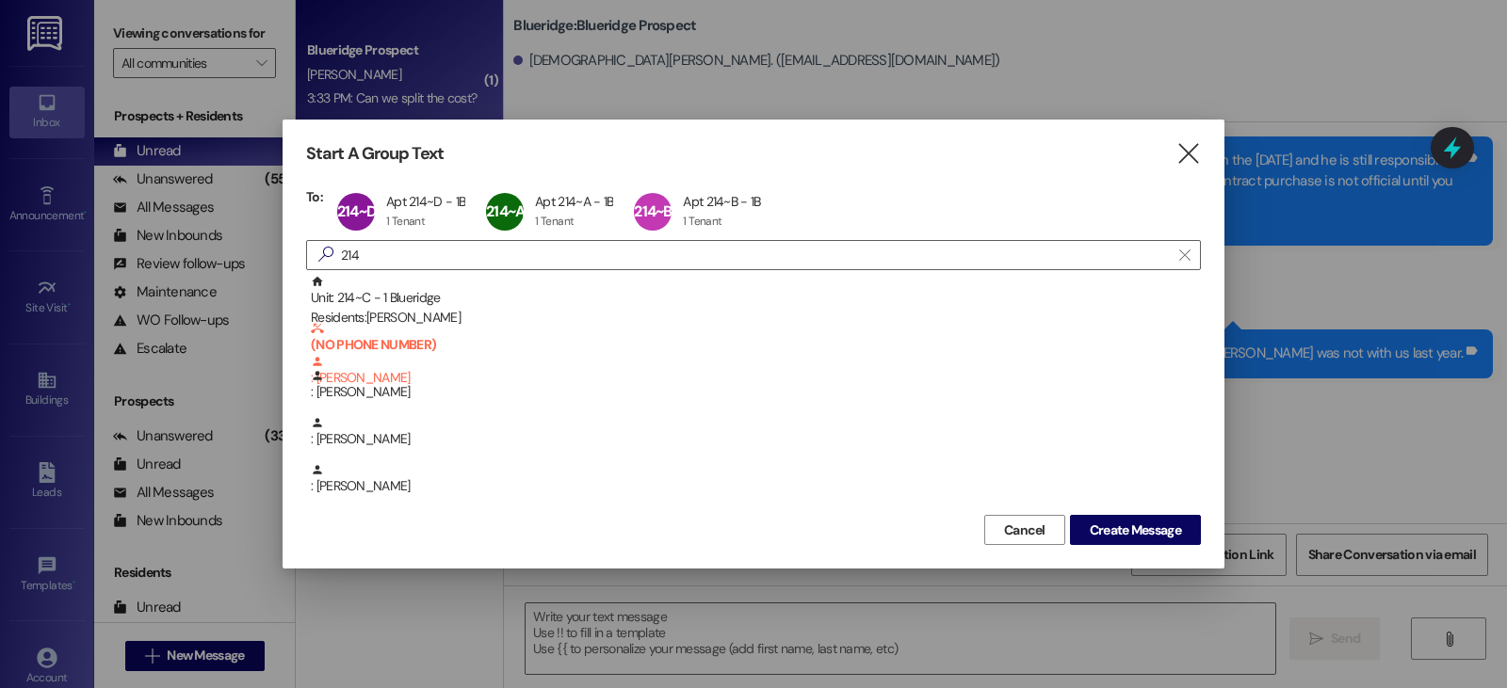
click at [406, 308] on div "Residents: Annie STEEL" at bounding box center [756, 318] width 890 height 20
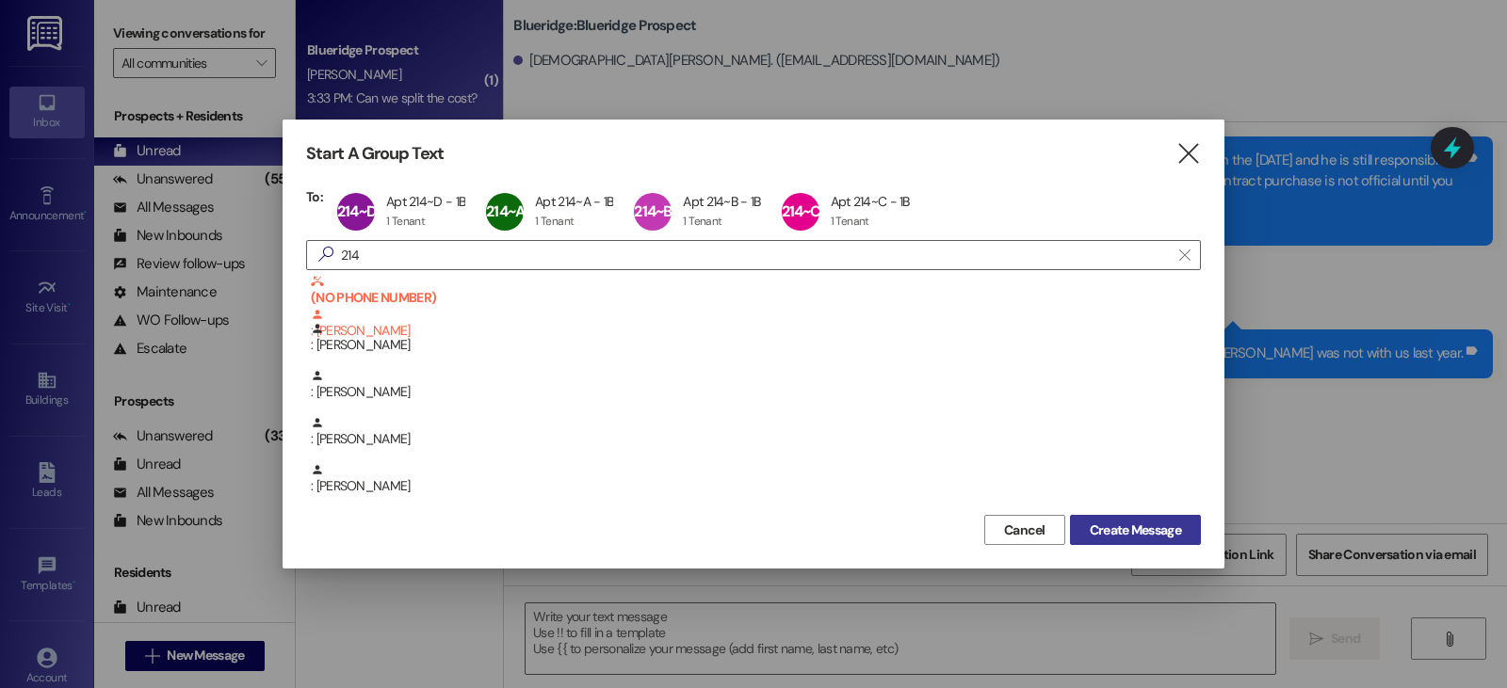
click at [1143, 537] on span "Create Message" at bounding box center [1135, 531] width 91 height 20
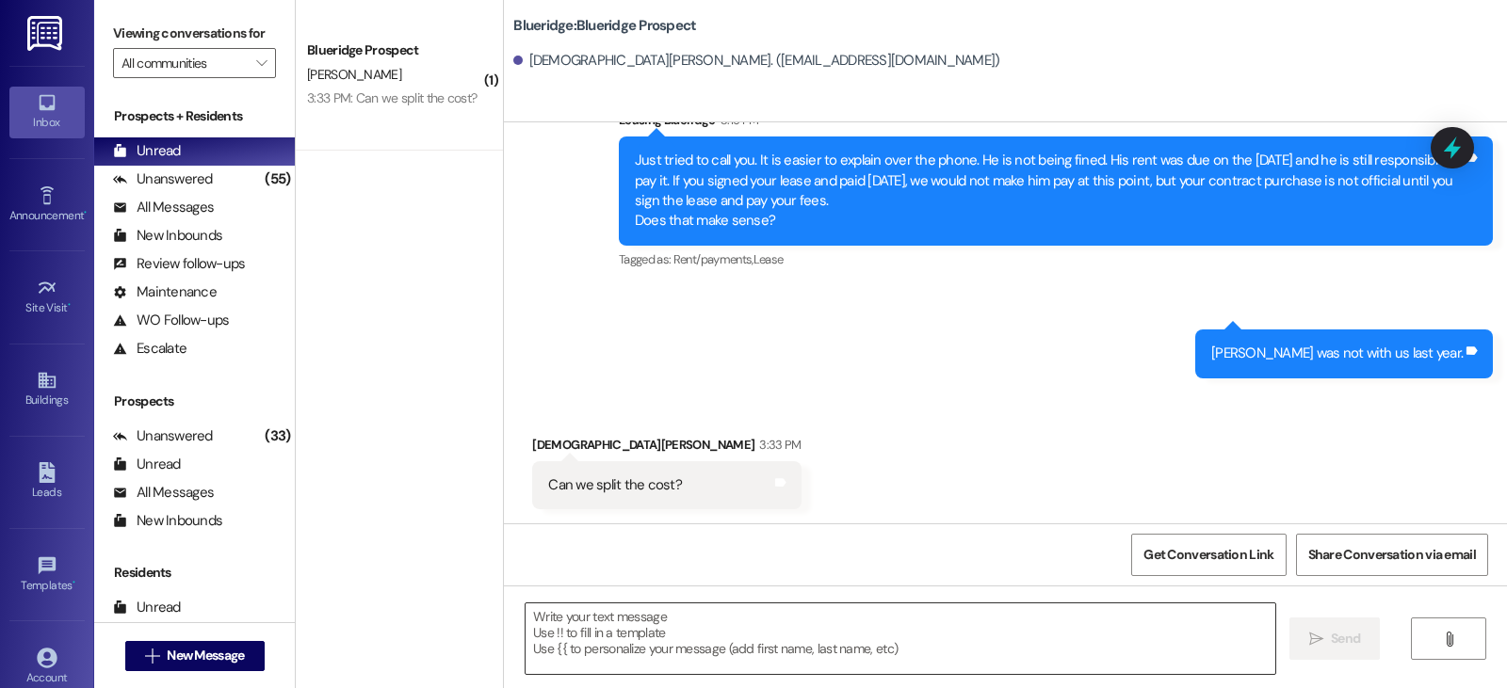
scroll to position [753, 0]
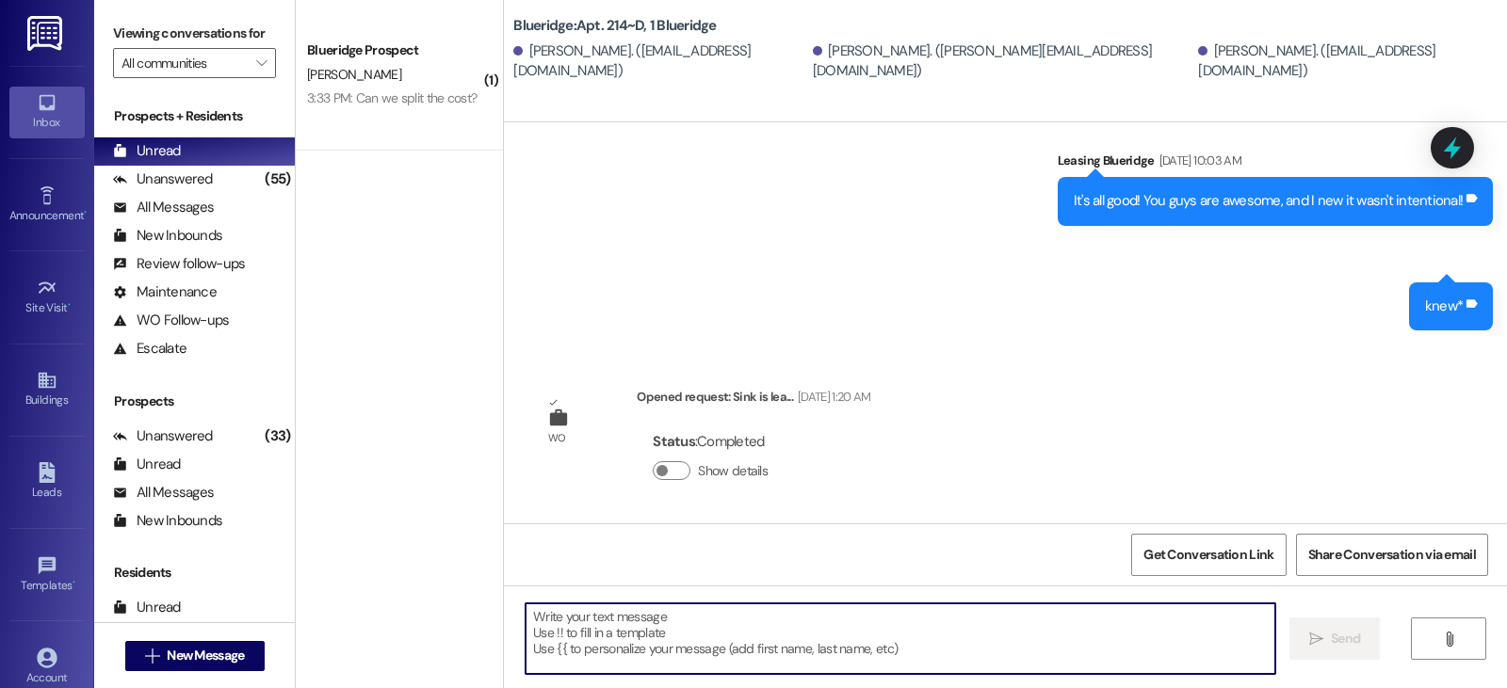
drag, startPoint x: 565, startPoint y: 629, endPoint x: 626, endPoint y: 508, distance: 136.0
click at [570, 591] on div " Send " at bounding box center [1005, 656] width 1003 height 141
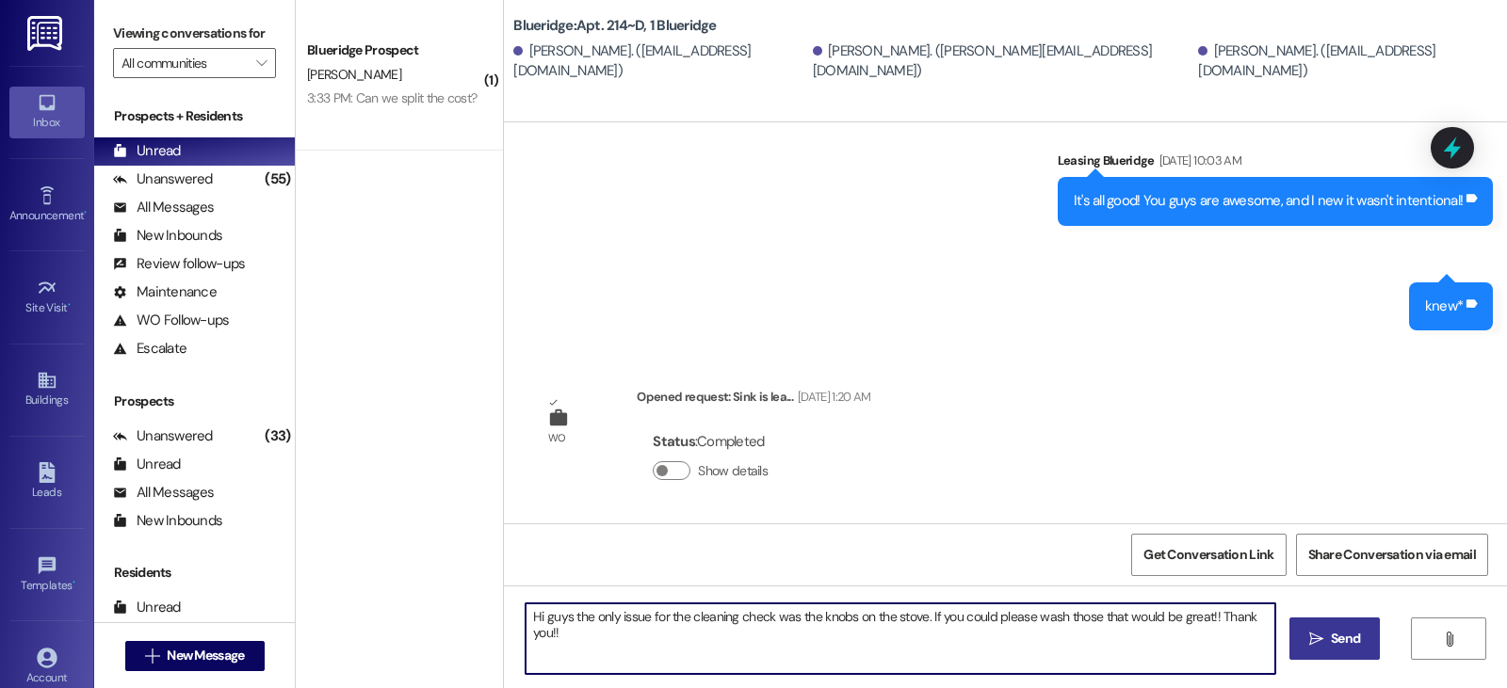
type textarea "Hi guys the only issue for the cleaning check was the knobs on the stove. If yo…"
click at [1351, 641] on span "Send" at bounding box center [1345, 639] width 29 height 20
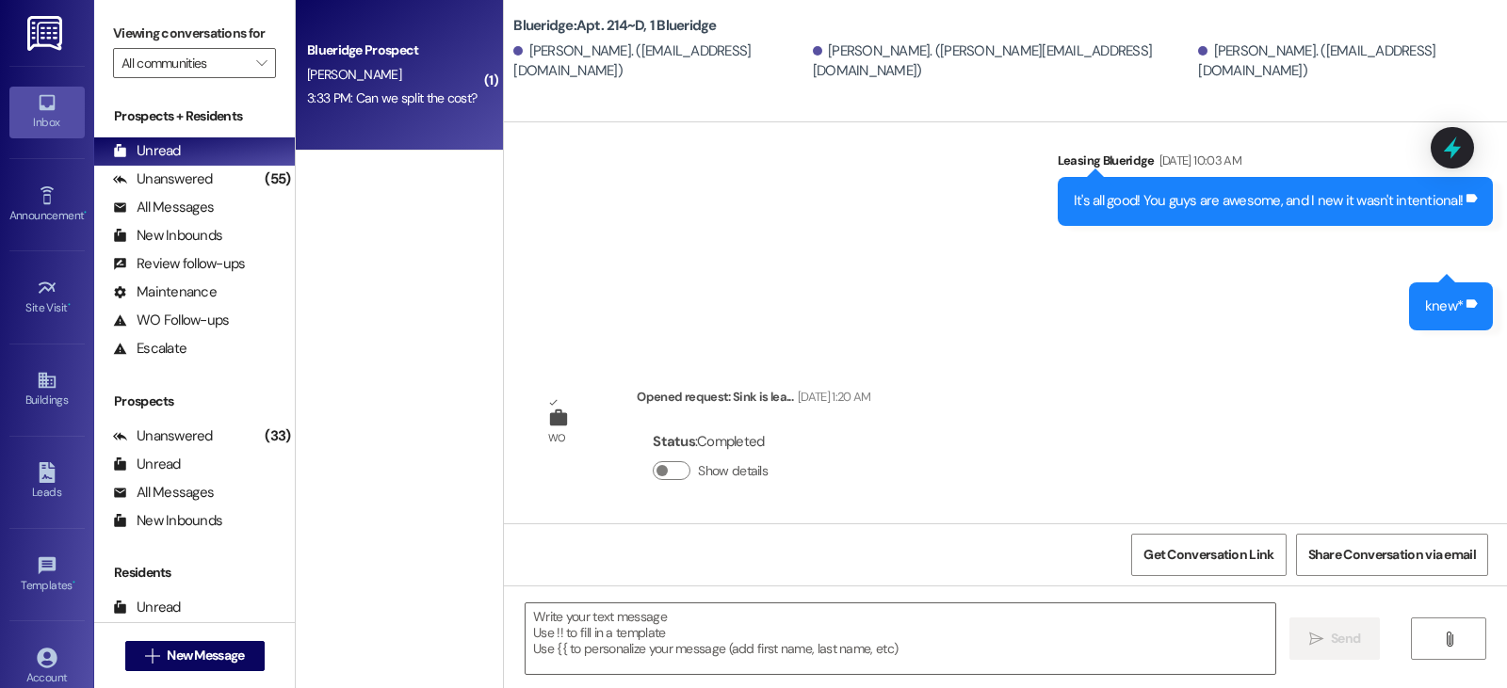
click at [391, 74] on div "C. HorLacher" at bounding box center [394, 75] width 178 height 24
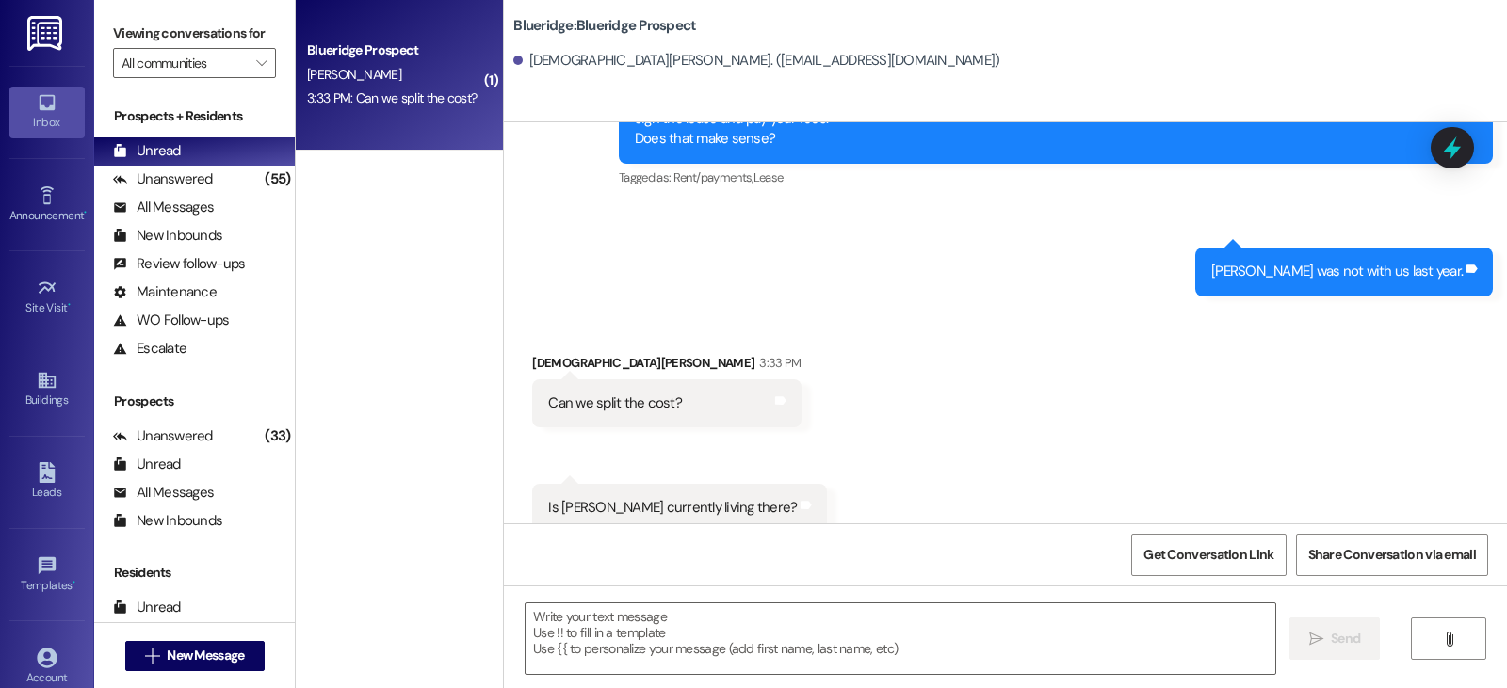
scroll to position [4262, 0]
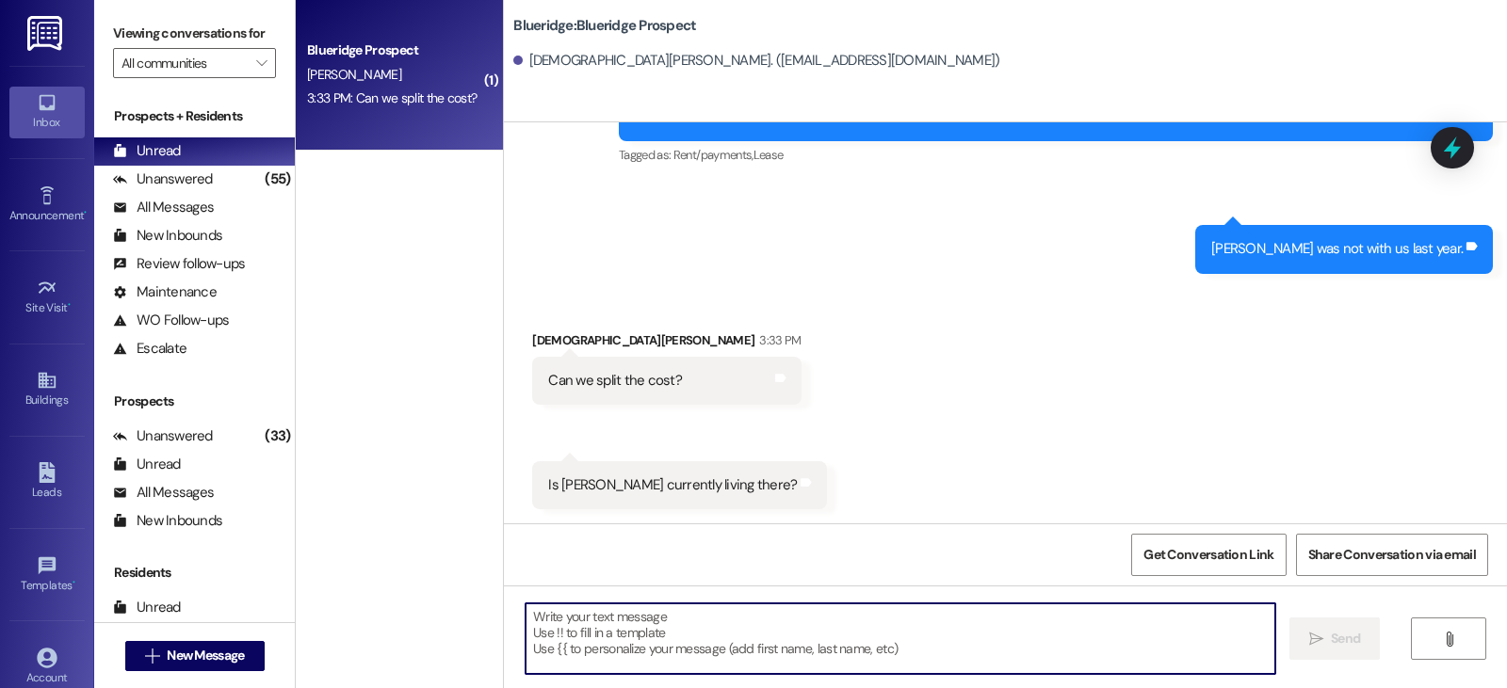
drag, startPoint x: 566, startPoint y: 606, endPoint x: 595, endPoint y: 614, distance: 30.1
click at [568, 606] on textarea at bounding box center [900, 639] width 750 height 71
type textarea "can you call me?"
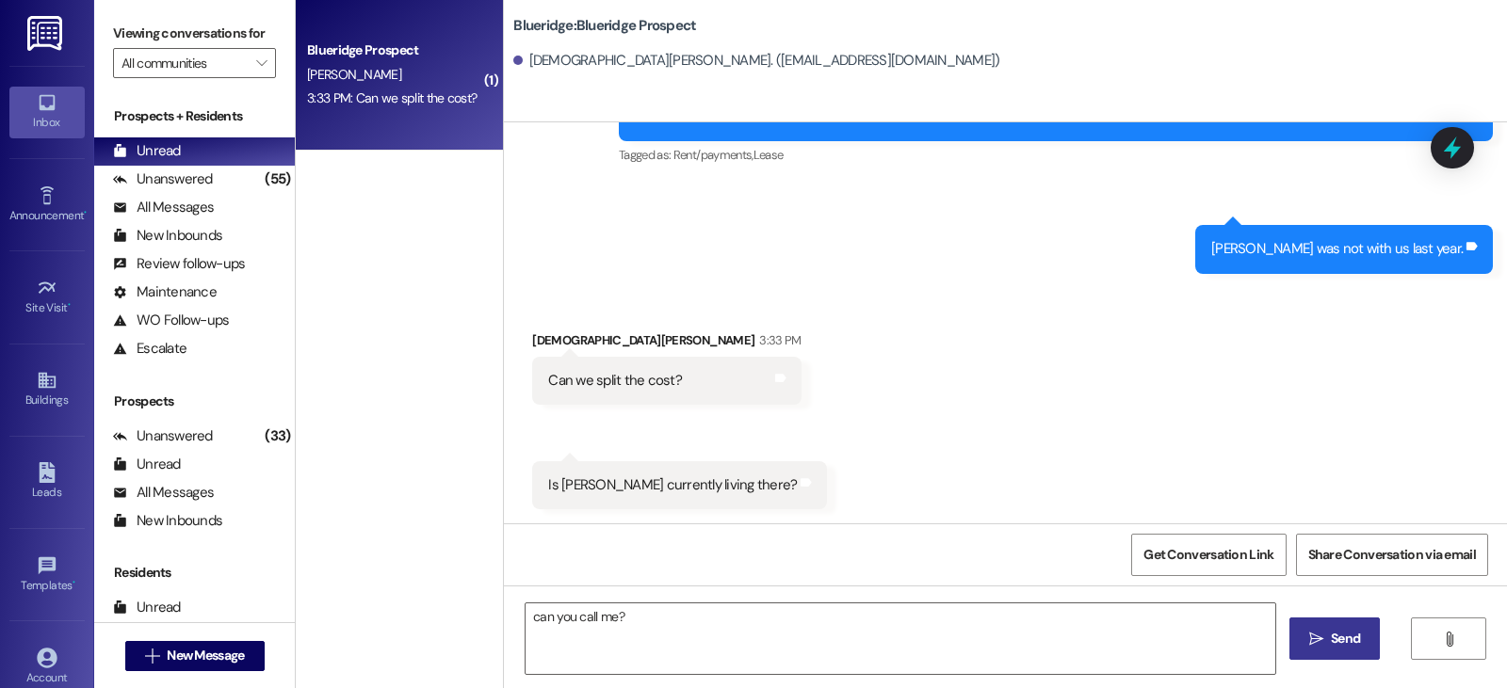
click at [1341, 638] on span "Send" at bounding box center [1345, 639] width 29 height 20
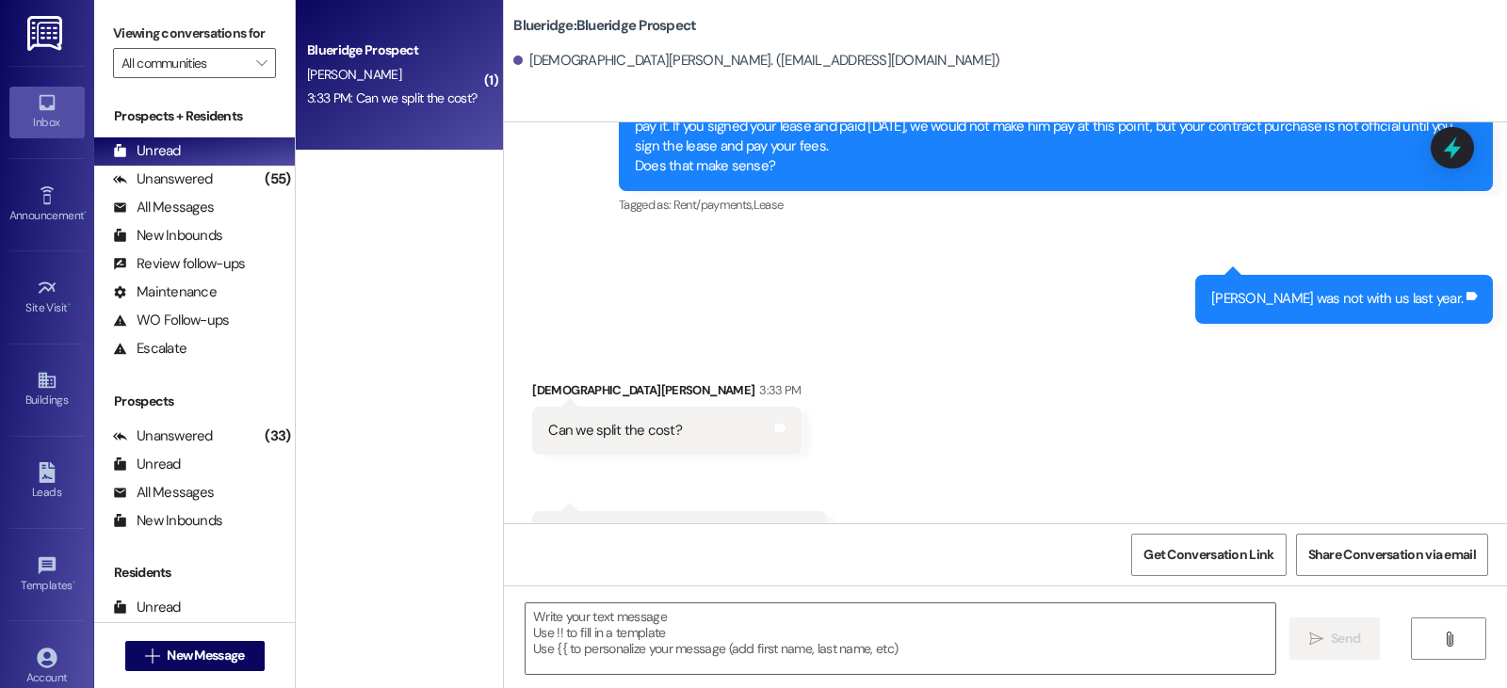
scroll to position [4395, 0]
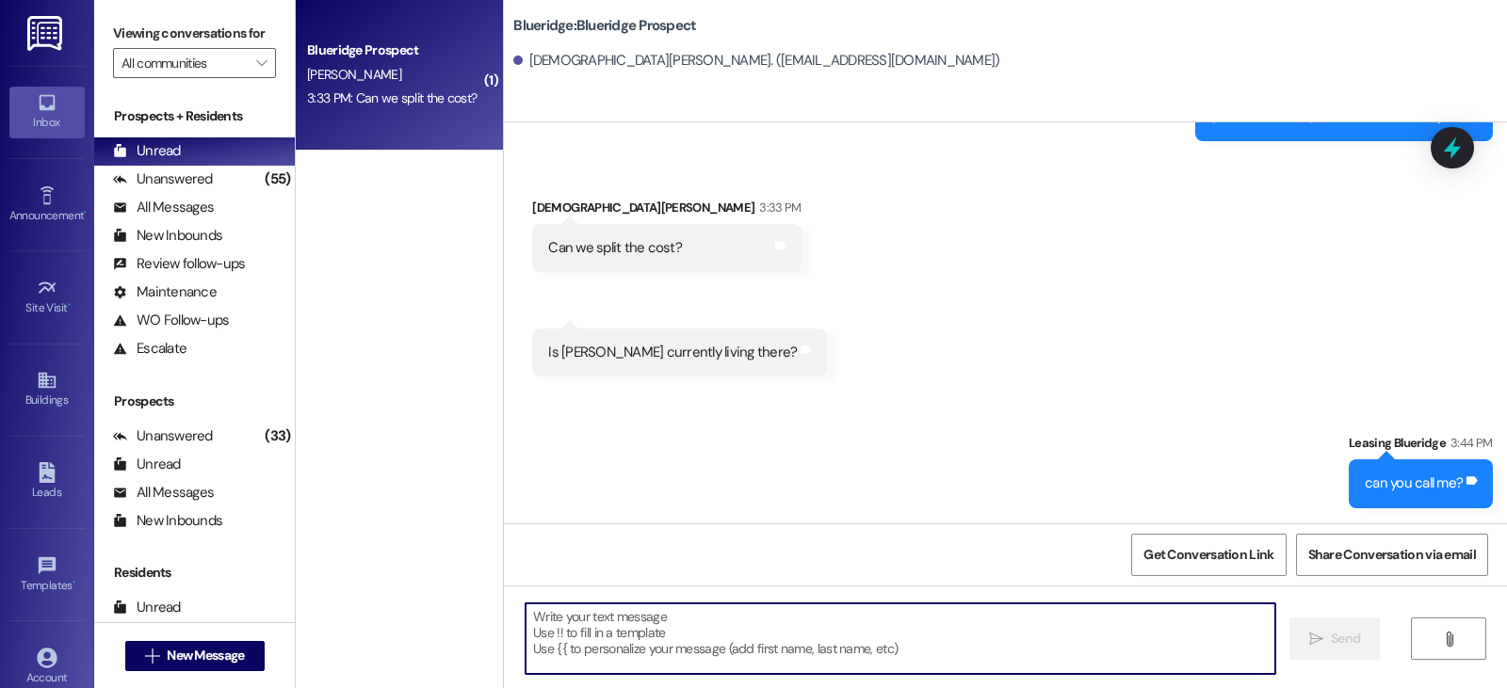
click at [555, 612] on textarea at bounding box center [900, 639] width 750 height 71
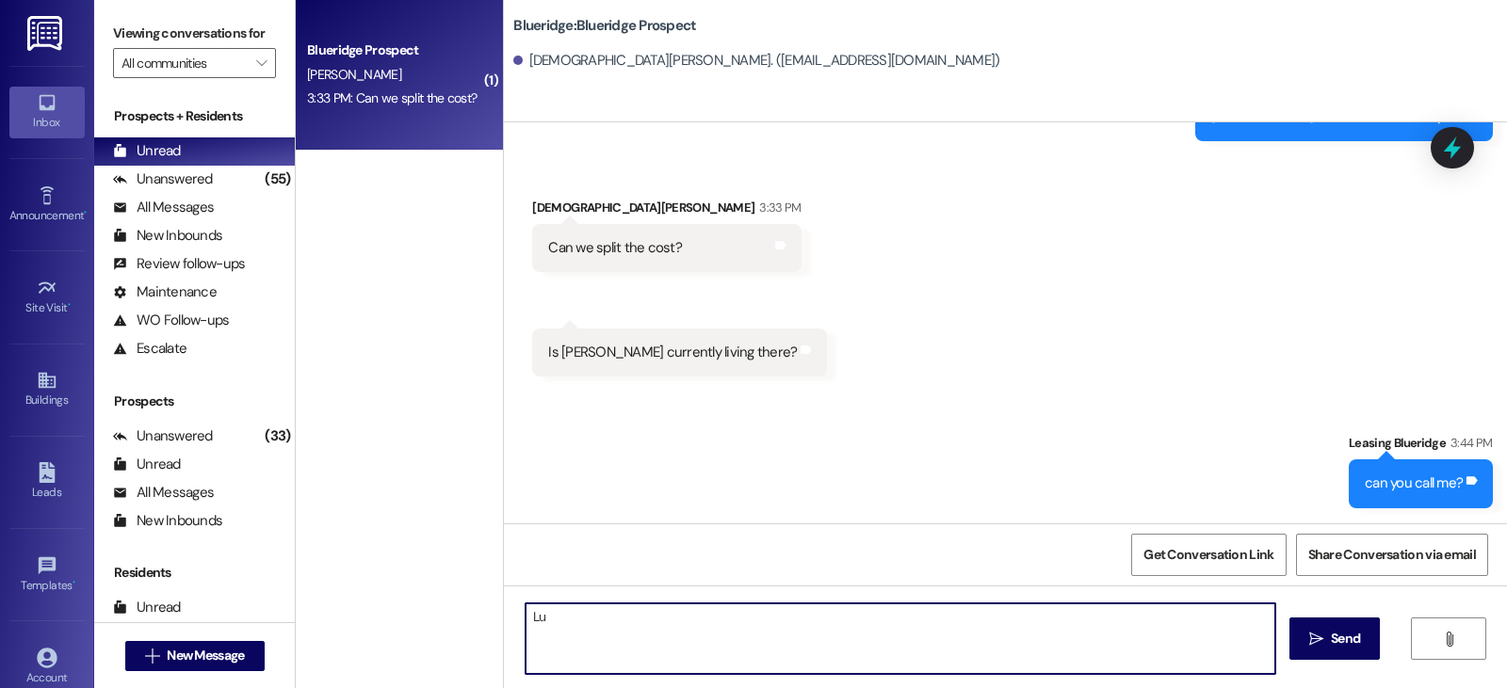
type textarea "L"
type textarea "385-271-0304"
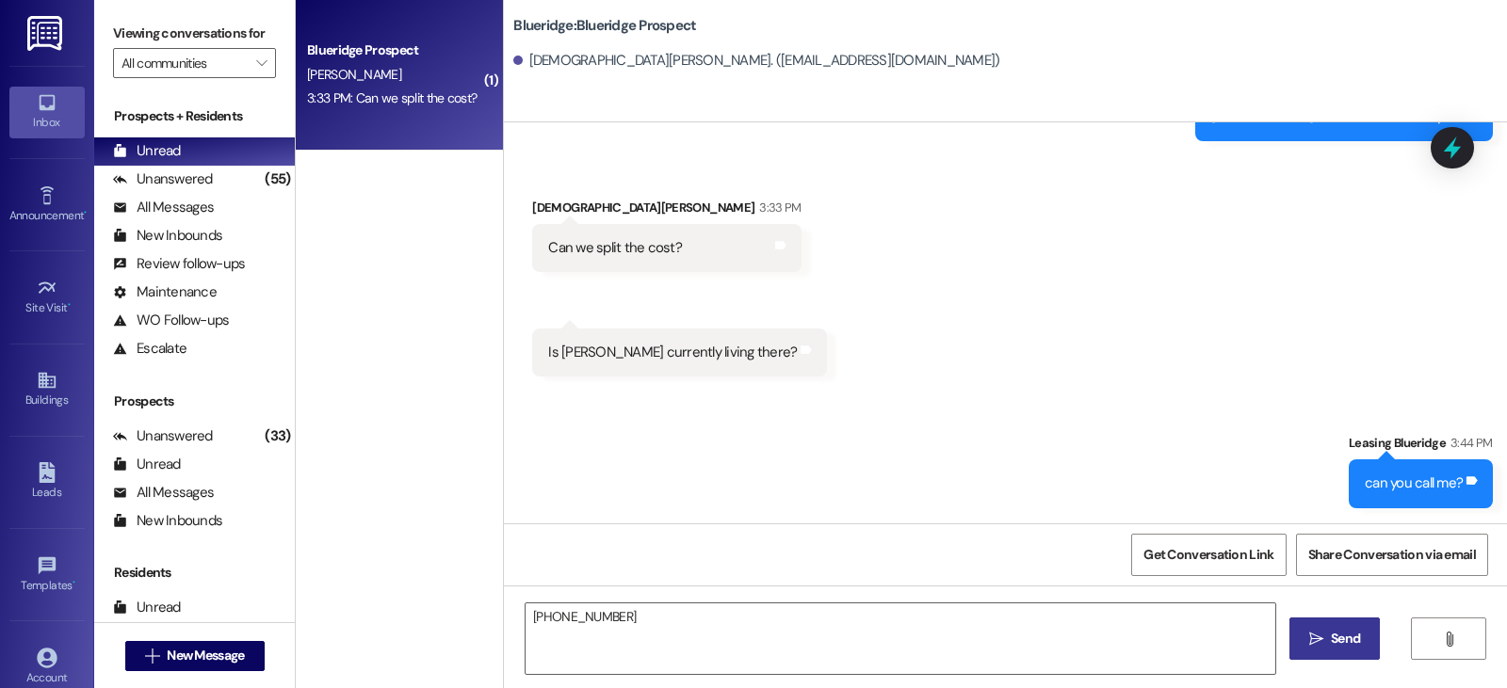
click at [1337, 638] on span "Send" at bounding box center [1345, 639] width 29 height 20
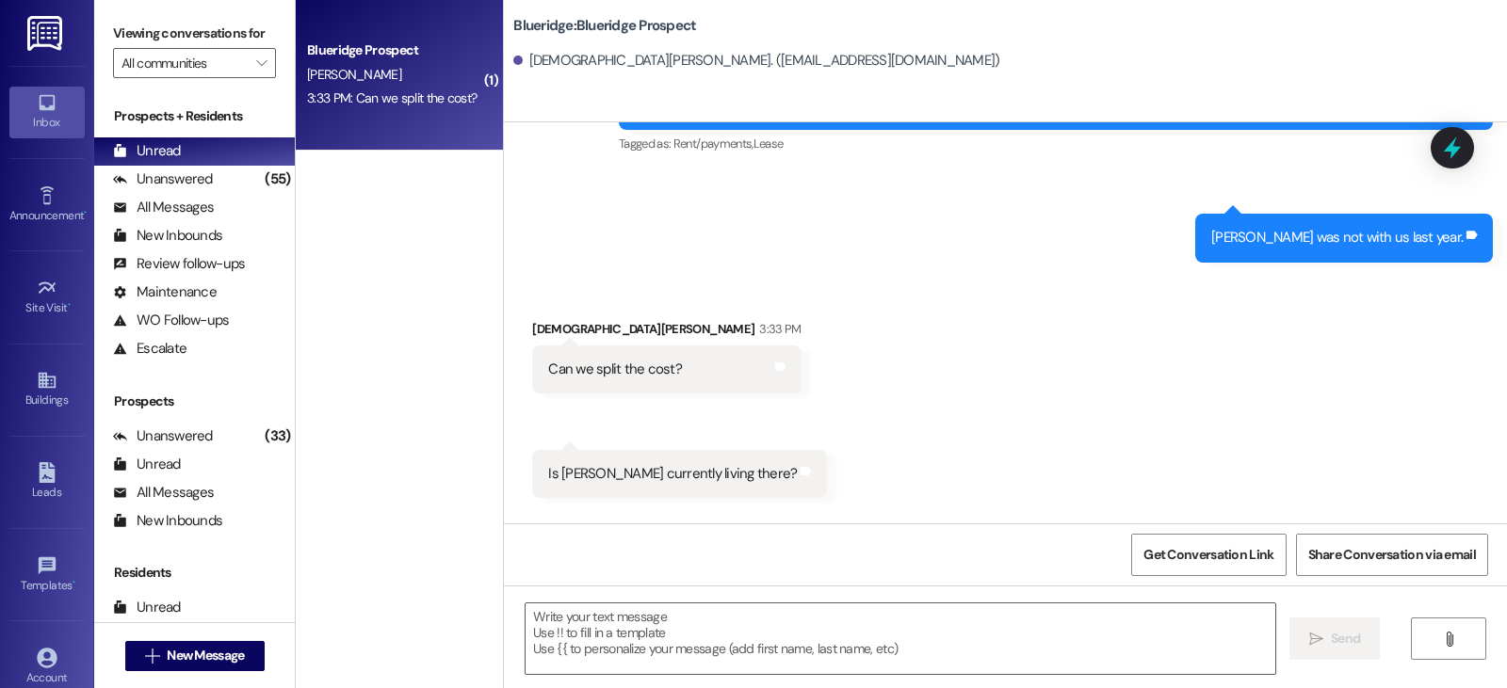
scroll to position [4262, 0]
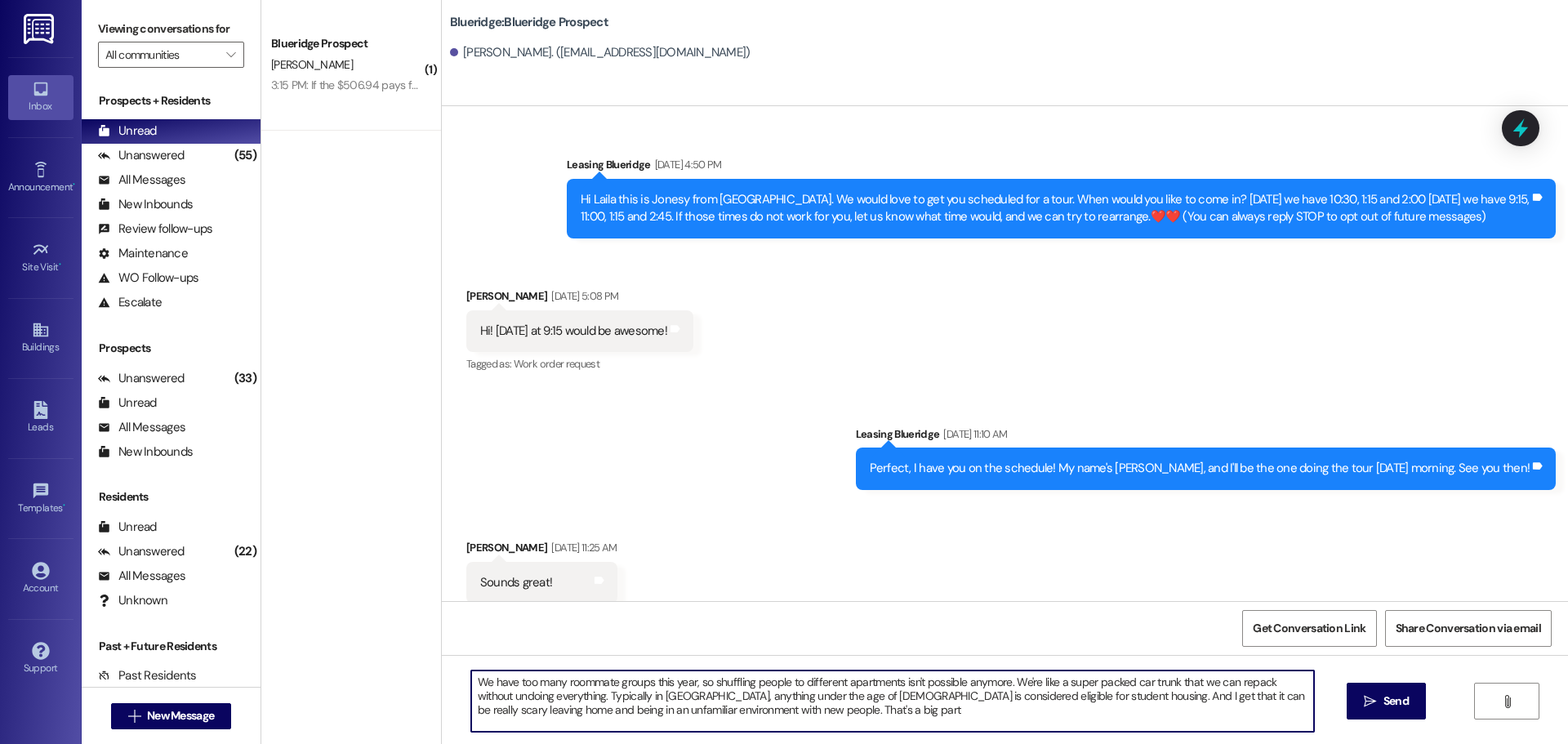
scroll to position [2676, 0]
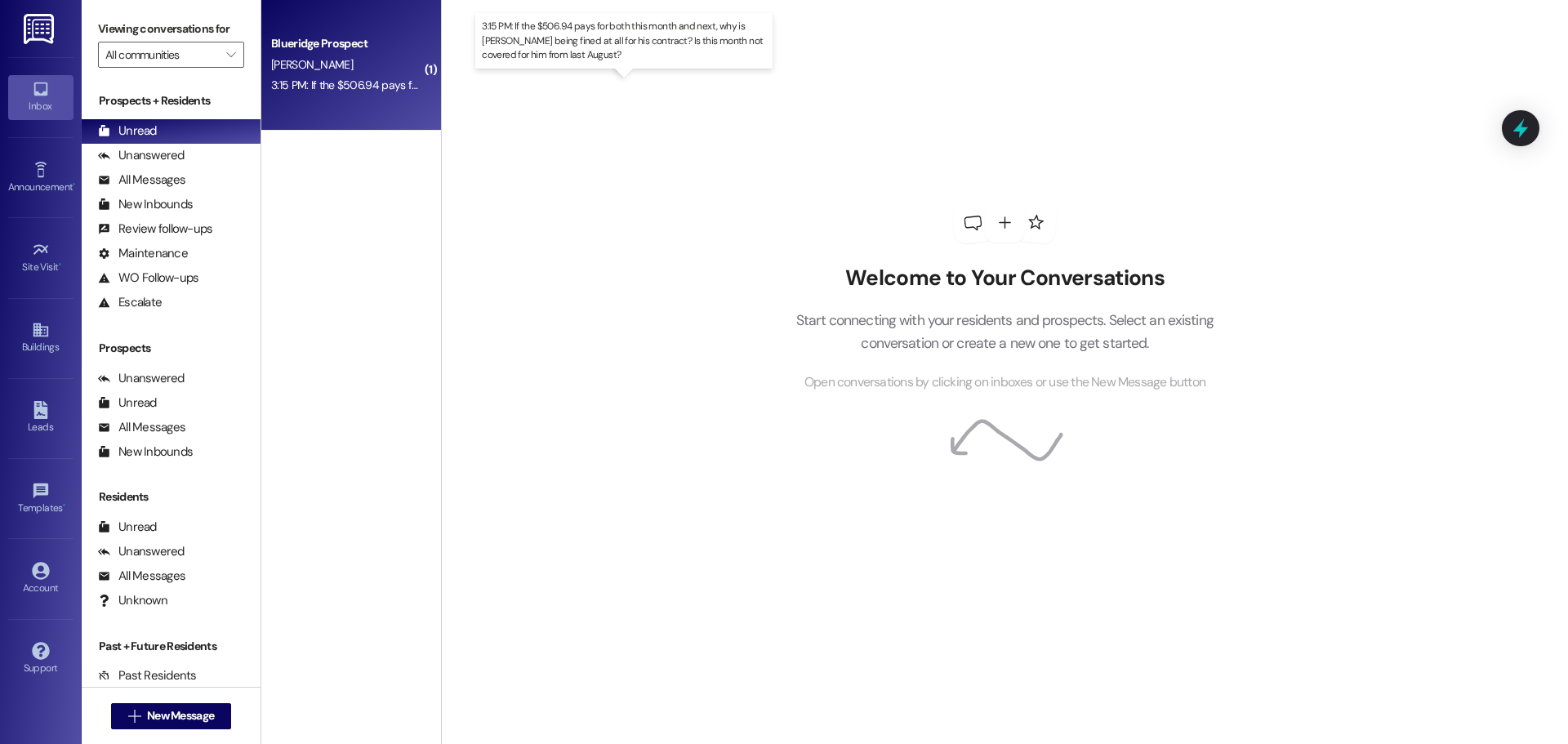
click at [288, 82] on div "3:15 PM: If the $506.94 pays for both this month and next, why is [PERSON_NAME]…" at bounding box center [669, 84] width 794 height 15
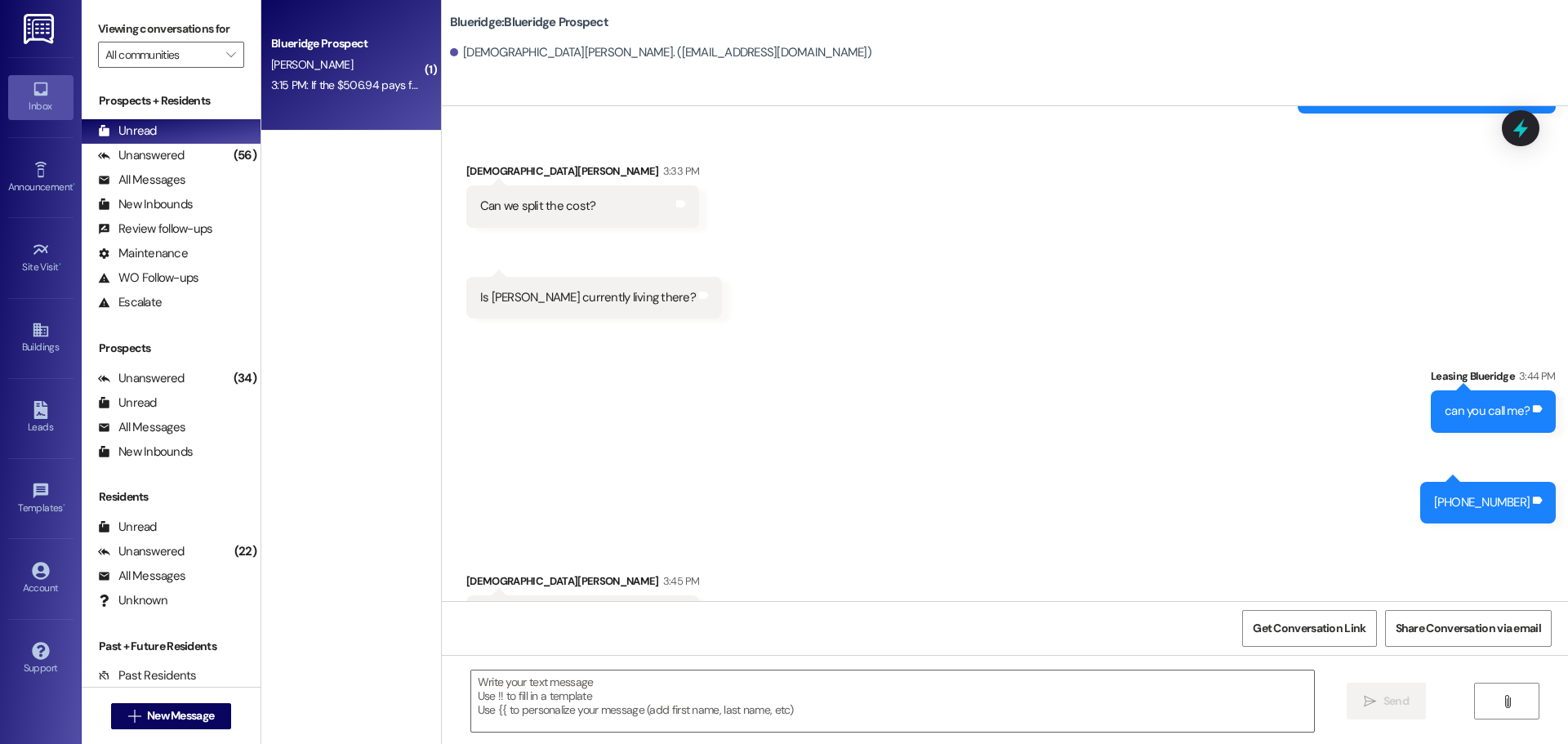
scroll to position [3693, 0]
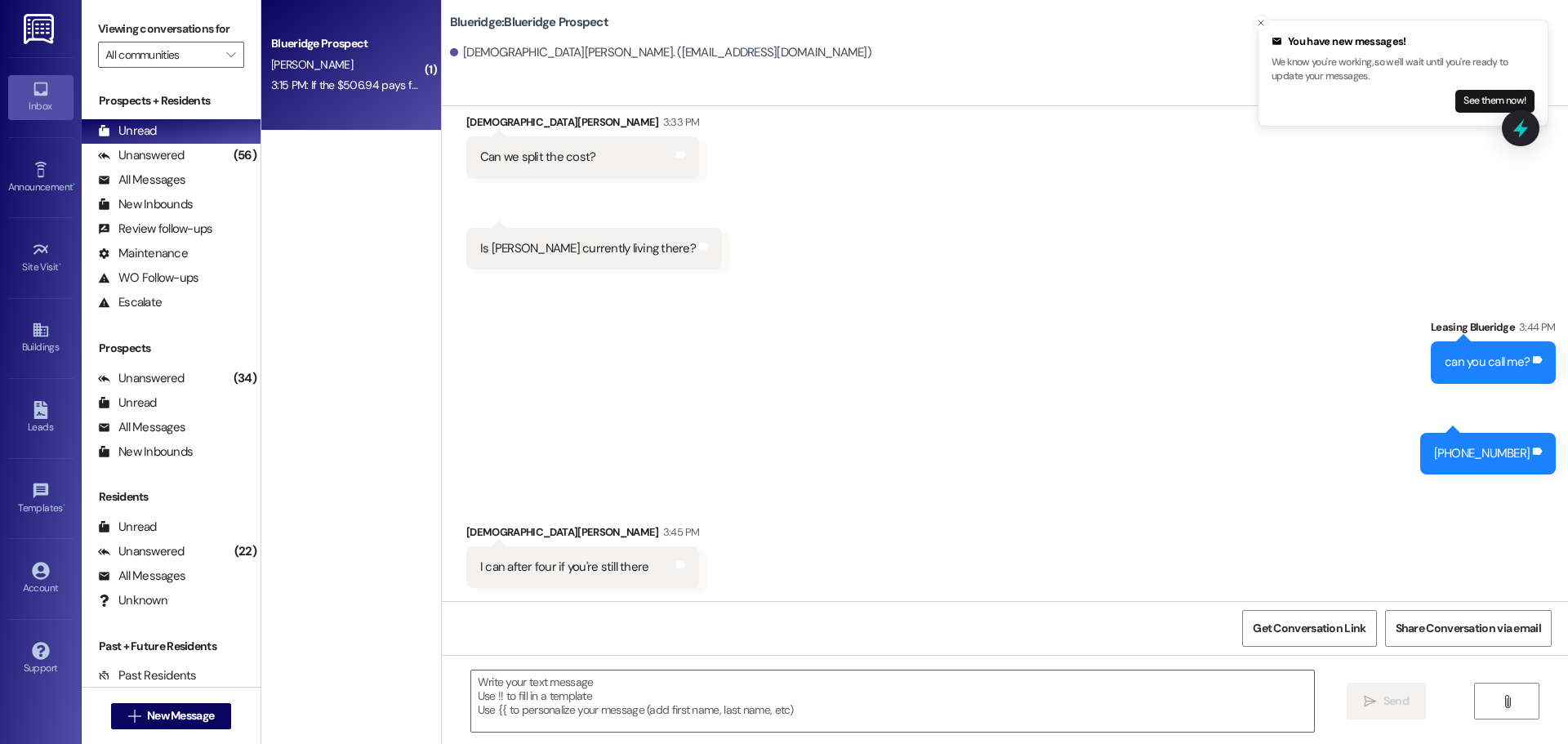
click at [820, 380] on div "Sent via SMS Leasing Blueridge 3:44 PM can you call me? Tags and notes Sent via…" at bounding box center [1004, 384] width 1127 height 205
click at [198, 138] on div "Unread (0)" at bounding box center [171, 131] width 179 height 24
click at [198, 148] on div "Unanswered (56)" at bounding box center [171, 156] width 179 height 24
click at [198, 134] on div "Unread (0)" at bounding box center [171, 131] width 179 height 24
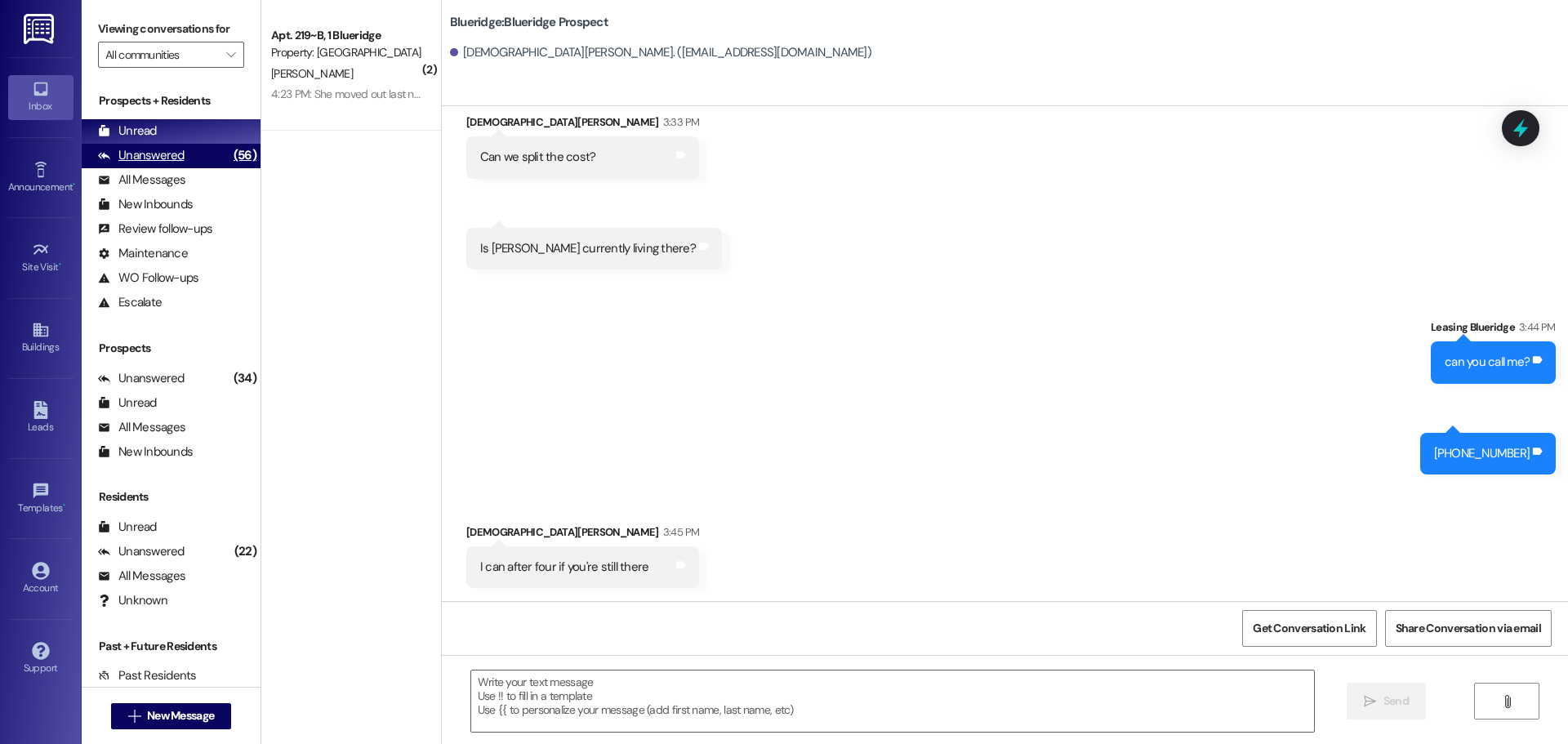
click at [209, 155] on div "Unanswered (56)" at bounding box center [171, 156] width 179 height 24
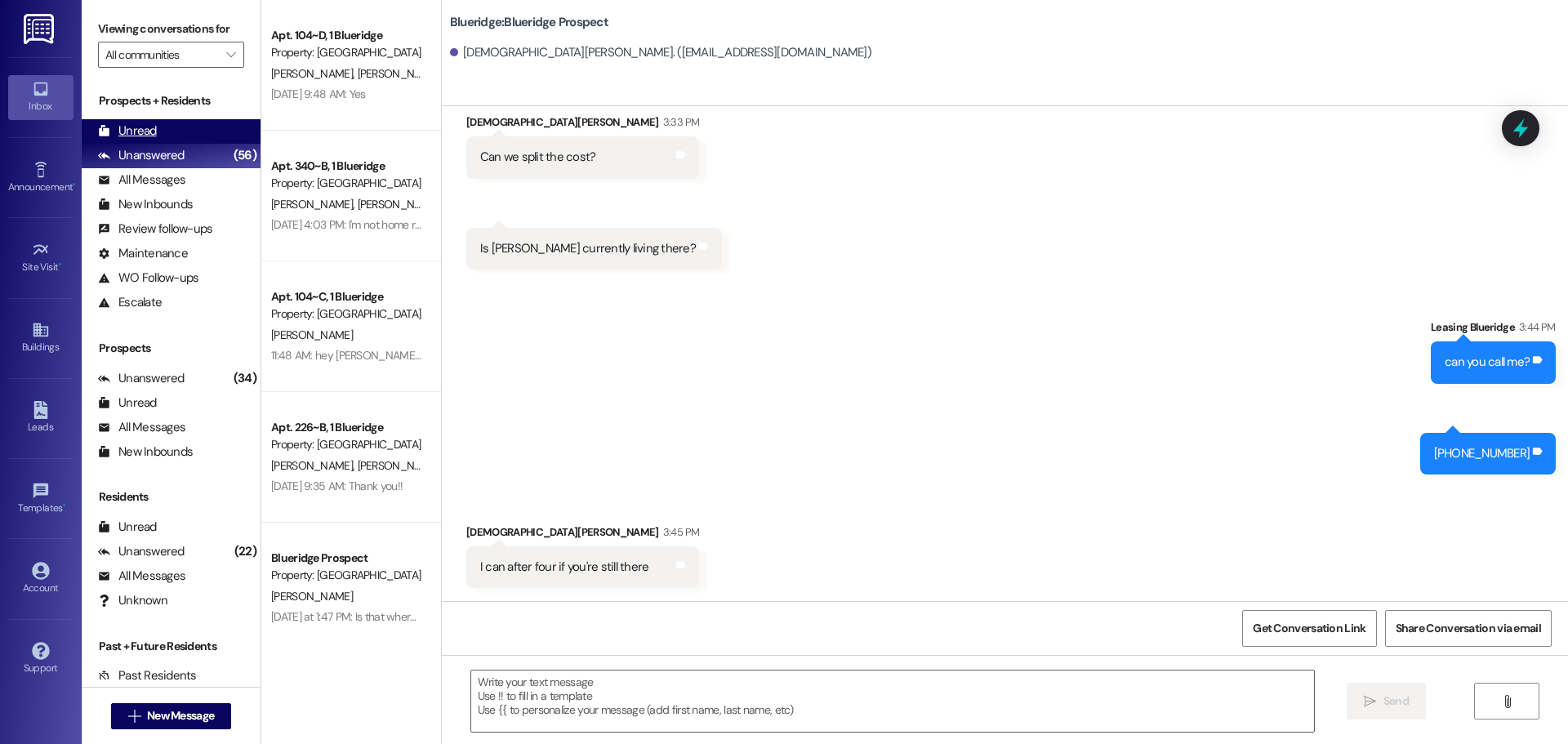
click at [206, 131] on div "Unread (0)" at bounding box center [171, 131] width 179 height 24
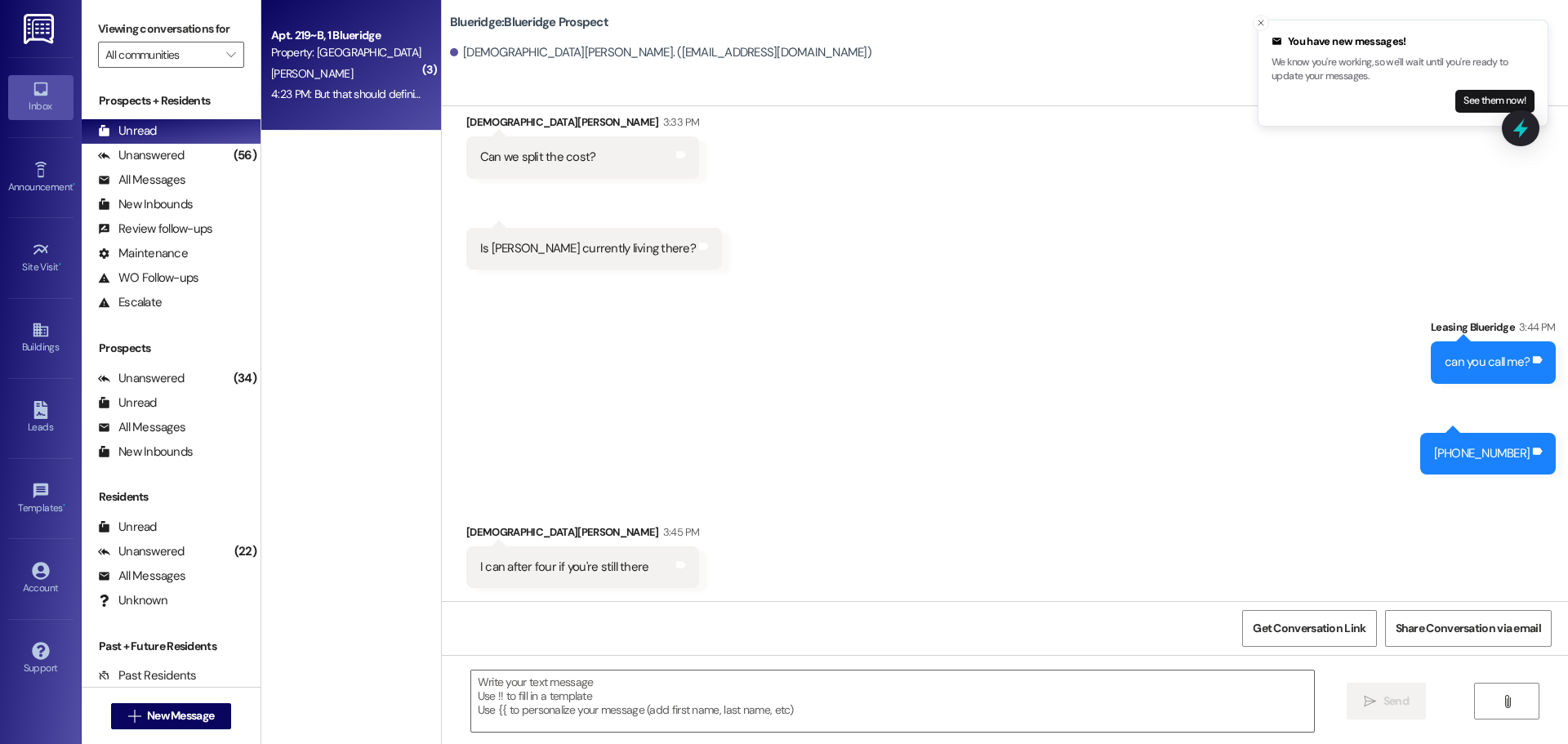
click at [339, 116] on div "Apt. 219~B, 1 Blueridge Property: Blueridge M. Hammond 4:23 PM: But that should…" at bounding box center [350, 65] width 180 height 131
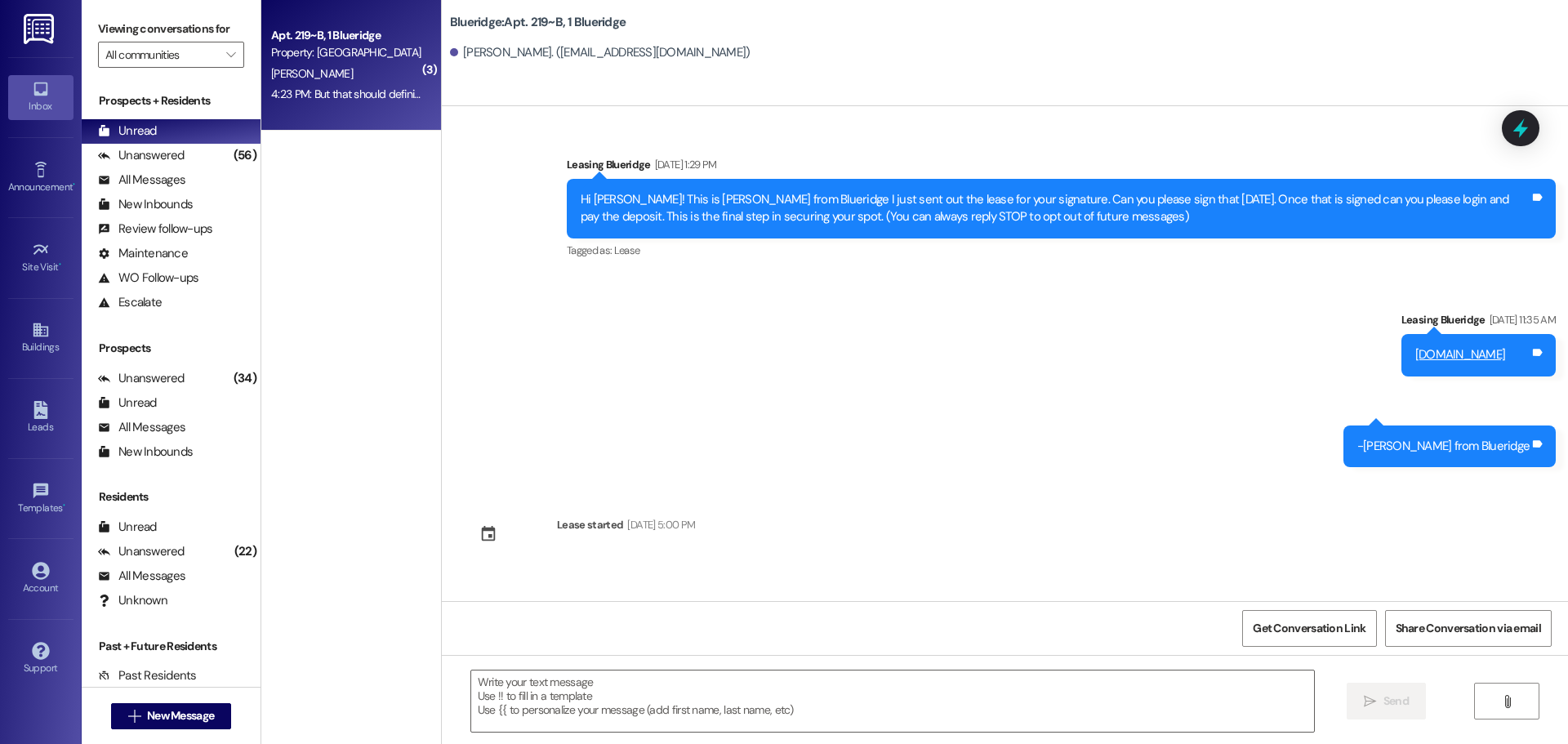
scroll to position [14316, 0]
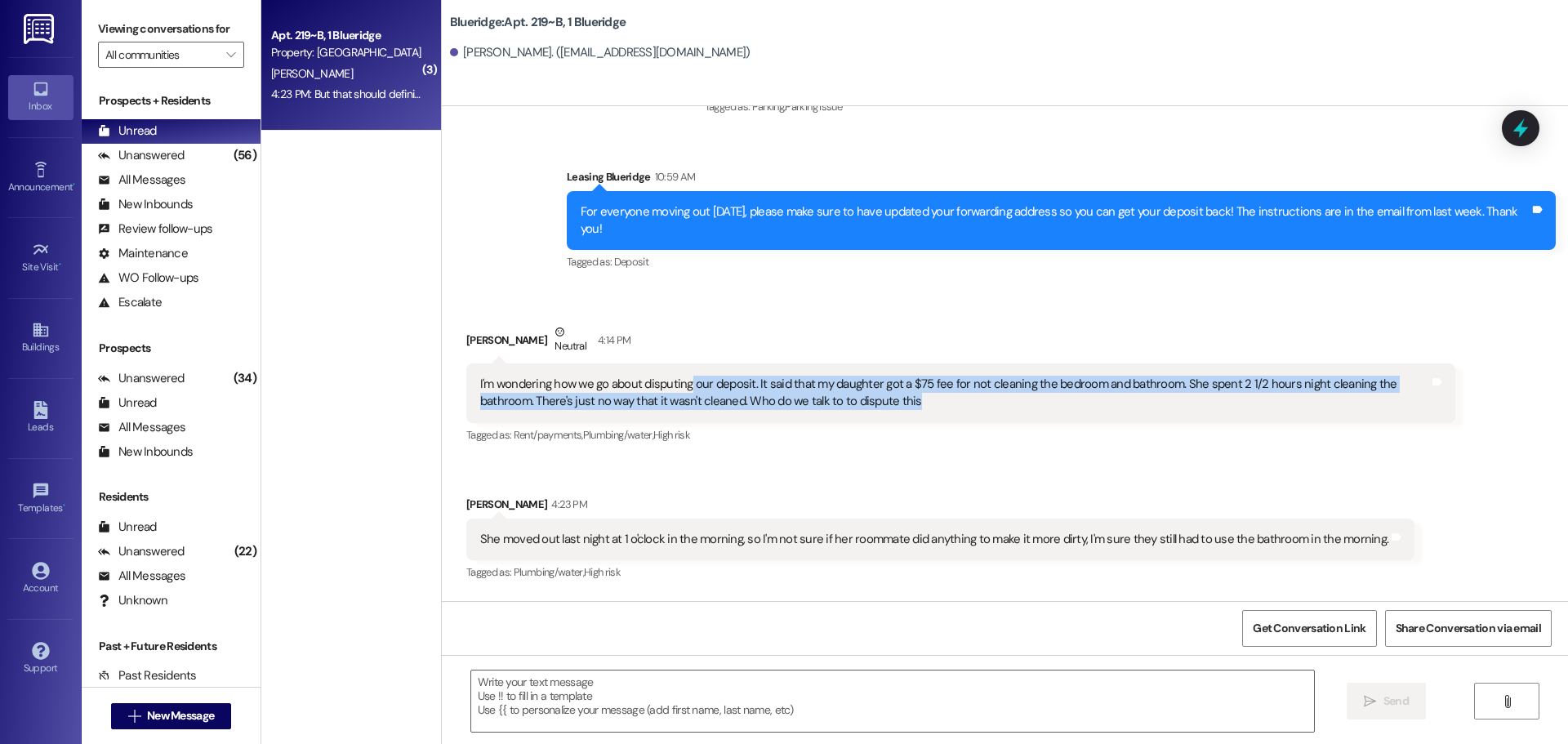
drag, startPoint x: 680, startPoint y: 295, endPoint x: 865, endPoint y: 309, distance: 185.5
click at [865, 375] on div "I'm wondering how we go about disputing our deposit. It said that my daughter g…" at bounding box center [955, 393] width 949 height 35
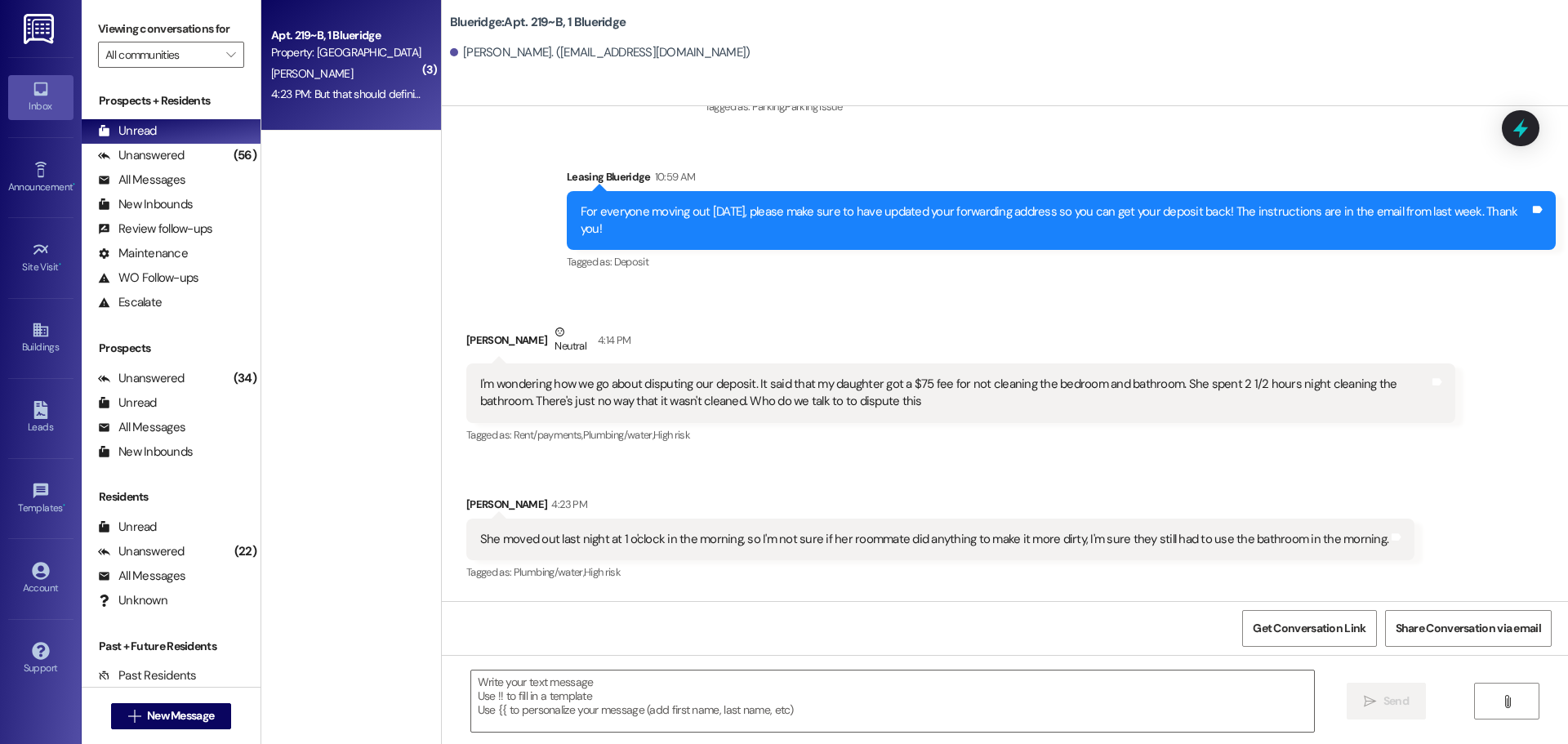
scroll to position [14315, 0]
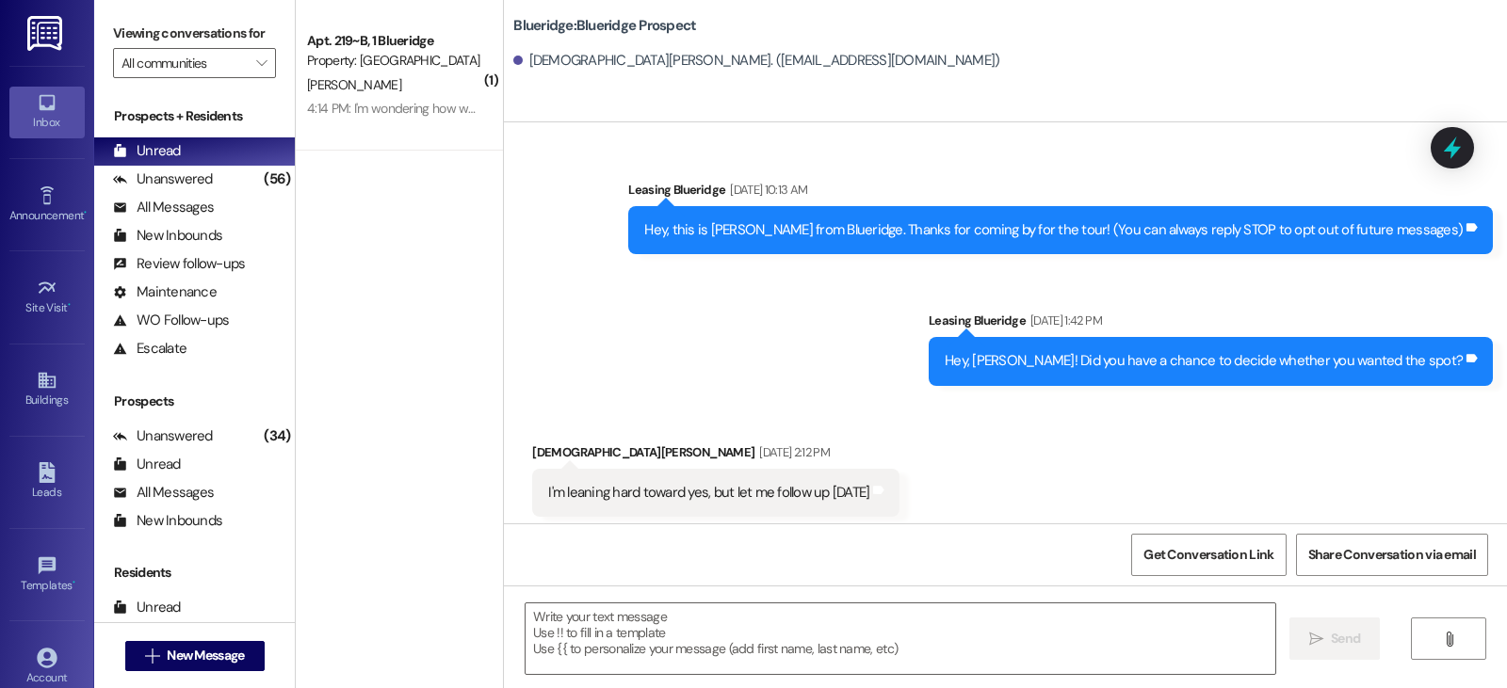
scroll to position [4656, 0]
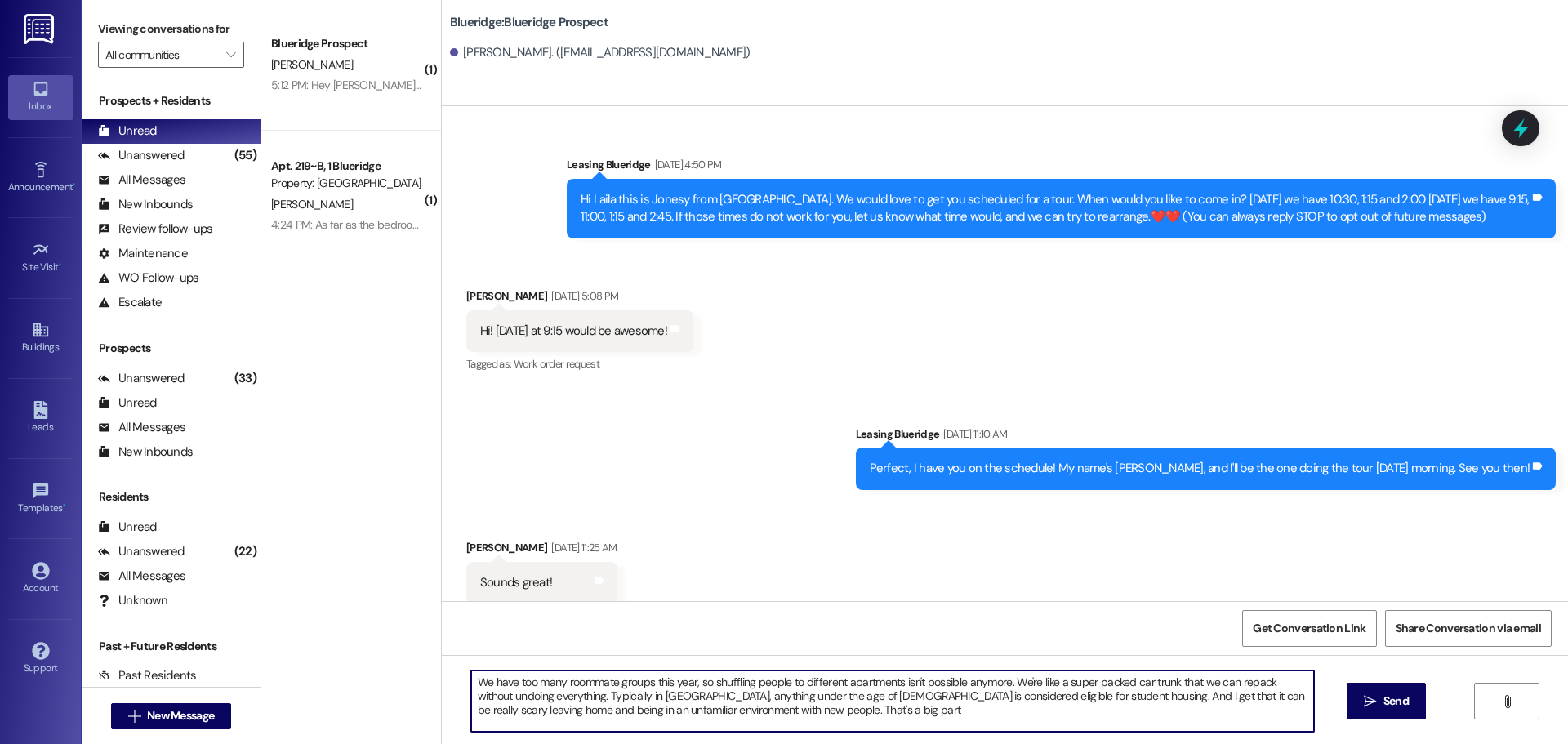
scroll to position [2676, 0]
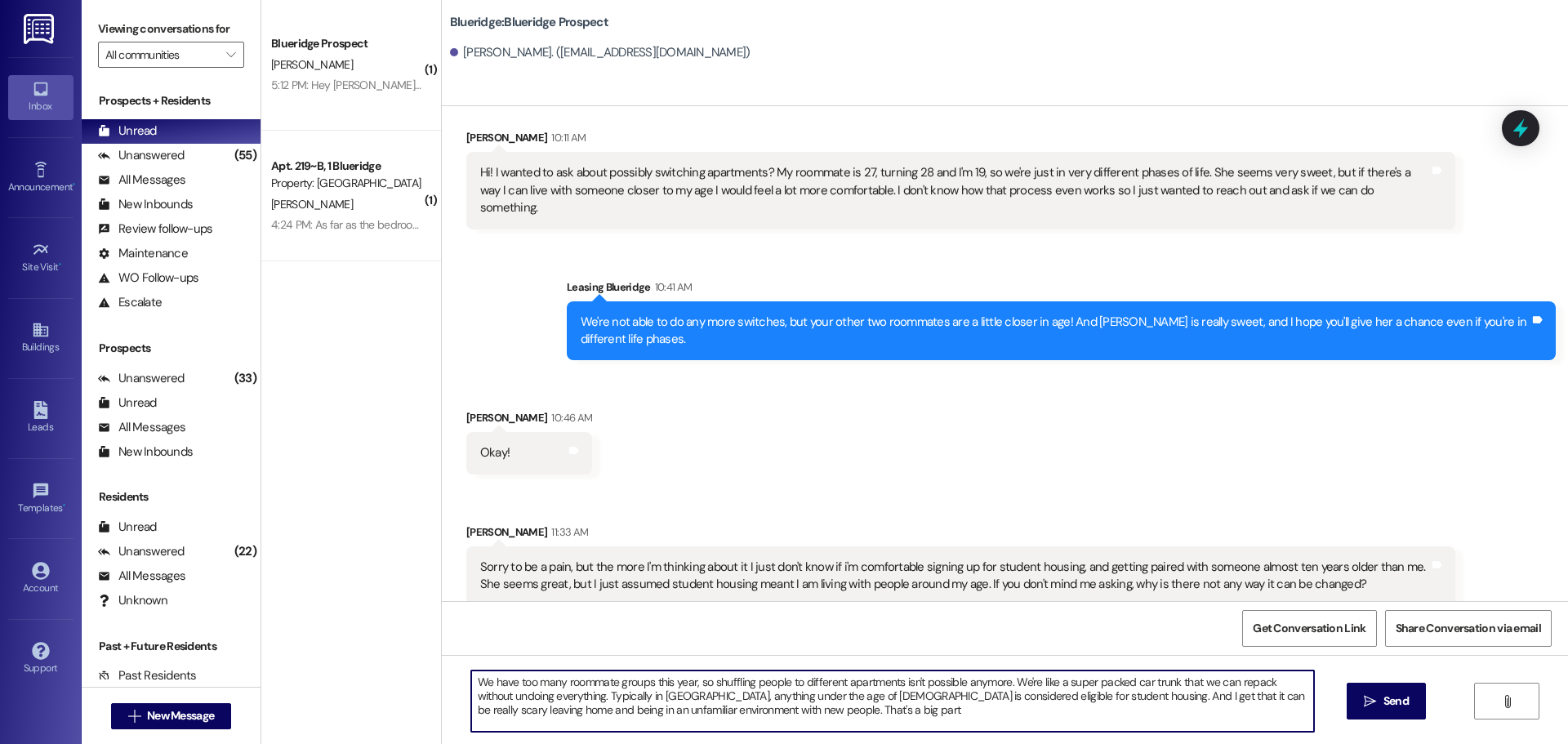
click at [861, 717] on textarea "We have too many roommate groups this year, so shuffling people to different ap…" at bounding box center [892, 701] width 843 height 62
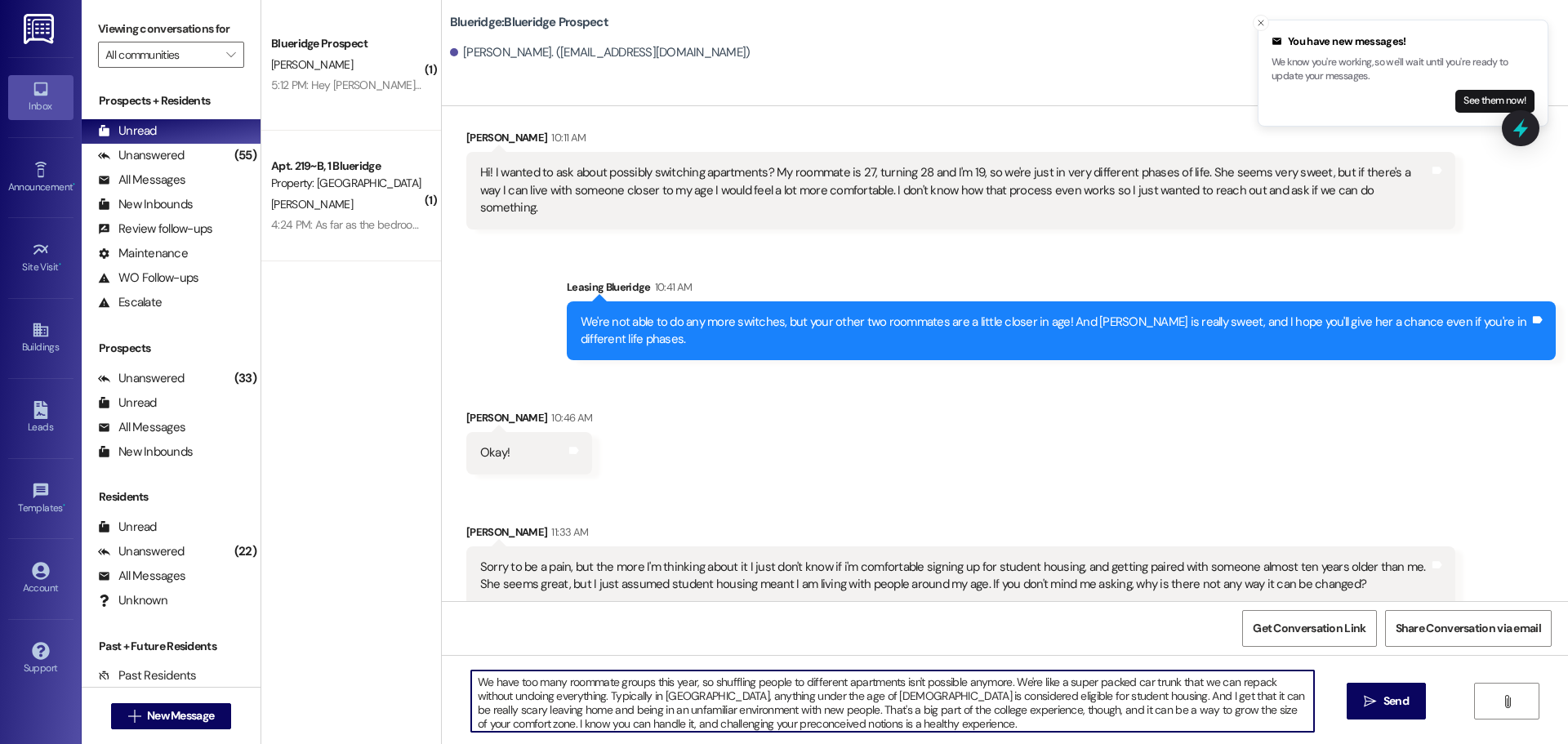
scroll to position [4, 0]
click at [1226, 684] on textarea "We have too many roommate groups this year, so shuffling people to different ap…" at bounding box center [892, 701] width 843 height 62
click at [534, 723] on textarea "We have too many roommate groups this year, so shuffling people to different ap…" at bounding box center [892, 701] width 843 height 62
click at [538, 720] on textarea "We have too many roommate groups this year, so shuffling people to different ap…" at bounding box center [892, 701] width 843 height 62
click at [531, 722] on textarea "We have too many roommate groups this year, so shuffling people to different ap…" at bounding box center [892, 701] width 843 height 62
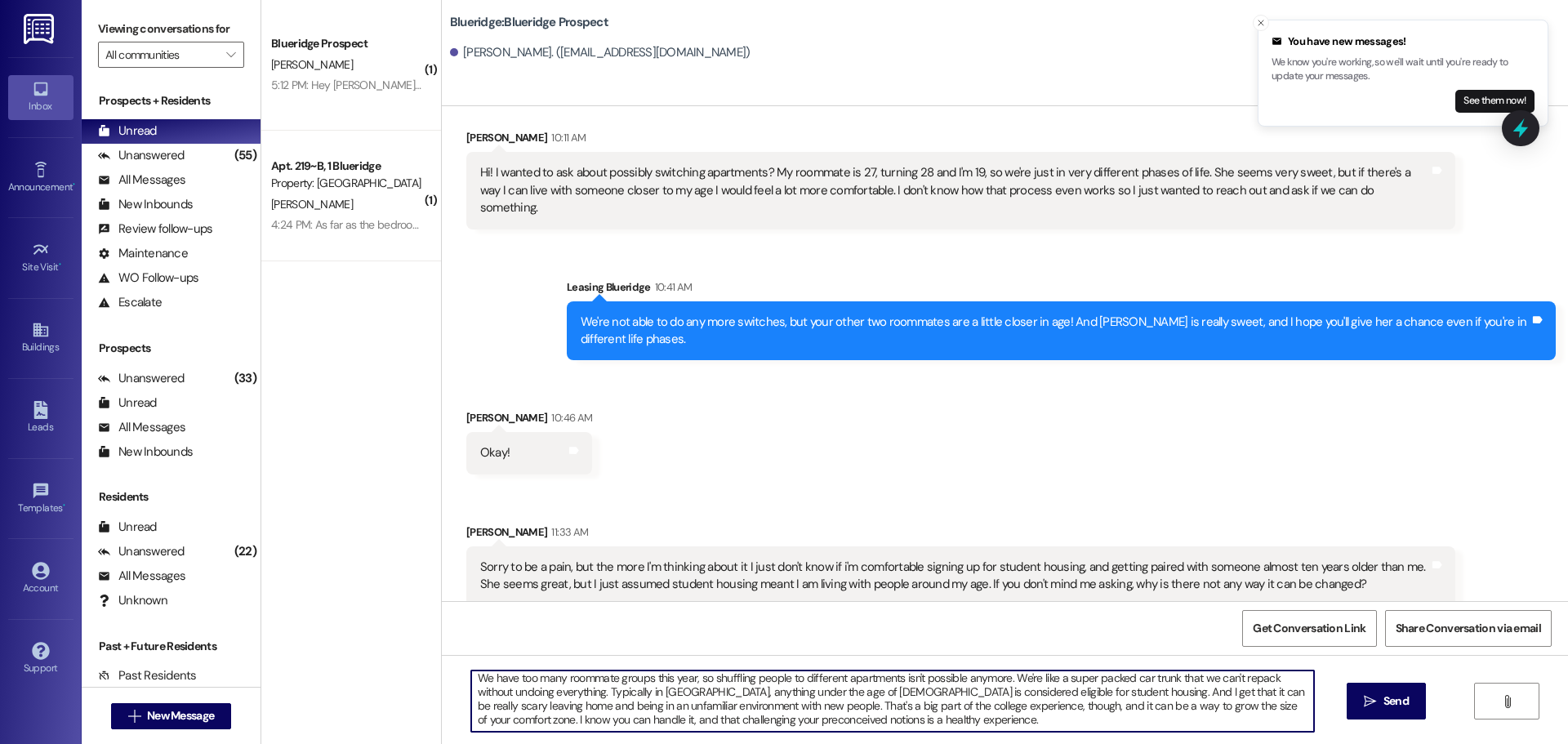
drag, startPoint x: 610, startPoint y: 721, endPoint x: 736, endPoint y: 726, distance: 126.1
click at [736, 726] on textarea "We have too many roommate groups this year, so shuffling people to different ap…" at bounding box center [892, 701] width 843 height 62
type textarea "We have too many roommate groups this year, so shuffling people to different ap…"
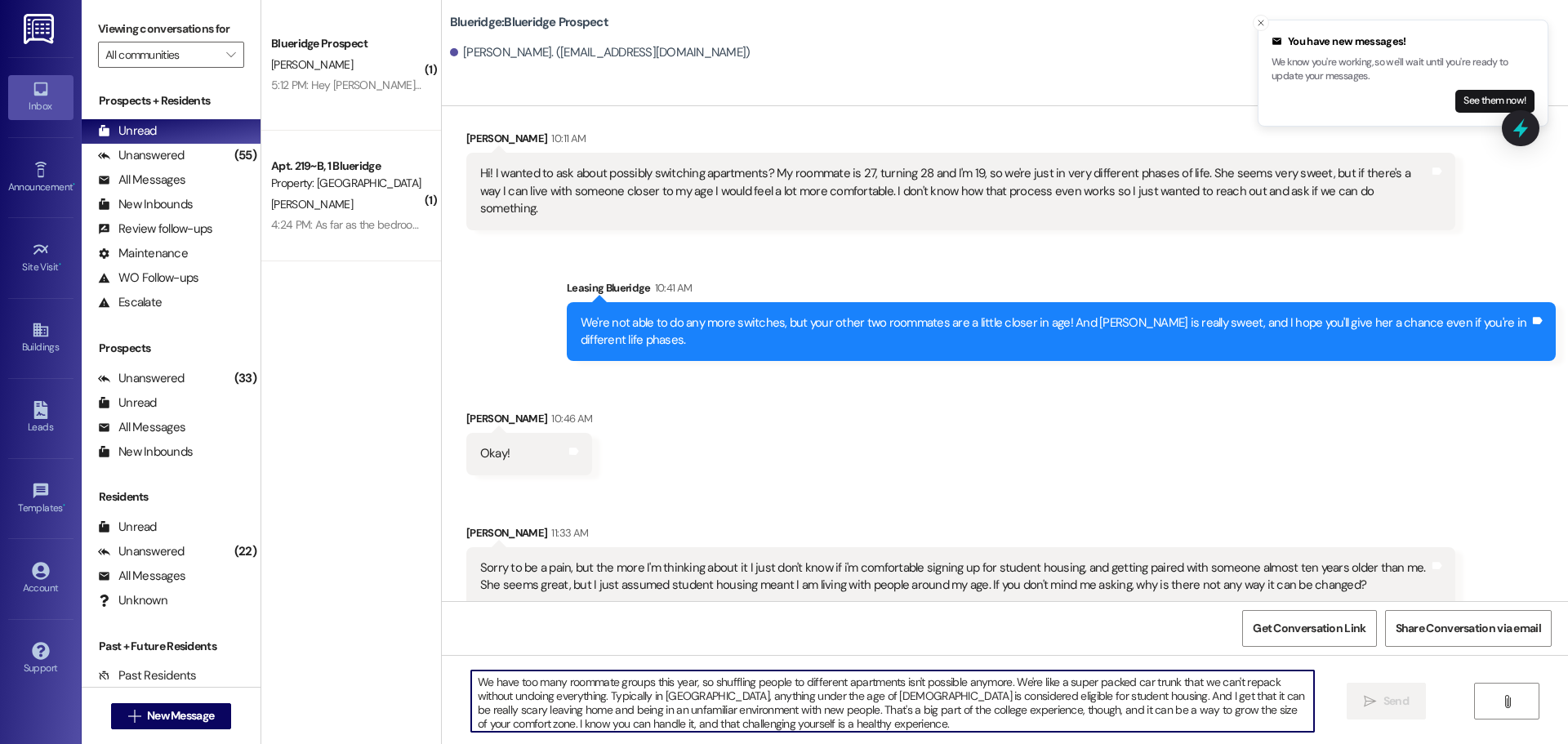
scroll to position [2842, 0]
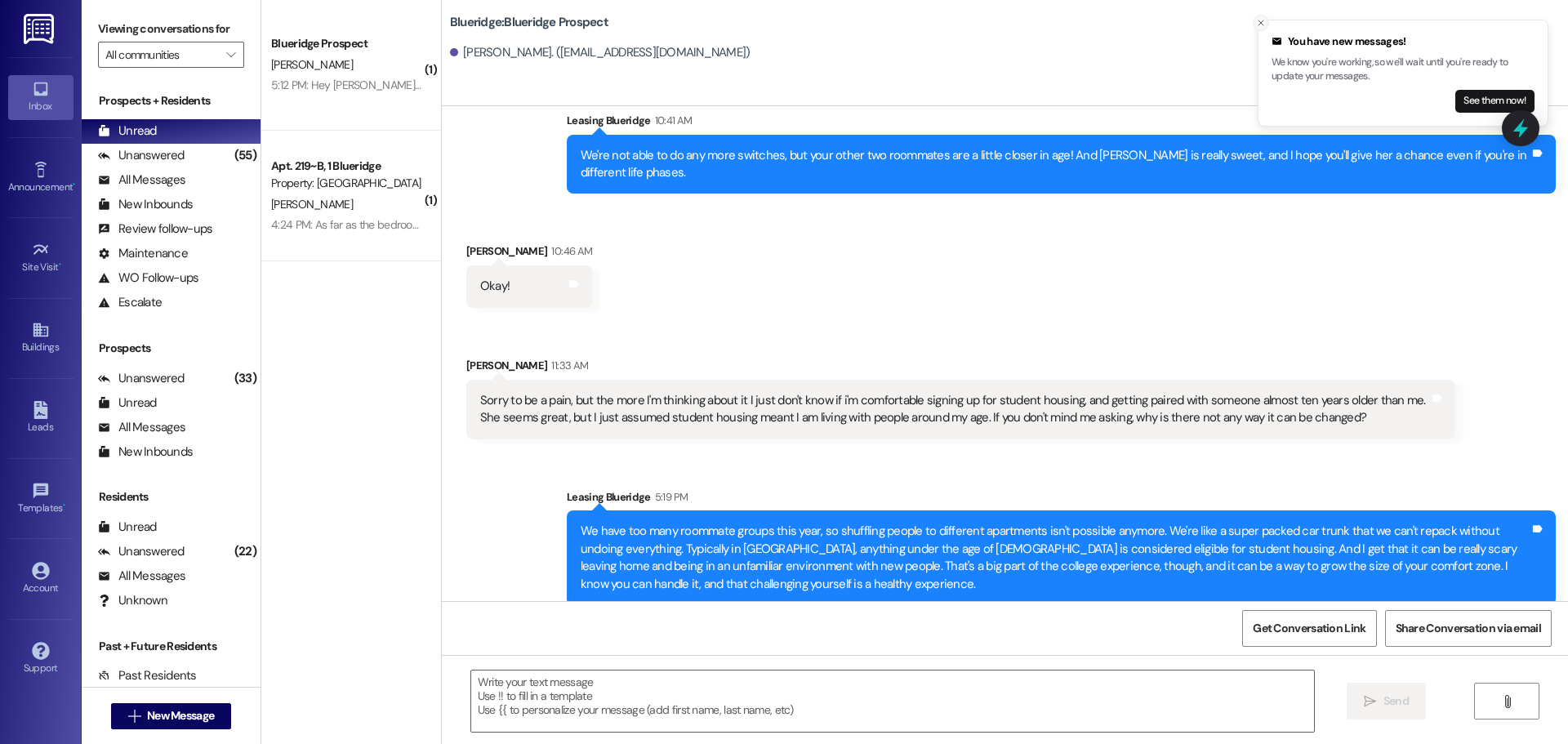
click at [1257, 23] on icon "Close toast" at bounding box center [1260, 23] width 10 height 10
click at [1290, 288] on div "Received via SMS [PERSON_NAME] 10:46 AM Okay! Tags and notes Received via SMS […" at bounding box center [1004, 328] width 1127 height 245
